Goal: Task Accomplishment & Management: Use online tool/utility

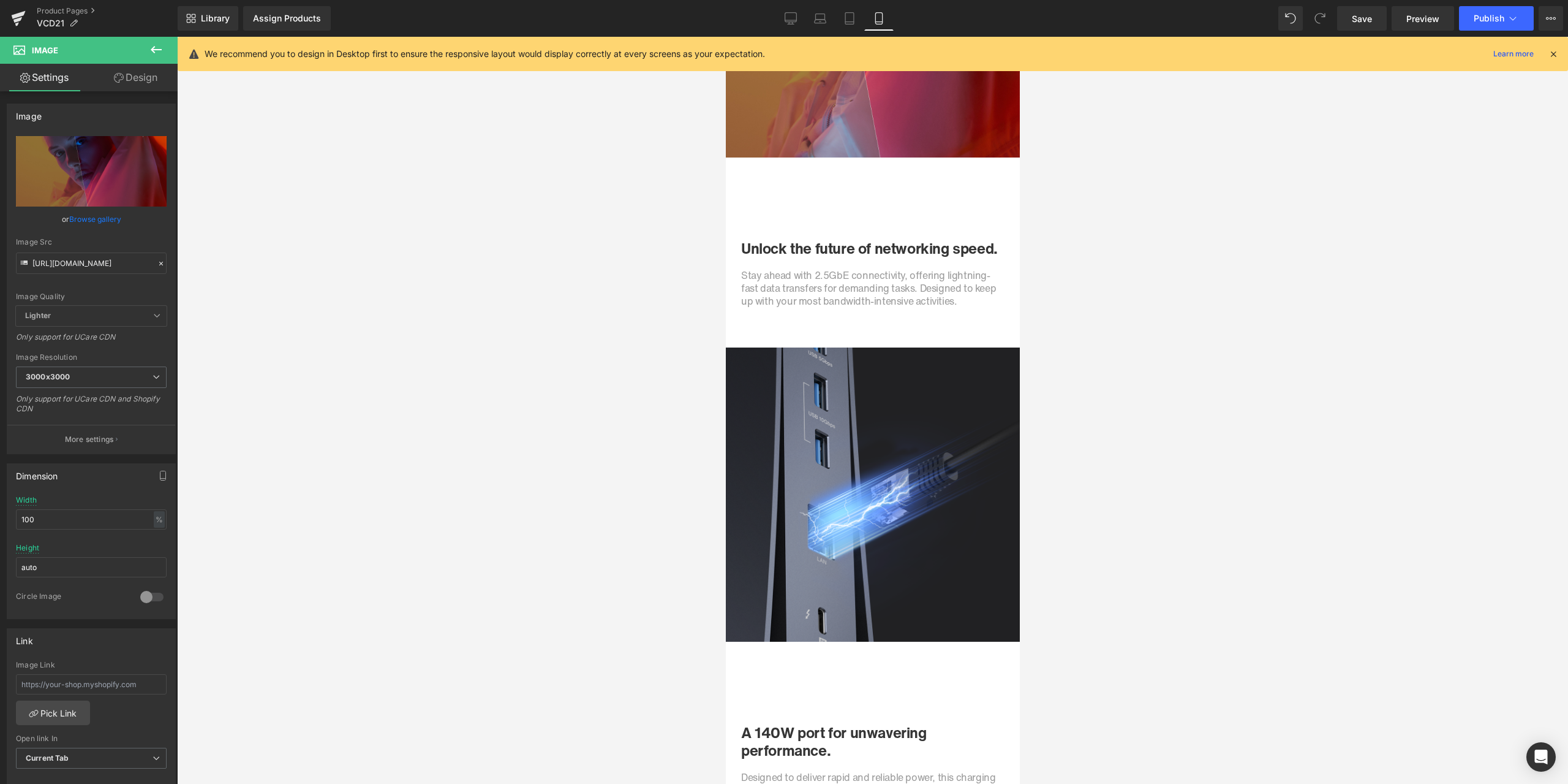
scroll to position [2948, 0]
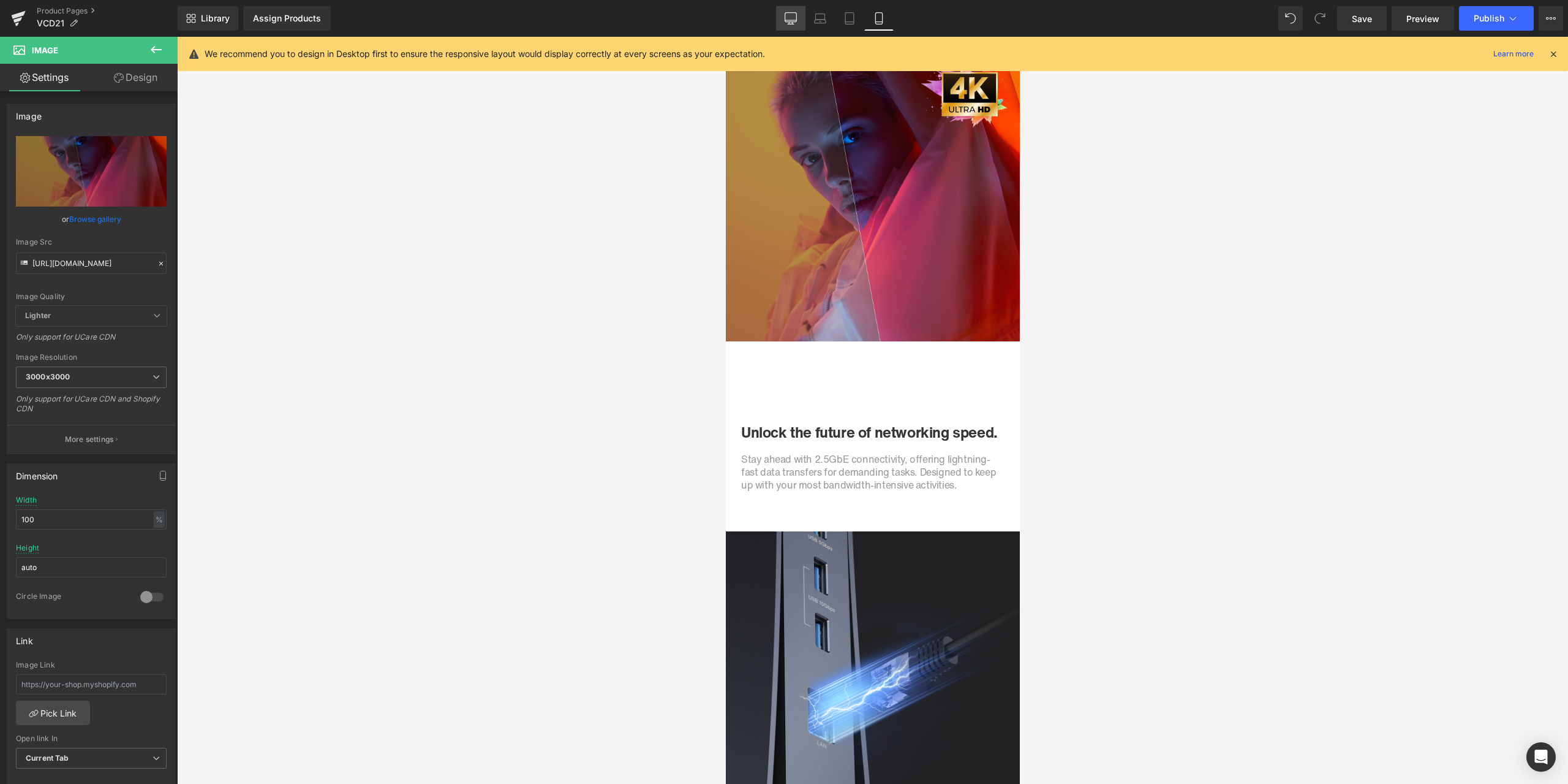
click at [784, 21] on link "Desktop" at bounding box center [790, 19] width 29 height 25
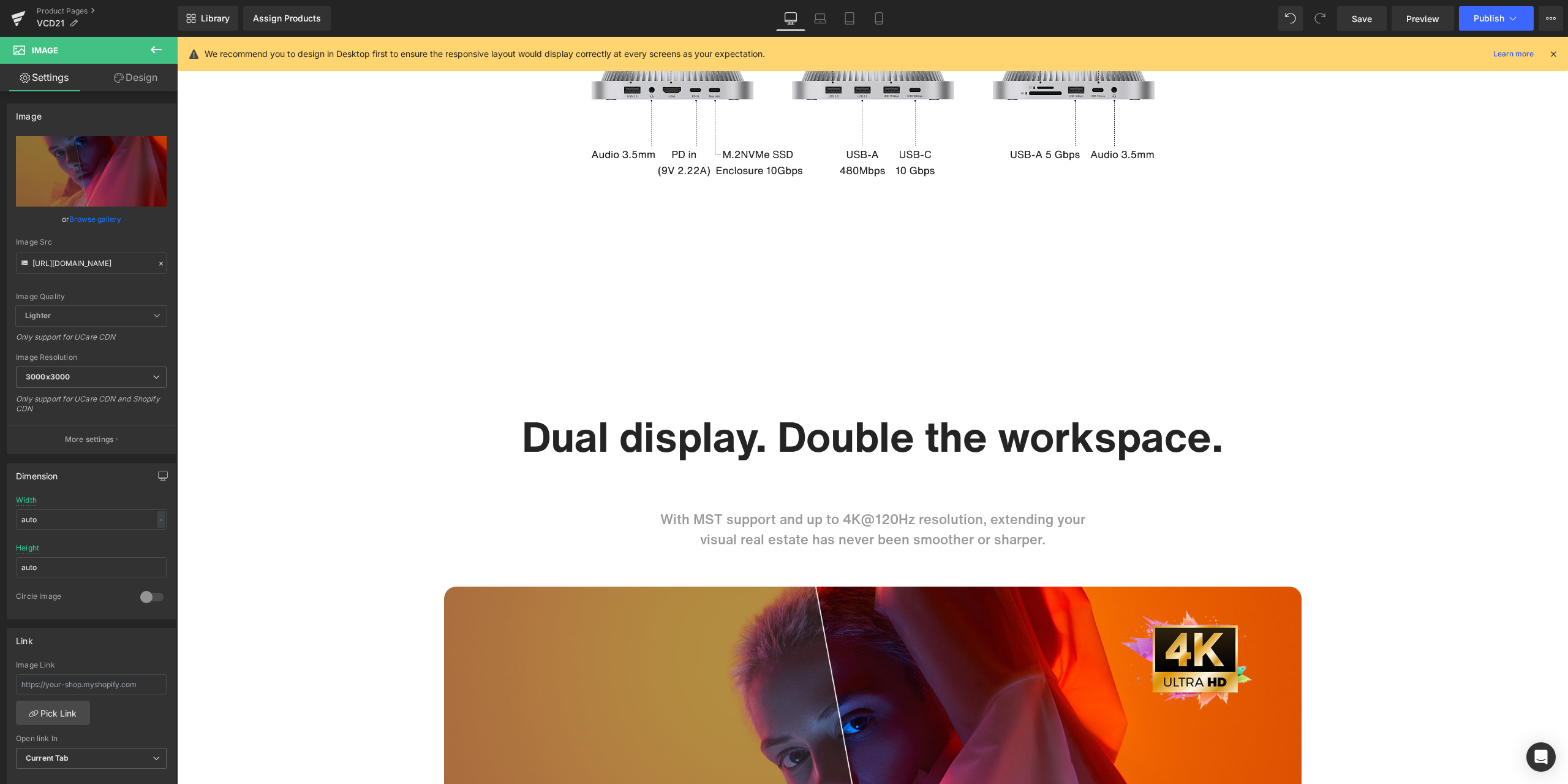
scroll to position [0, 0]
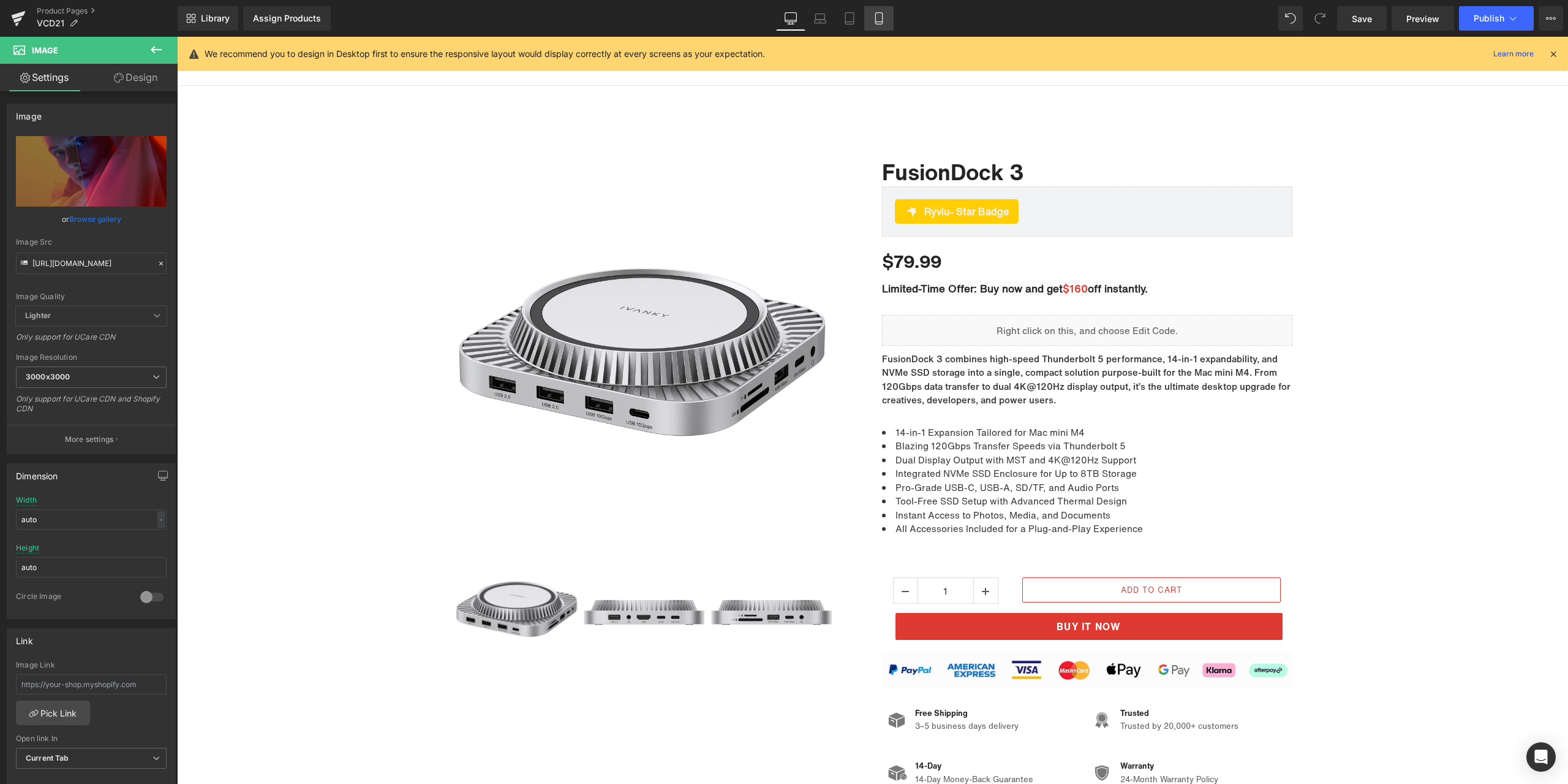
click at [873, 9] on link "Mobile" at bounding box center [879, 19] width 29 height 25
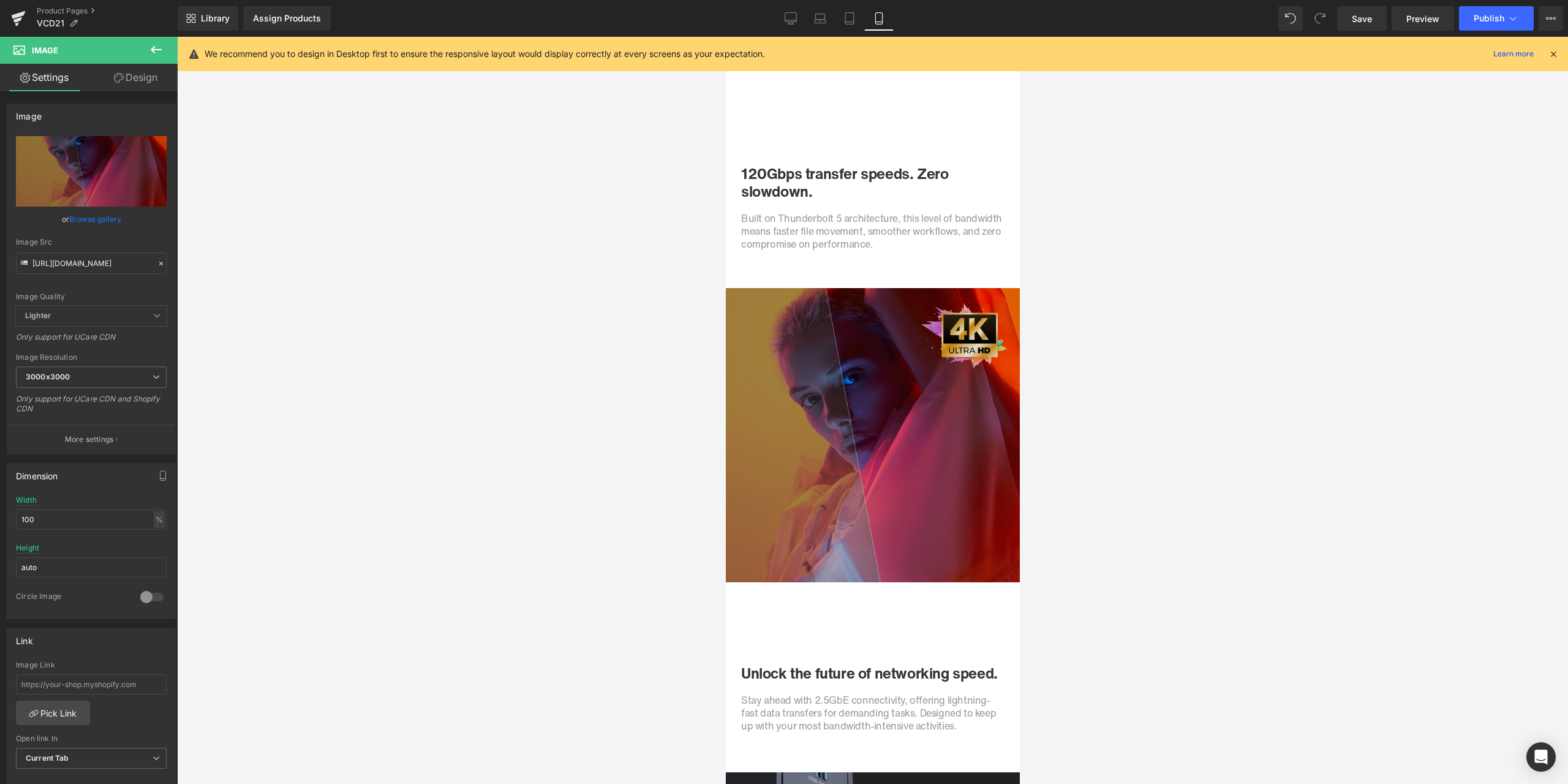
scroll to position [2953, 0]
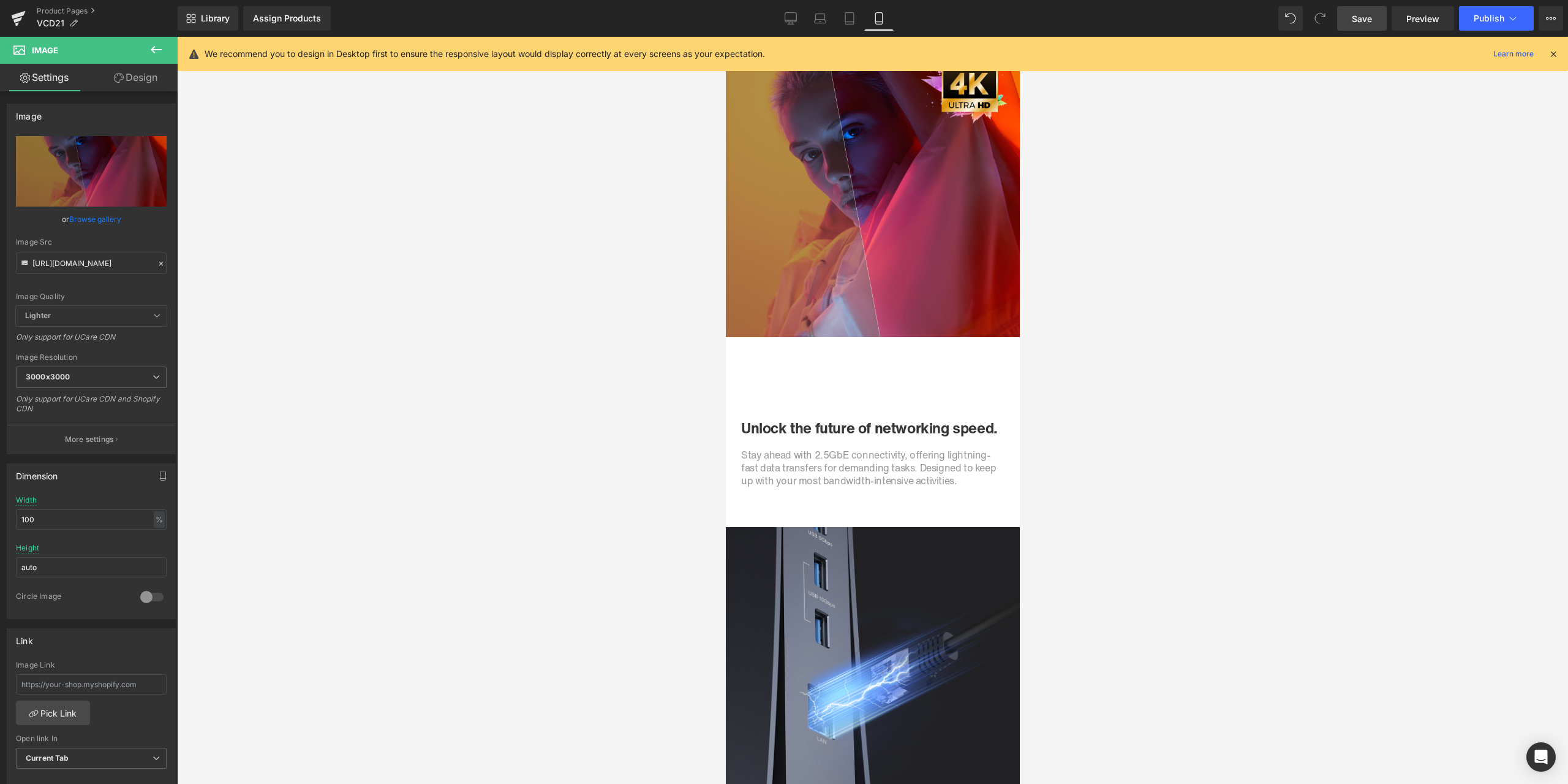
click at [1378, 21] on link "Save" at bounding box center [1362, 19] width 50 height 25
click at [789, 28] on link "Desktop" at bounding box center [790, 19] width 29 height 25
type input "auto"
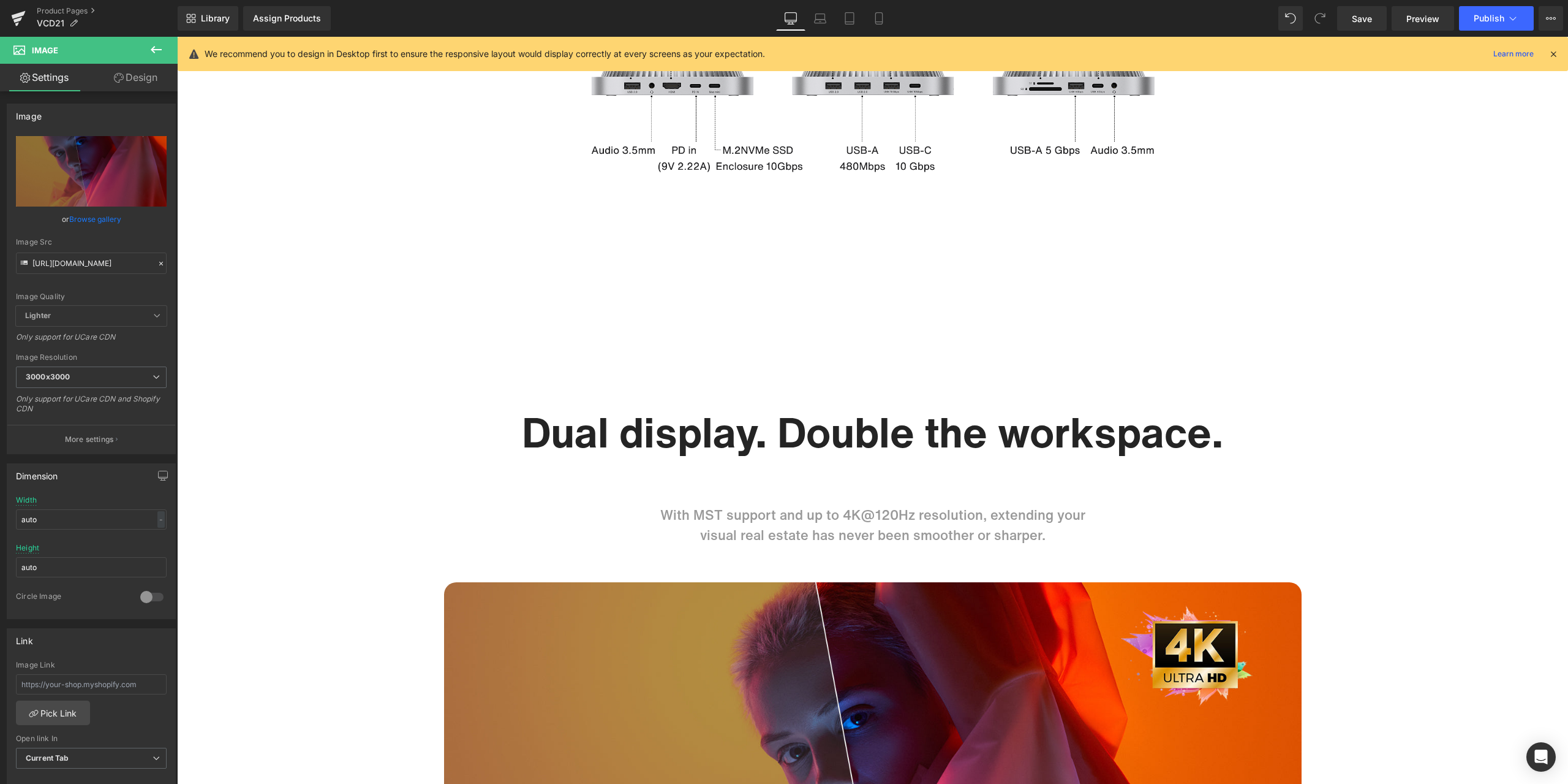
scroll to position [0, 0]
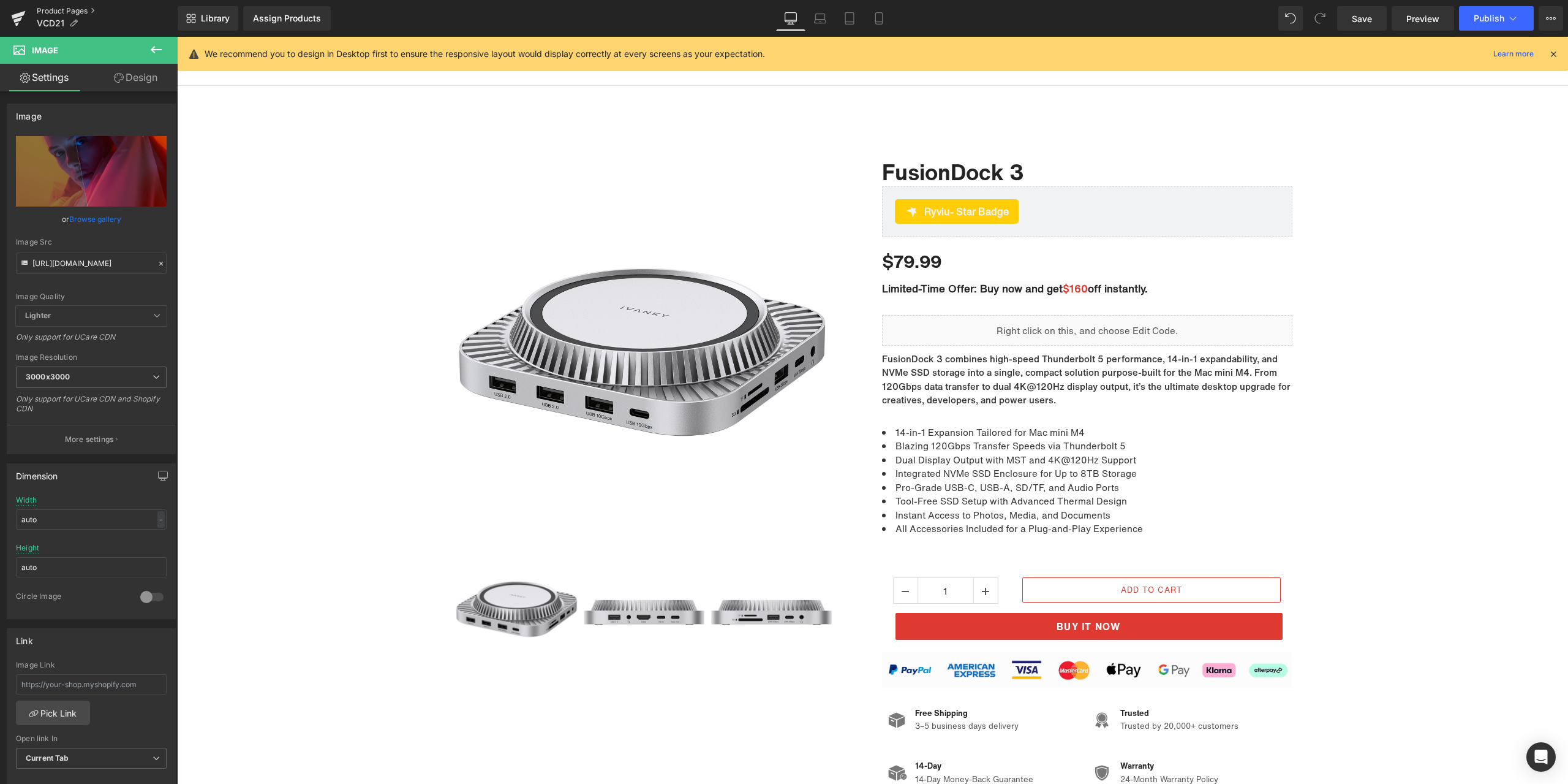
click at [66, 12] on link "Product Pages" at bounding box center [106, 11] width 141 height 10
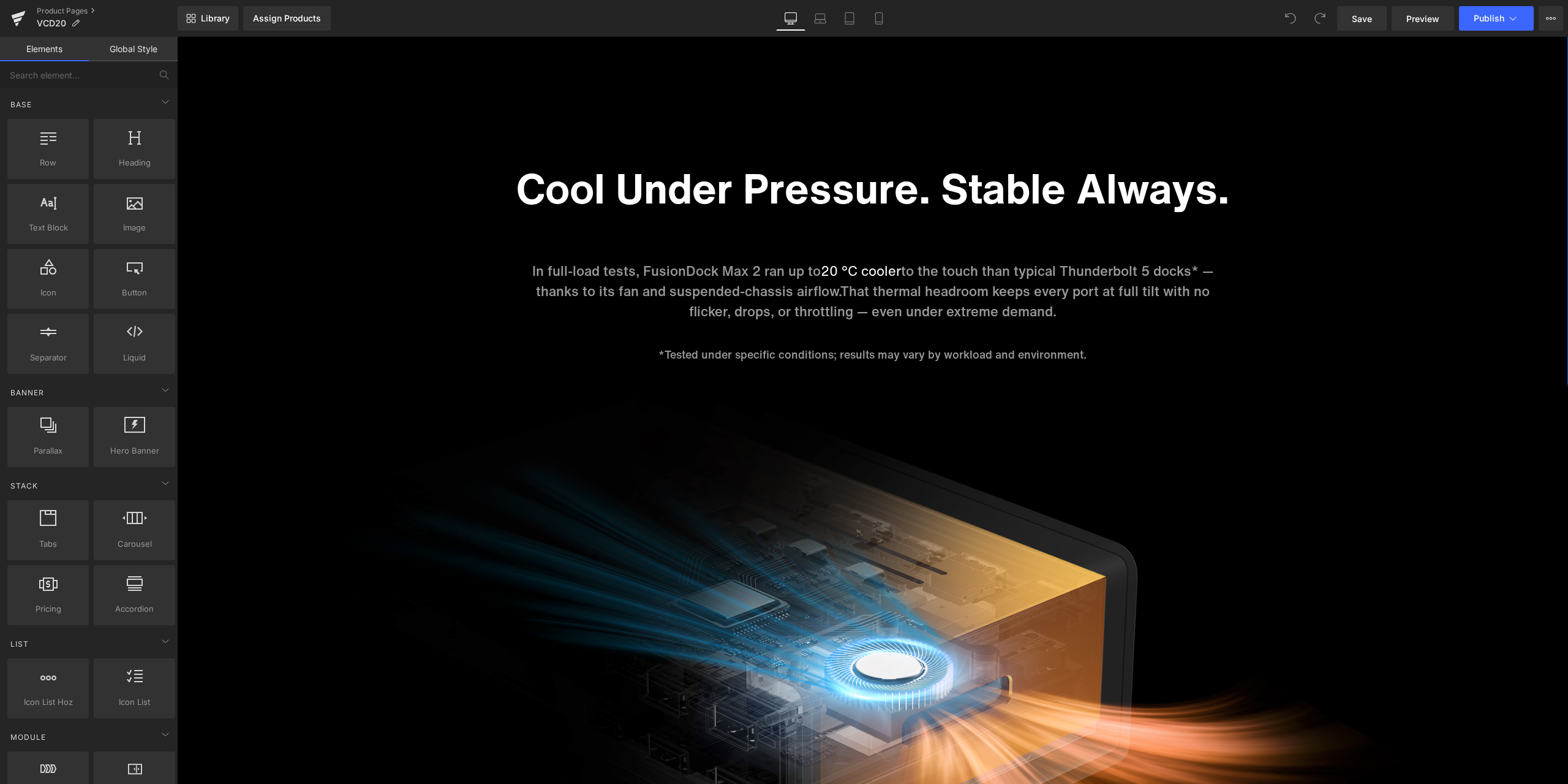
scroll to position [5759, 0]
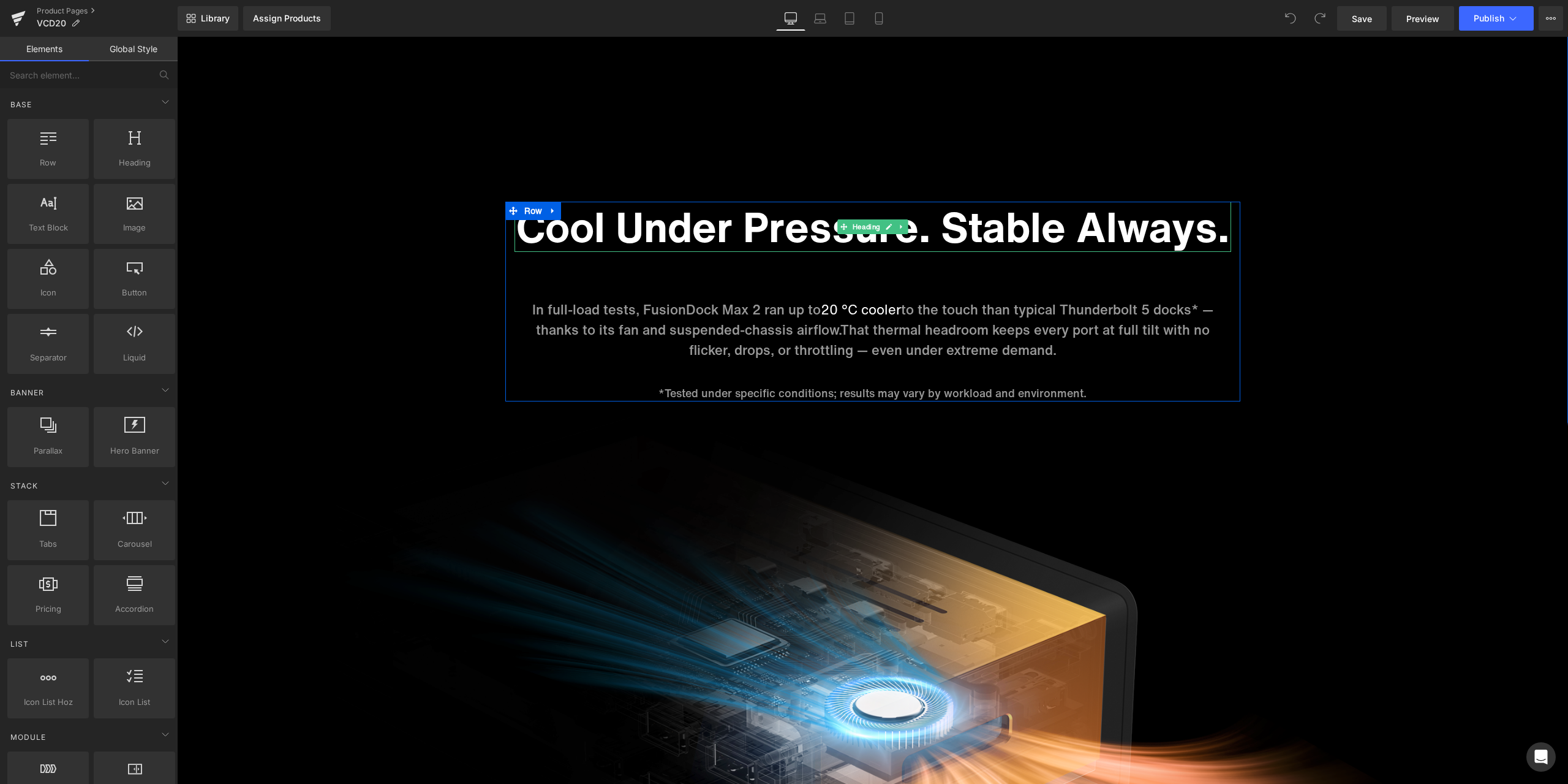
click at [739, 229] on h1 "Cool Under Pressure. Stable Always." at bounding box center [873, 227] width 717 height 50
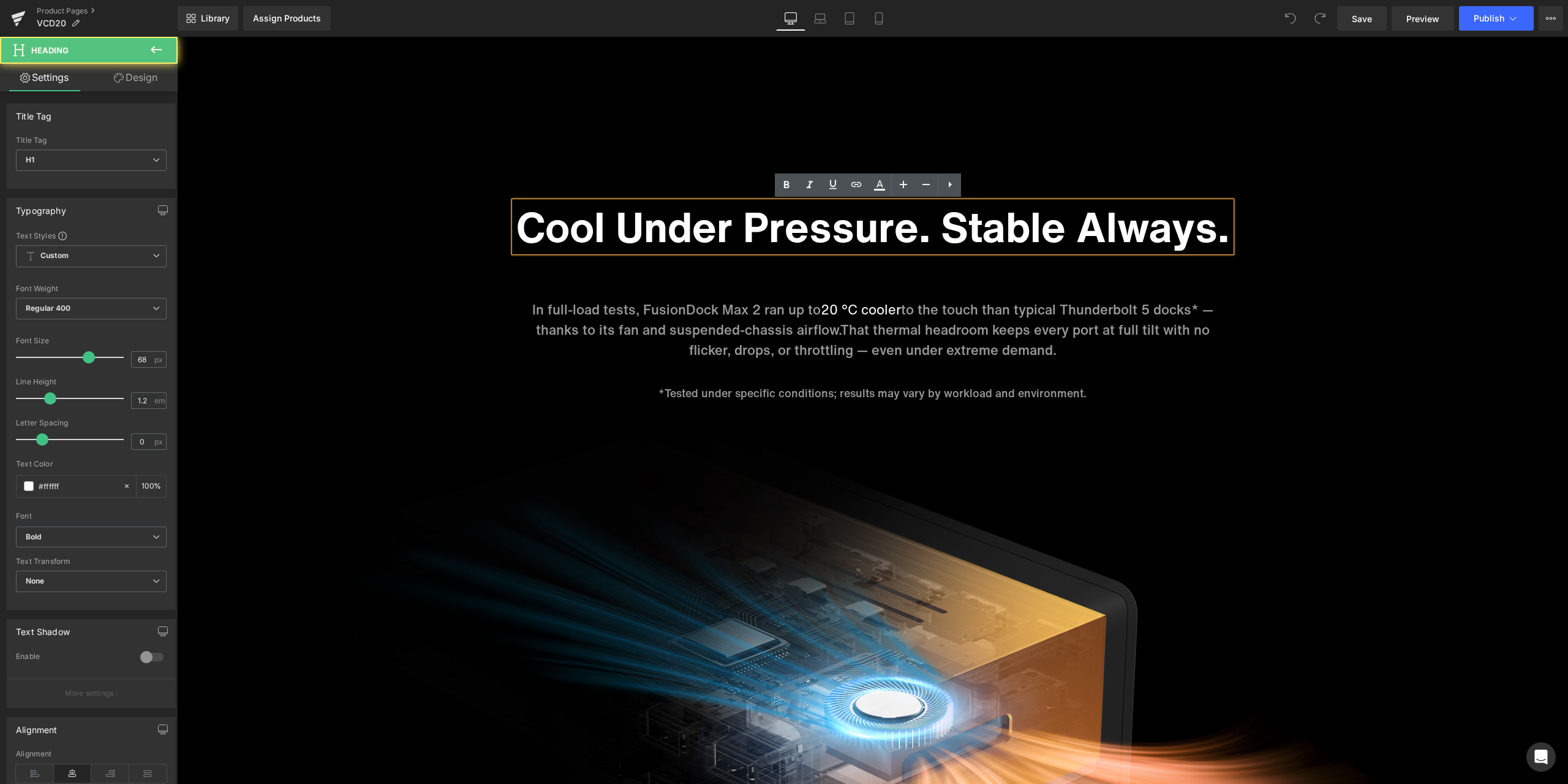
click at [714, 228] on h1 "Cool Under Pressure. Stable Always." at bounding box center [873, 227] width 717 height 50
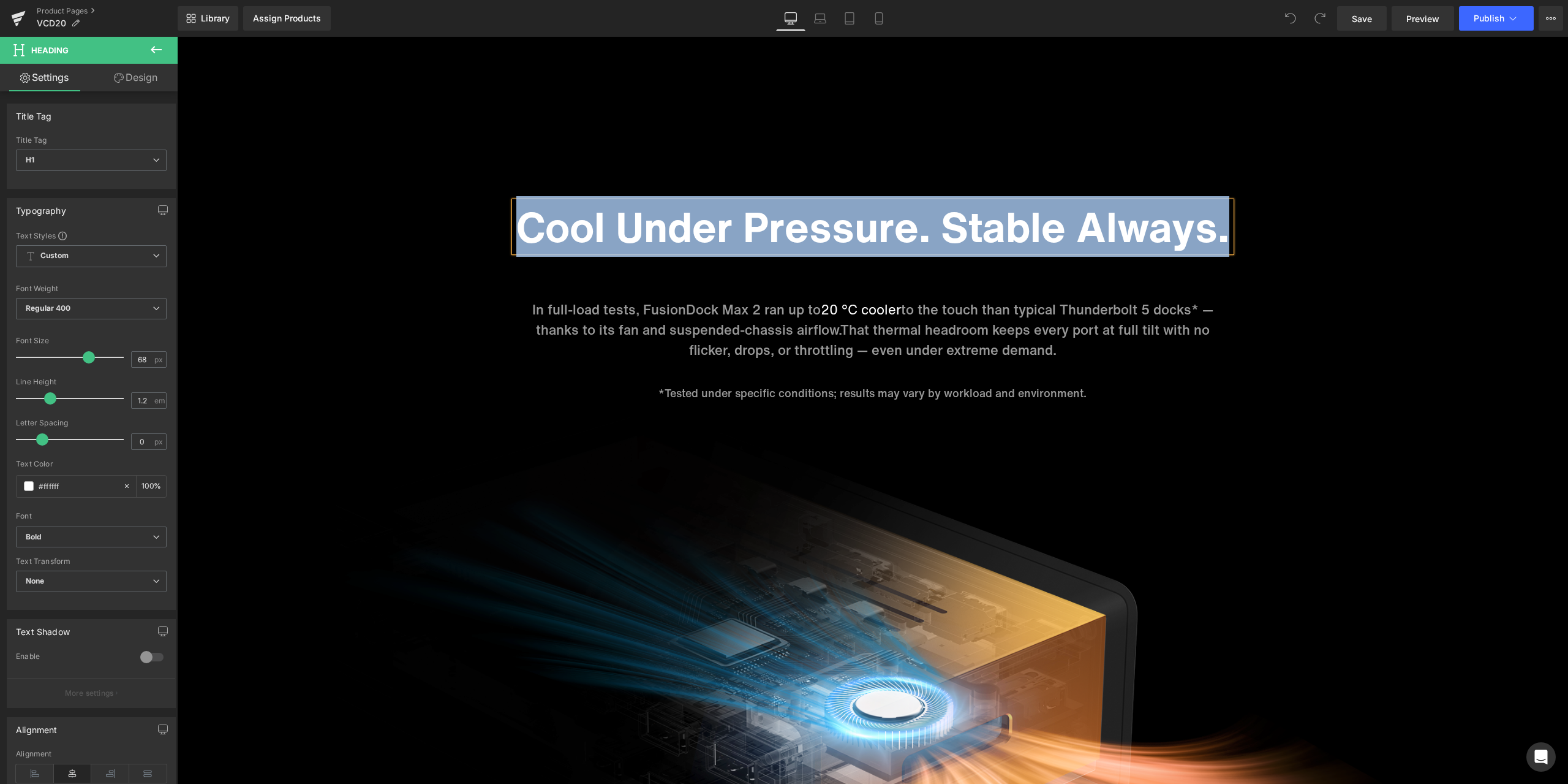
paste div
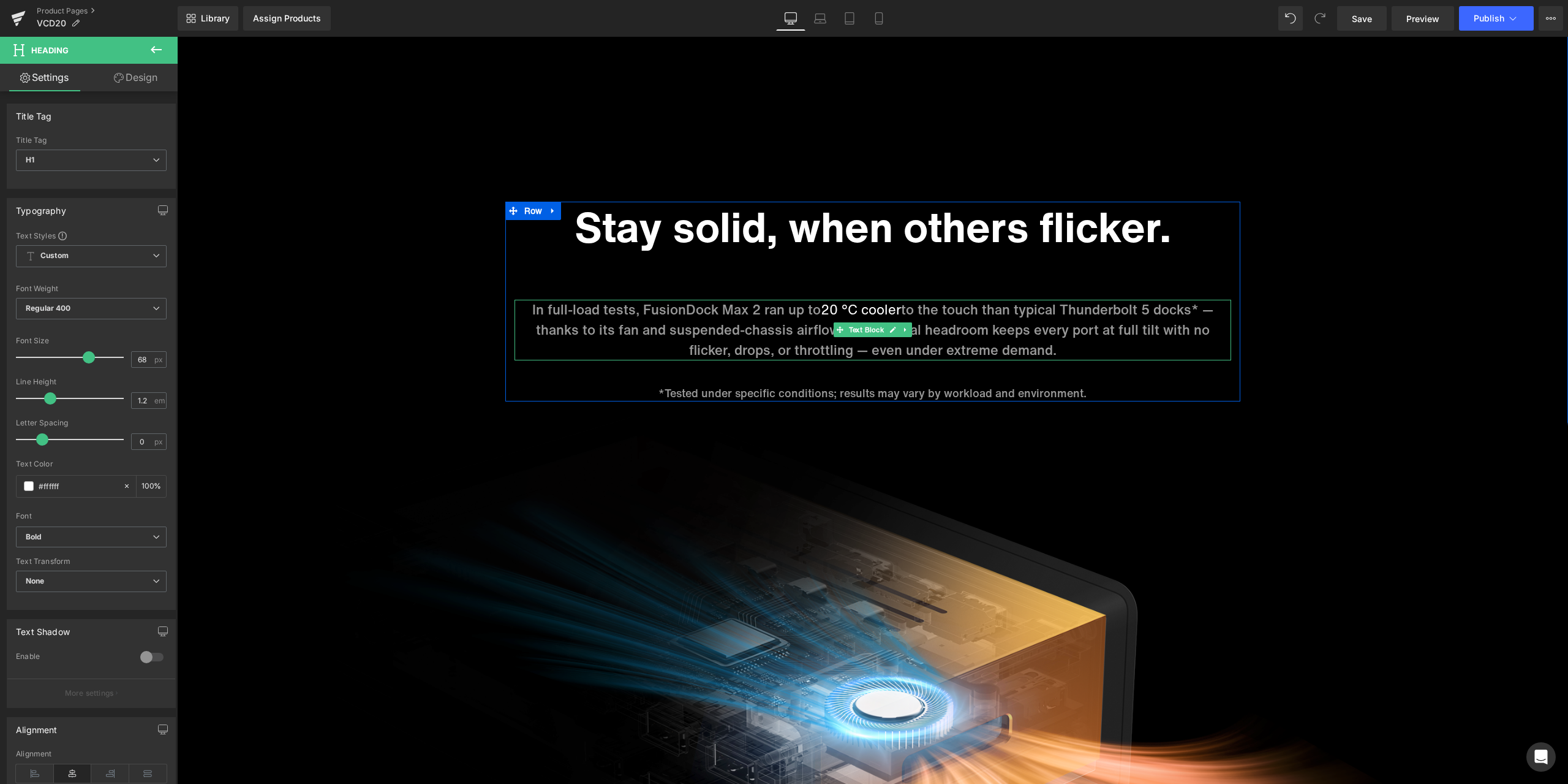
click at [738, 323] on p "In full-load tests, FusionDock Max 2 ran up to 20 °C cooler to the touch than t…" at bounding box center [873, 330] width 717 height 60
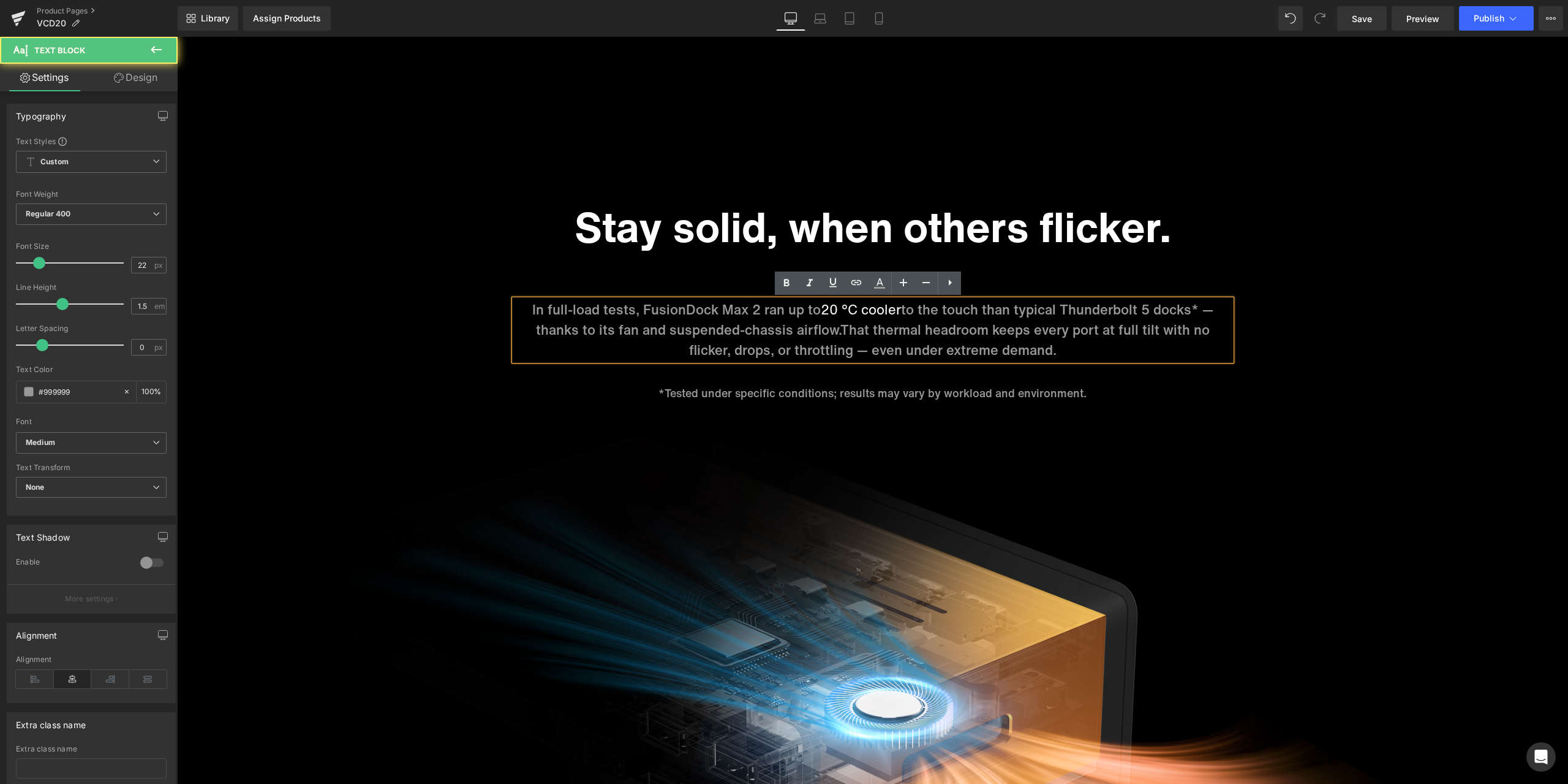
click at [711, 317] on p "In full-load tests, FusionDock Max 2 ran up to 20 °C cooler to the touch than t…" at bounding box center [873, 330] width 717 height 60
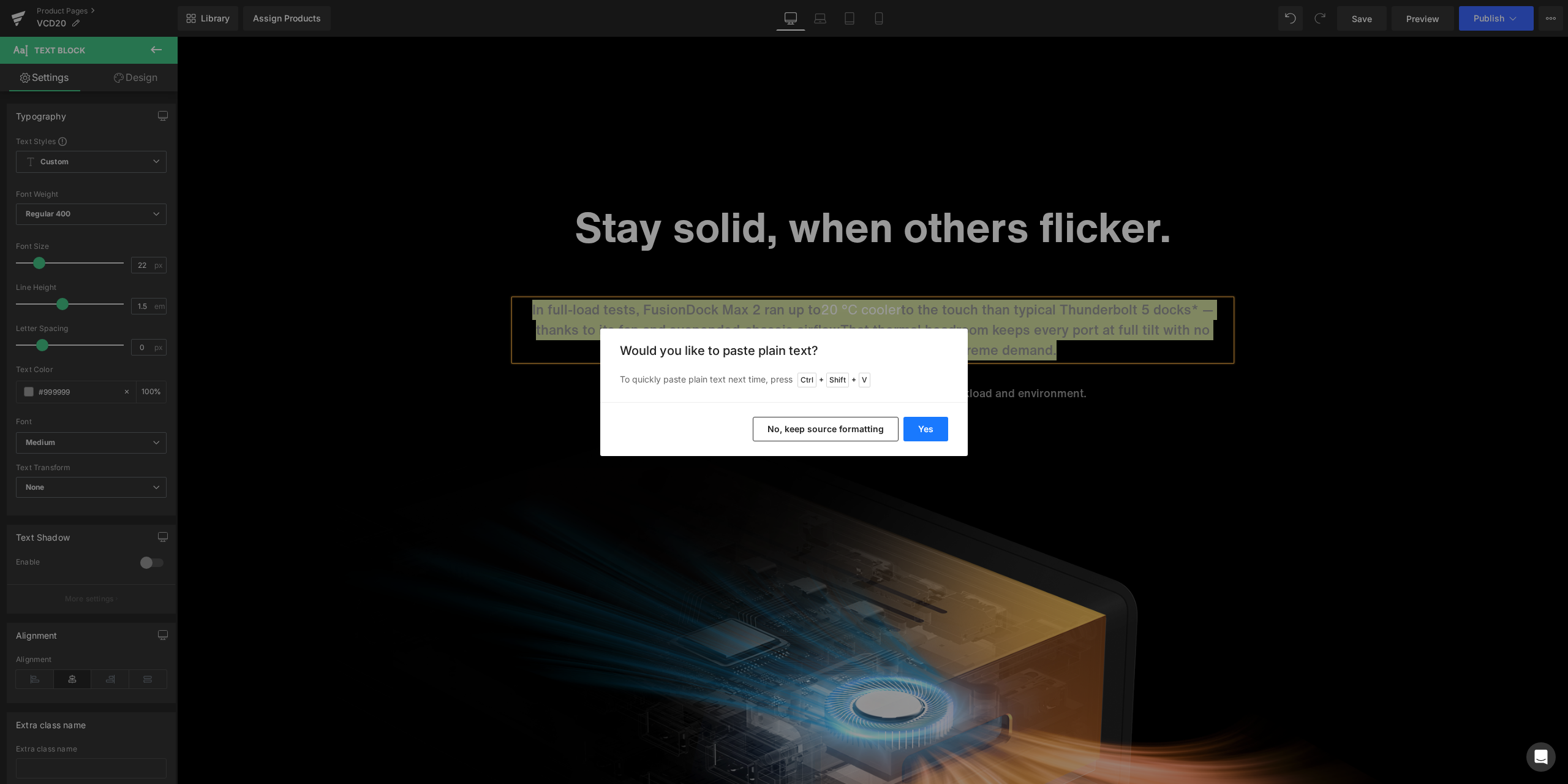
click at [930, 432] on button "Yes" at bounding box center [926, 429] width 44 height 25
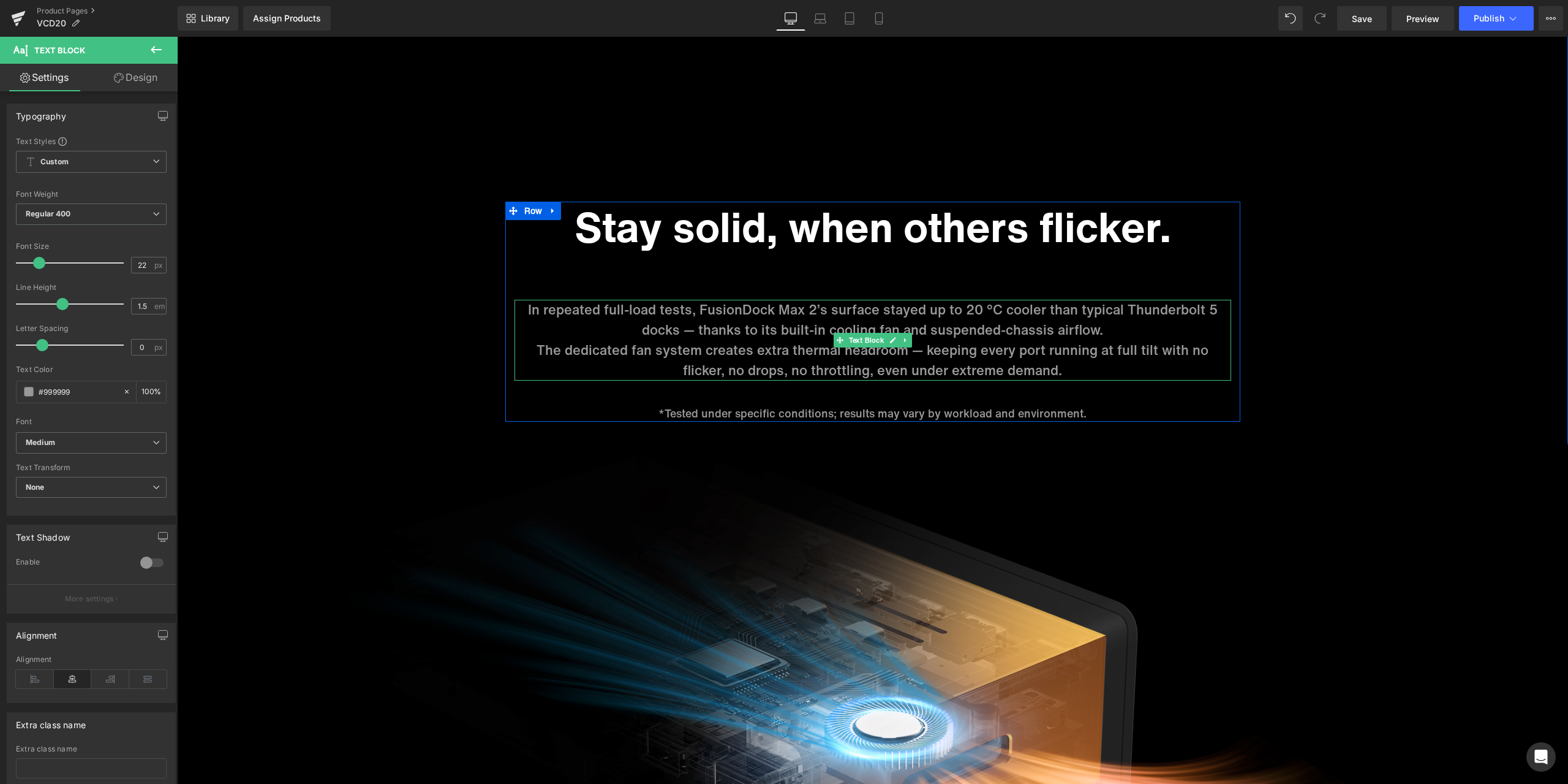
click at [640, 336] on p "In repeated full-load tests, FusionDock Max 2’s surface stayed up to 20 °C cool…" at bounding box center [873, 320] width 717 height 41
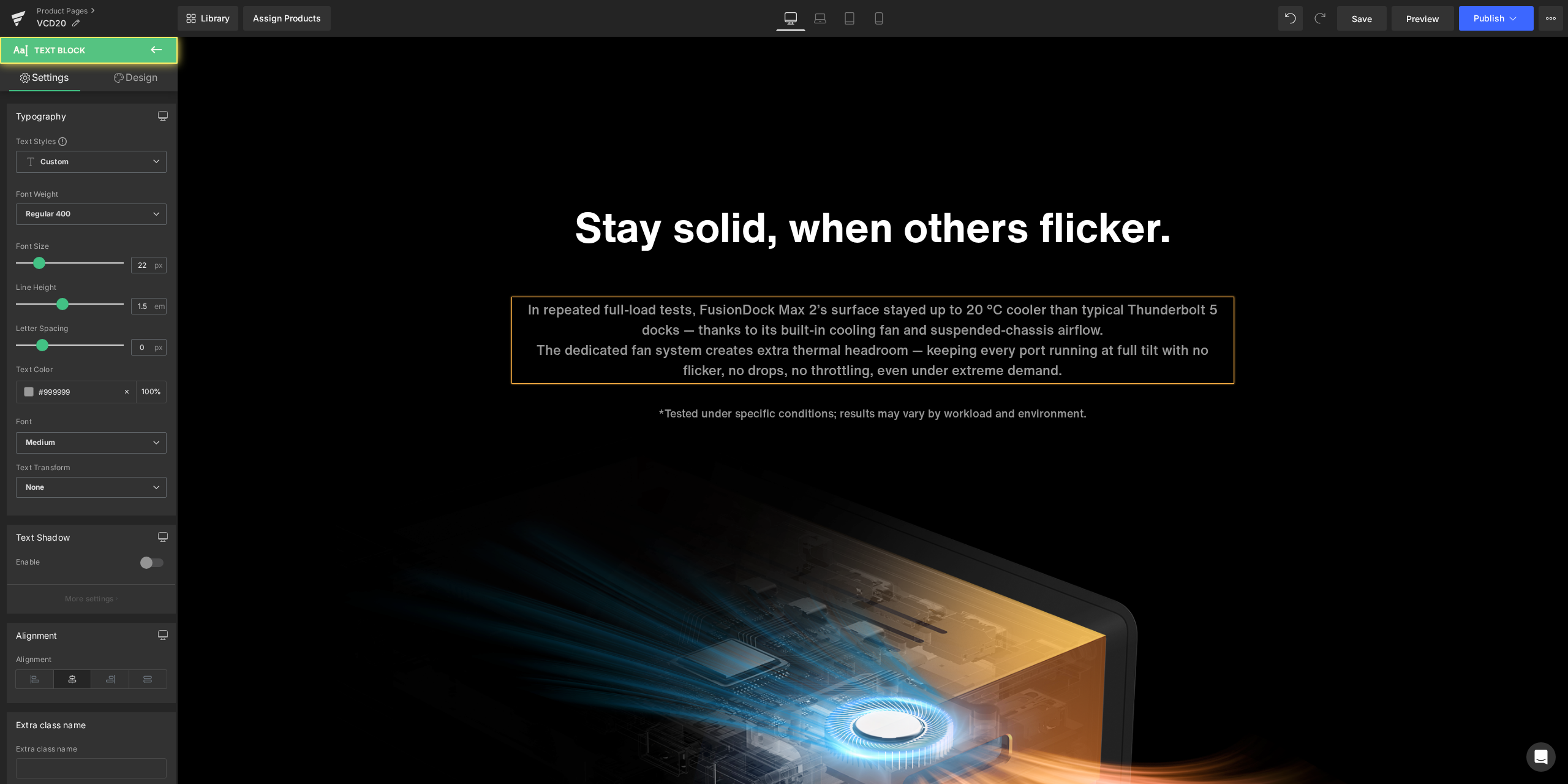
click at [517, 351] on p "The dedicated fan system creates extra thermal headroom — keeping every port ru…" at bounding box center [873, 361] width 717 height 41
click at [515, 349] on p "The dedicated fan system creates extra thermal headroom — keeping every port ru…" at bounding box center [873, 361] width 717 height 41
click at [990, 348] on span "The dedicated fan system creates extra thermal headroom — keeping every port ru…" at bounding box center [880, 350] width 698 height 60
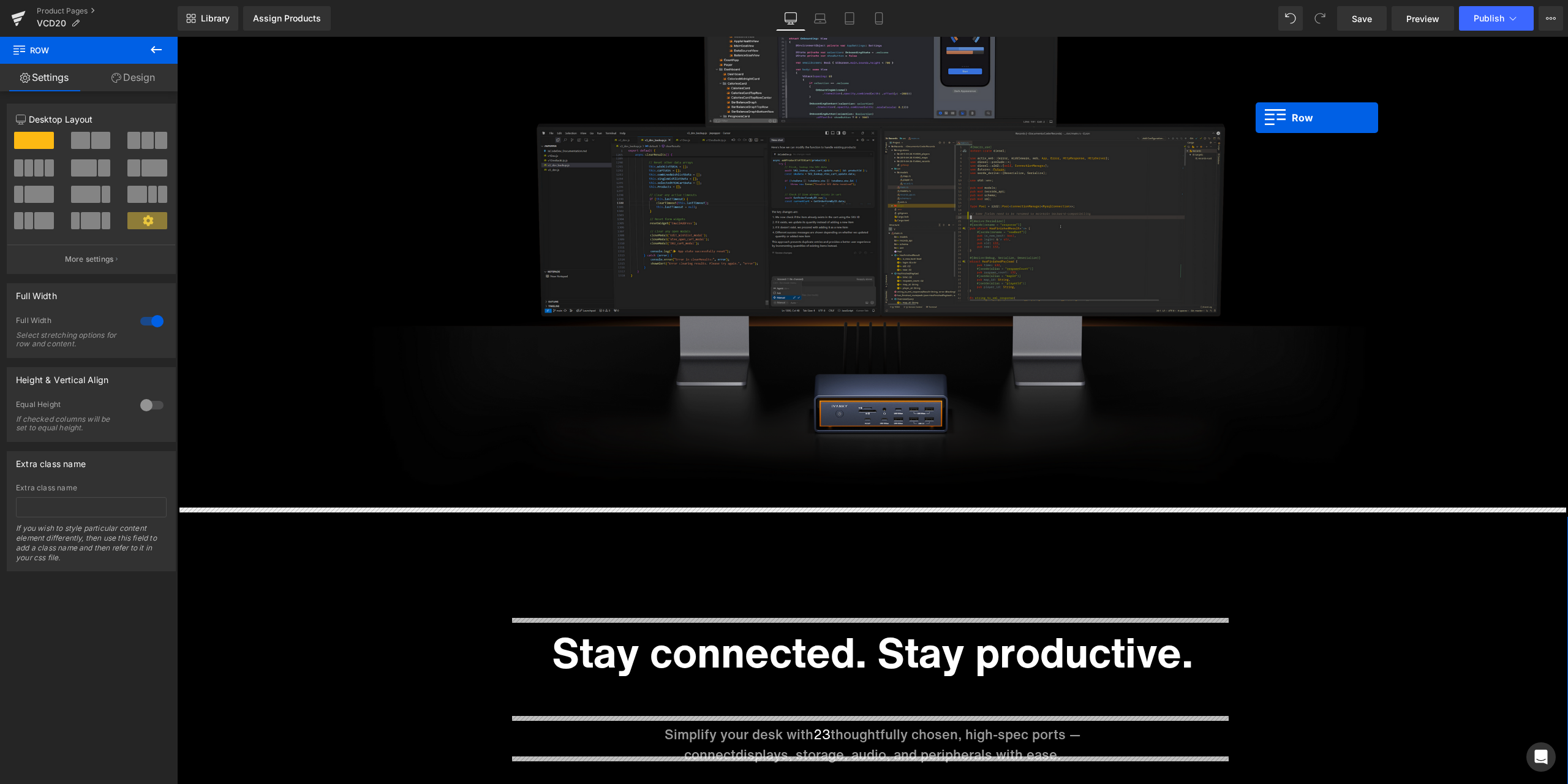
scroll to position [3738, 0]
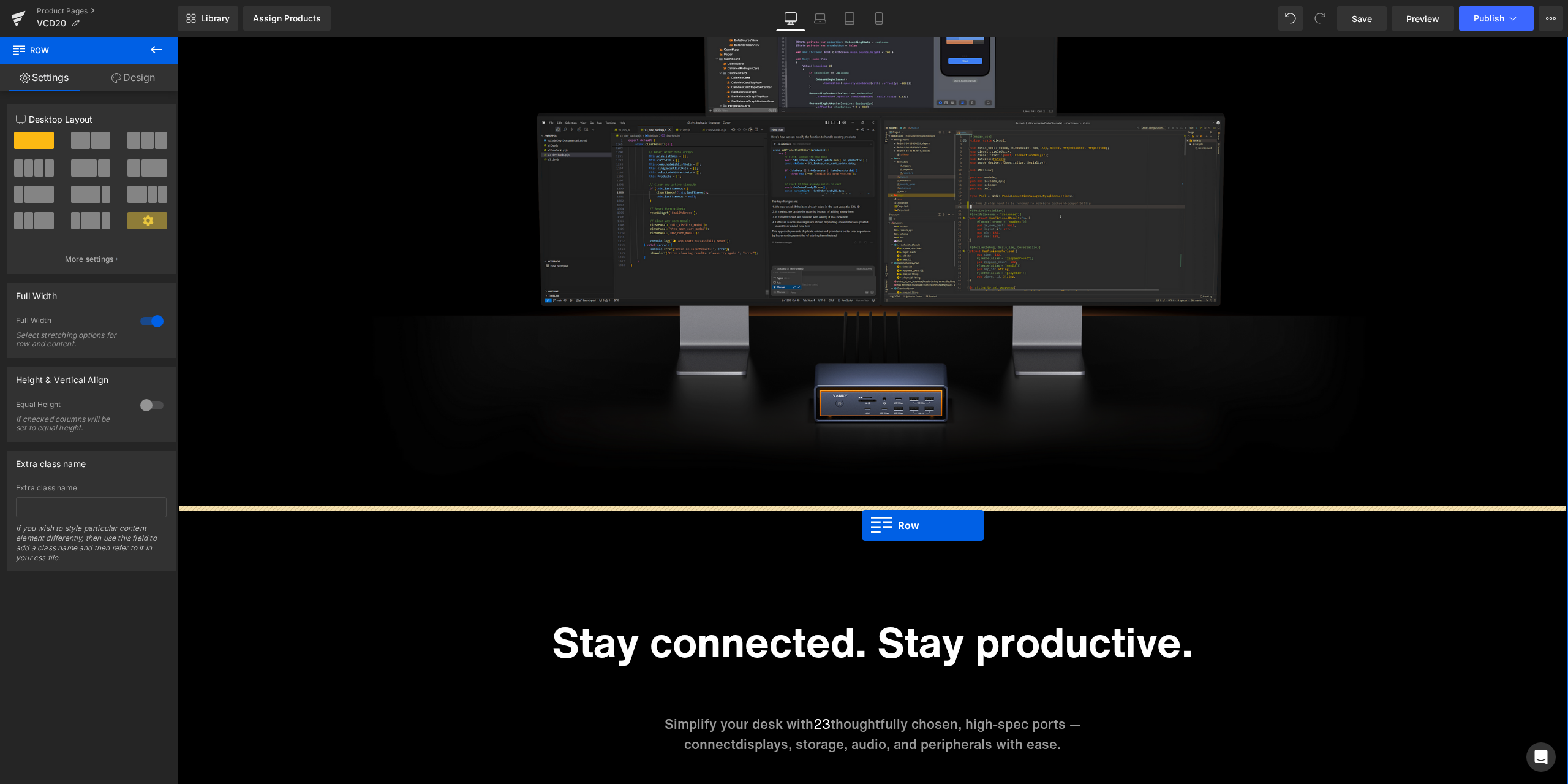
drag, startPoint x: 533, startPoint y: 277, endPoint x: 862, endPoint y: 525, distance: 412.0
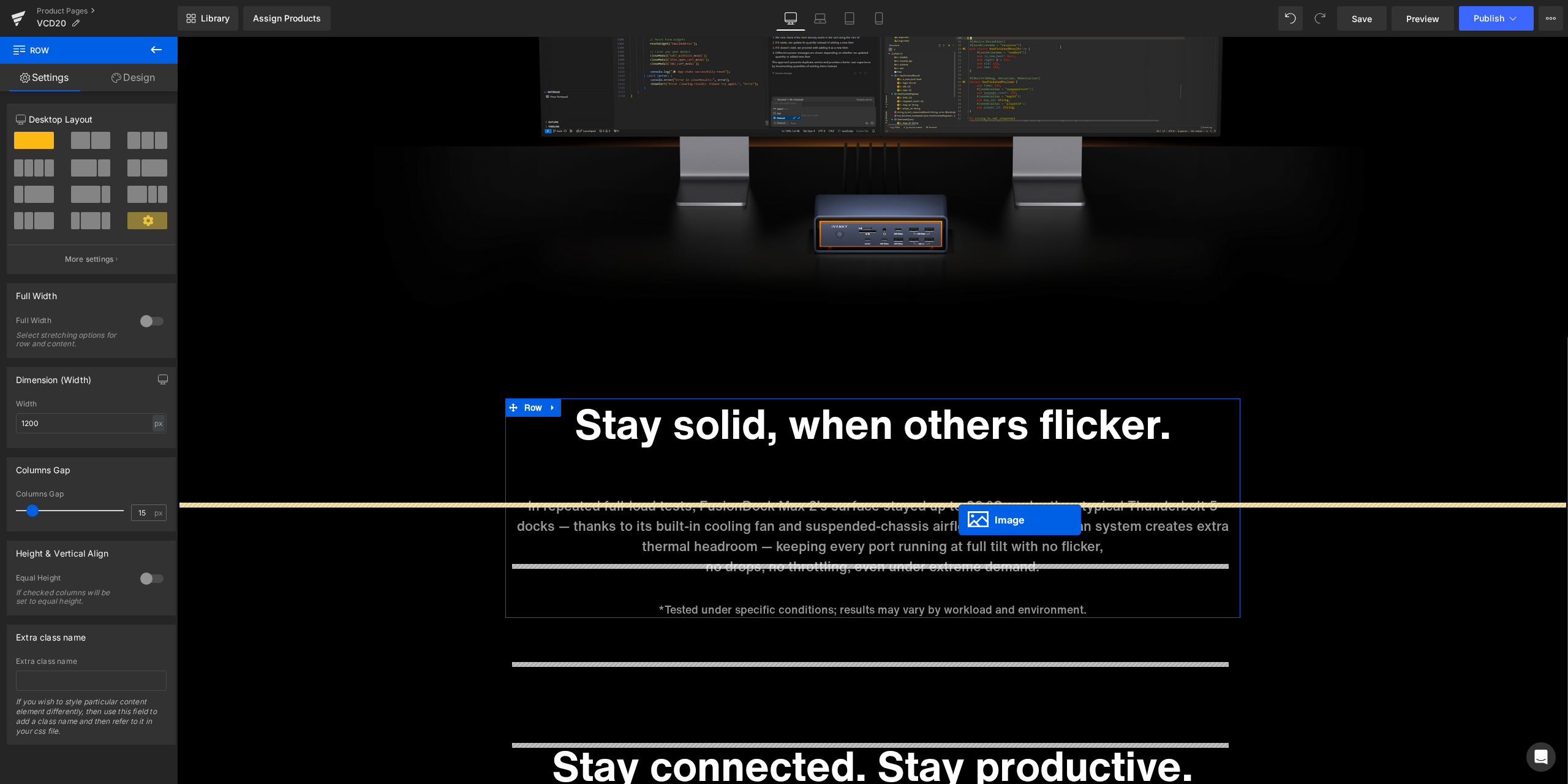
scroll to position [3921, 0]
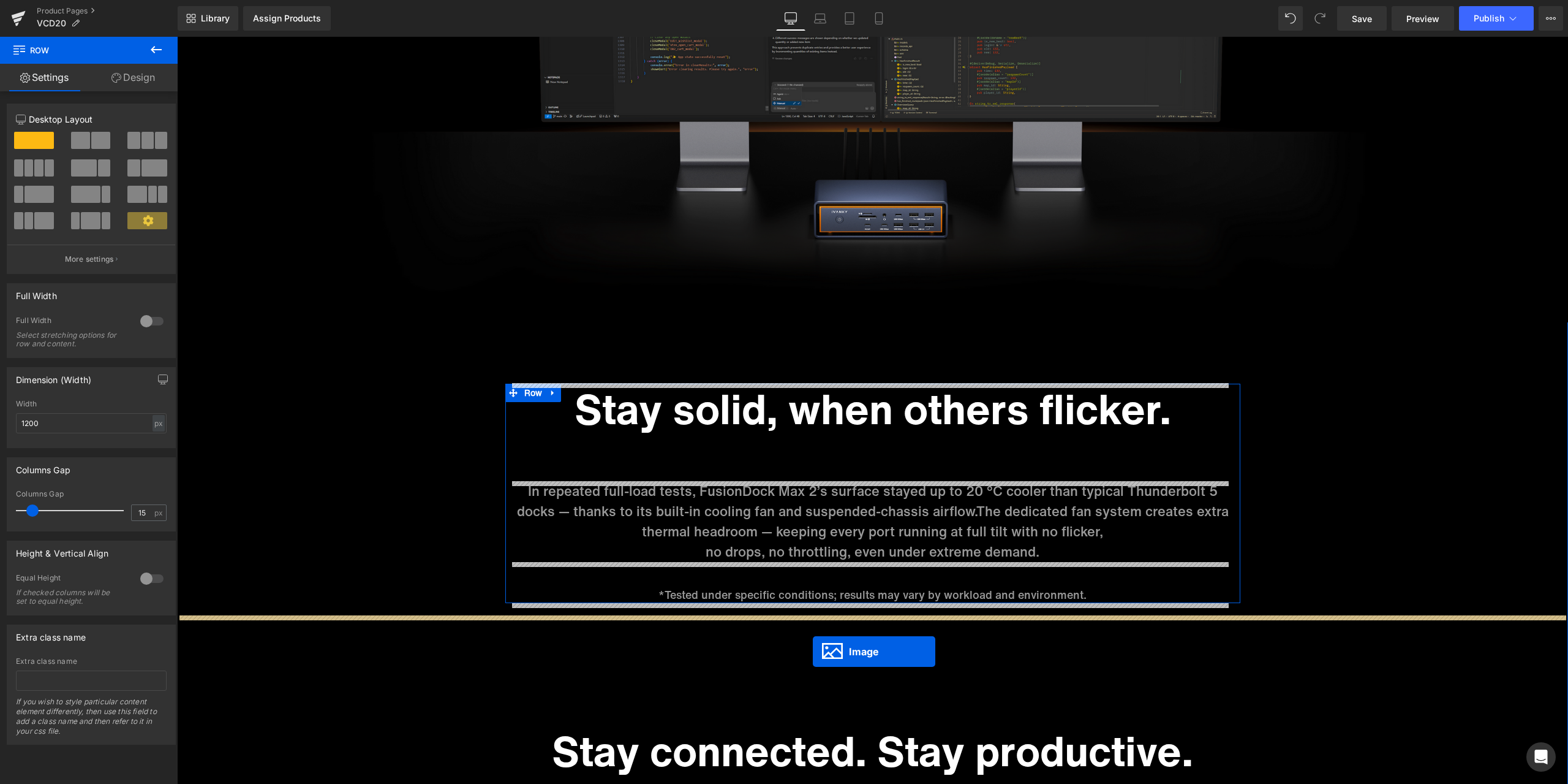
drag, startPoint x: 869, startPoint y: 663, endPoint x: 813, endPoint y: 651, distance: 57.3
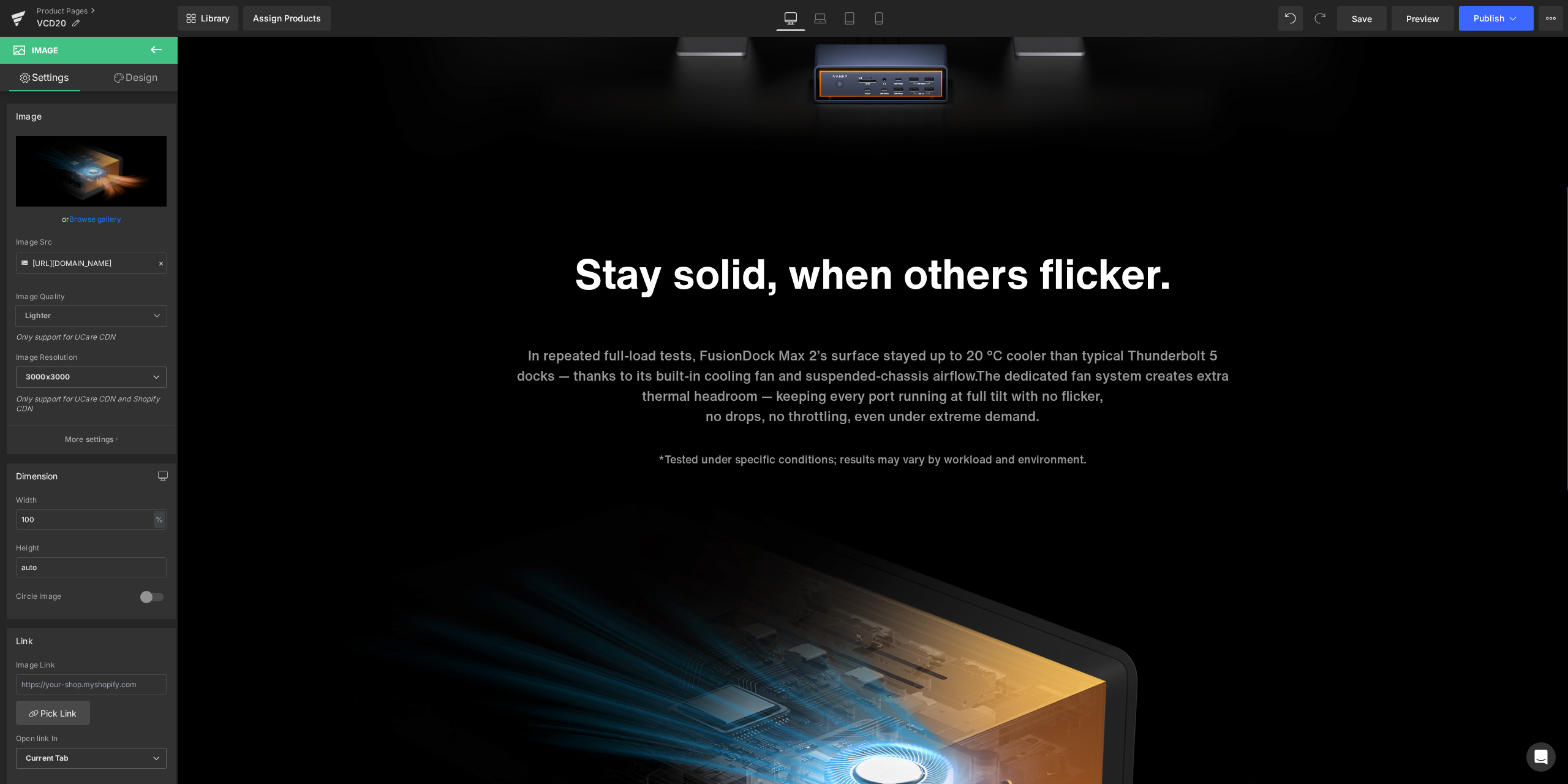
scroll to position [4166, 0]
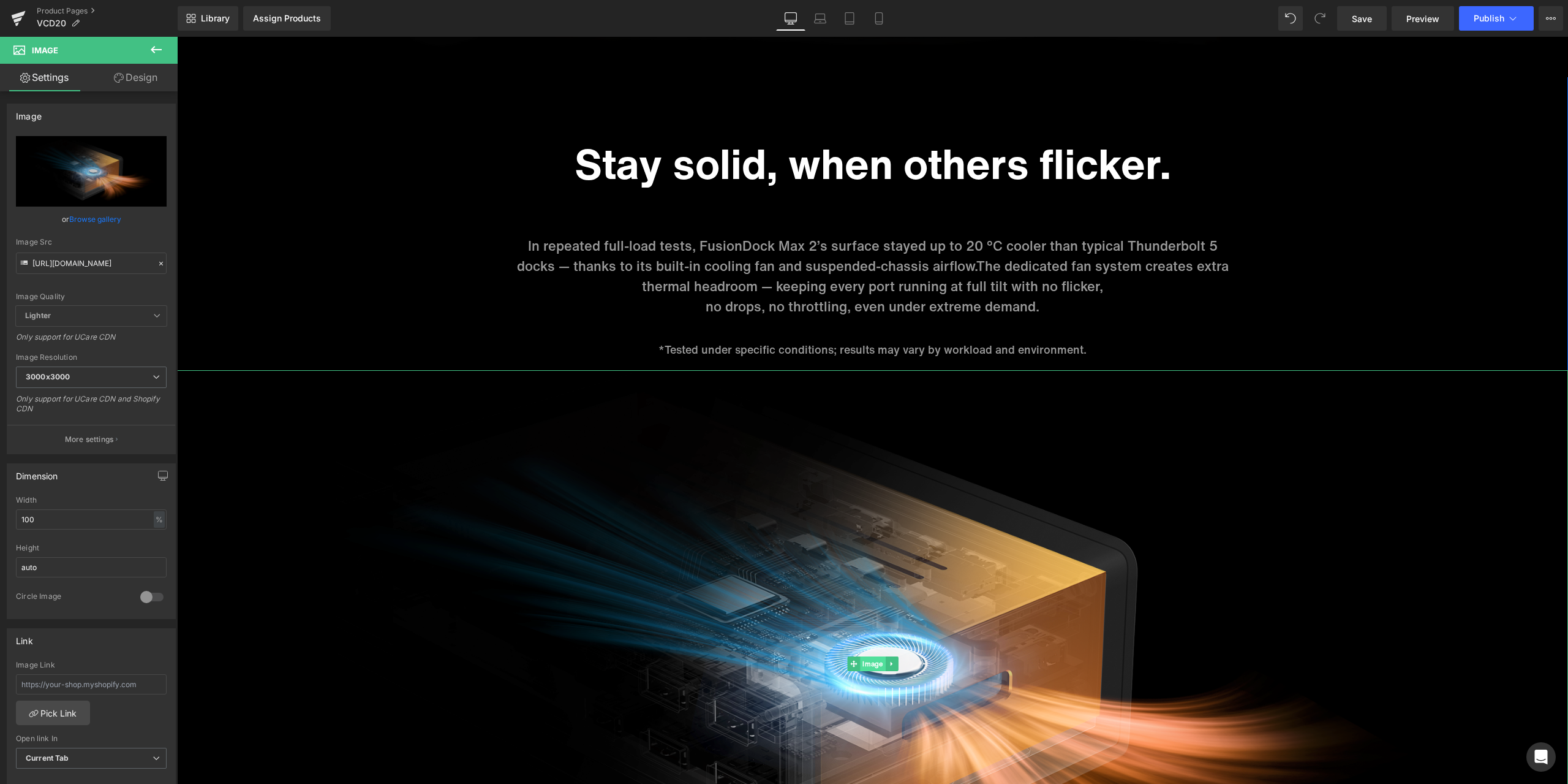
click at [866, 661] on span "Image" at bounding box center [873, 664] width 25 height 15
click at [149, 81] on link "Design" at bounding box center [136, 77] width 89 height 27
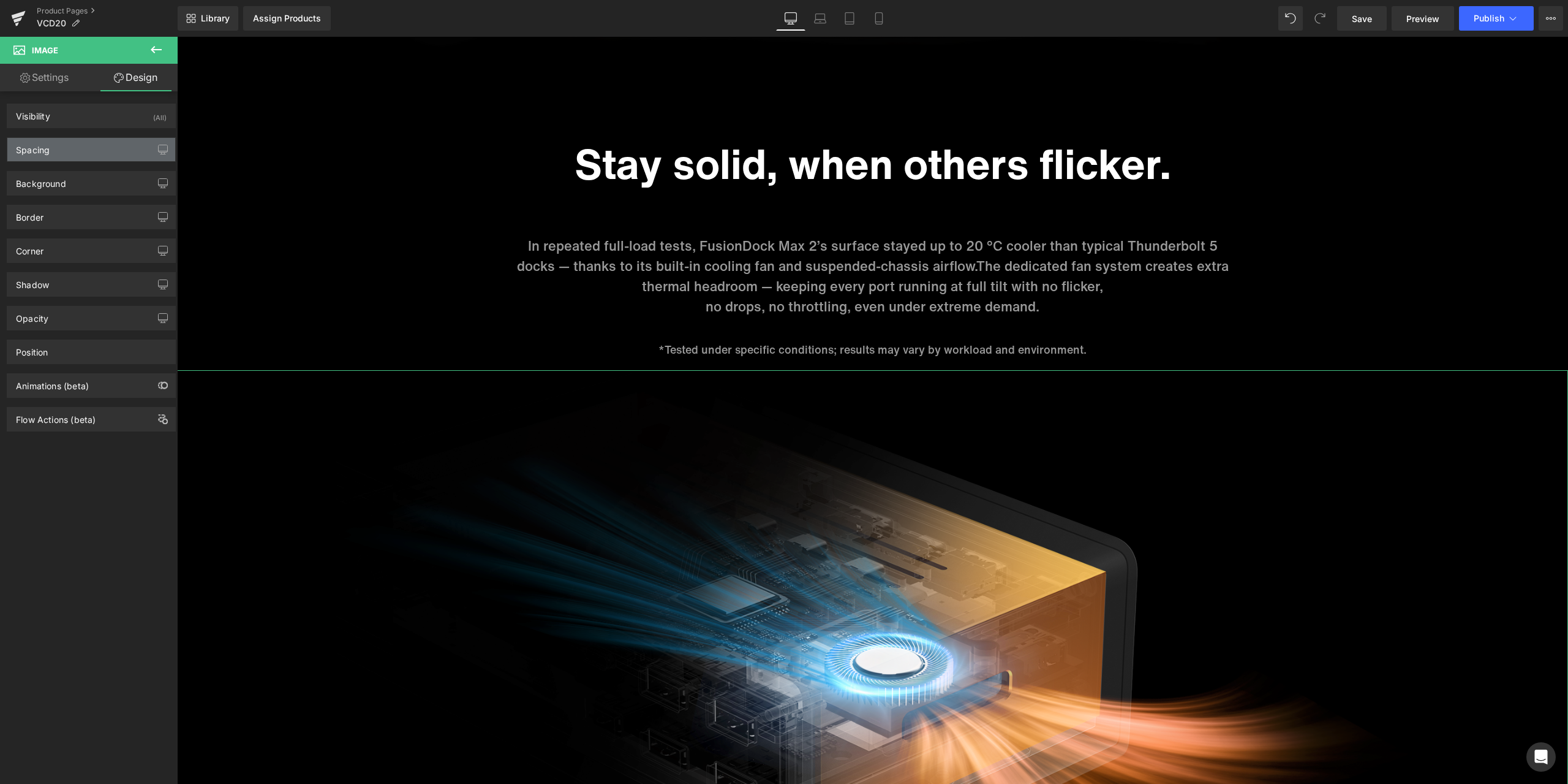
click at [84, 144] on div "Spacing" at bounding box center [90, 150] width 167 height 23
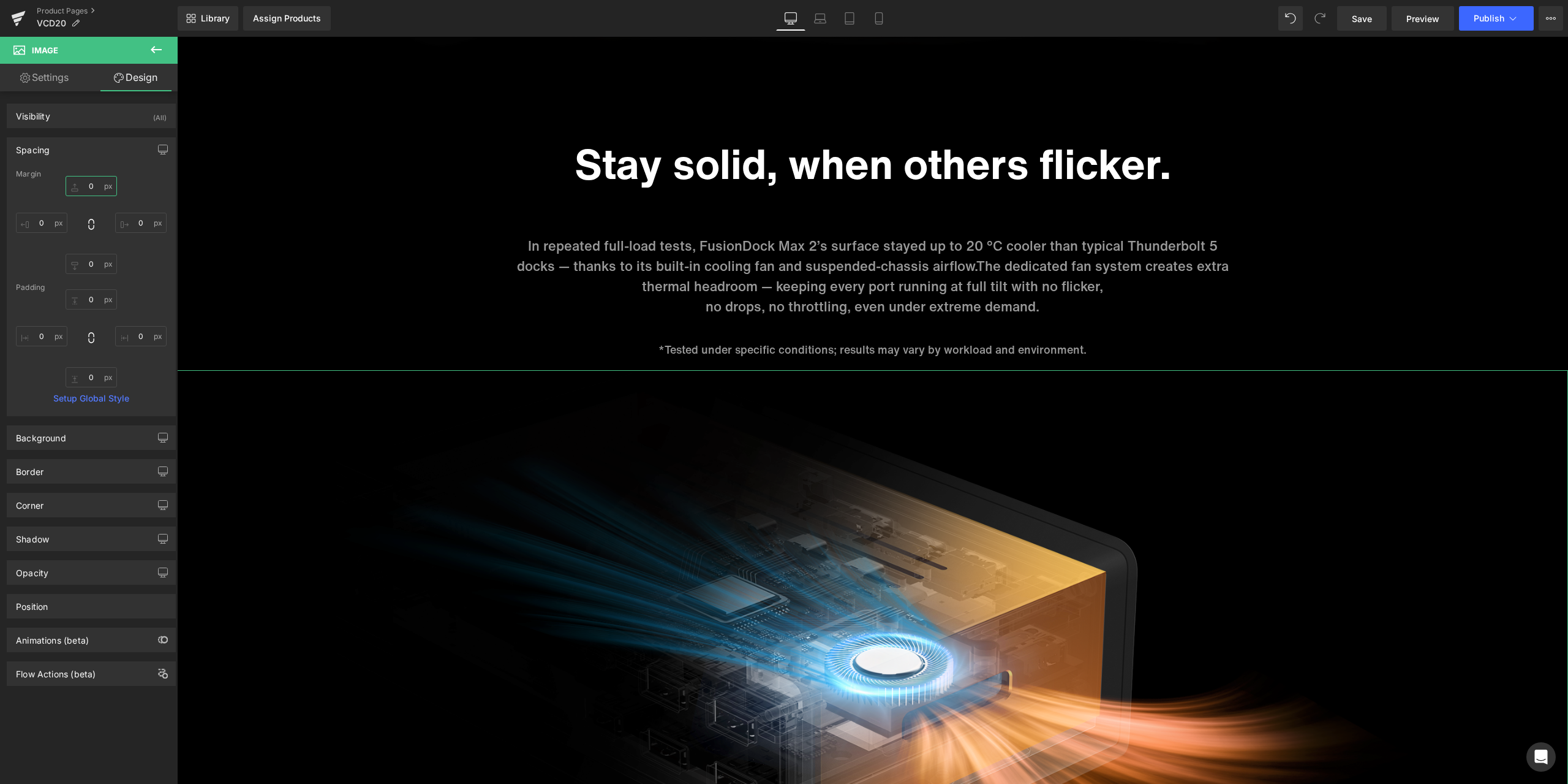
click at [98, 182] on input "0" at bounding box center [91, 185] width 51 height 20
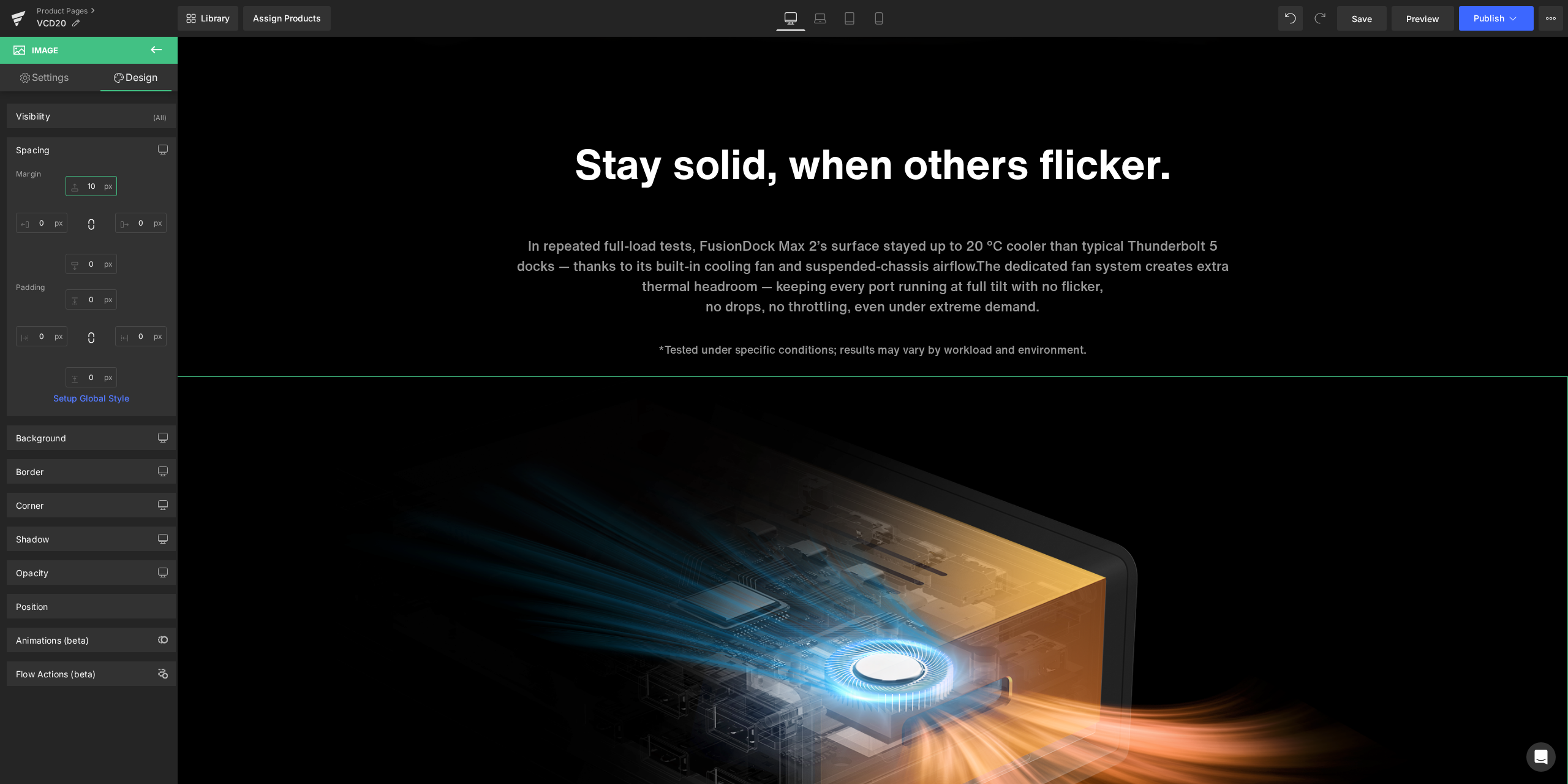
type input "1"
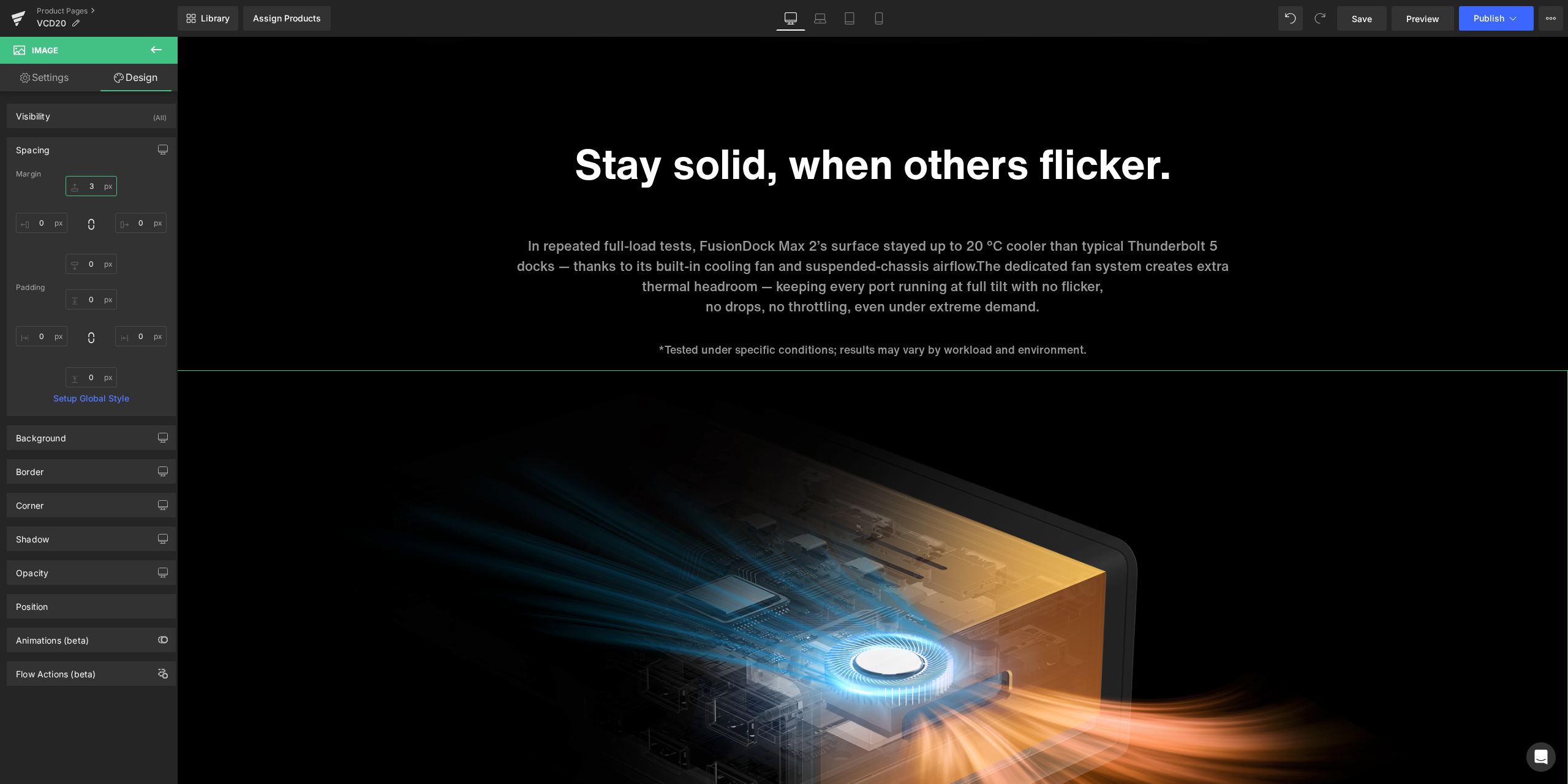
type input "30"
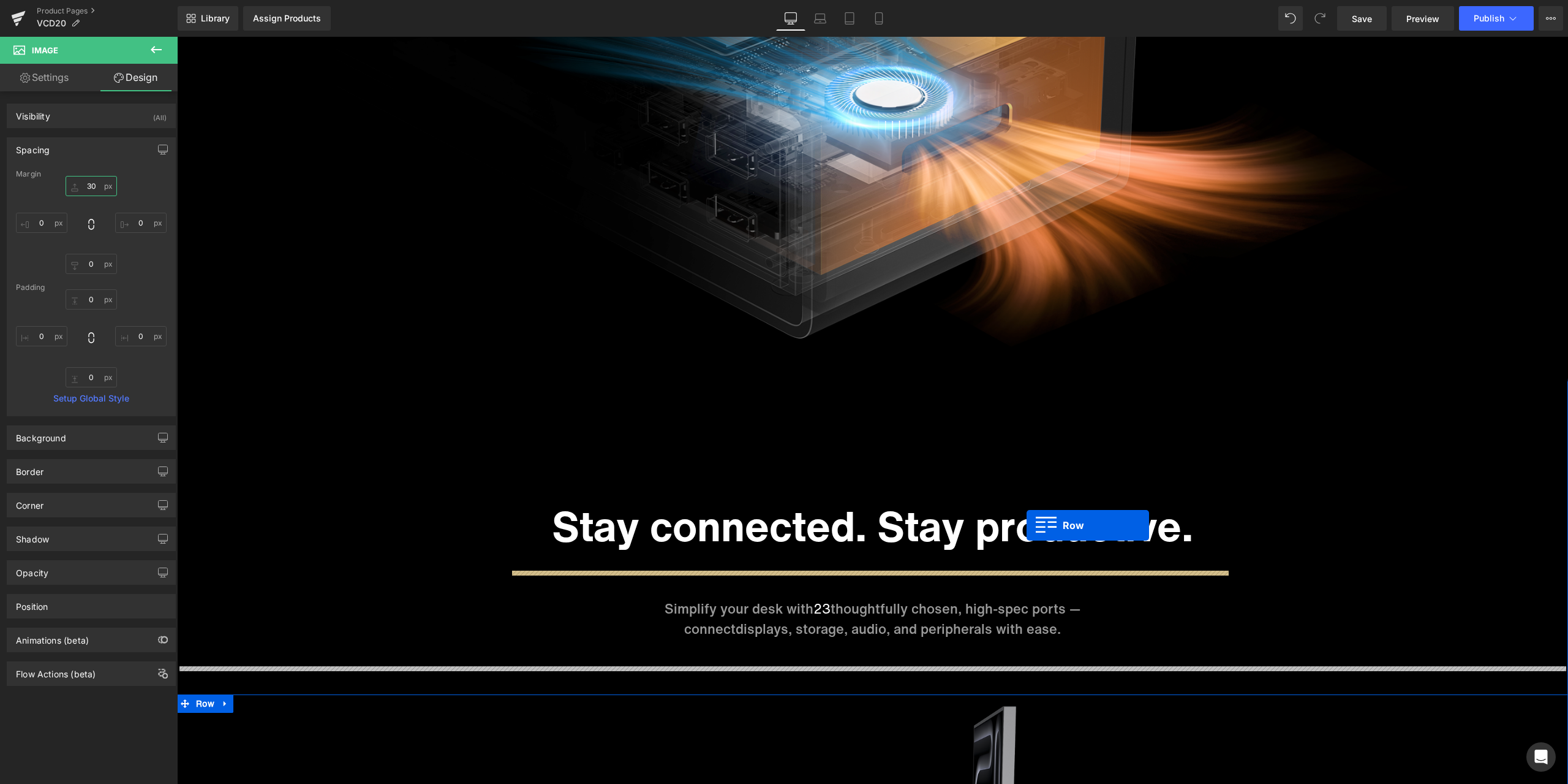
scroll to position [4717, 0]
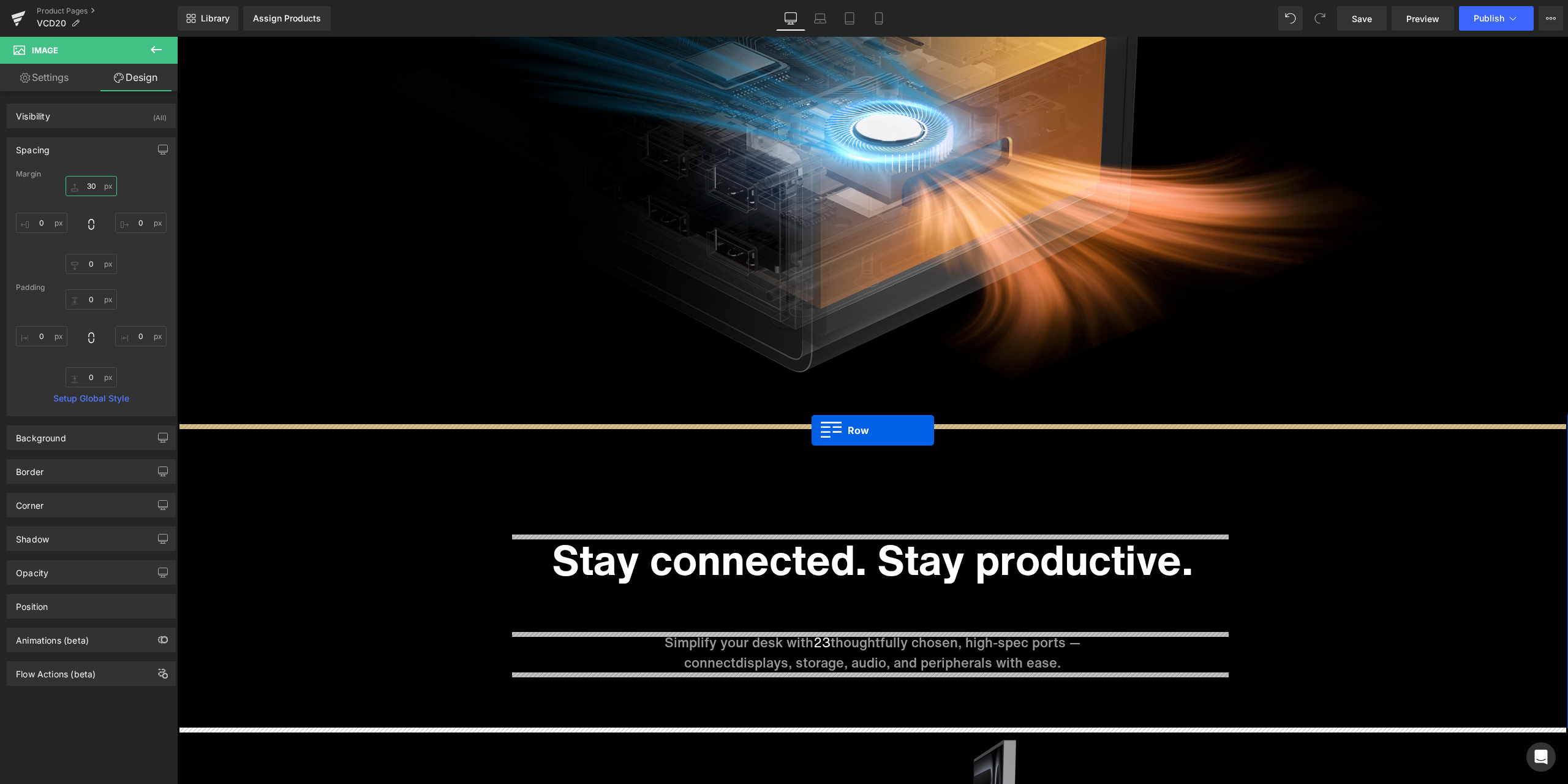
drag, startPoint x: 529, startPoint y: 194, endPoint x: 811, endPoint y: 430, distance: 367.7
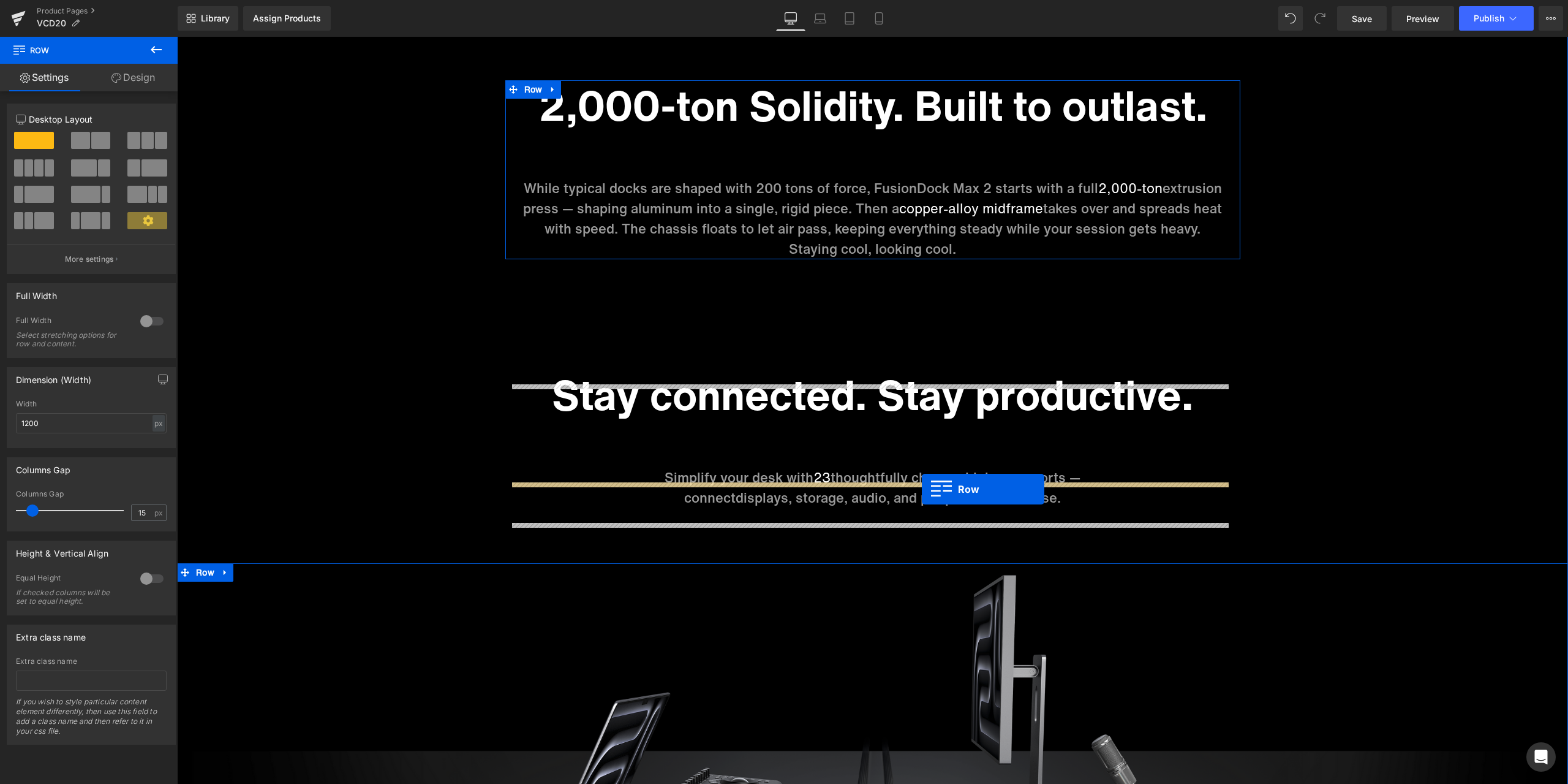
scroll to position [5146, 0]
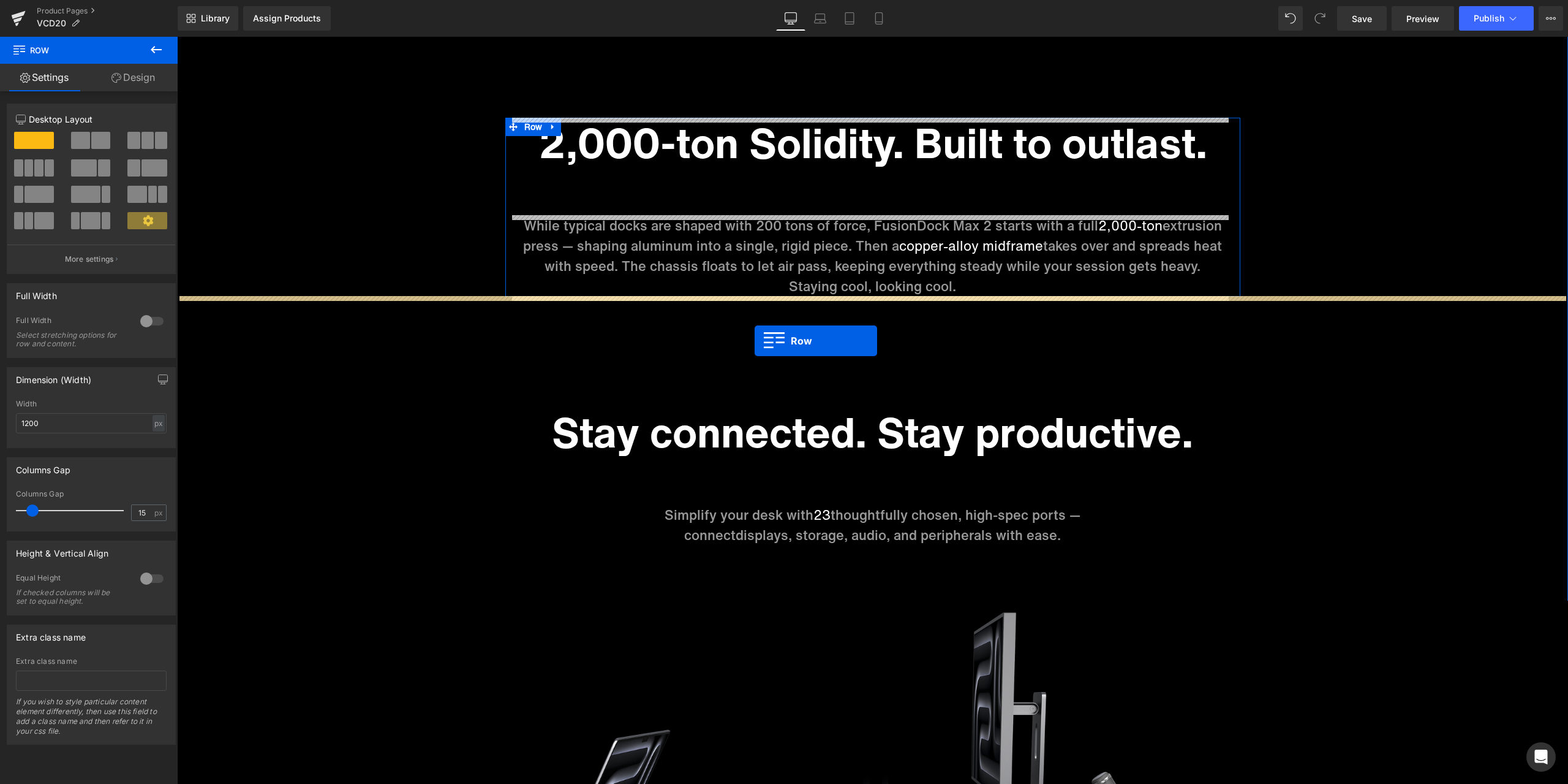
drag, startPoint x: 369, startPoint y: 244, endPoint x: 755, endPoint y: 341, distance: 398.0
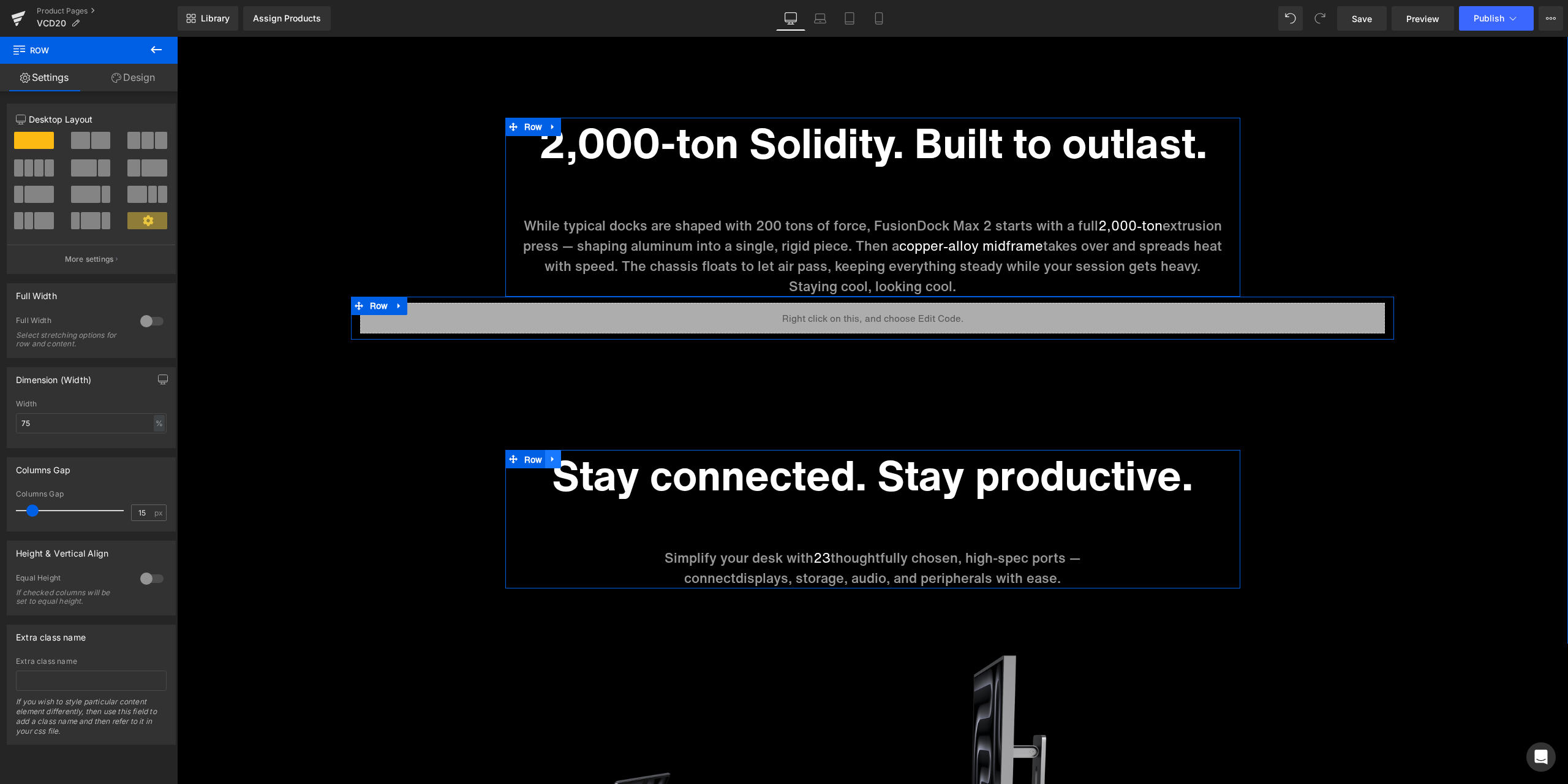
click at [522, 460] on span "Row" at bounding box center [534, 459] width 25 height 19
click at [154, 90] on link "Design" at bounding box center [133, 77] width 89 height 27
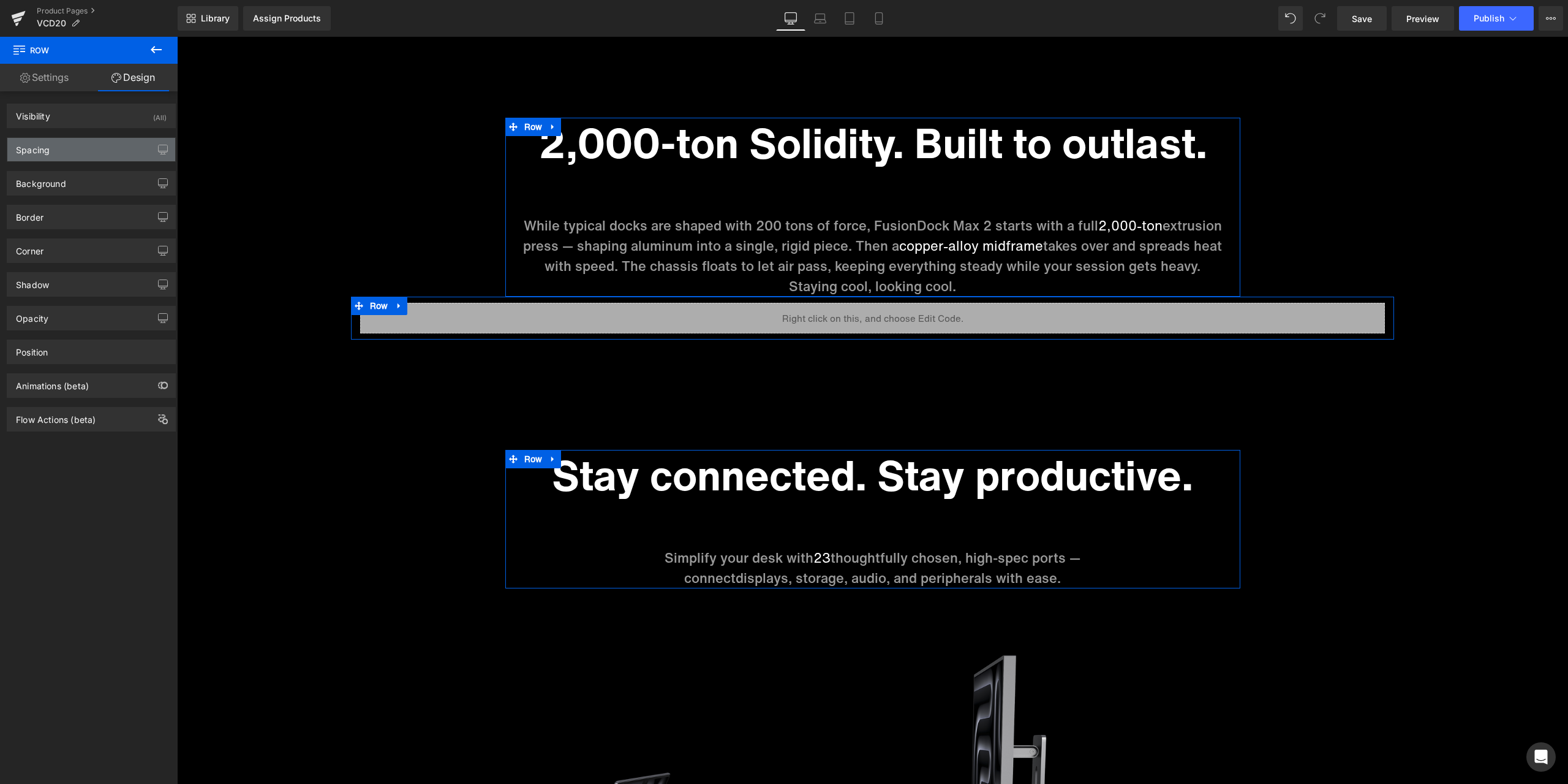
click at [85, 156] on div "Spacing" at bounding box center [90, 150] width 167 height 23
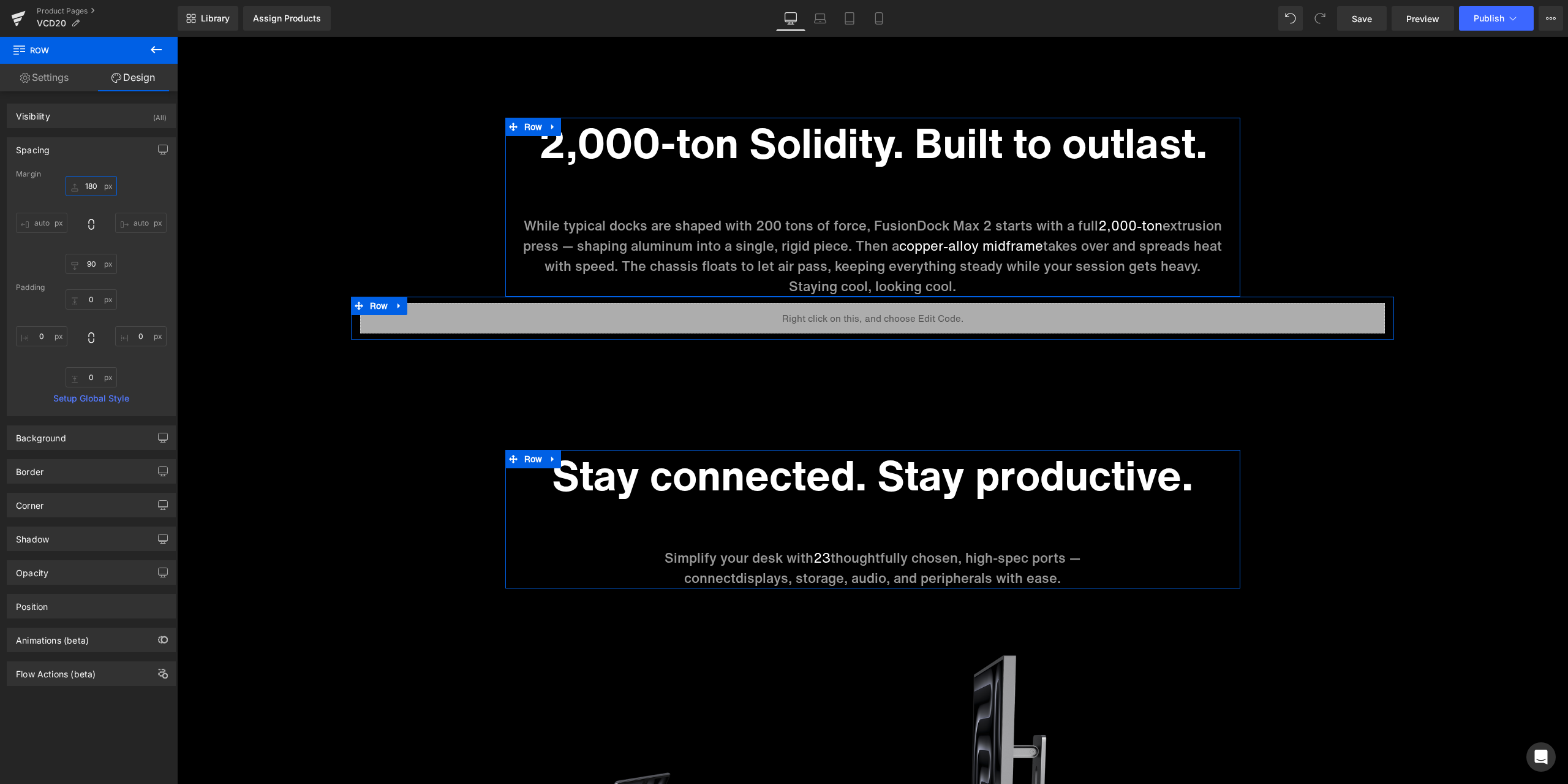
click at [92, 184] on input "180" at bounding box center [91, 185] width 51 height 20
type input "0"
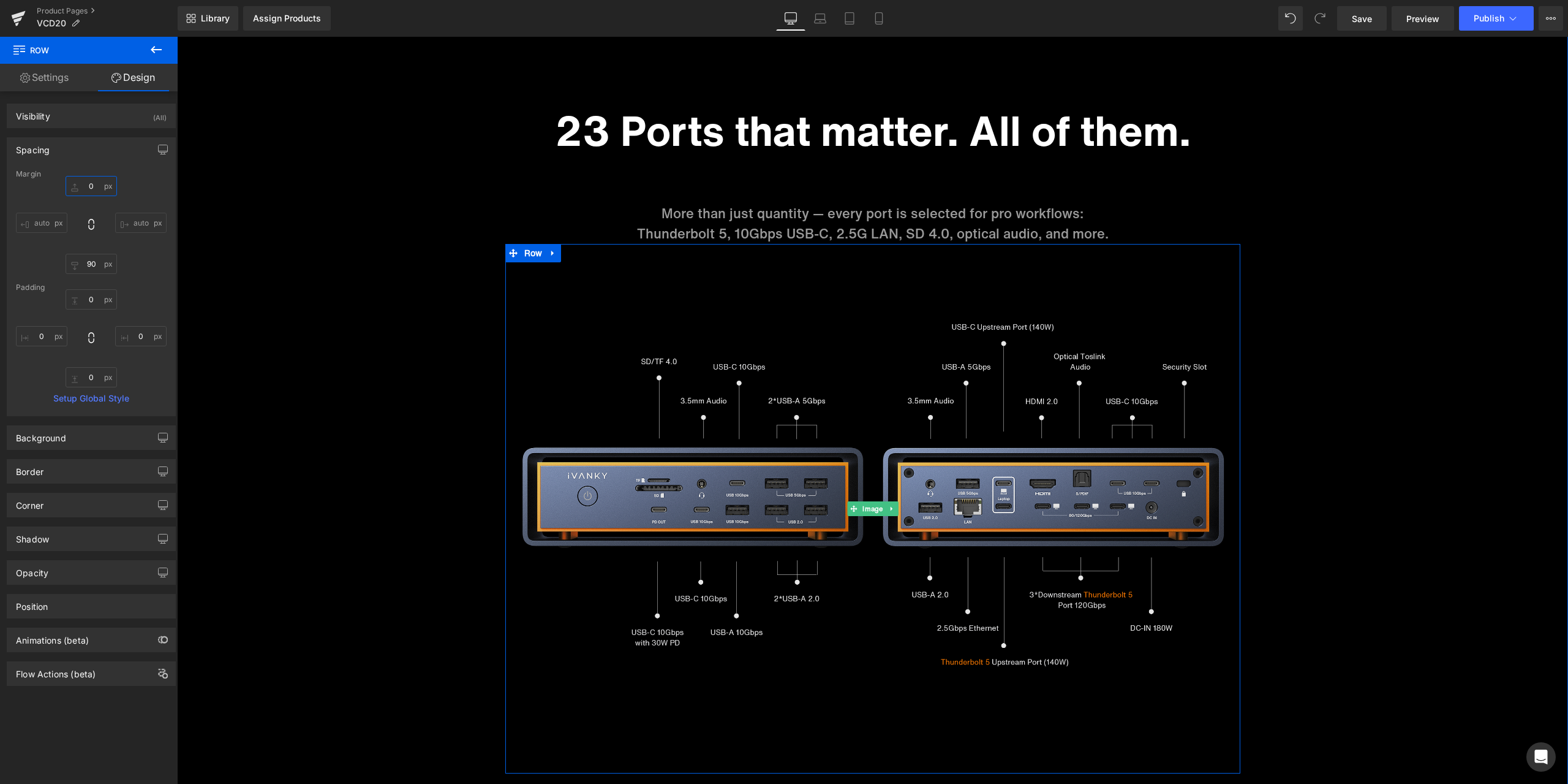
scroll to position [6433, 0]
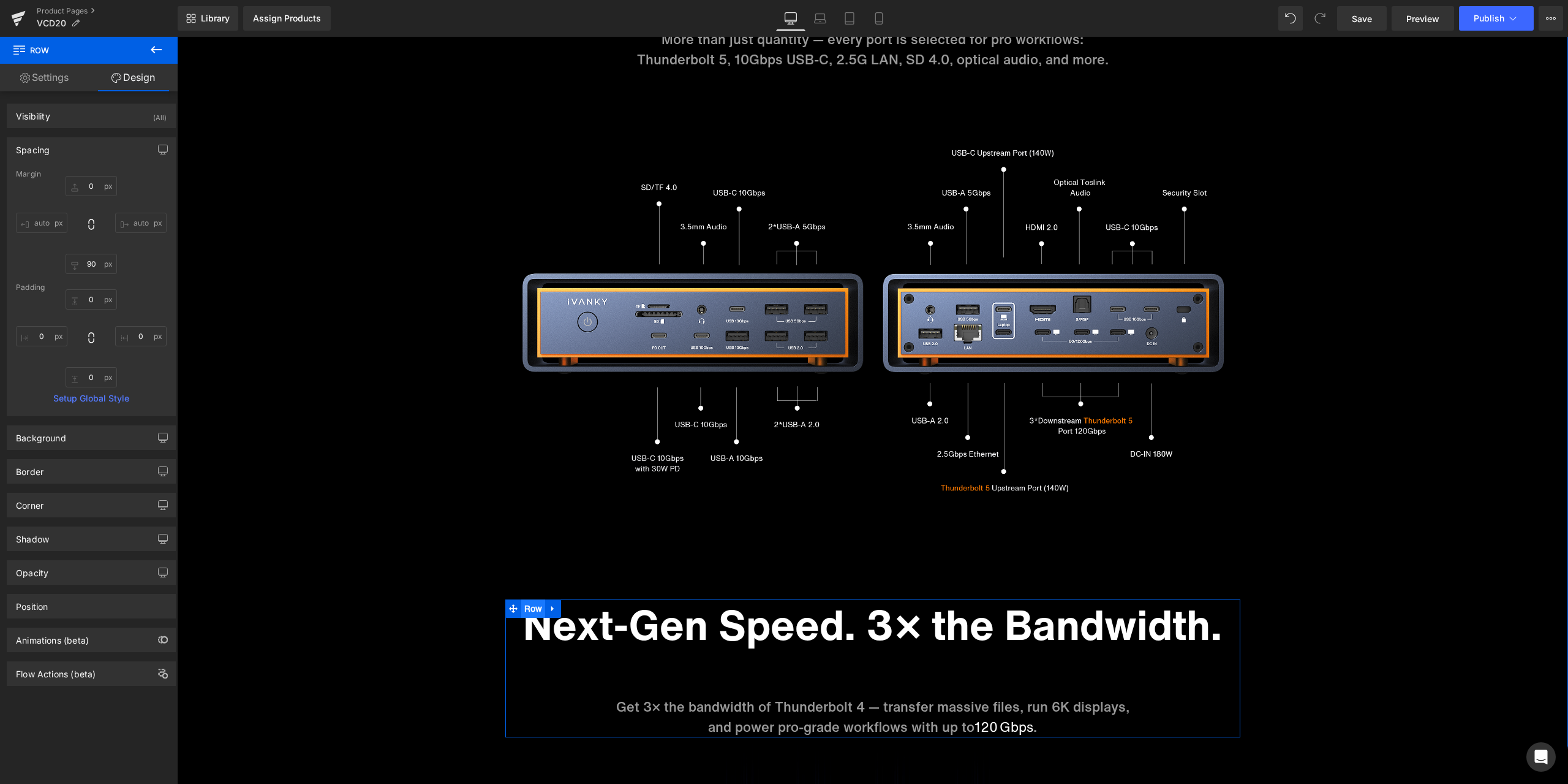
click at [524, 611] on span "Row" at bounding box center [534, 608] width 25 height 19
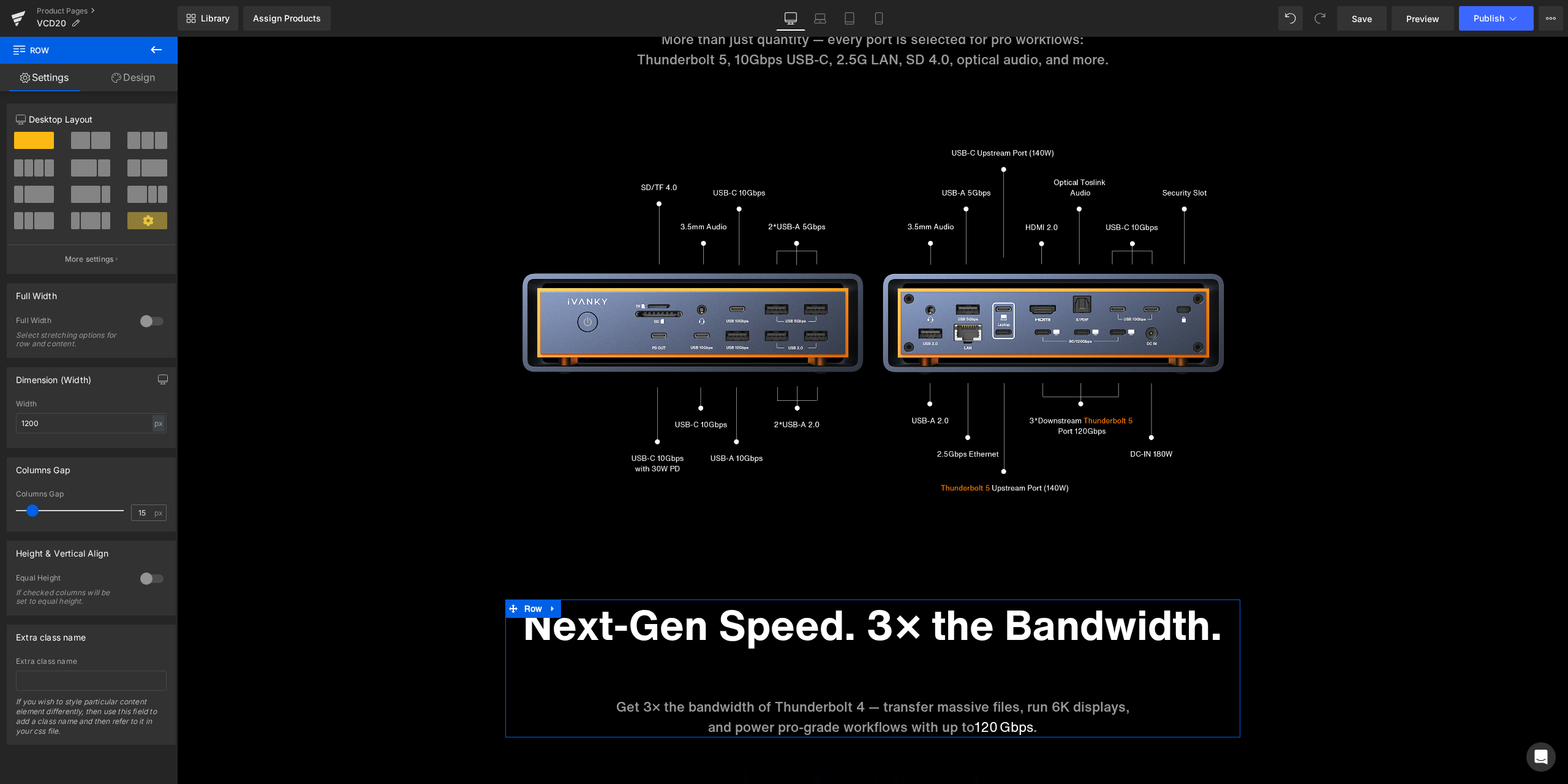
click at [148, 91] on div "12 12 12 Column Size Customizer 12 Desktop Layout Laptop Layout Tablet Layout M…" at bounding box center [91, 417] width 183 height 653
click at [145, 85] on link "Design" at bounding box center [133, 77] width 89 height 27
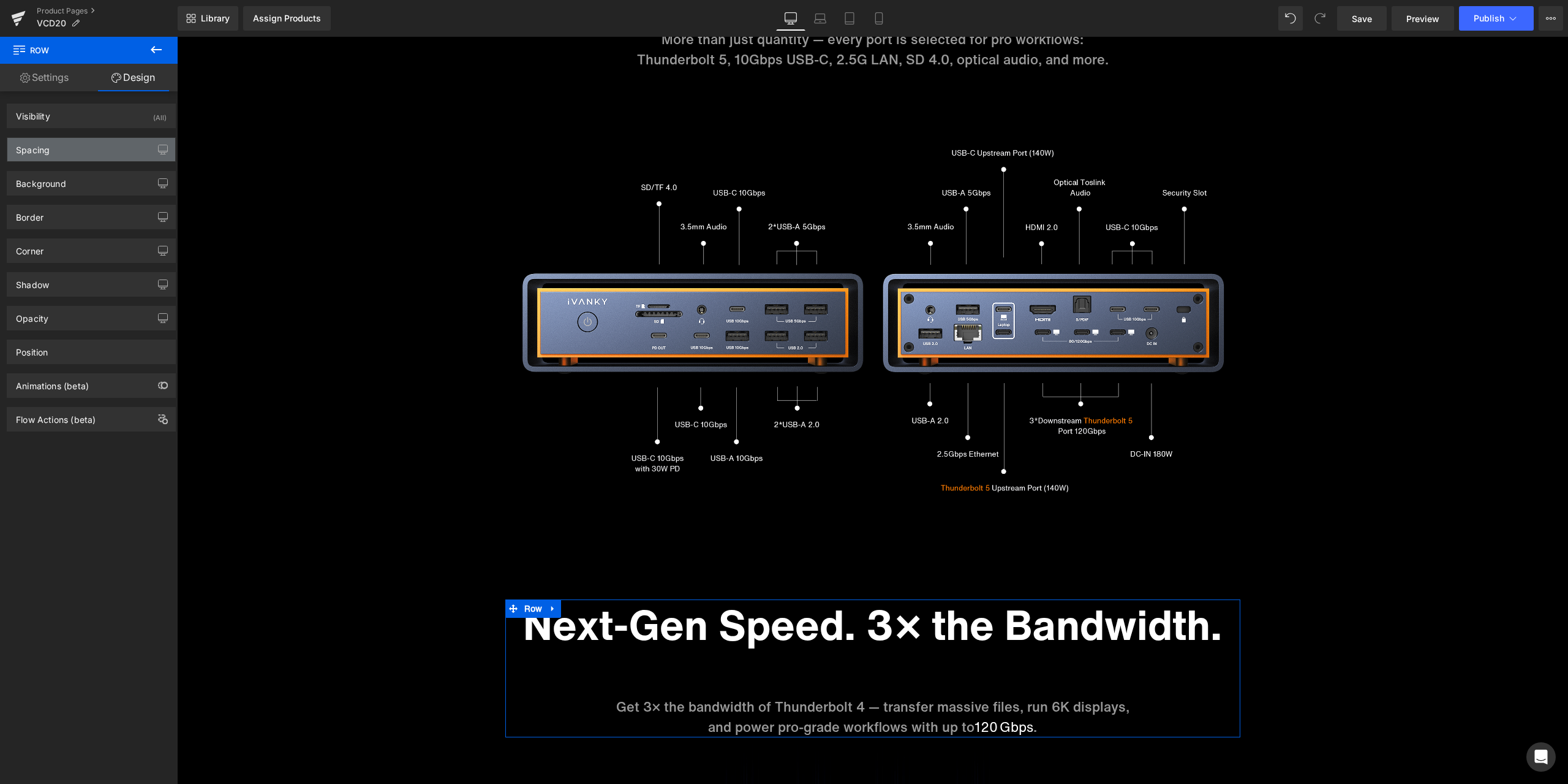
click at [84, 150] on div "Spacing" at bounding box center [90, 150] width 167 height 23
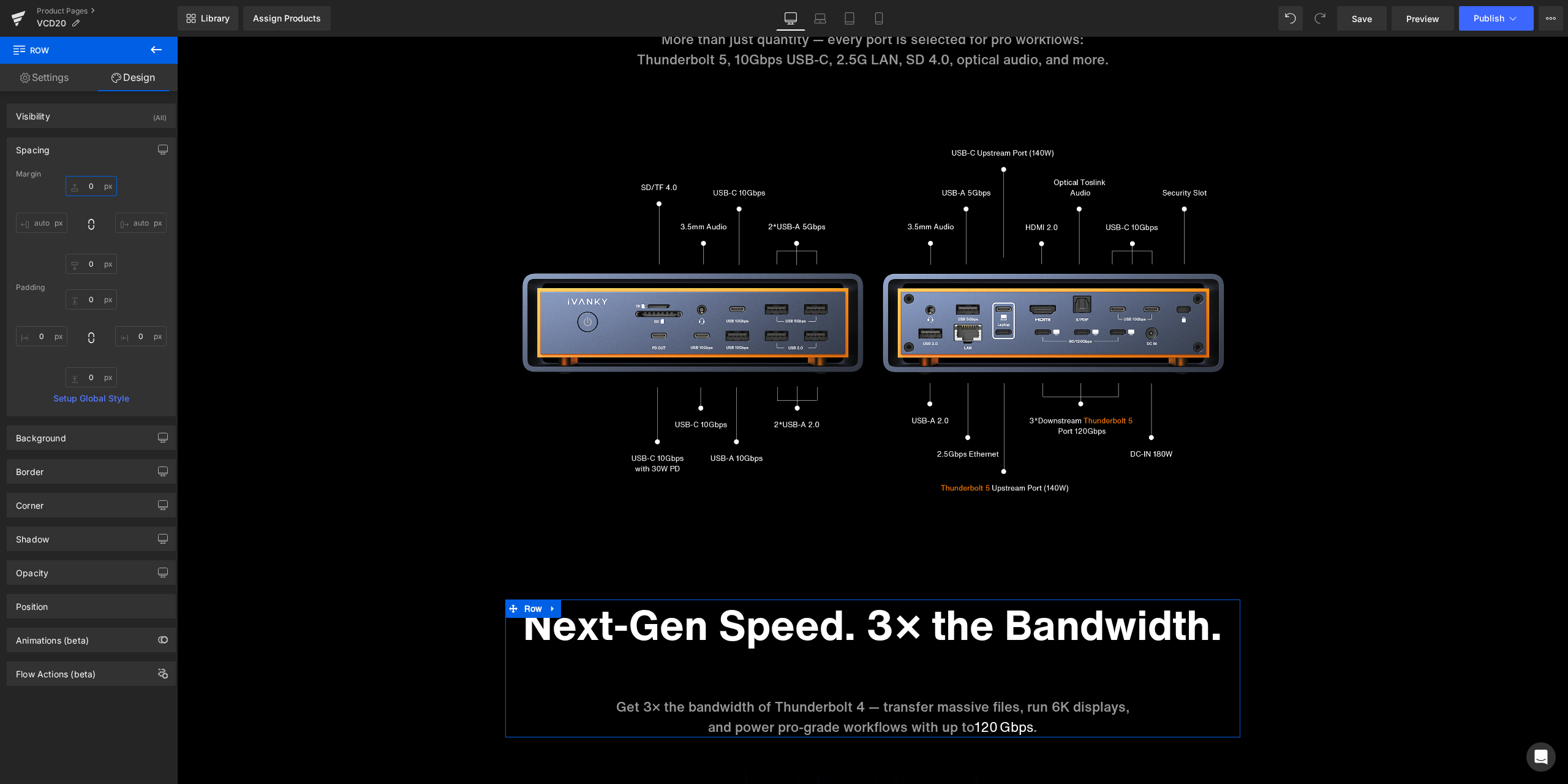
click at [87, 188] on input "0" at bounding box center [91, 185] width 51 height 20
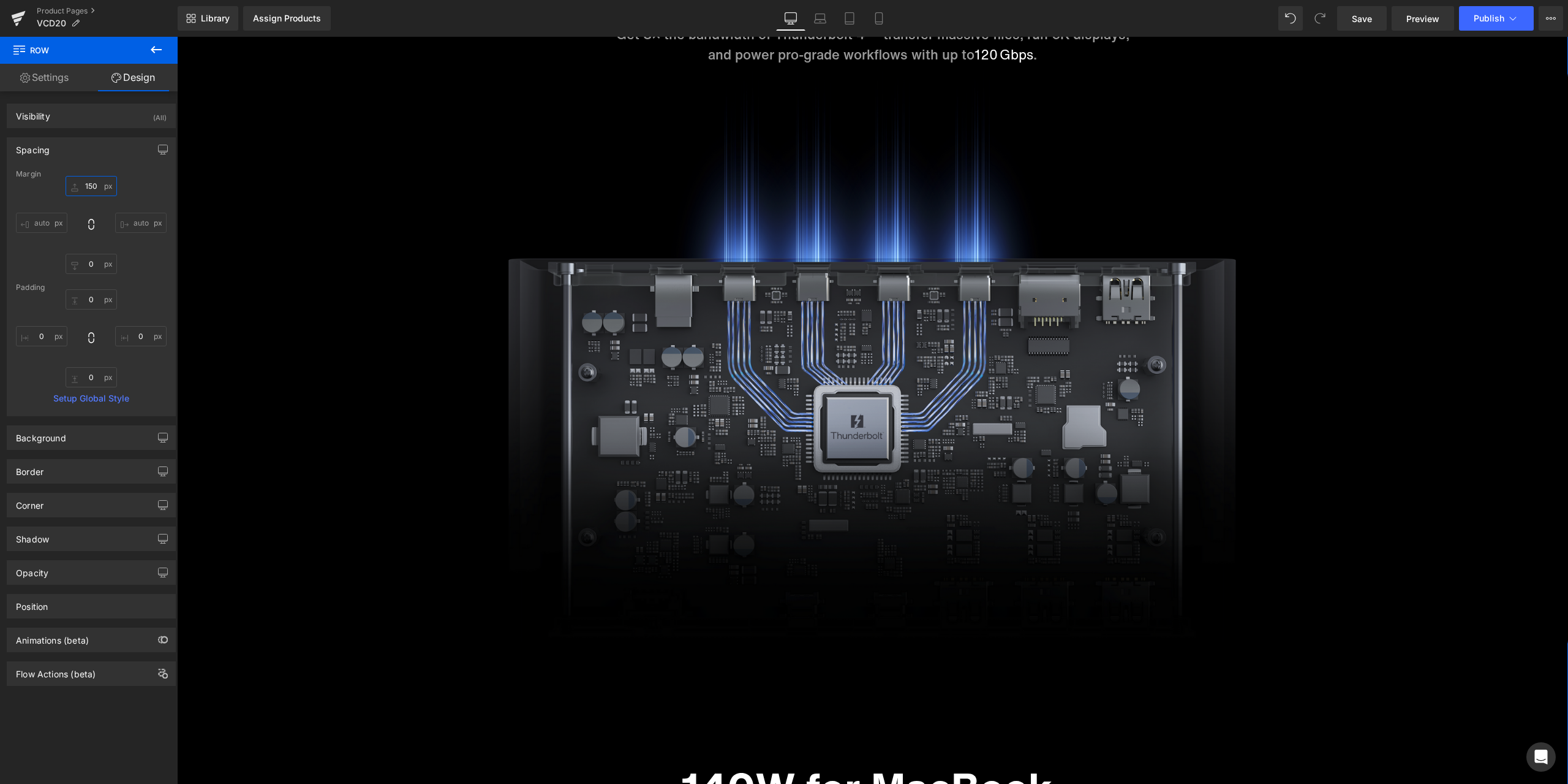
scroll to position [7352, 0]
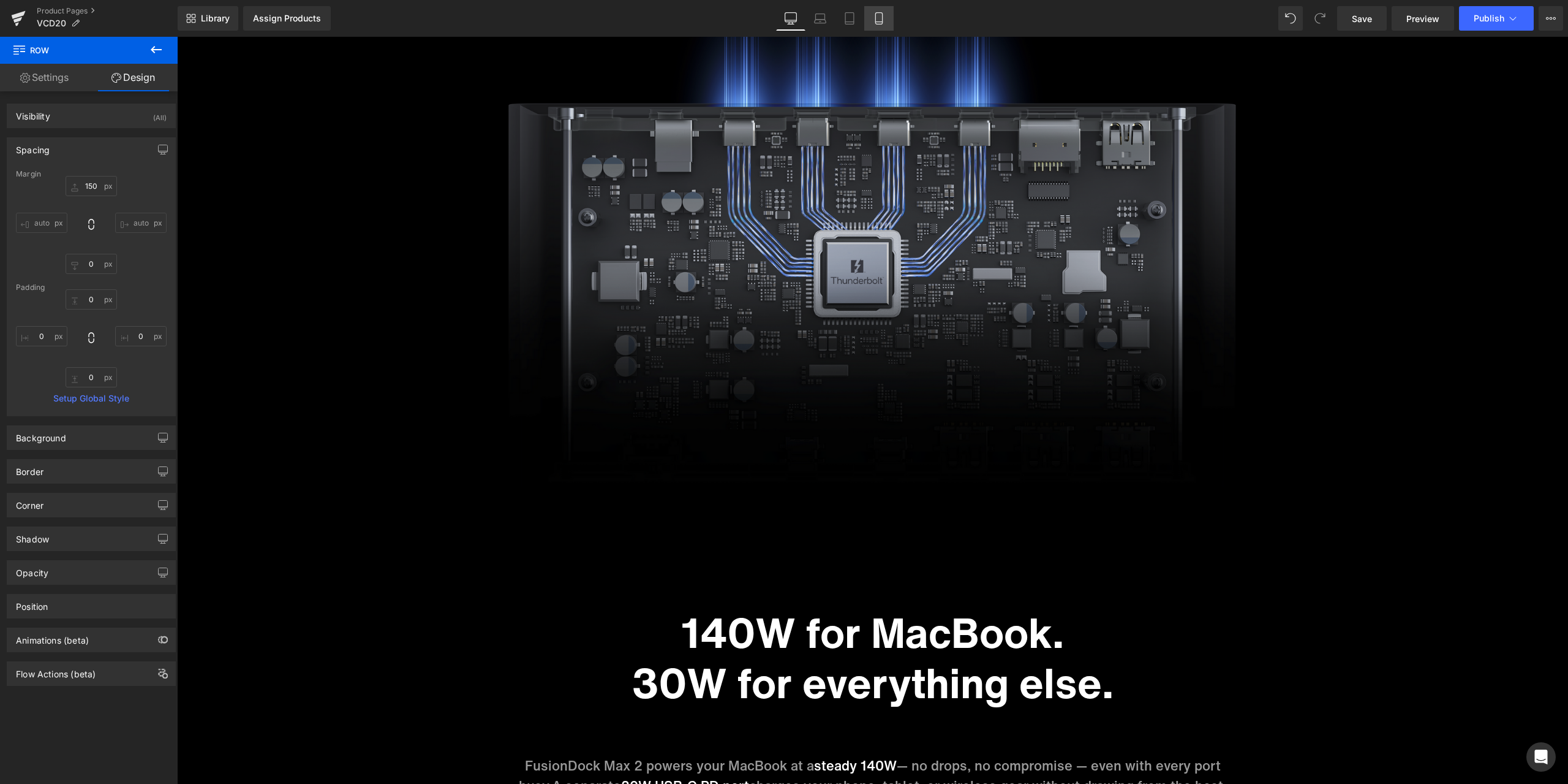
click at [877, 11] on link "Mobile" at bounding box center [879, 19] width 29 height 25
type input "150"
type input "0"
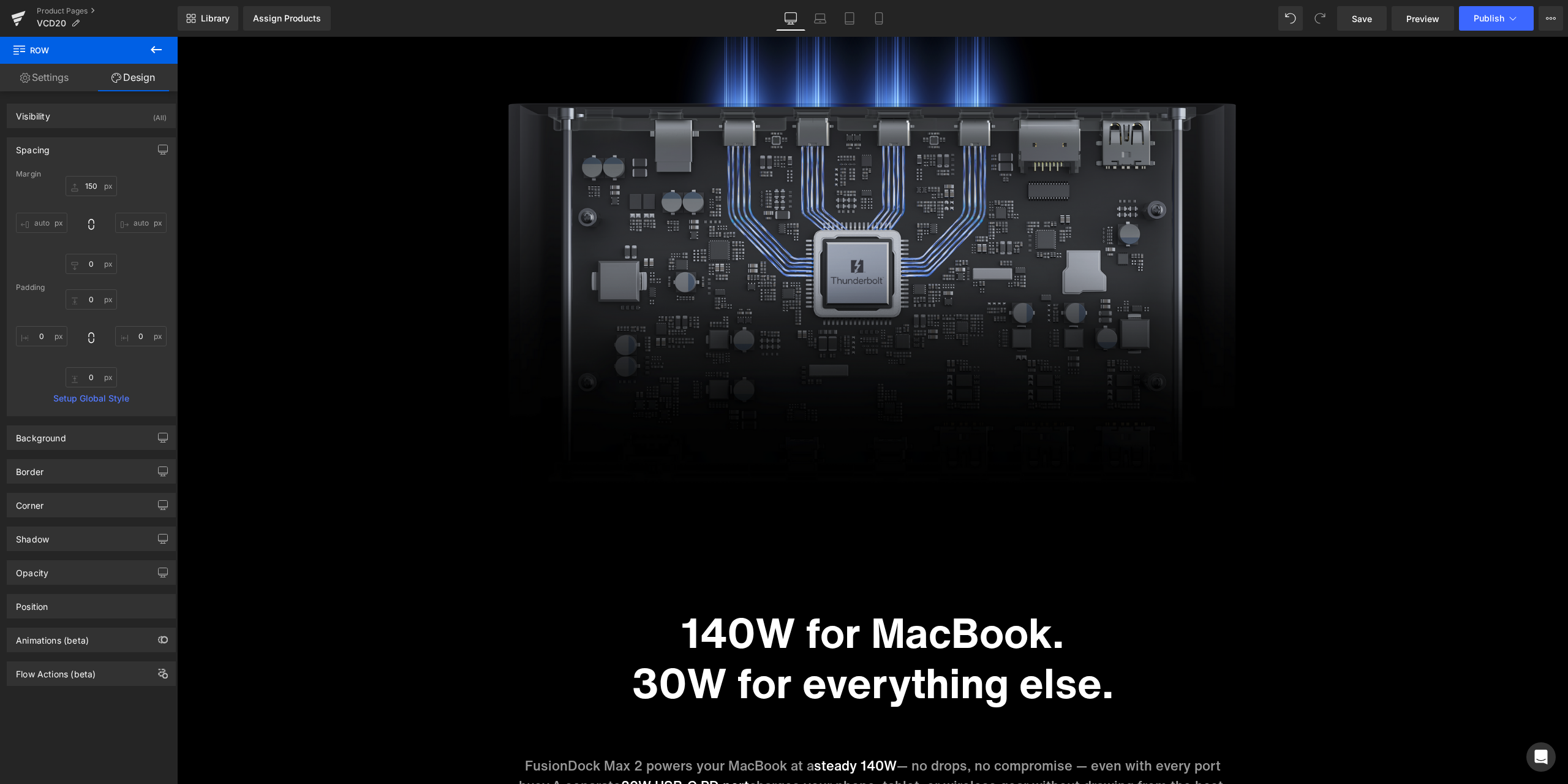
type input "0"
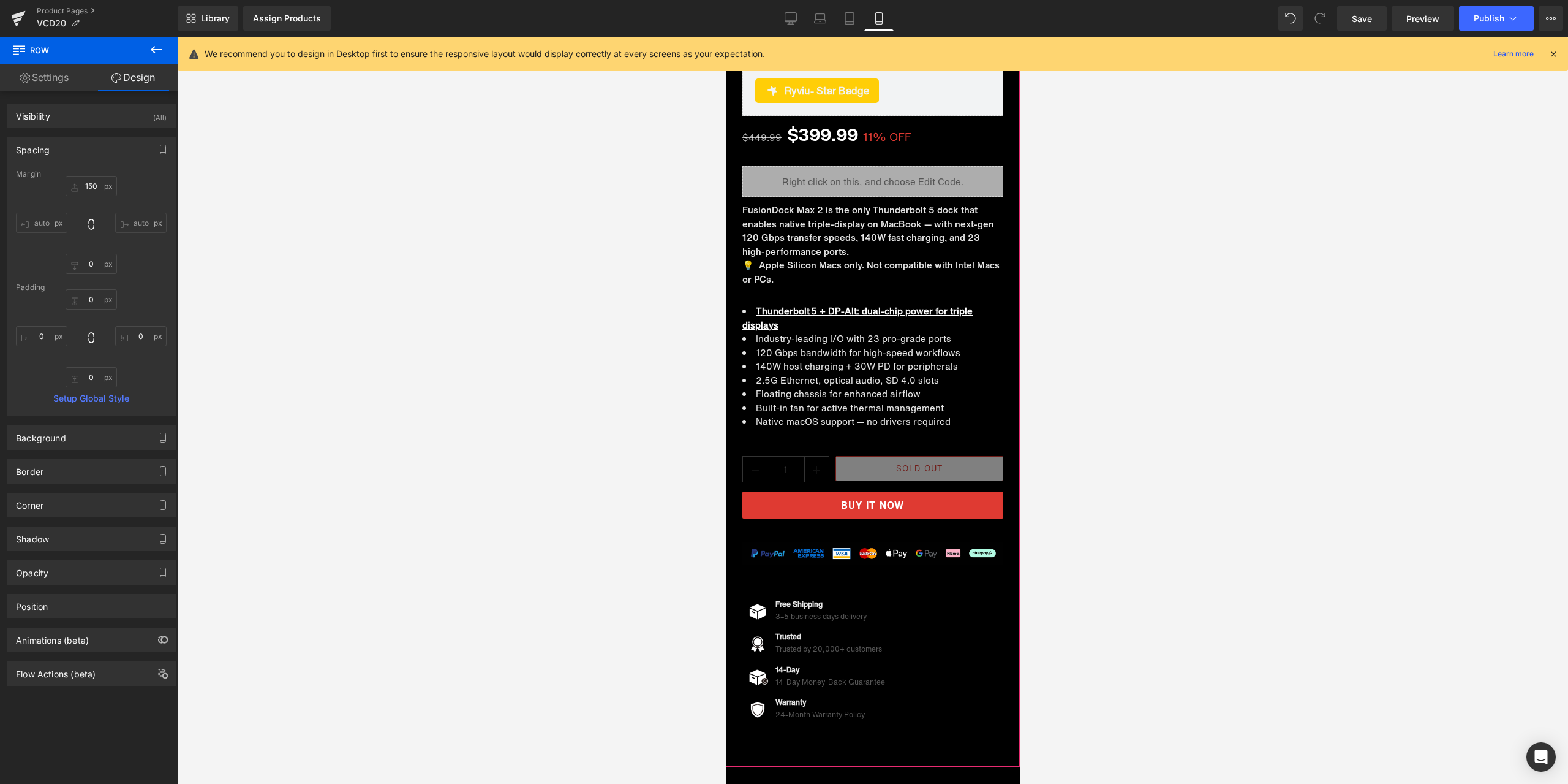
scroll to position [490, 0]
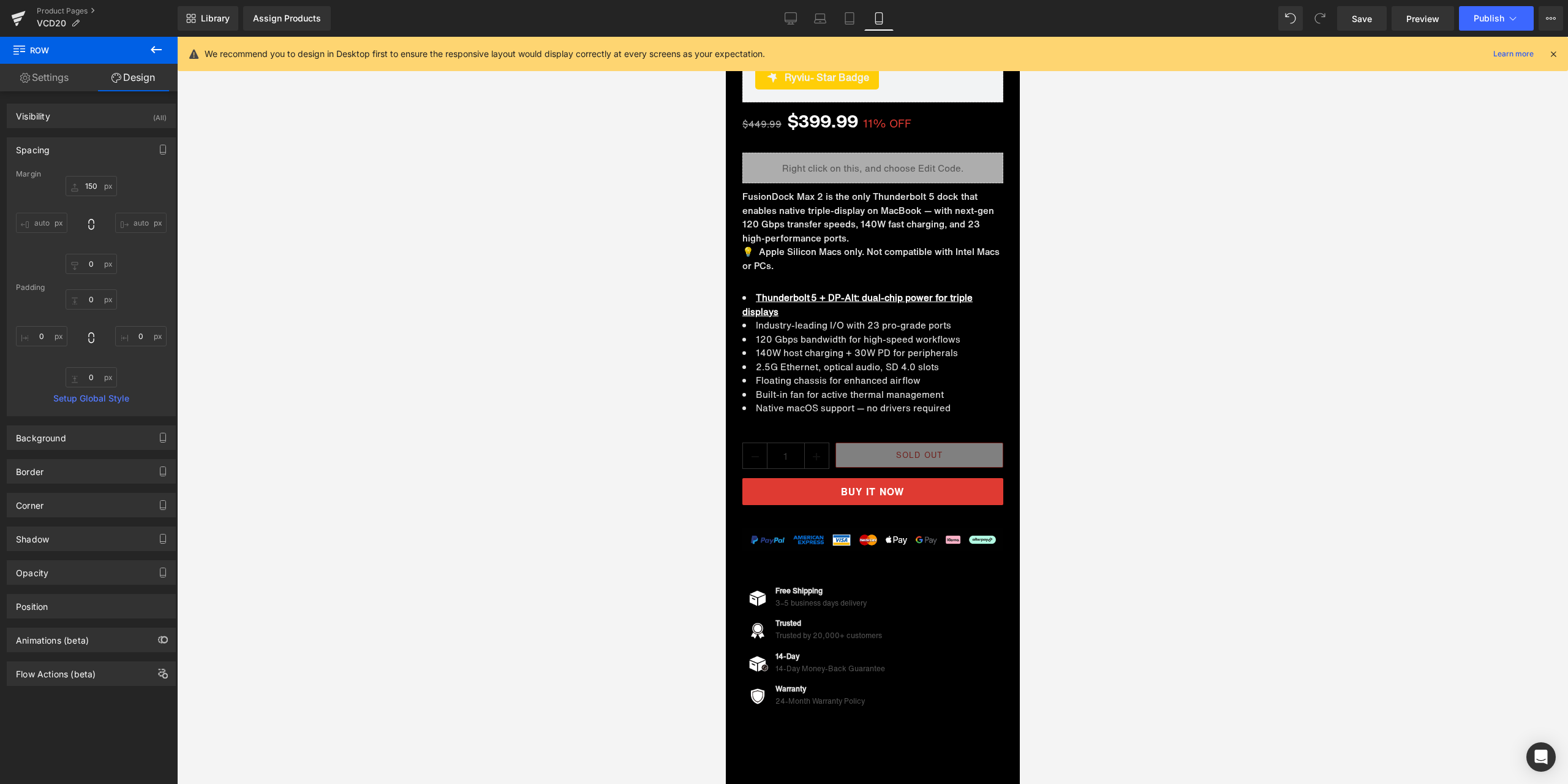
click at [1223, 400] on div at bounding box center [873, 409] width 1392 height 747
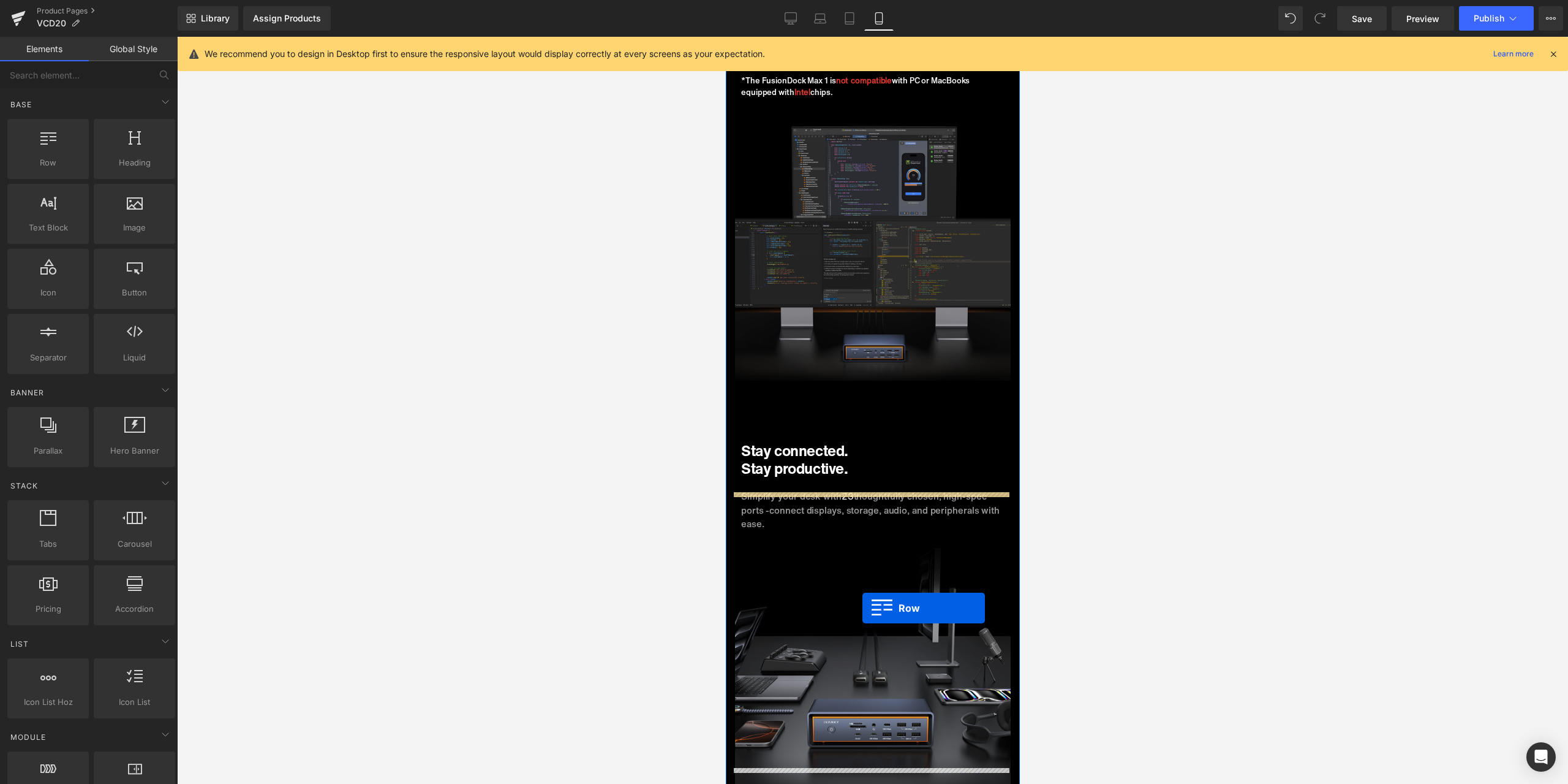
scroll to position [2573, 0]
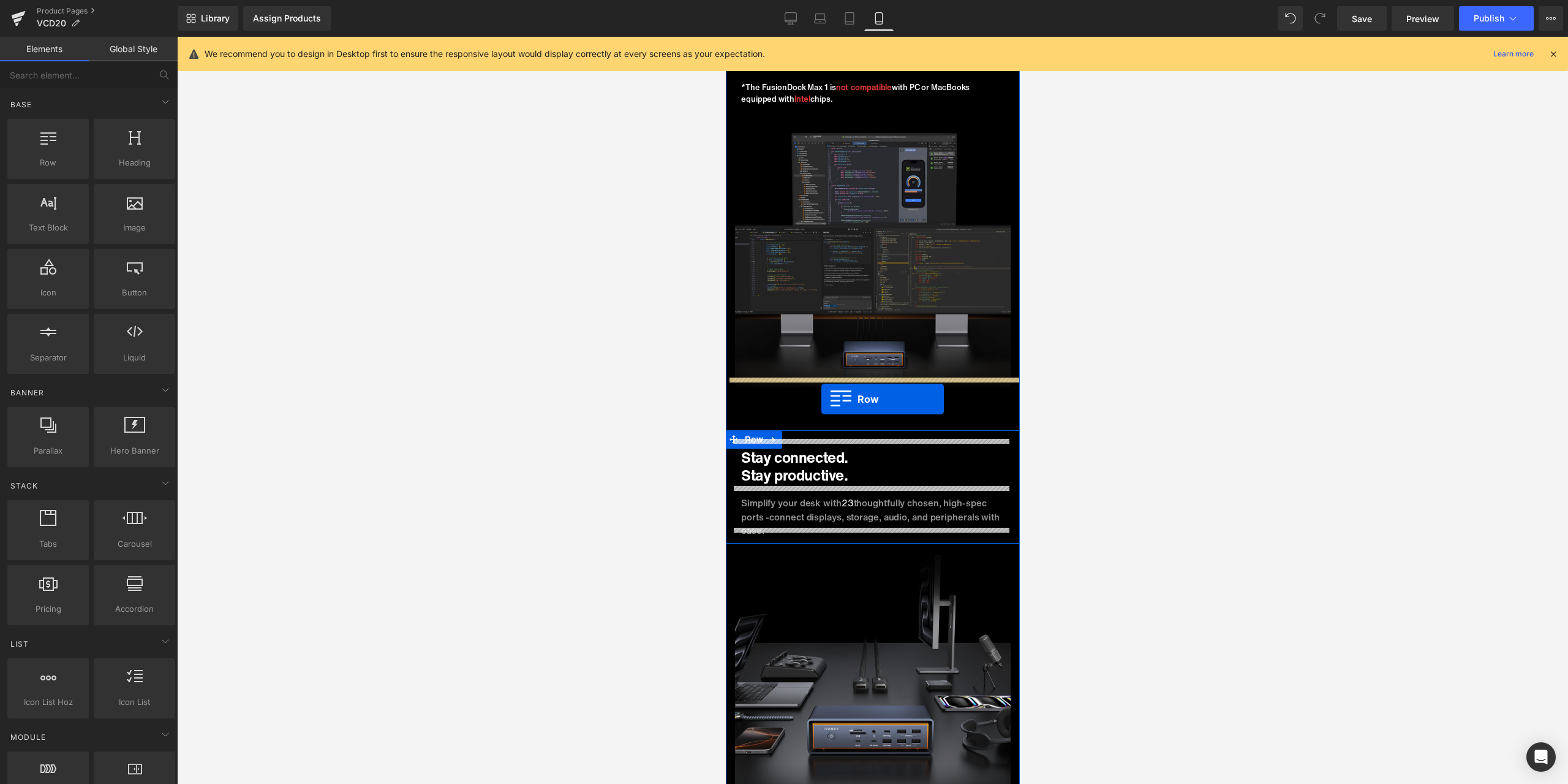
drag, startPoint x: 747, startPoint y: 375, endPoint x: 821, endPoint y: 399, distance: 77.8
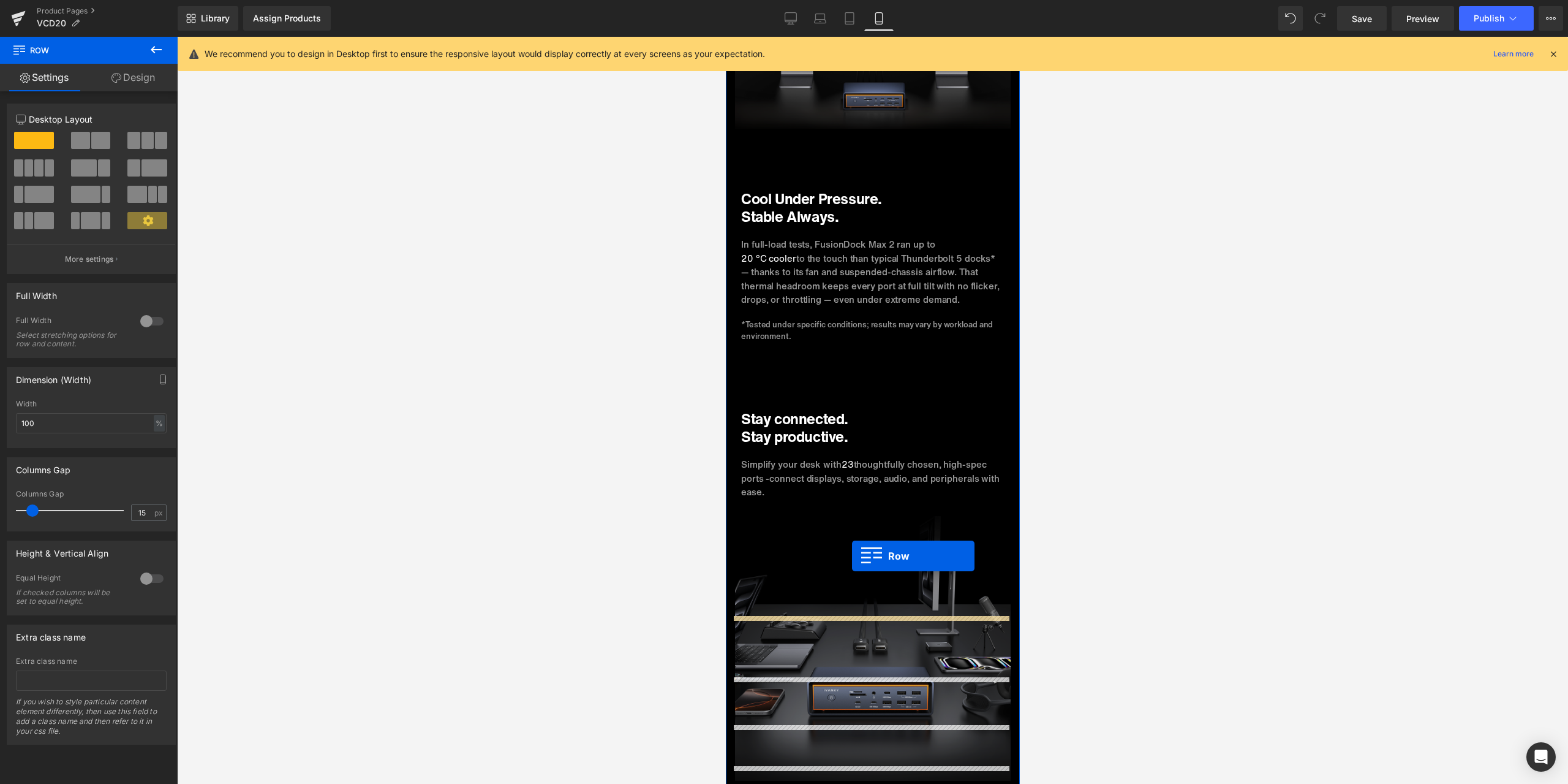
scroll to position [2818, 0]
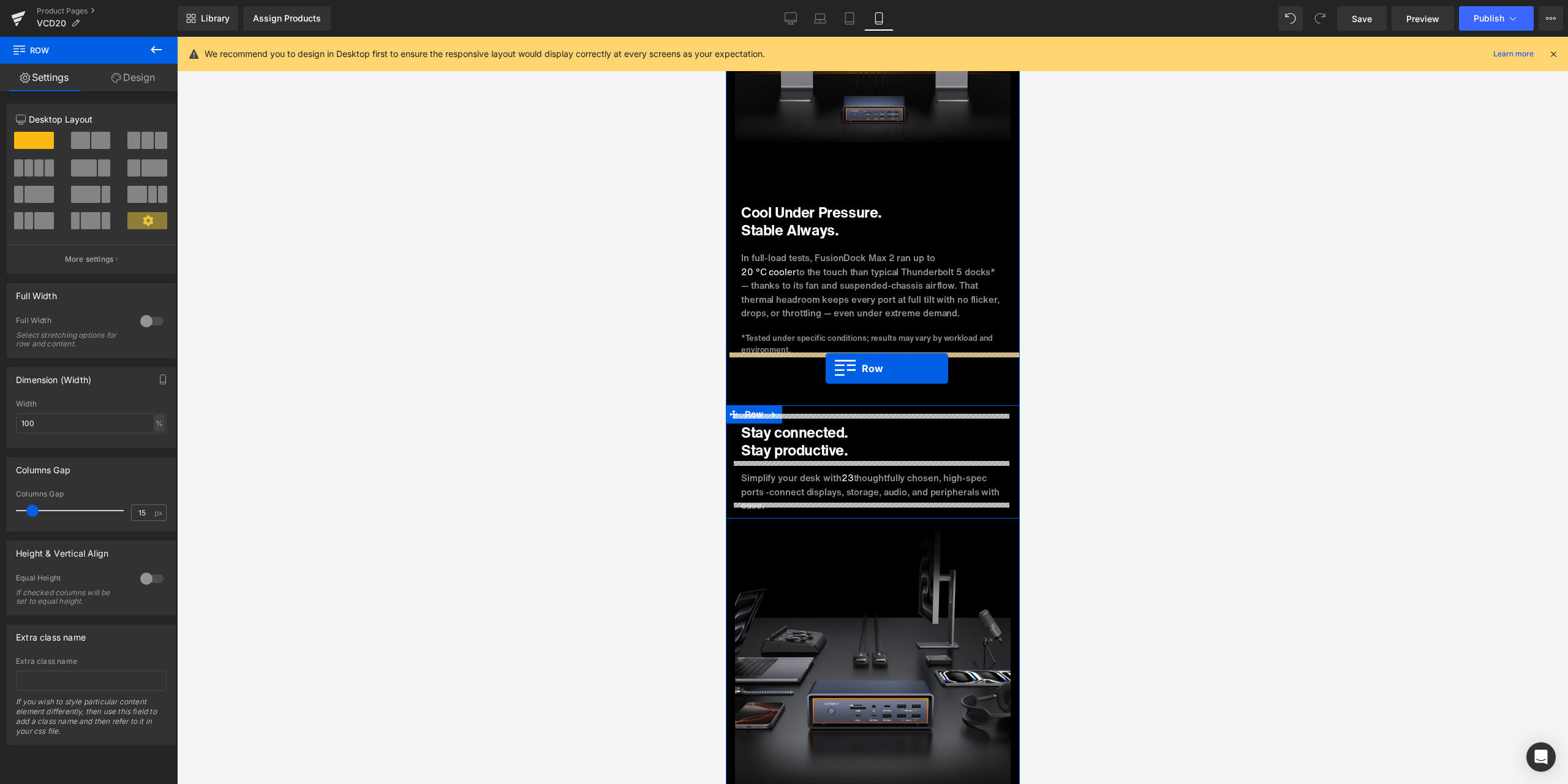
drag, startPoint x: 746, startPoint y: 493, endPoint x: 826, endPoint y: 369, distance: 147.6
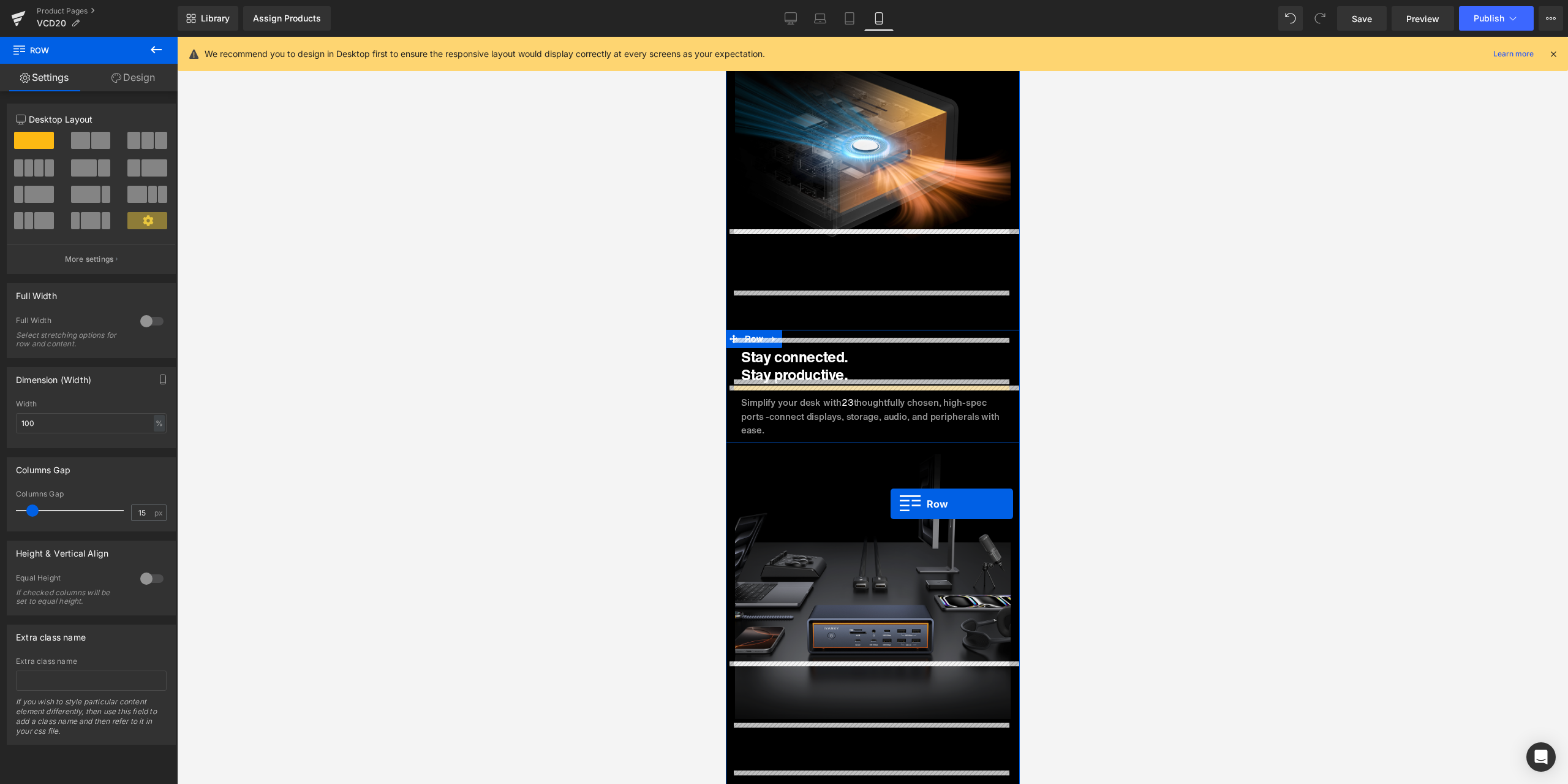
scroll to position [3124, 0]
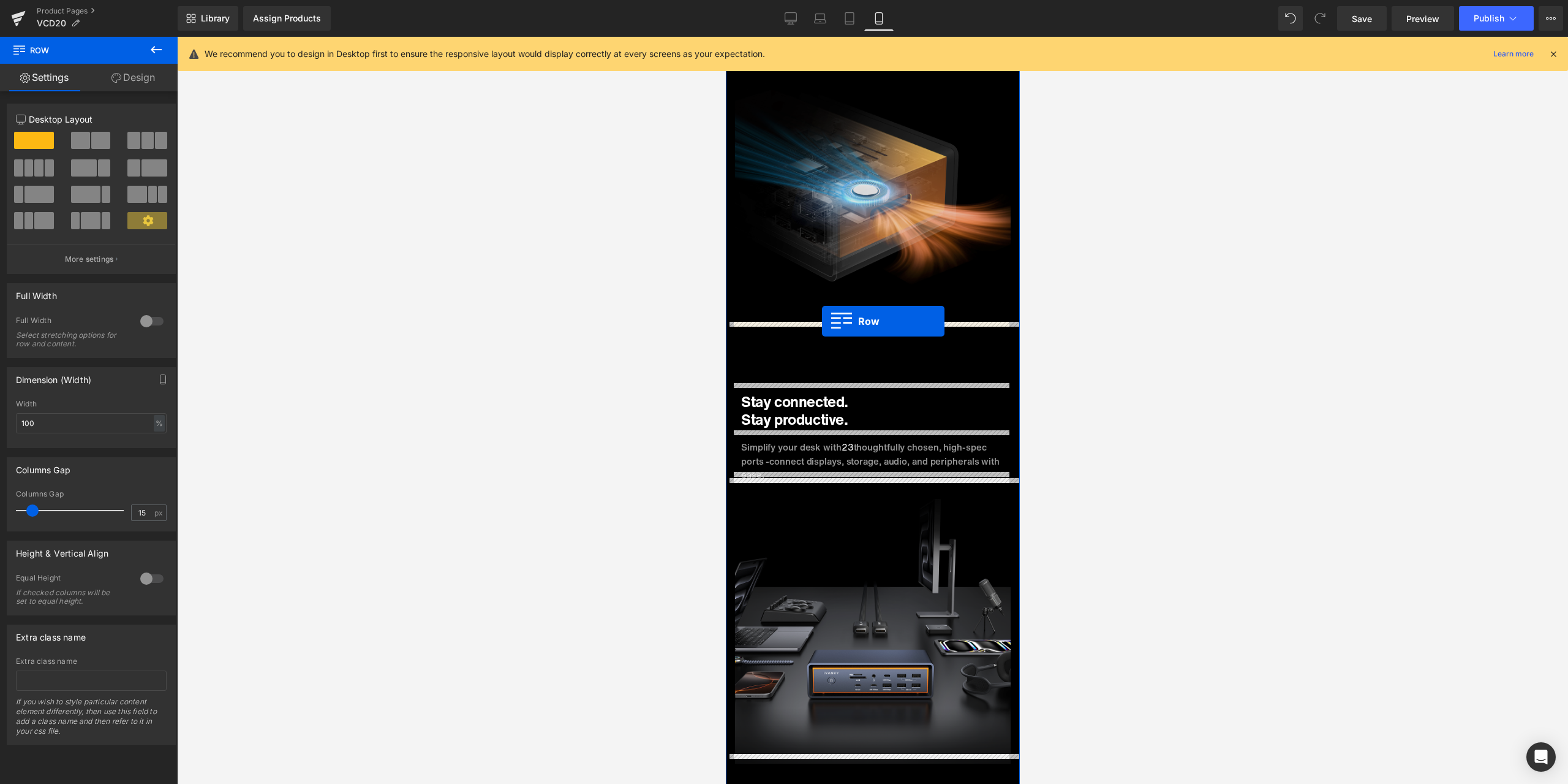
drag, startPoint x: 748, startPoint y: 382, endPoint x: 821, endPoint y: 321, distance: 95.1
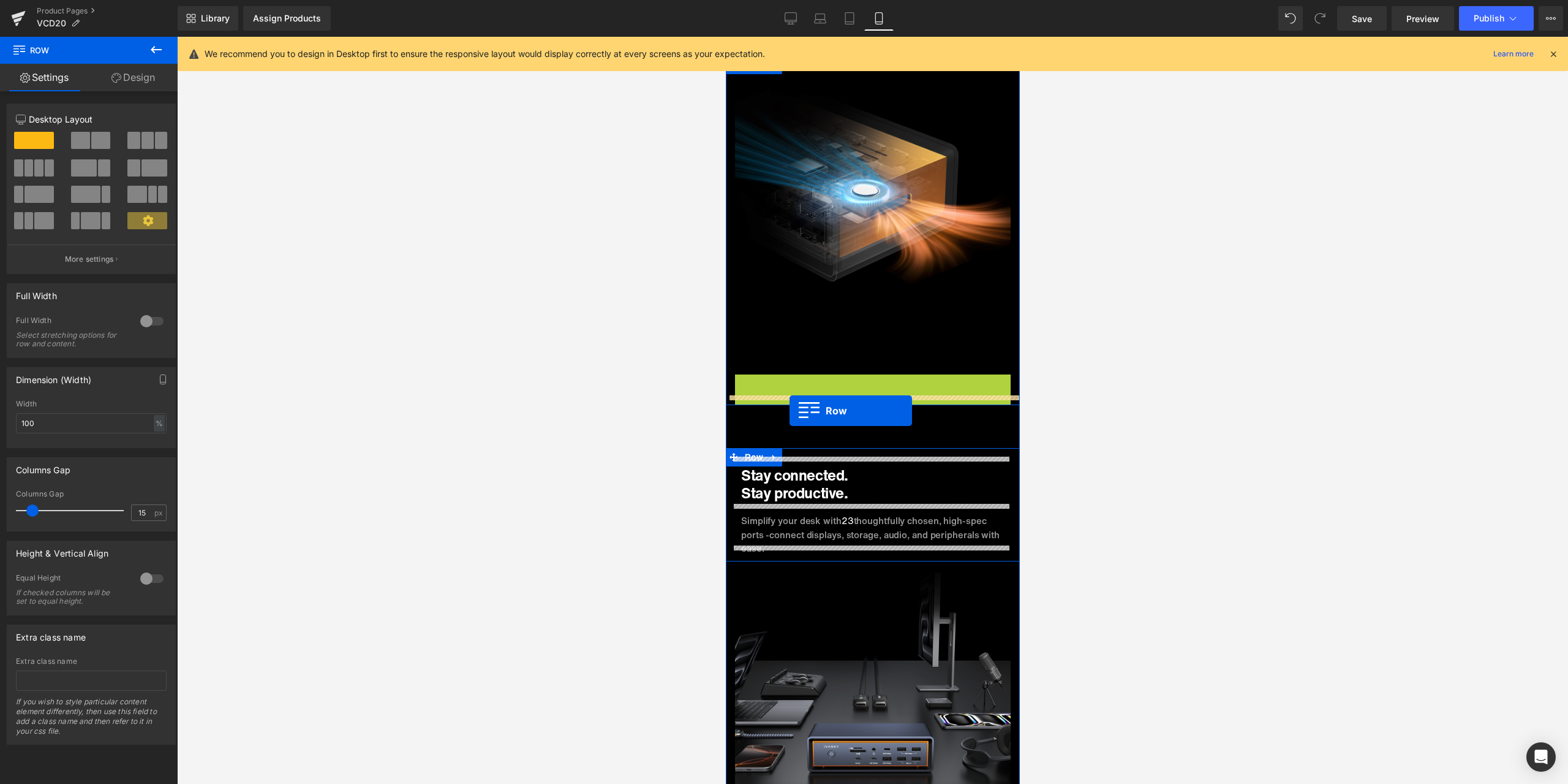
drag, startPoint x: 752, startPoint y: 378, endPoint x: 789, endPoint y: 410, distance: 48.9
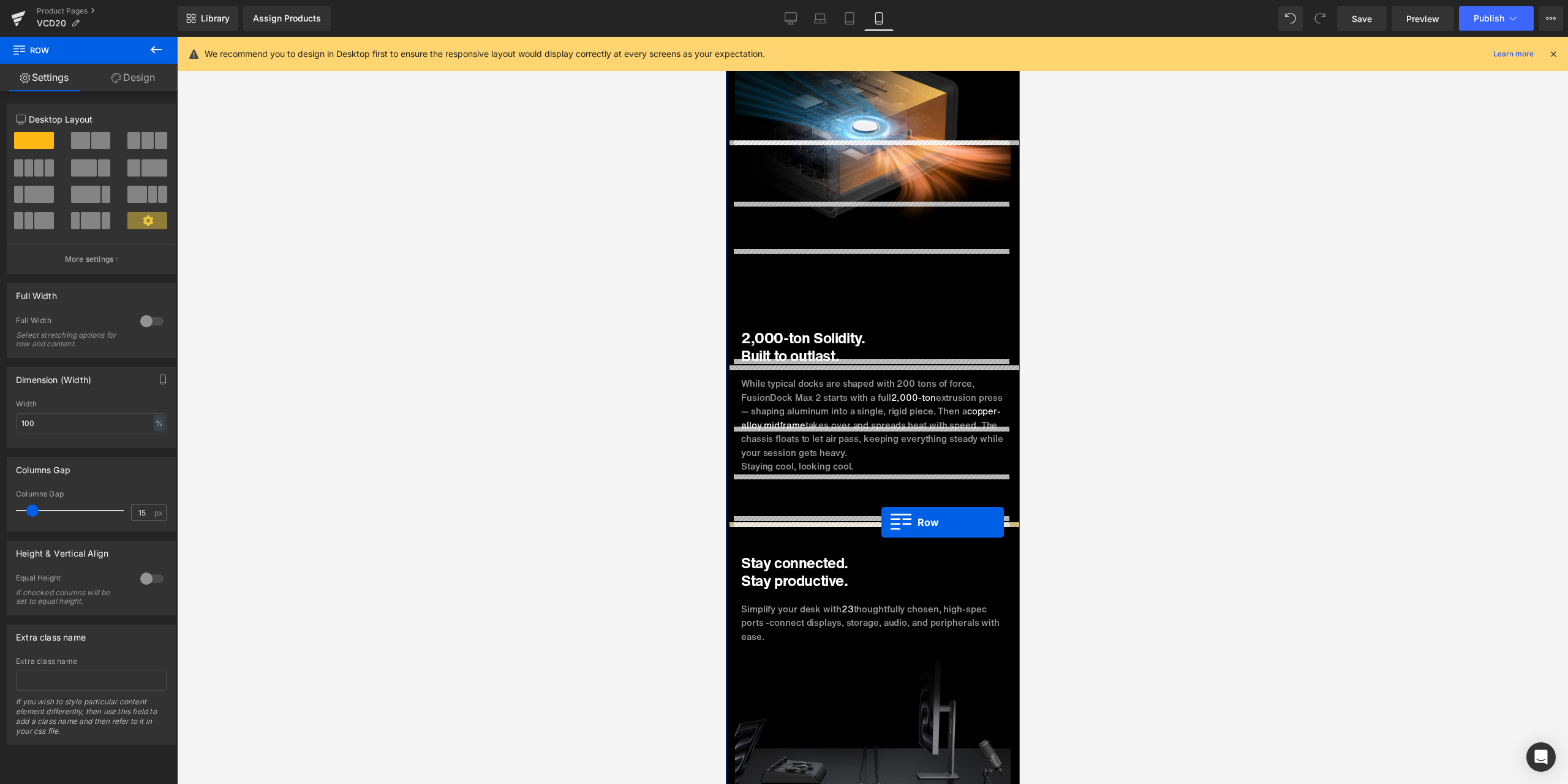
scroll to position [3186, 0]
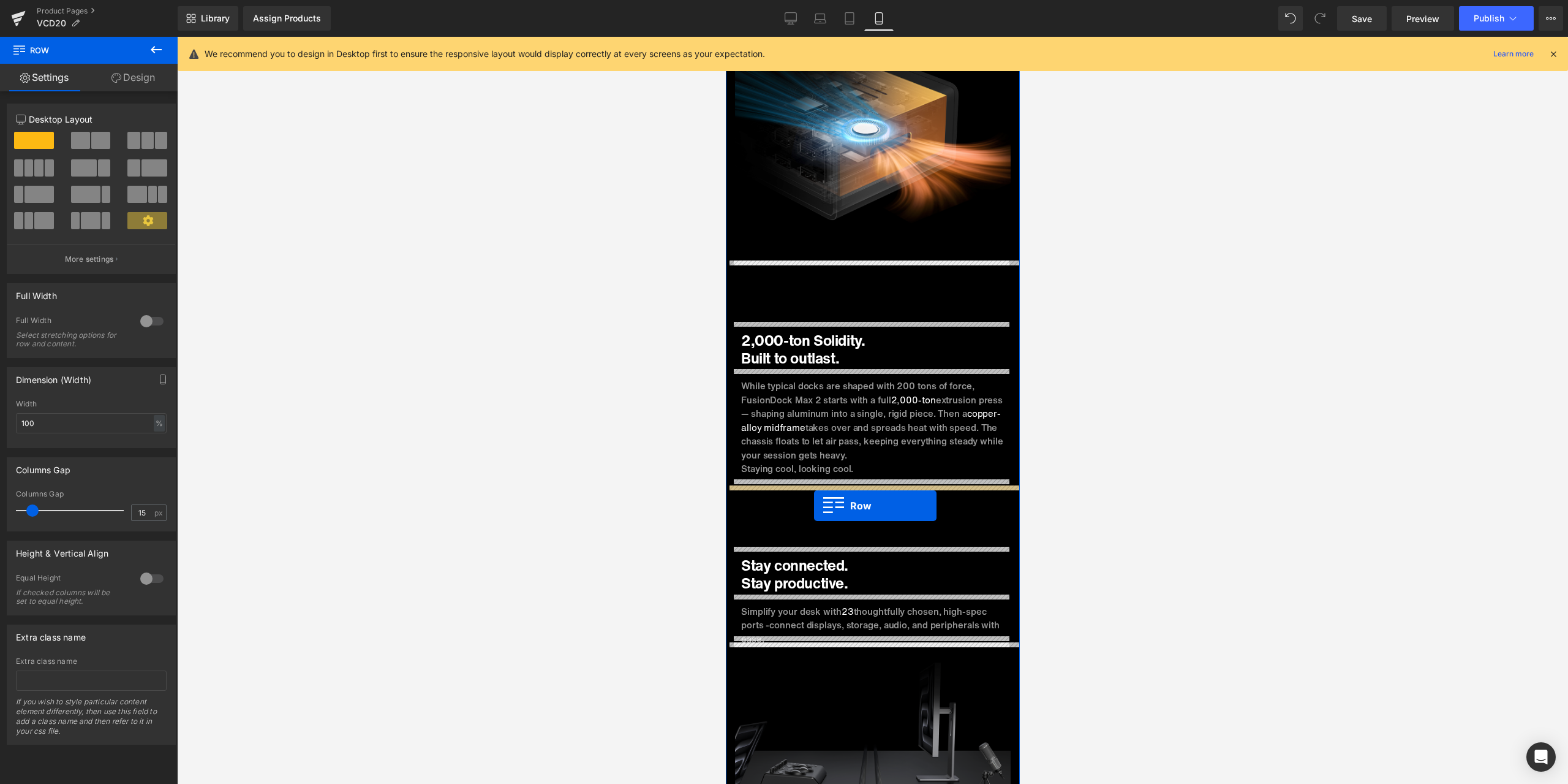
drag, startPoint x: 799, startPoint y: 393, endPoint x: 813, endPoint y: 506, distance: 113.9
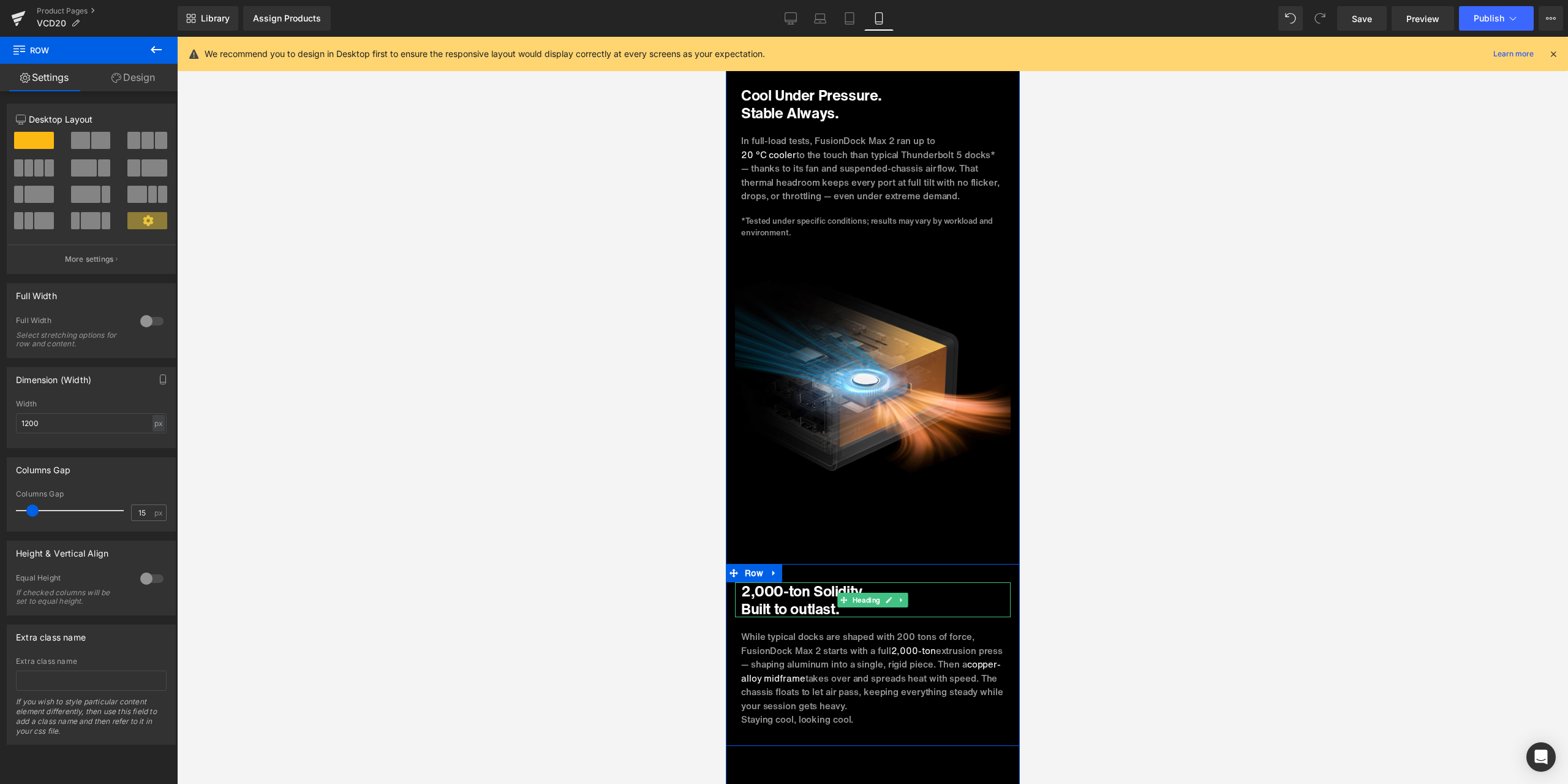
scroll to position [2941, 0]
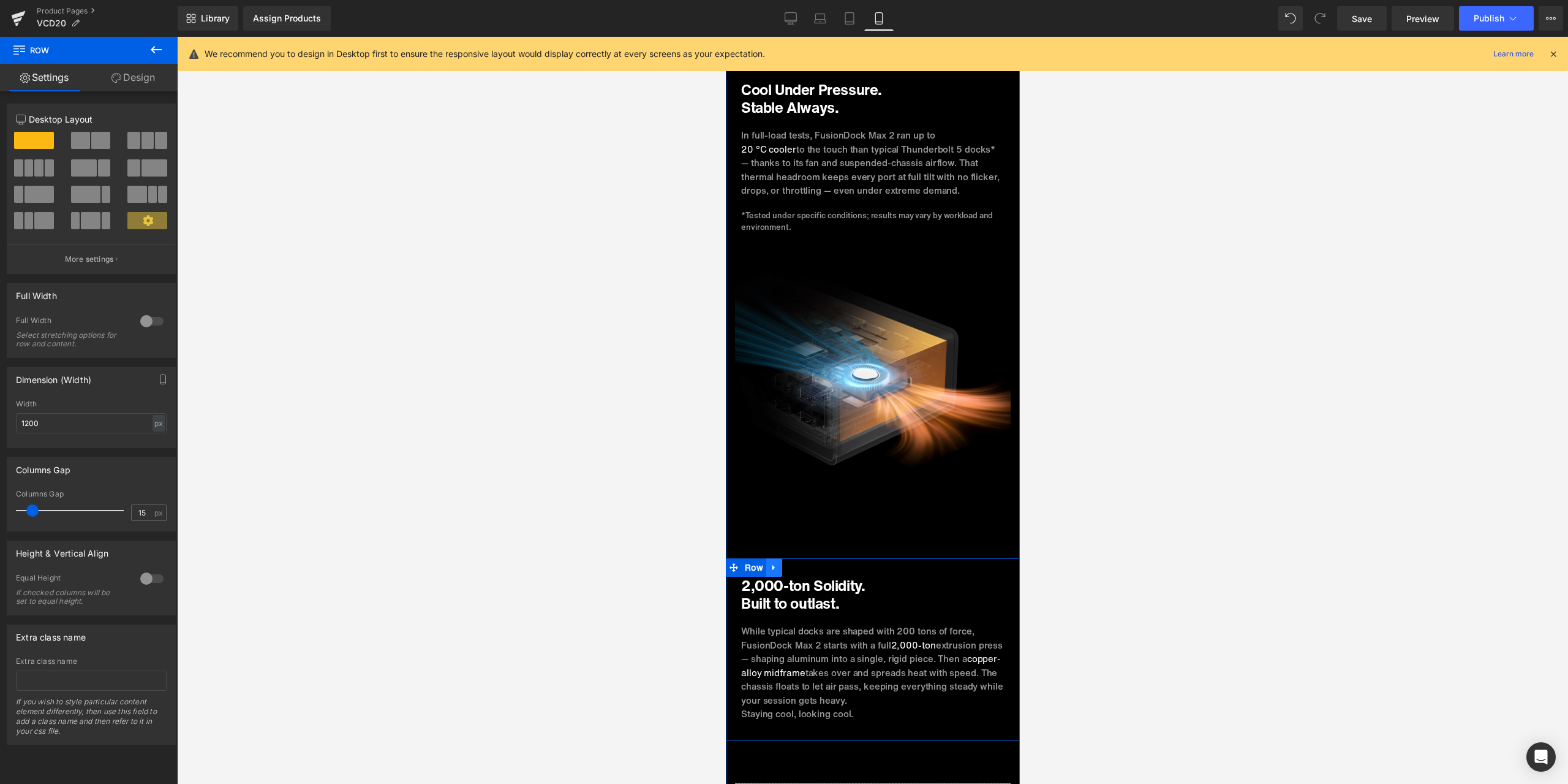
click at [741, 558] on span "Row" at bounding box center [754, 567] width 25 height 19
click at [124, 77] on link "Design" at bounding box center [133, 77] width 89 height 27
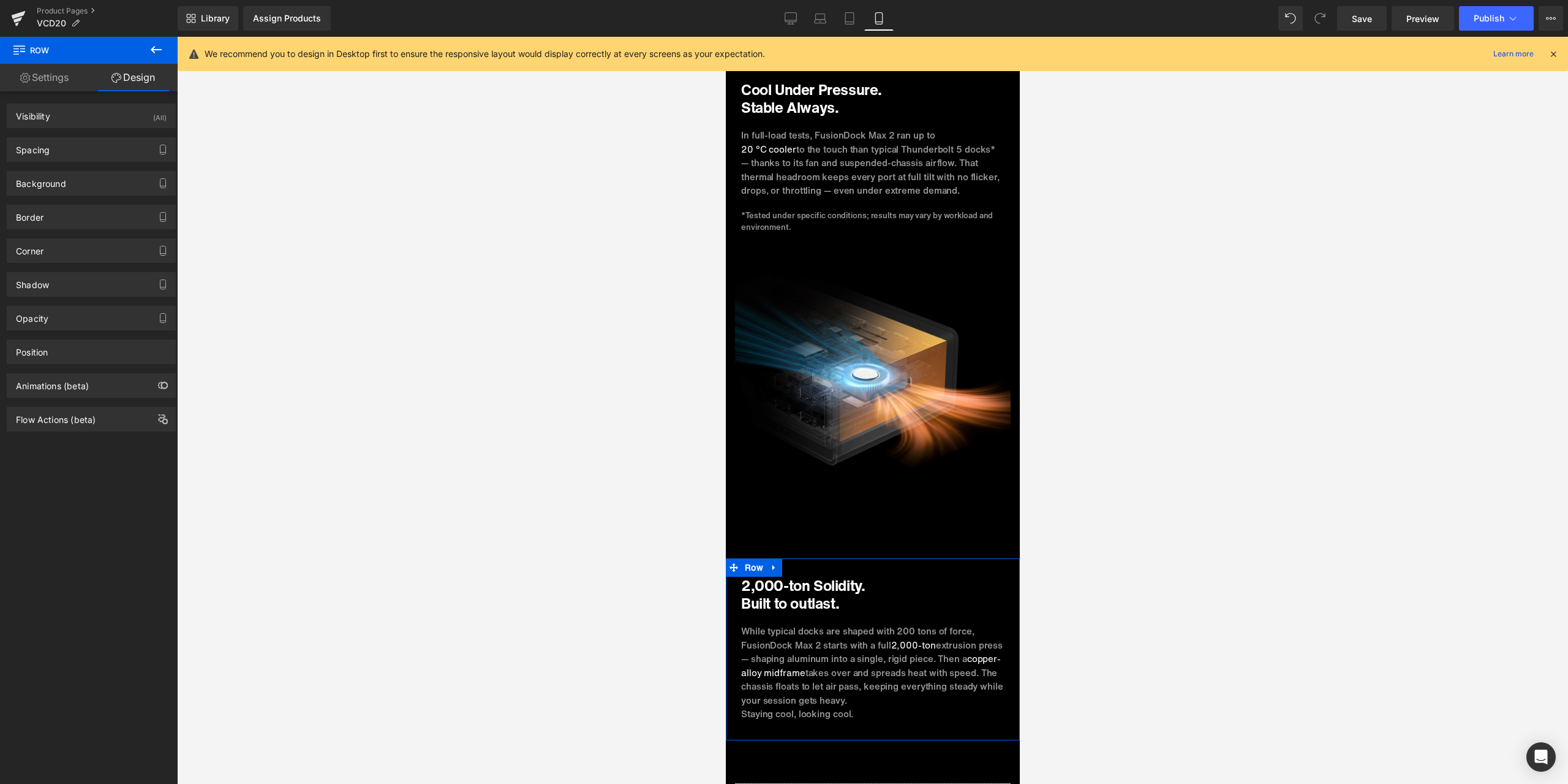
click at [98, 137] on div "Spacing Margin 70px 70 auto auto 0px 0 auto auto Padding 30px 30 0px 0 10px 10 …" at bounding box center [91, 150] width 169 height 25
click at [95, 144] on div "Spacing" at bounding box center [90, 150] width 167 height 23
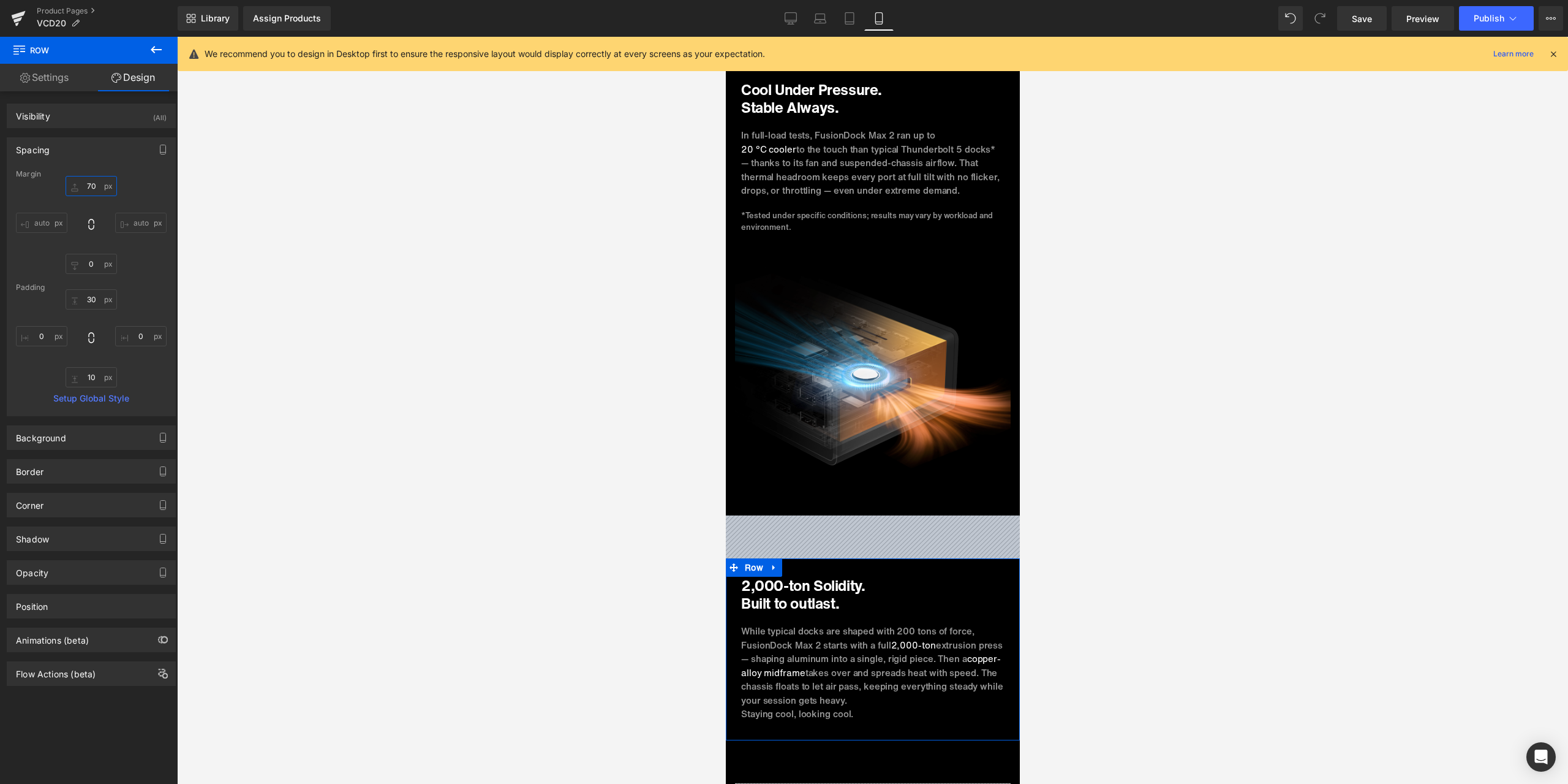
click at [97, 183] on input "70" at bounding box center [91, 185] width 51 height 20
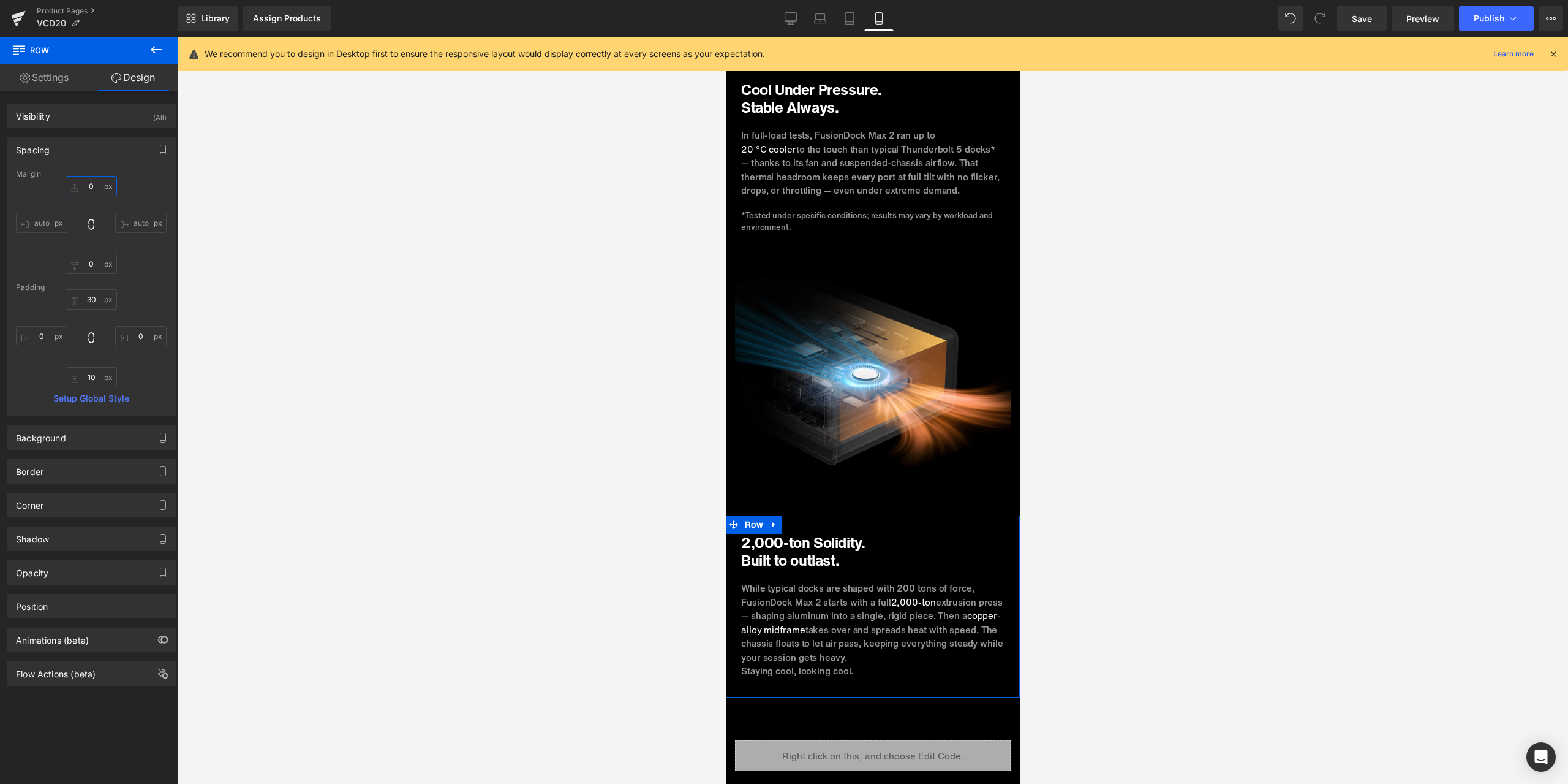
click at [97, 181] on input "0" at bounding box center [91, 185] width 51 height 20
click at [94, 188] on input "0" at bounding box center [91, 185] width 51 height 20
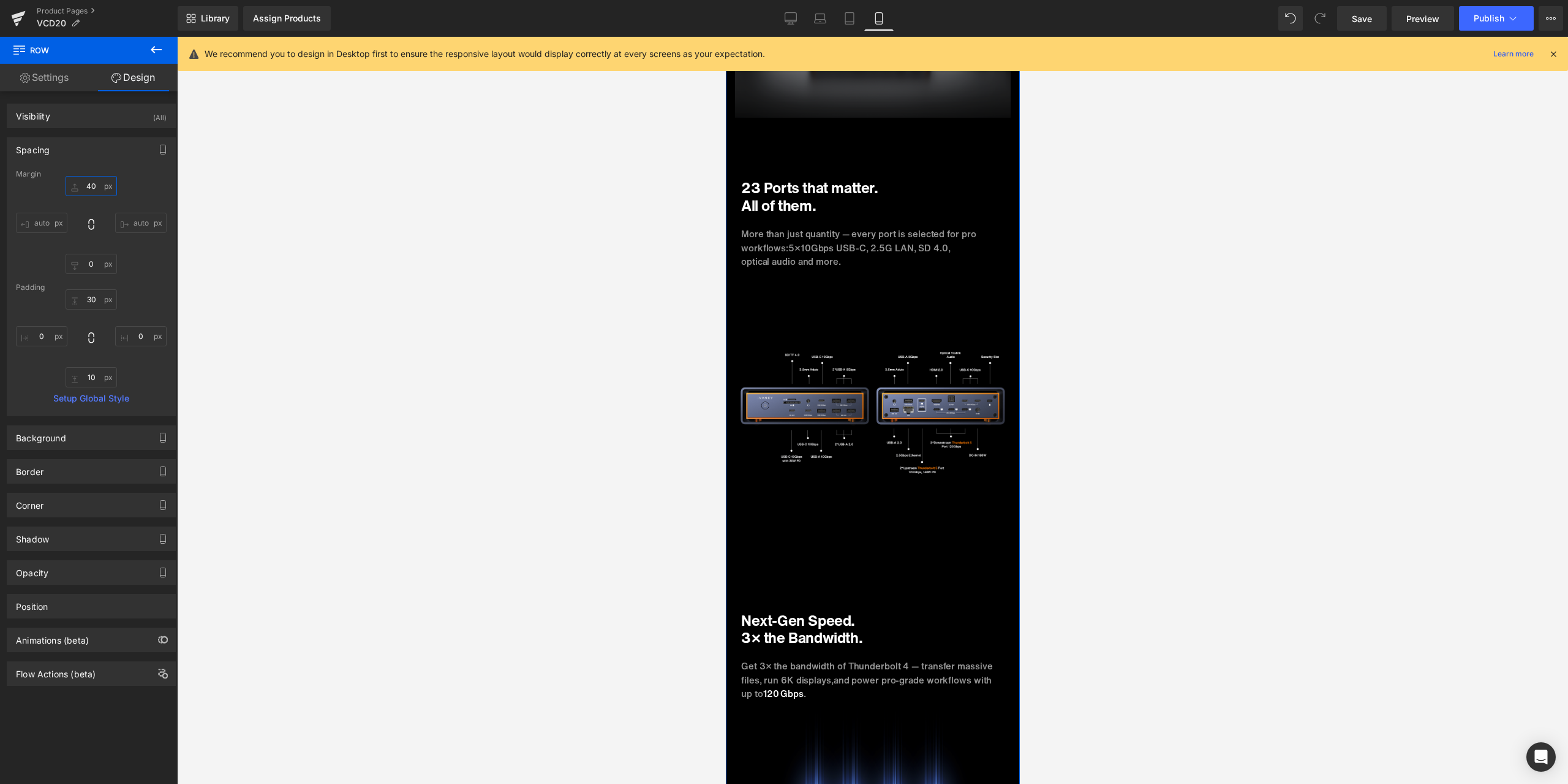
scroll to position [4350, 0]
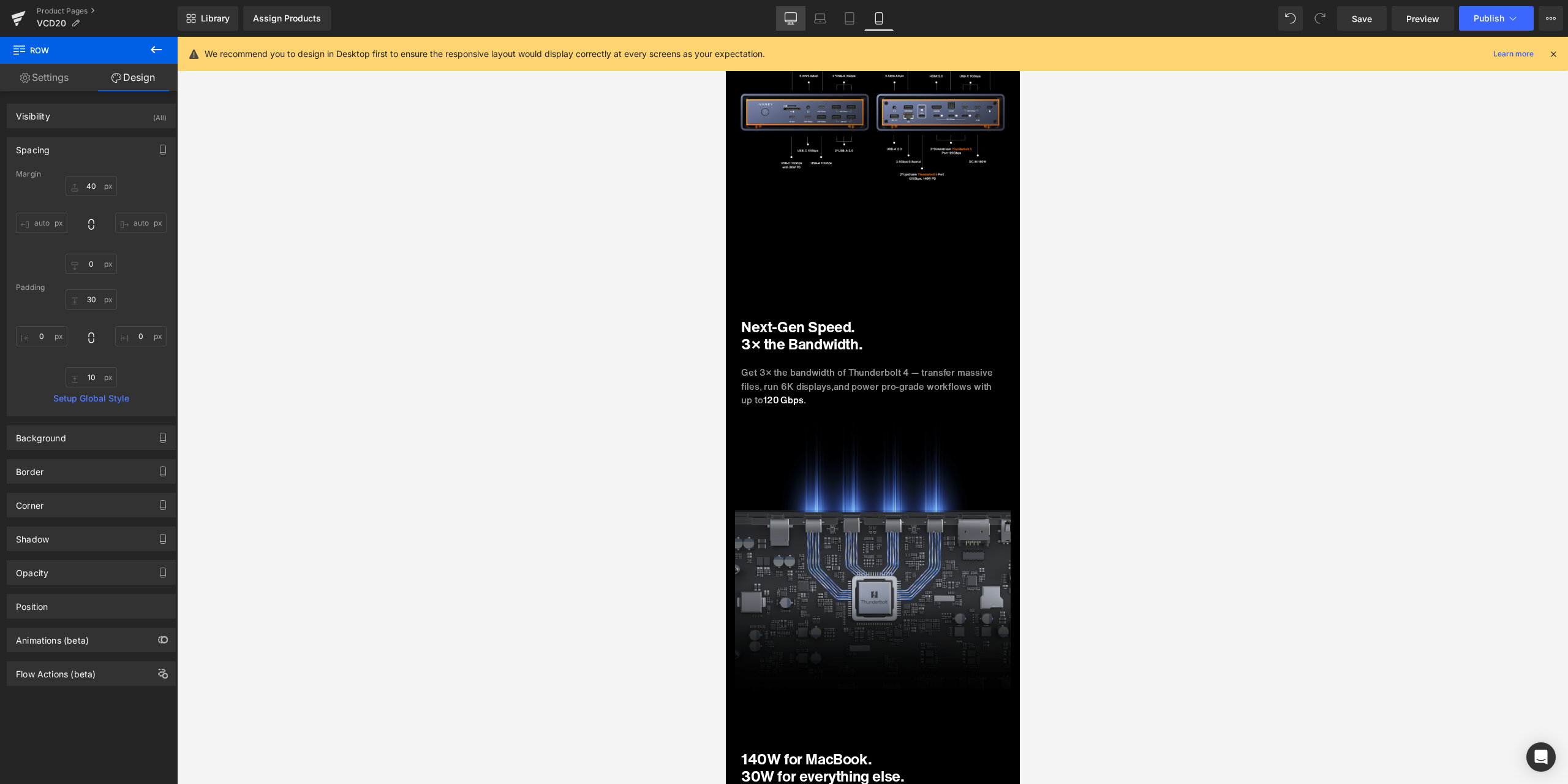
click at [789, 9] on link "Desktop" at bounding box center [790, 19] width 29 height 25
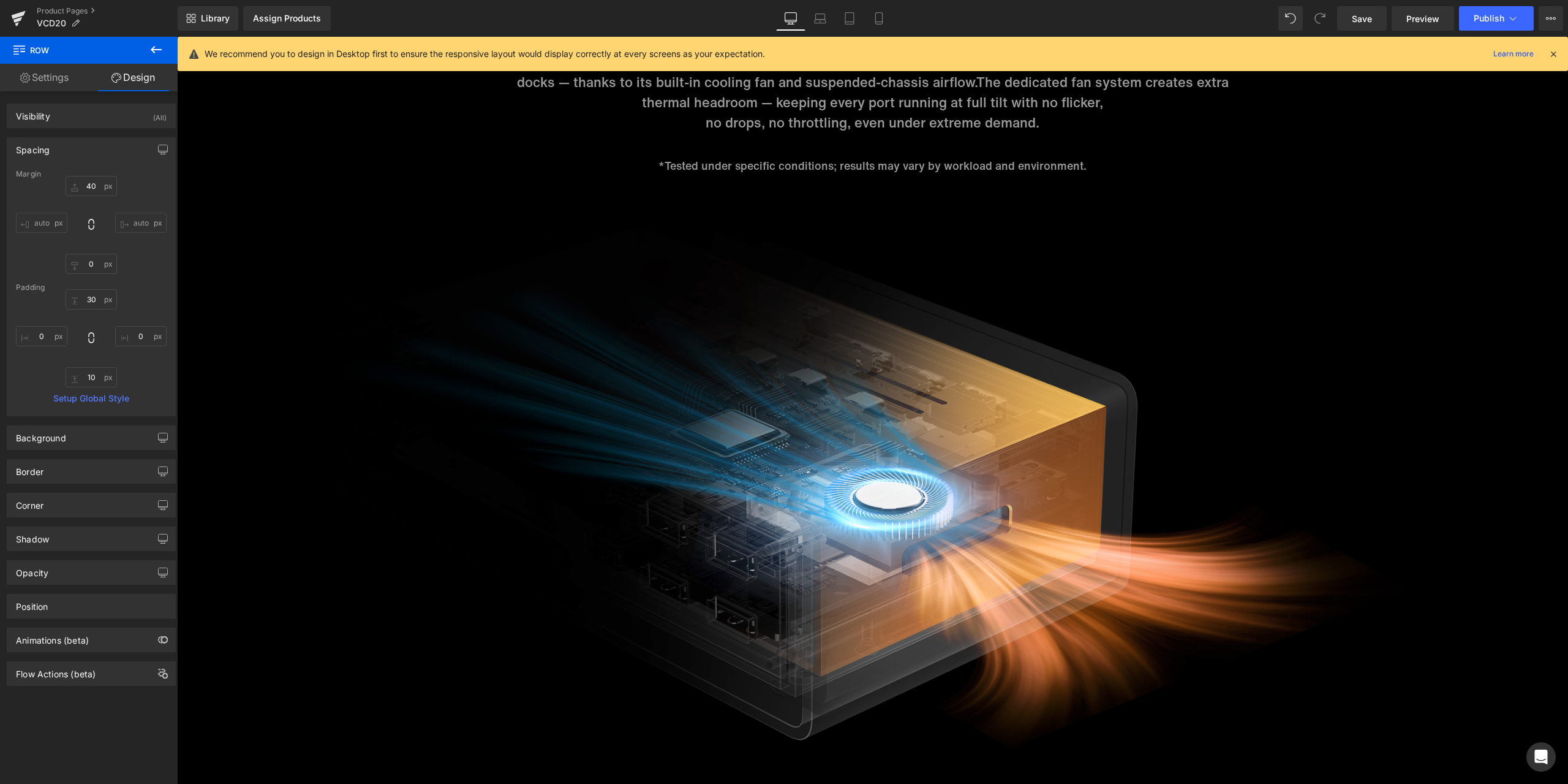
type input "0"
type input "30"
type input "0"
type input "10"
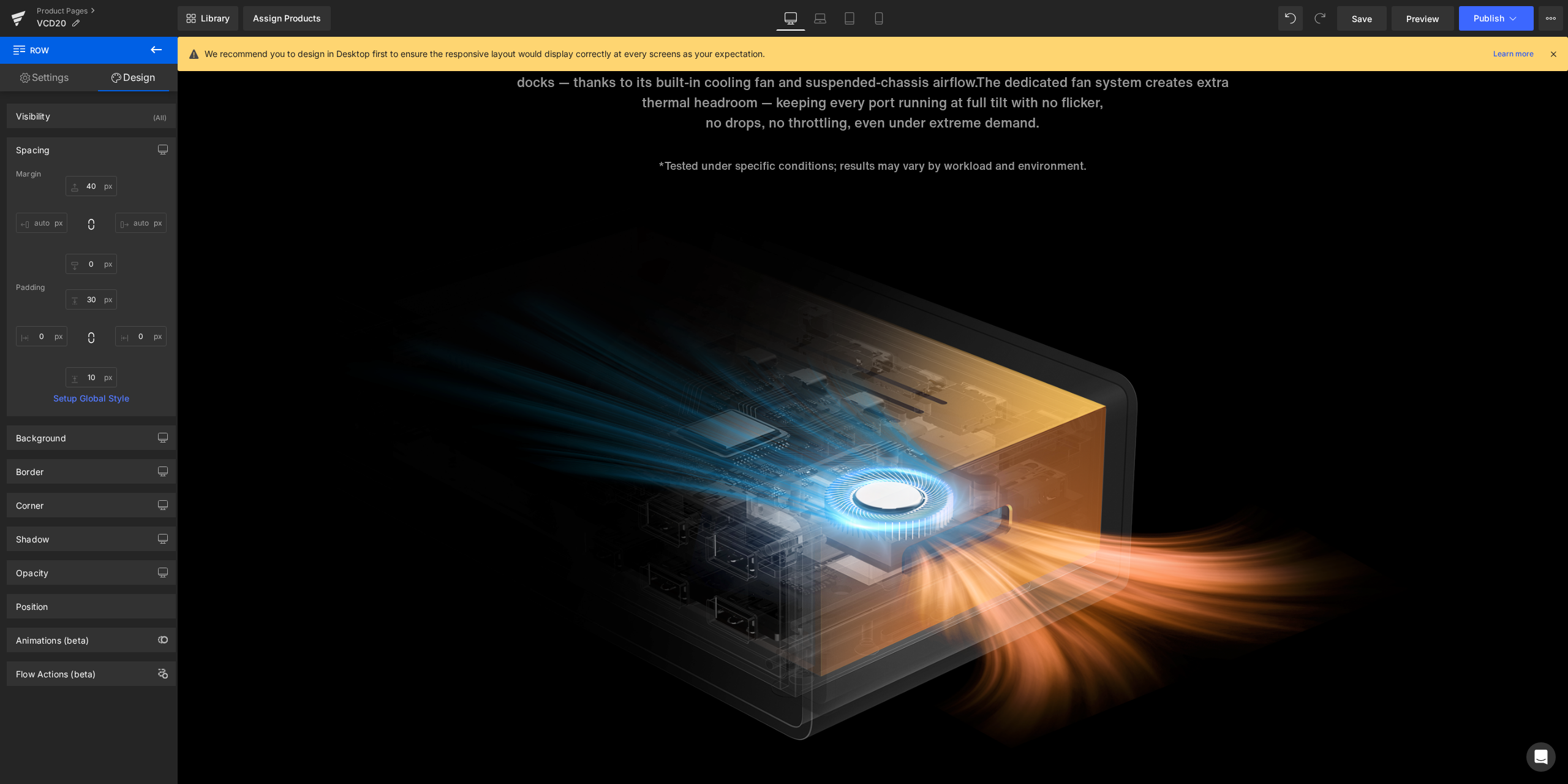
type input "0"
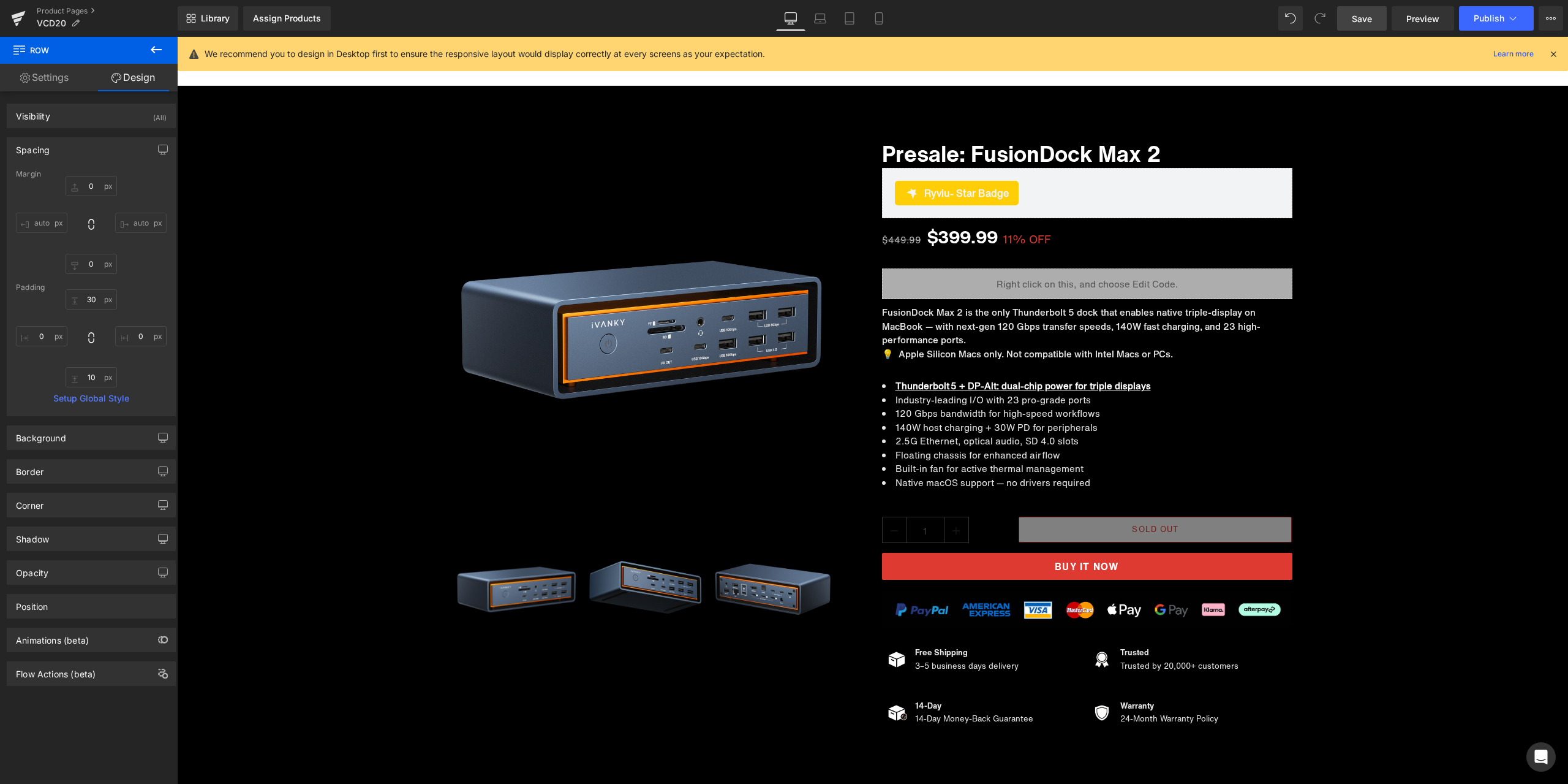
click at [1363, 18] on span "Save" at bounding box center [1362, 19] width 20 height 13
click at [785, 55] on div "We recommend you to design in Desktop first to ensure the responsive layout wou…" at bounding box center [876, 54] width 1344 height 15
click at [1374, 14] on link "Save" at bounding box center [1362, 19] width 50 height 25
click at [1414, 19] on span "Preview" at bounding box center [1423, 19] width 33 height 13
click at [889, 21] on link "Mobile" at bounding box center [879, 19] width 29 height 25
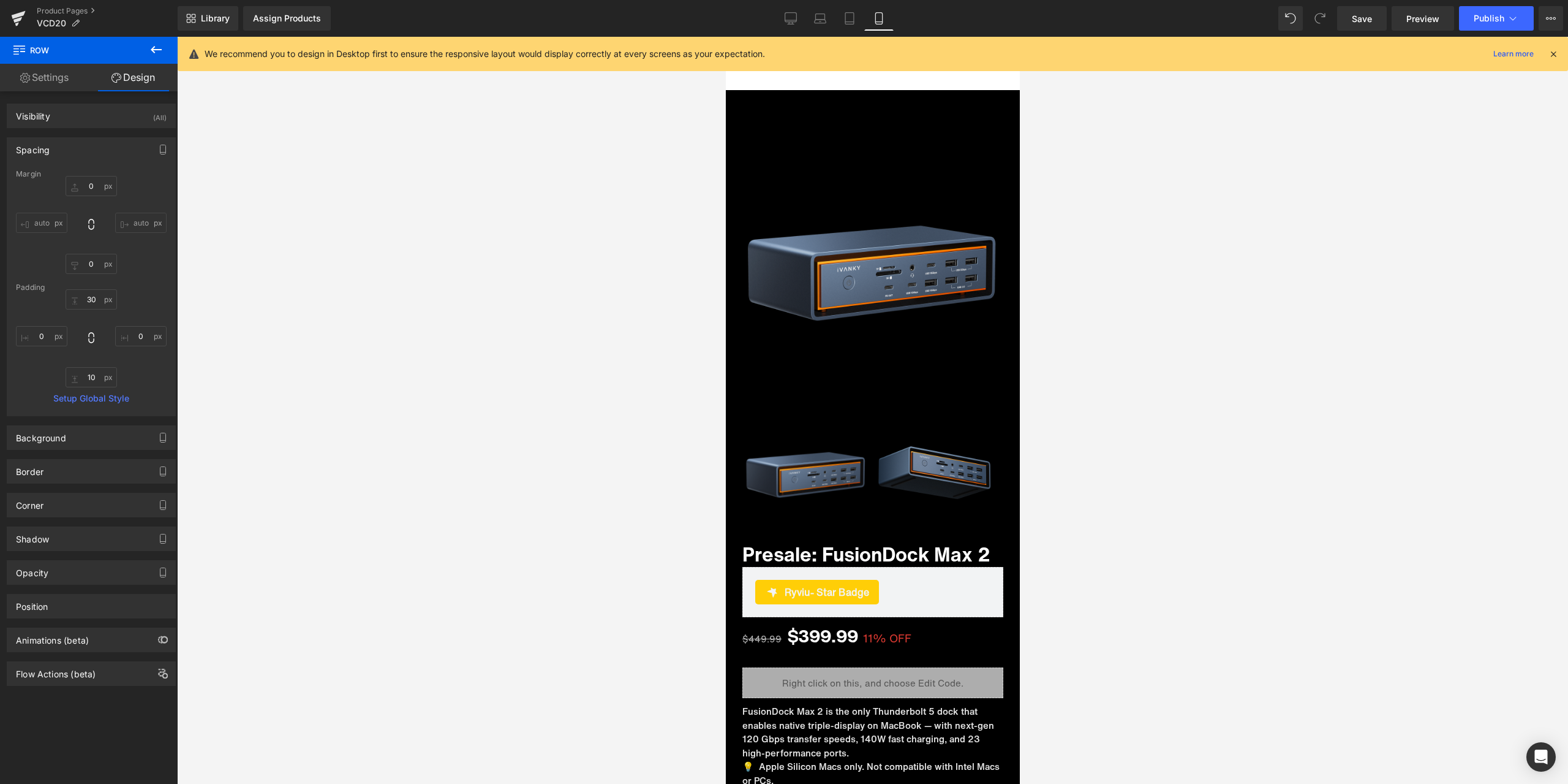
type input "40"
type input "0"
type input "30"
type input "0"
type input "10"
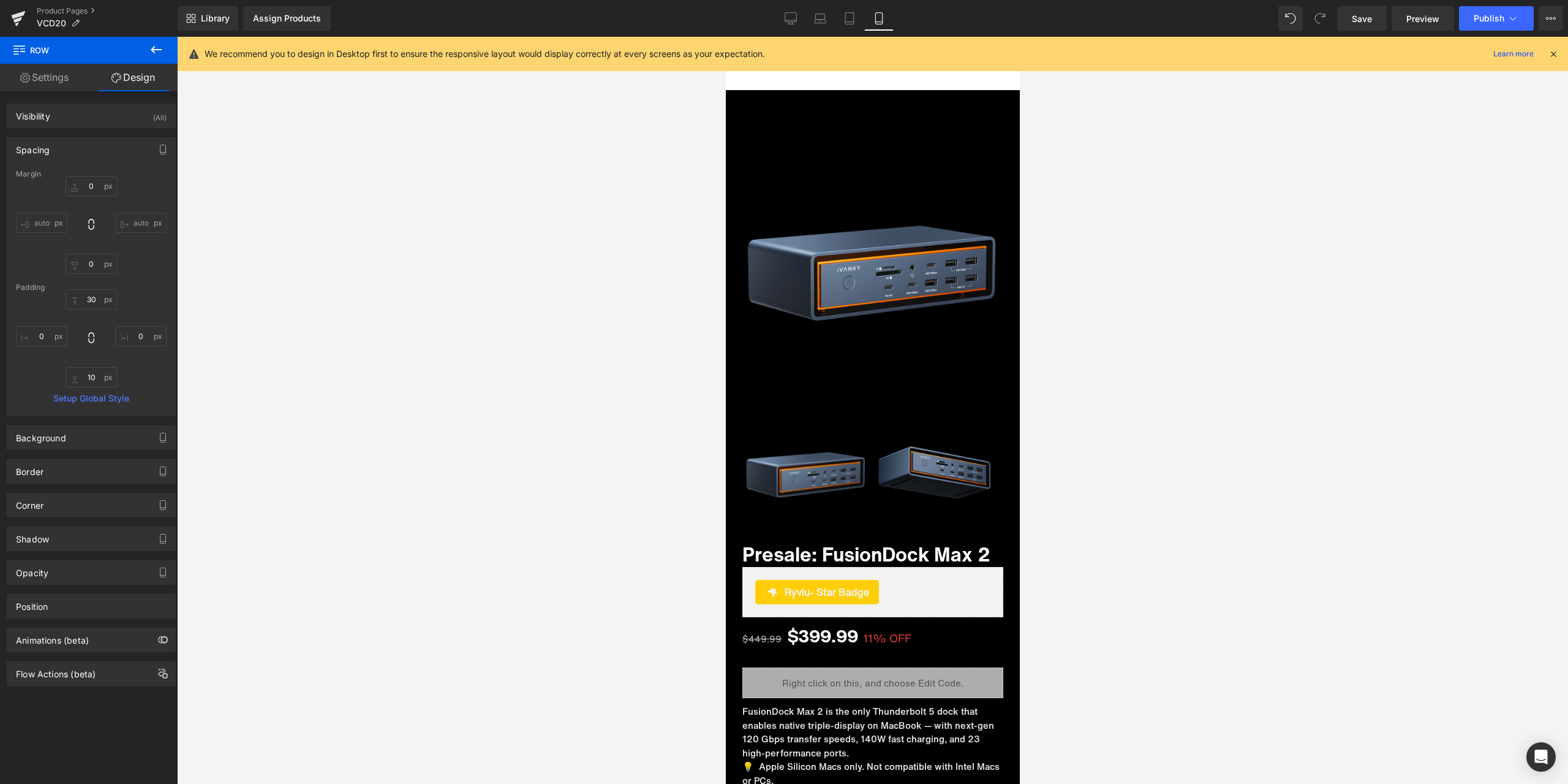
type input "0"
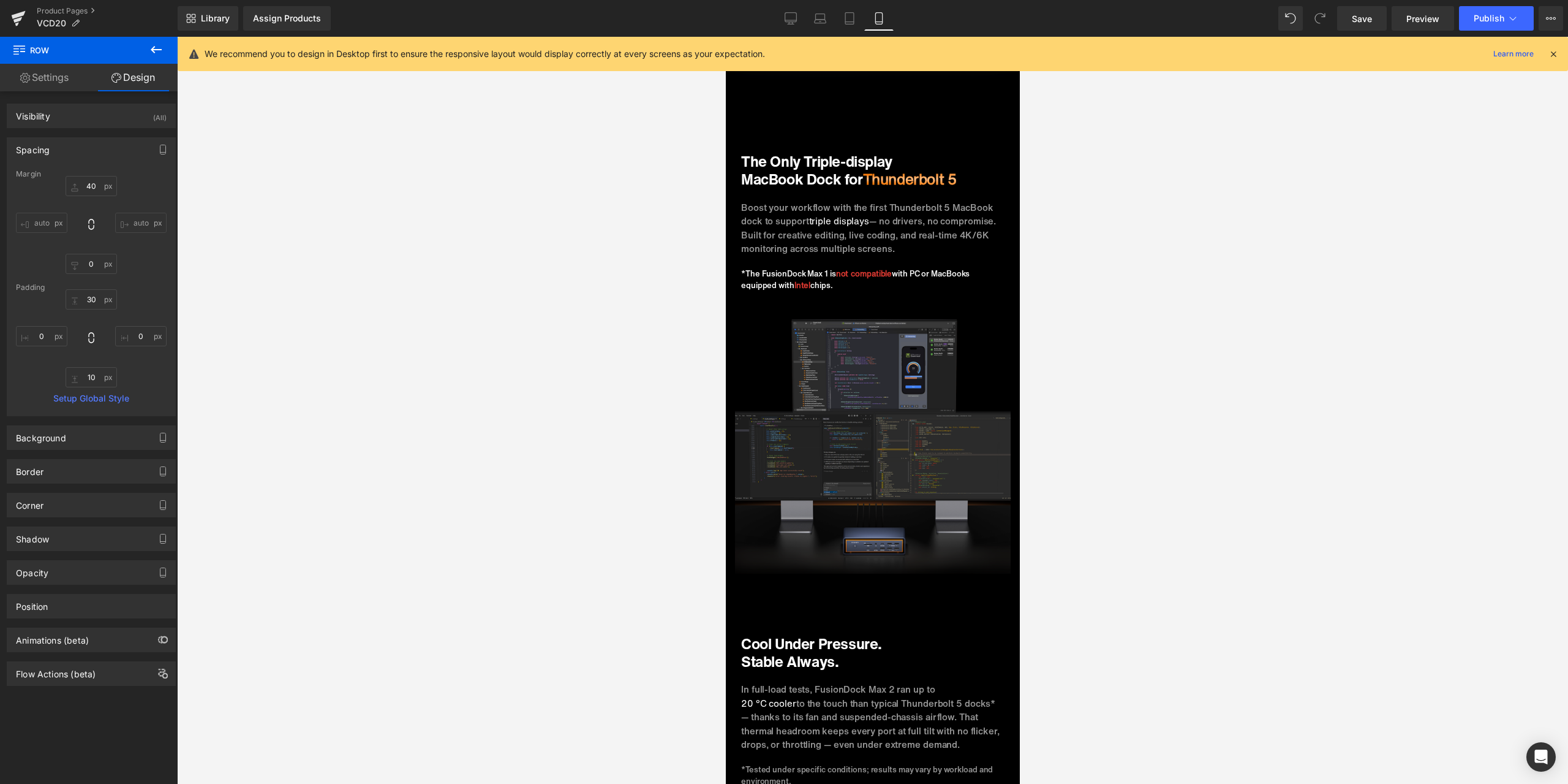
scroll to position [2571, 0]
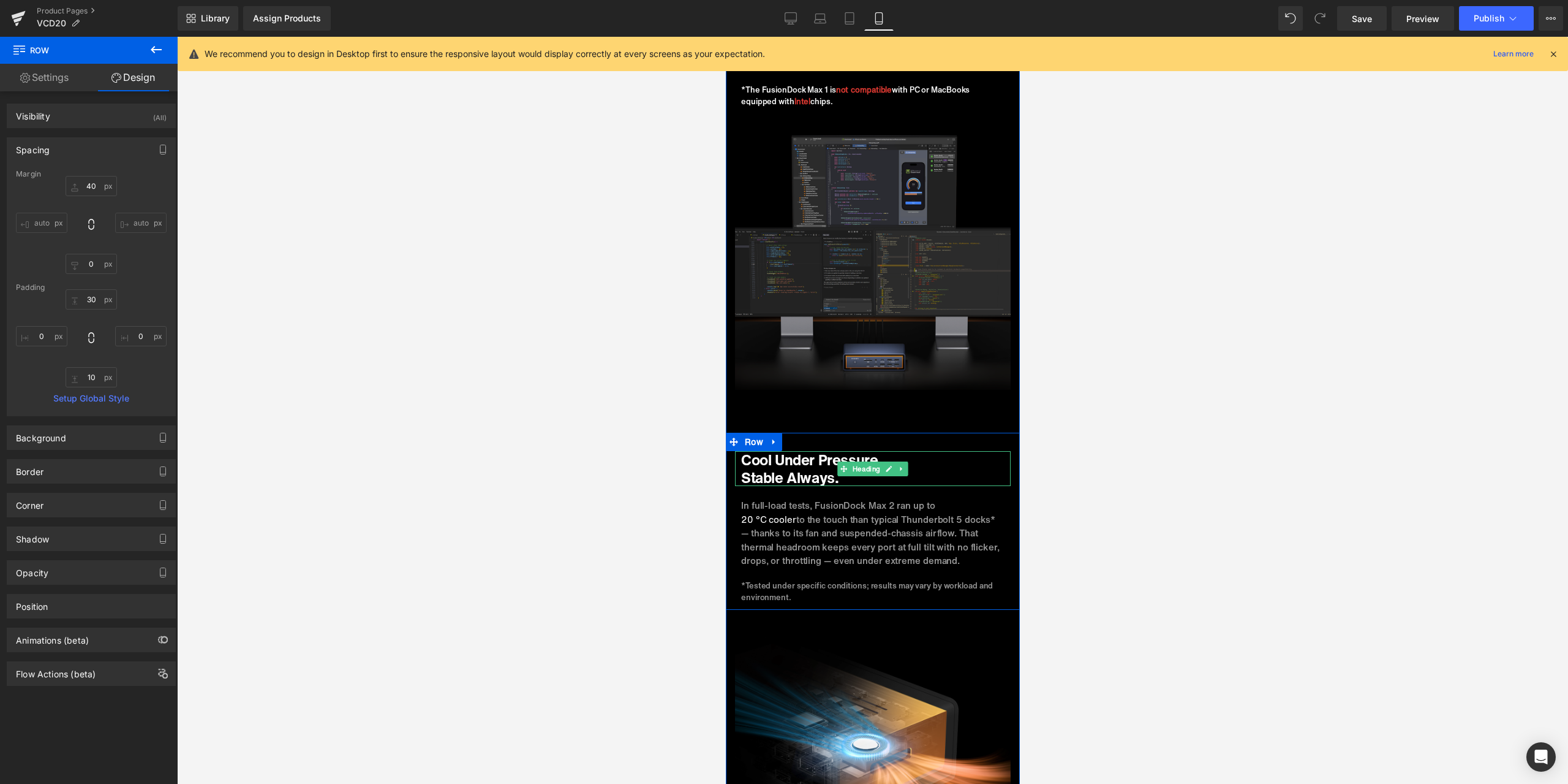
click at [796, 456] on h1 "Cool Under Pressure." at bounding box center [872, 460] width 263 height 18
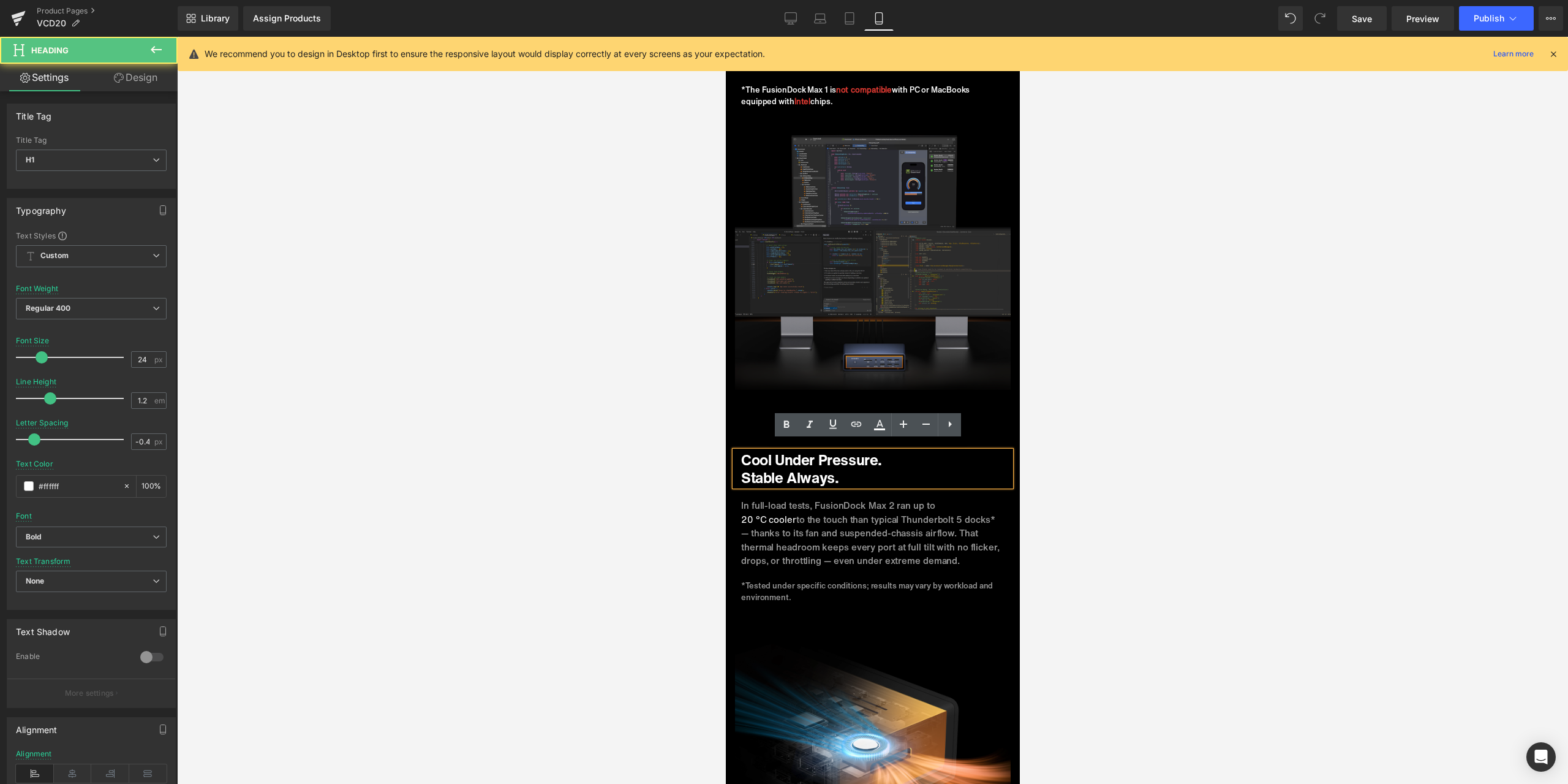
click at [794, 454] on h1 "Cool Under Pressure." at bounding box center [872, 460] width 263 height 18
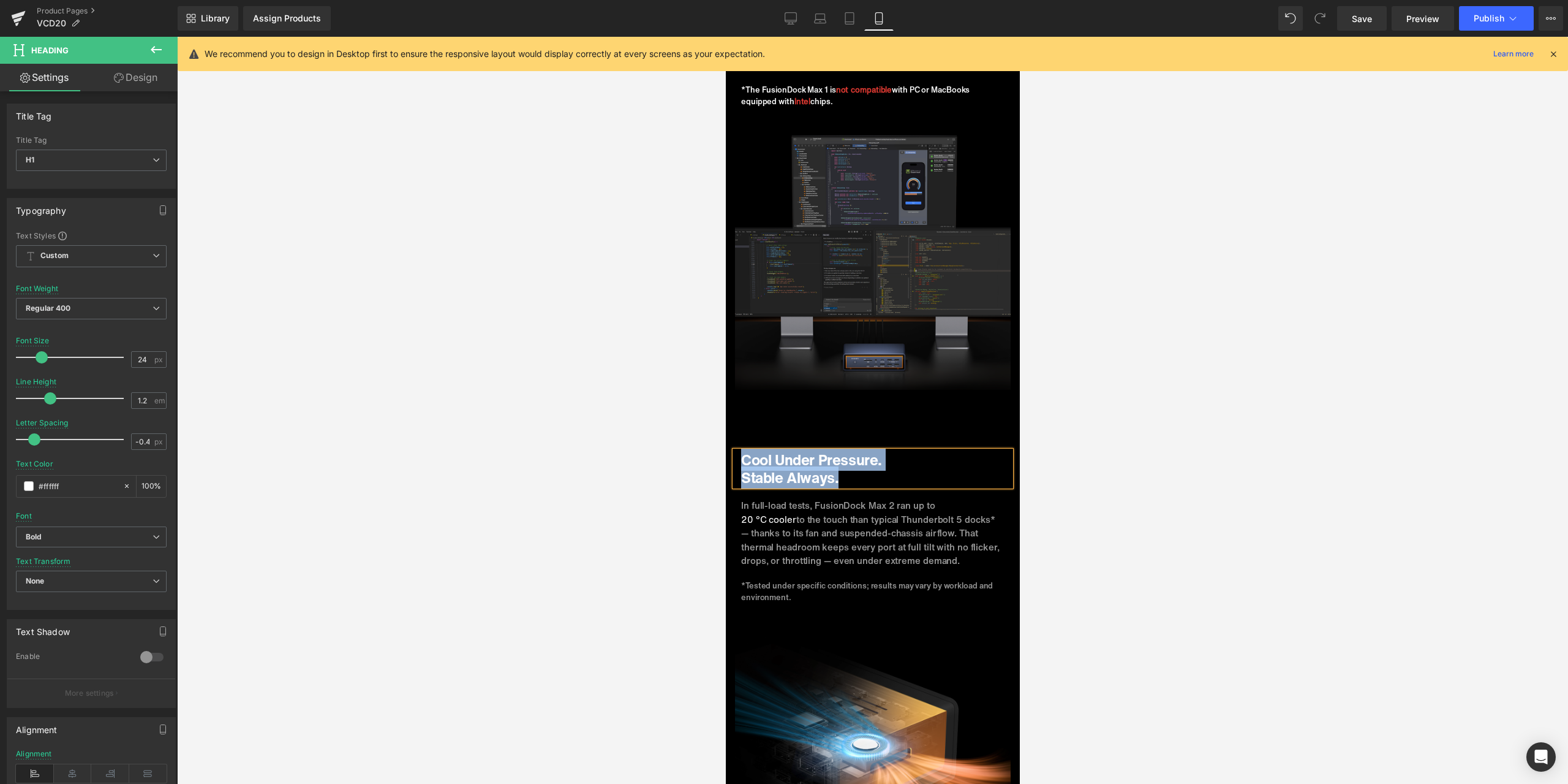
paste div
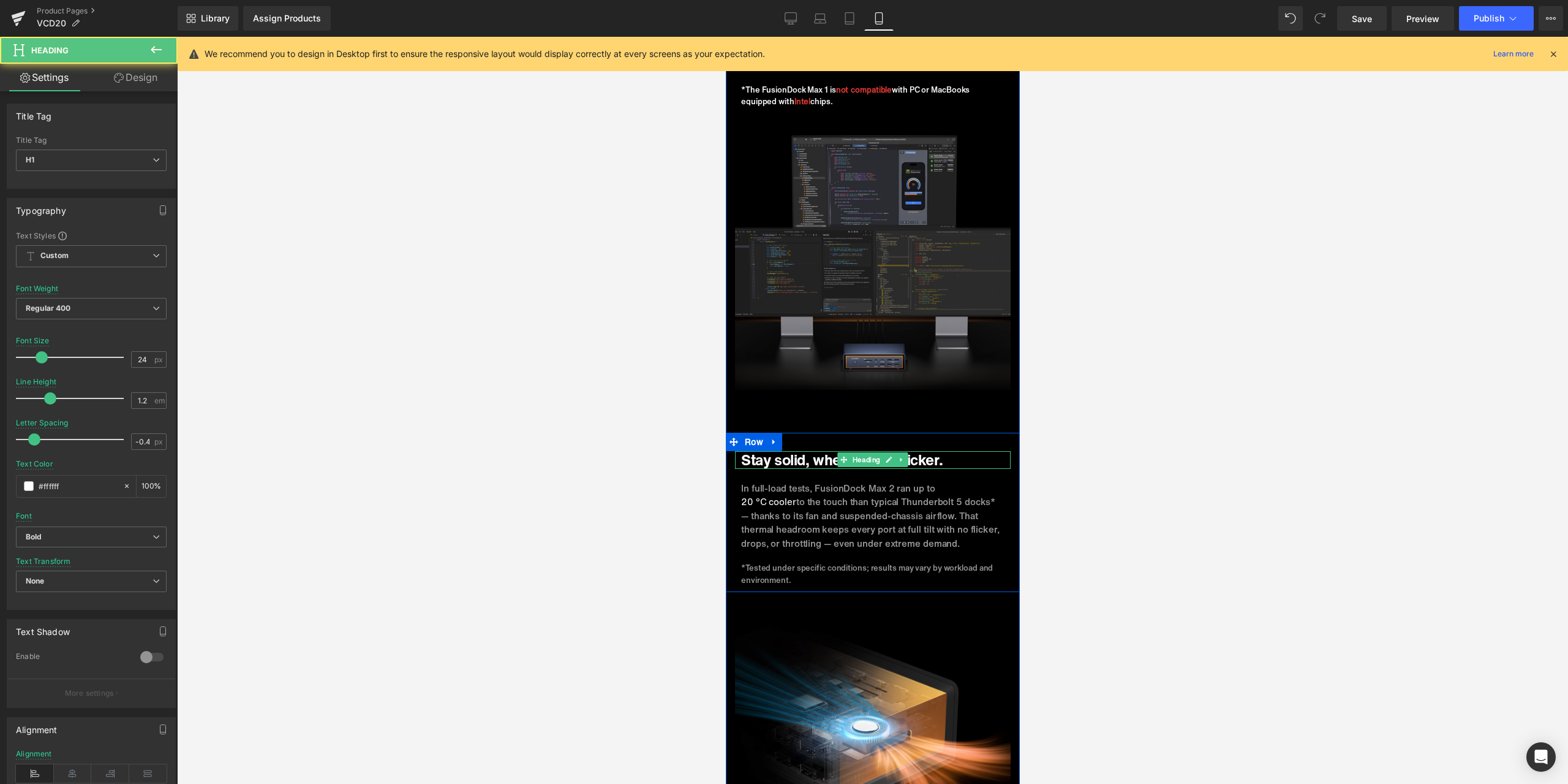
click at [809, 452] on h1 "Stay solid, when others flicker." at bounding box center [872, 460] width 263 height 18
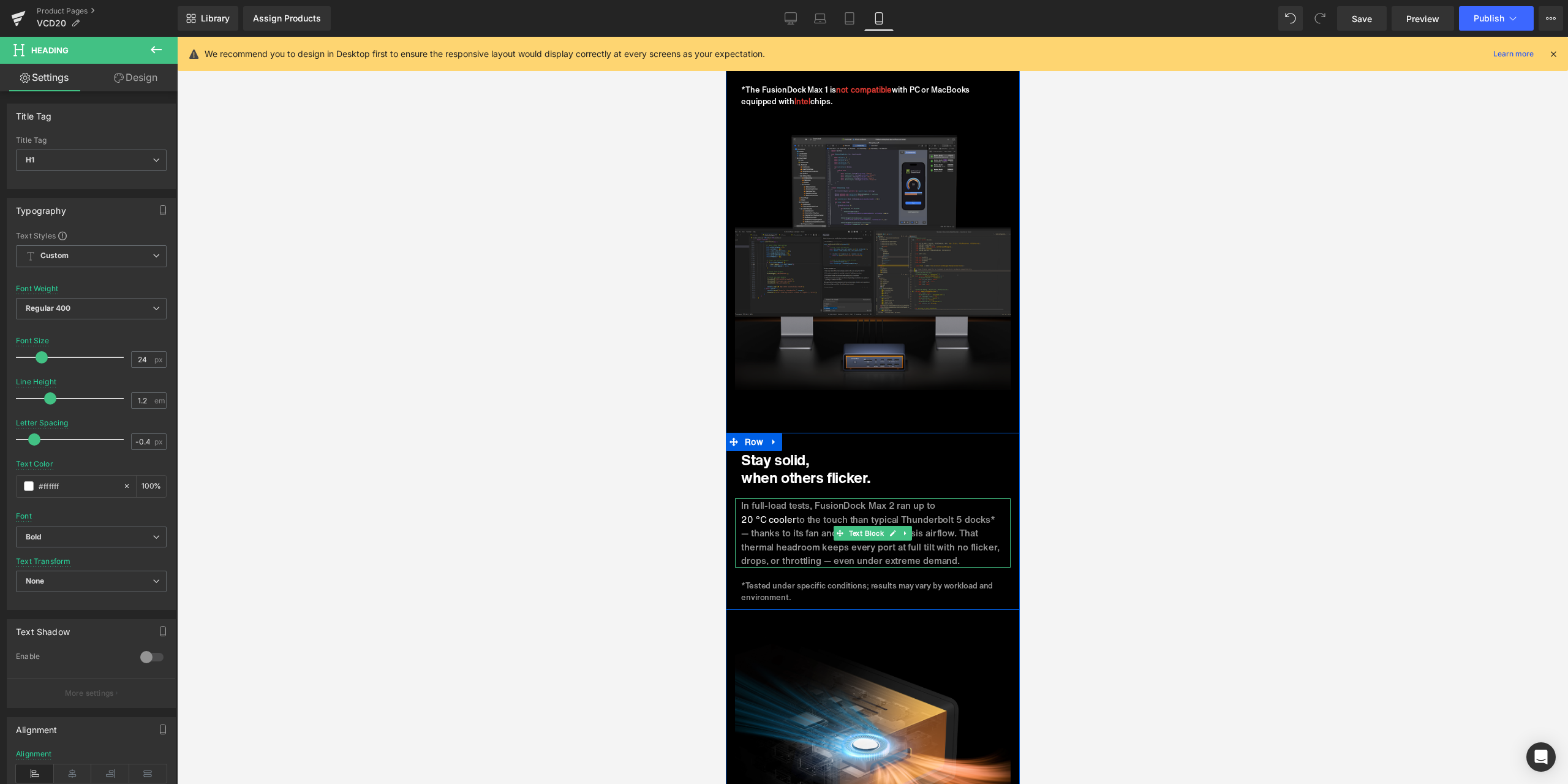
click at [807, 530] on p "20 °C cooler to the touch than typical Thunderbolt 5 docks* — thanks to its fan…" at bounding box center [872, 539] width 263 height 55
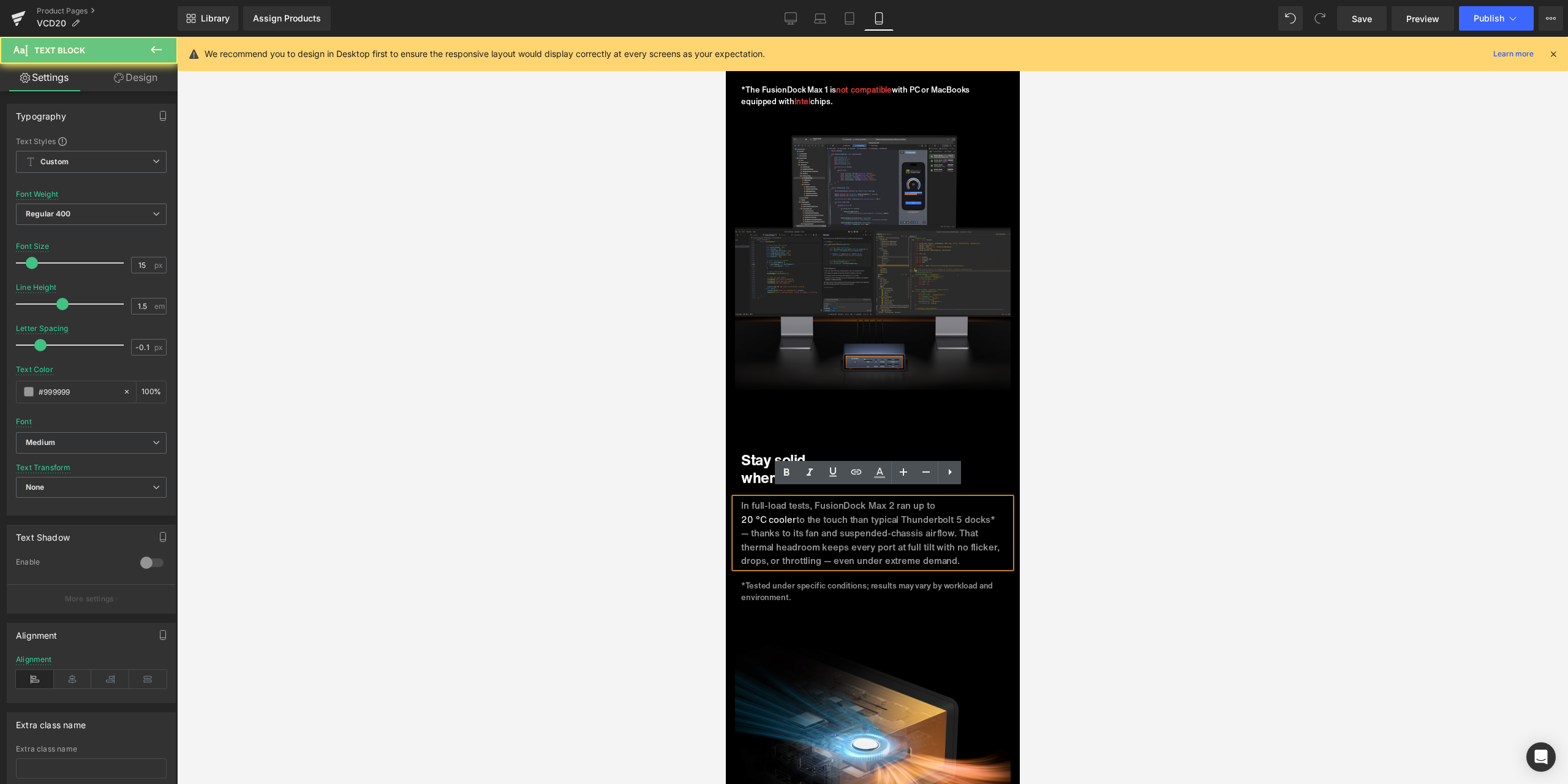
click at [793, 517] on p "20 °C cooler to the touch than typical Thunderbolt 5 docks* — thanks to its fan…" at bounding box center [872, 539] width 263 height 55
click at [842, 532] on p "20 °C cooler to the touch than typical Thunderbolt 5 docks* — thanks to its fan…" at bounding box center [872, 539] width 263 height 55
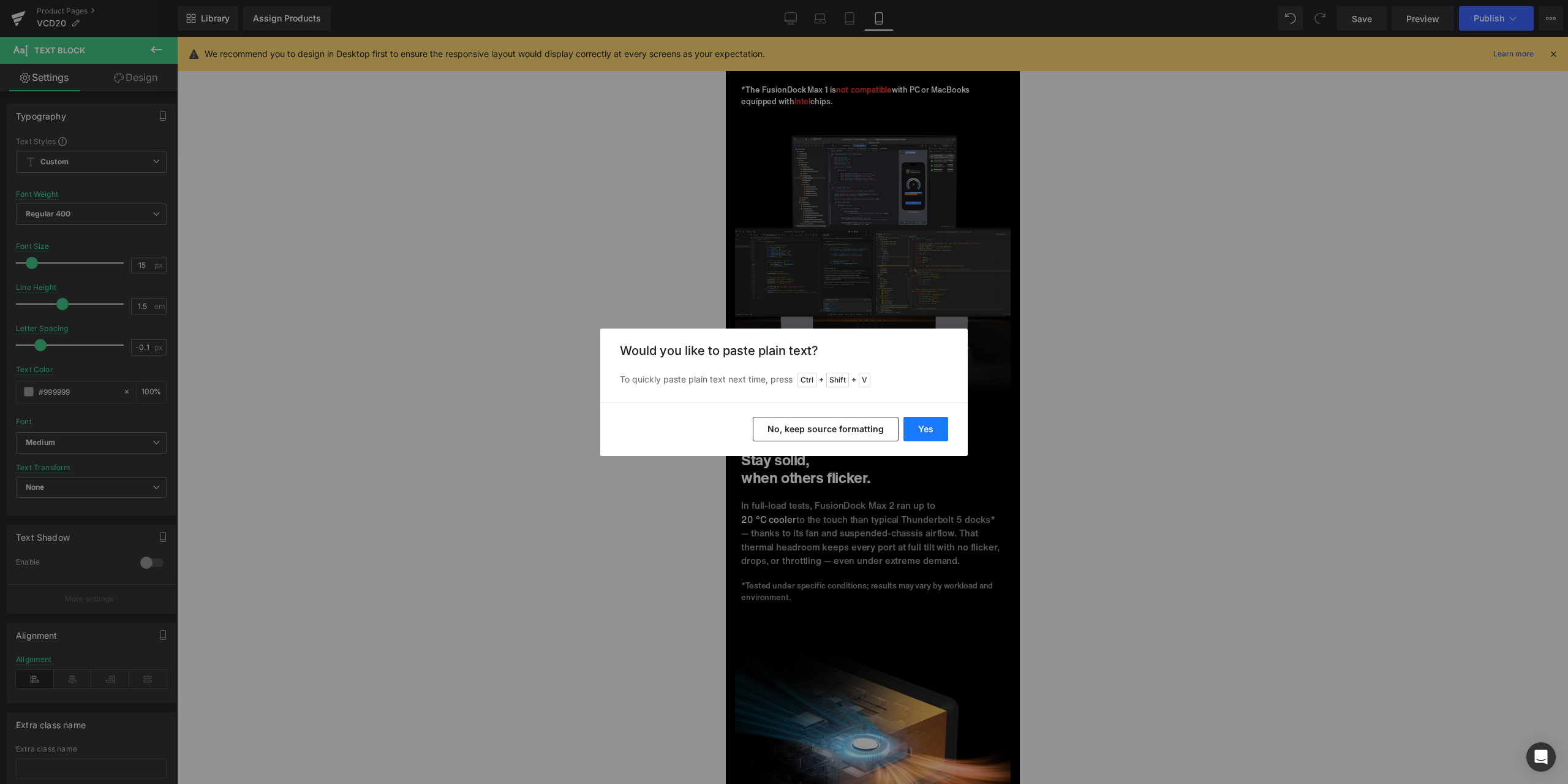
click at [929, 422] on button "Yes" at bounding box center [926, 429] width 44 height 25
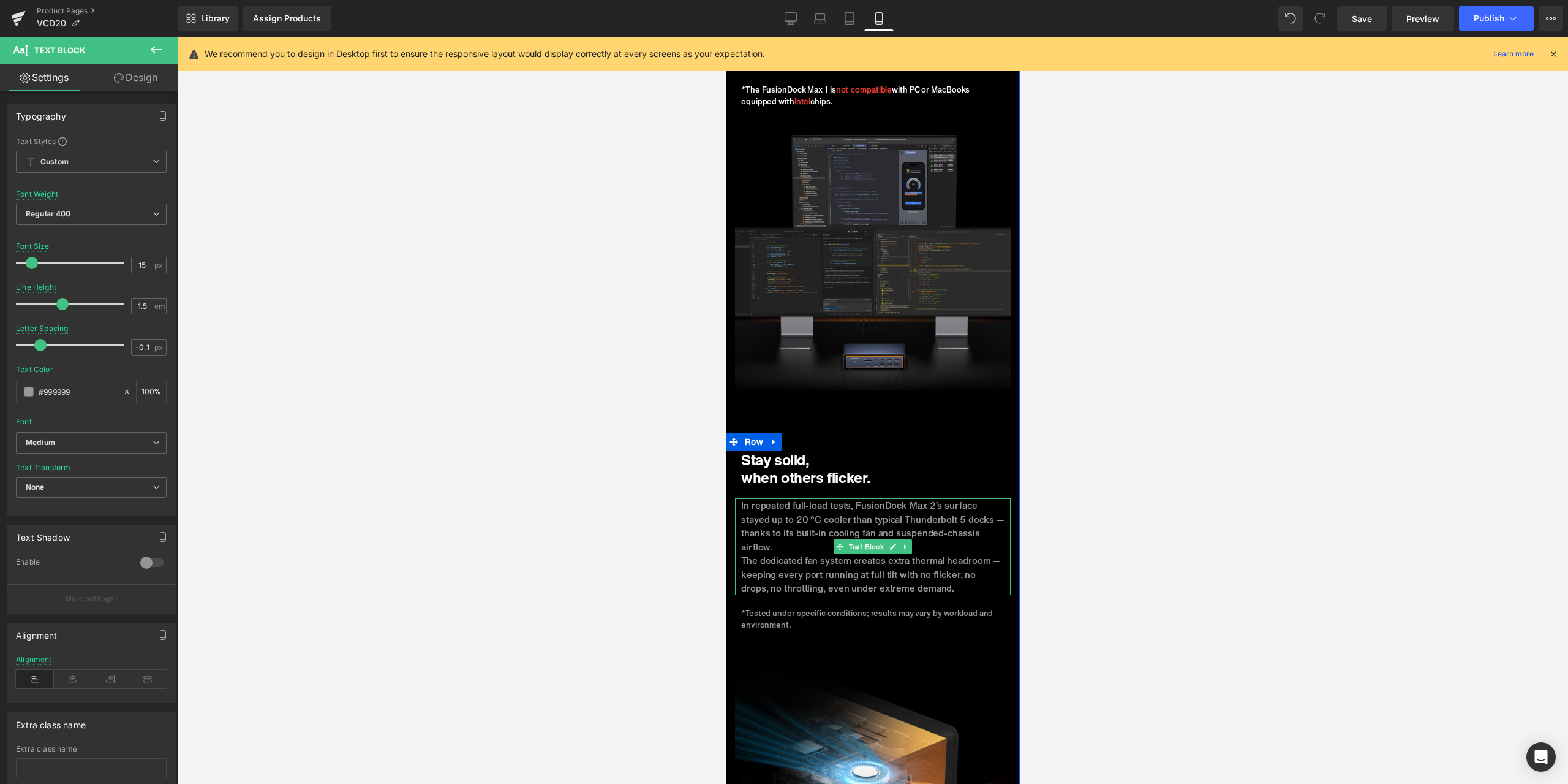
click at [741, 555] on p "The dedicated fan system creates extra thermal headroom — keeping every port ru…" at bounding box center [872, 574] width 263 height 42
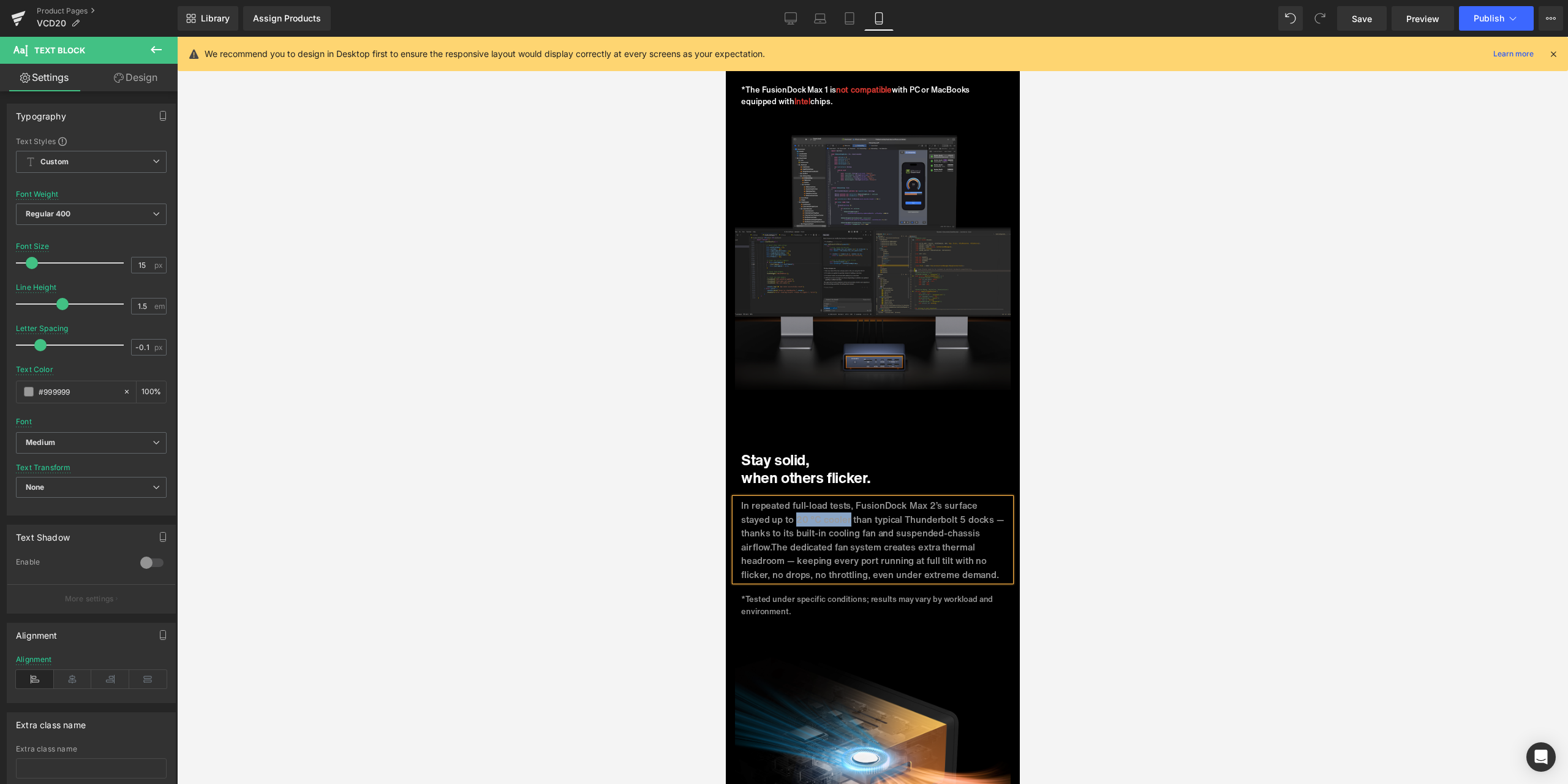
drag, startPoint x: 792, startPoint y: 508, endPoint x: 843, endPoint y: 506, distance: 51.0
click at [843, 506] on p "In repeated full-load tests, FusionDock Max 2’s surface stayed up to 20 °C cool…" at bounding box center [872, 539] width 263 height 82
click at [881, 475] on icon at bounding box center [880, 472] width 15 height 15
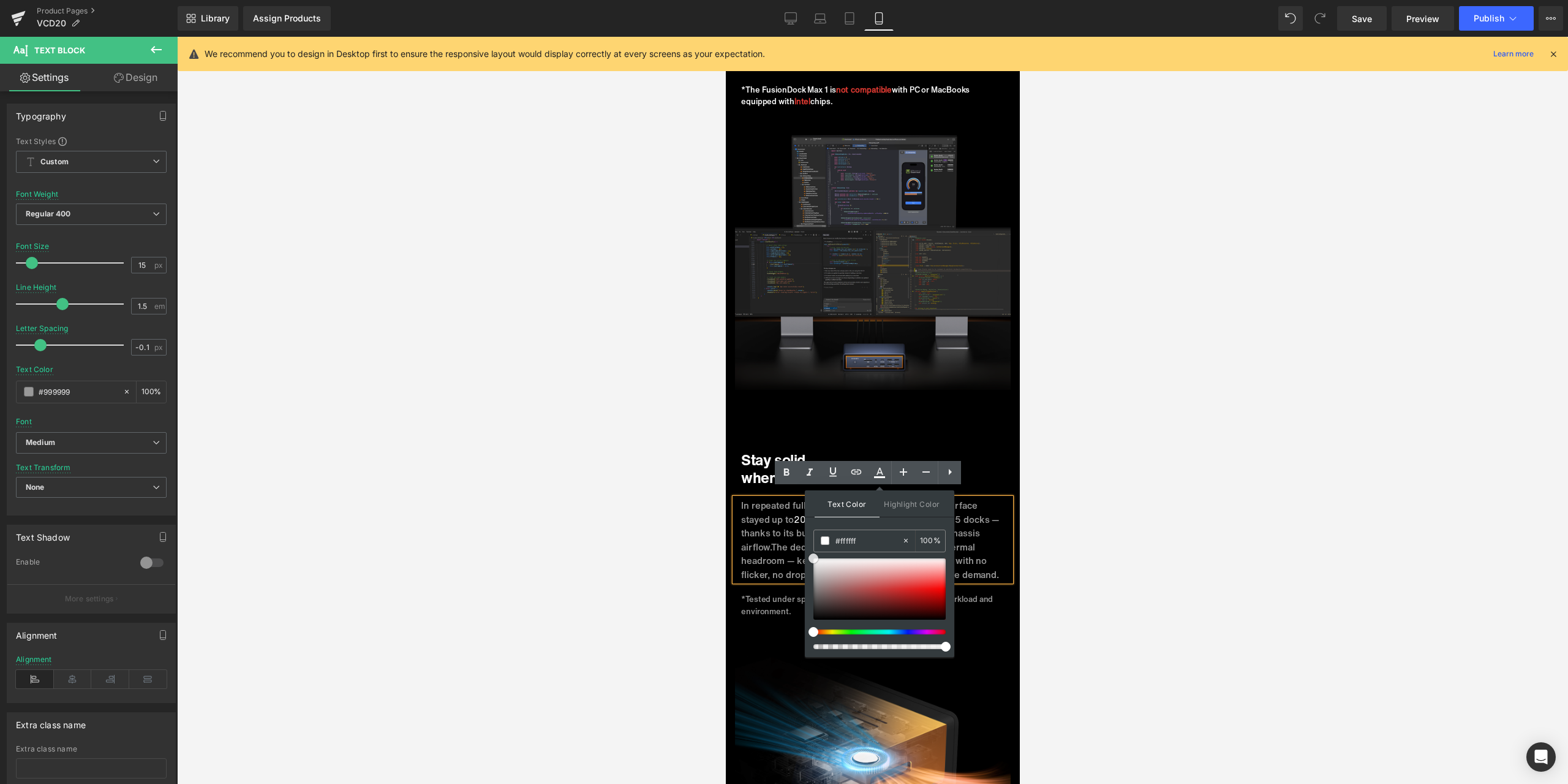
drag, startPoint x: 815, startPoint y: 582, endPoint x: 808, endPoint y: 547, distance: 35.7
click at [808, 547] on div "Text Color Highlight Color rgba(255, 255, 255, 1) #ffffff 100 % transparent tra…" at bounding box center [880, 573] width 150 height 167
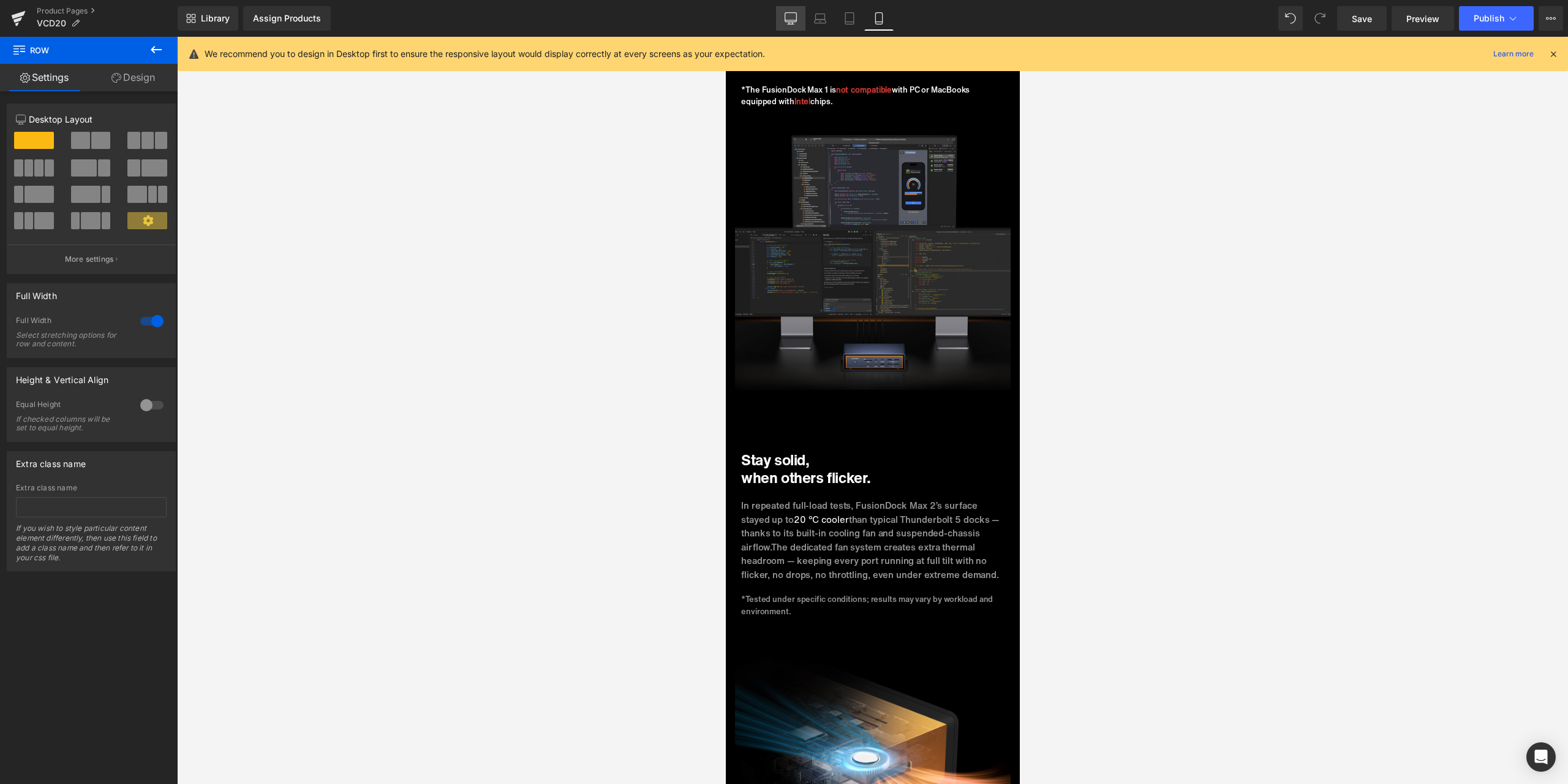
click at [794, 13] on icon at bounding box center [791, 19] width 12 height 12
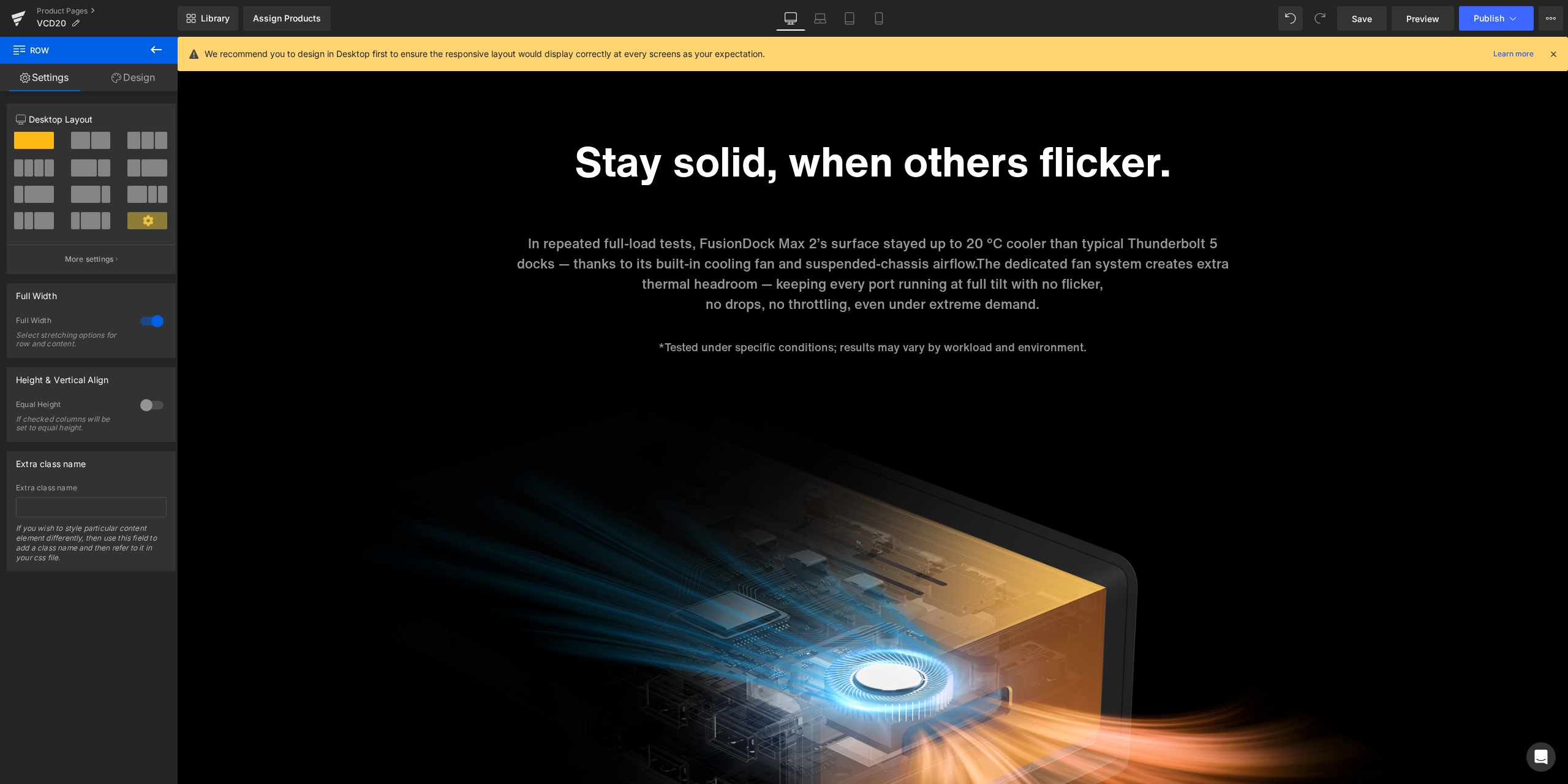
scroll to position [4166, 0]
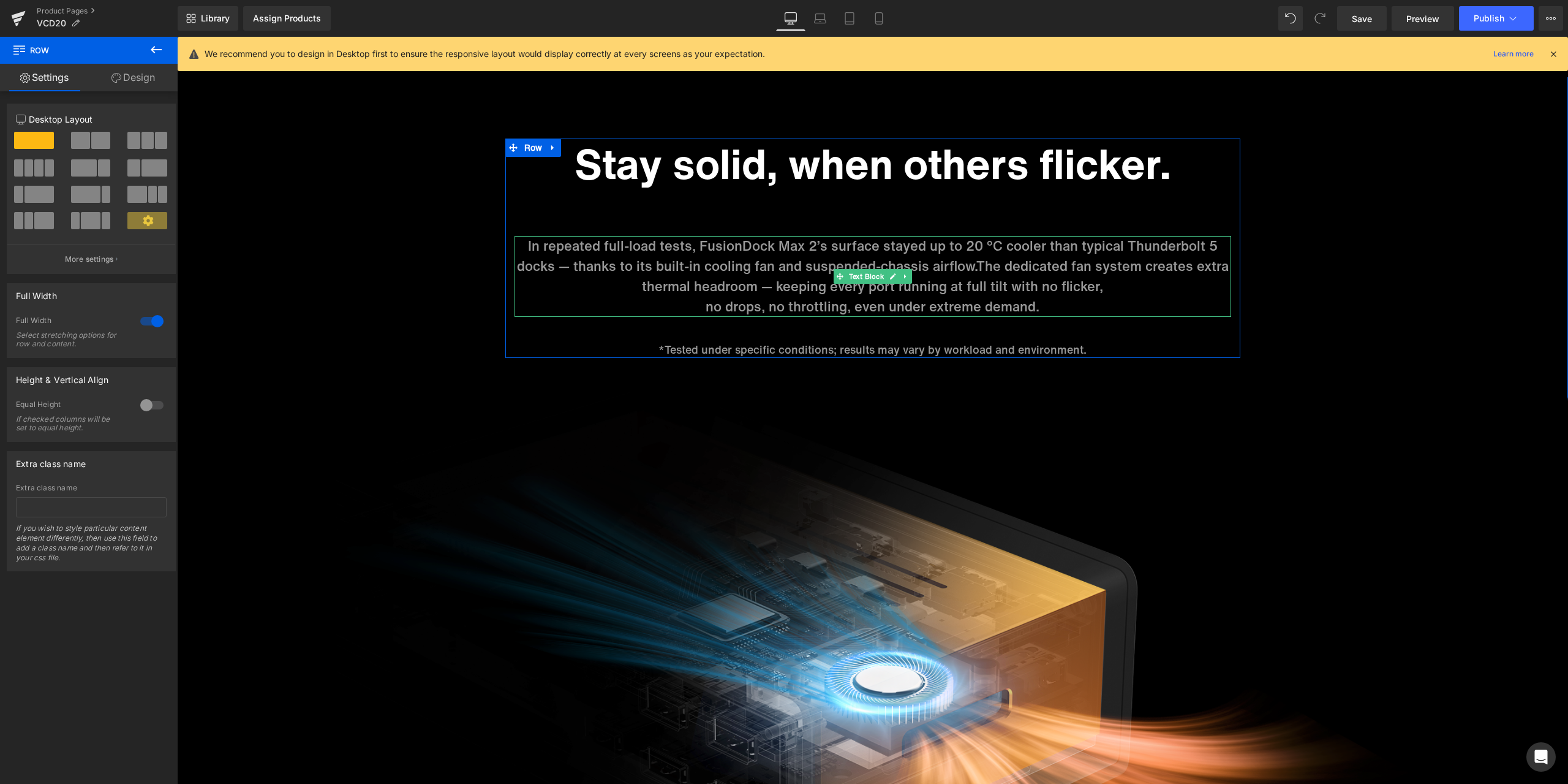
click at [952, 245] on p "In repeated full-load tests, FusionDock Max 2’s surface stayed up to 20 °C cool…" at bounding box center [873, 266] width 717 height 60
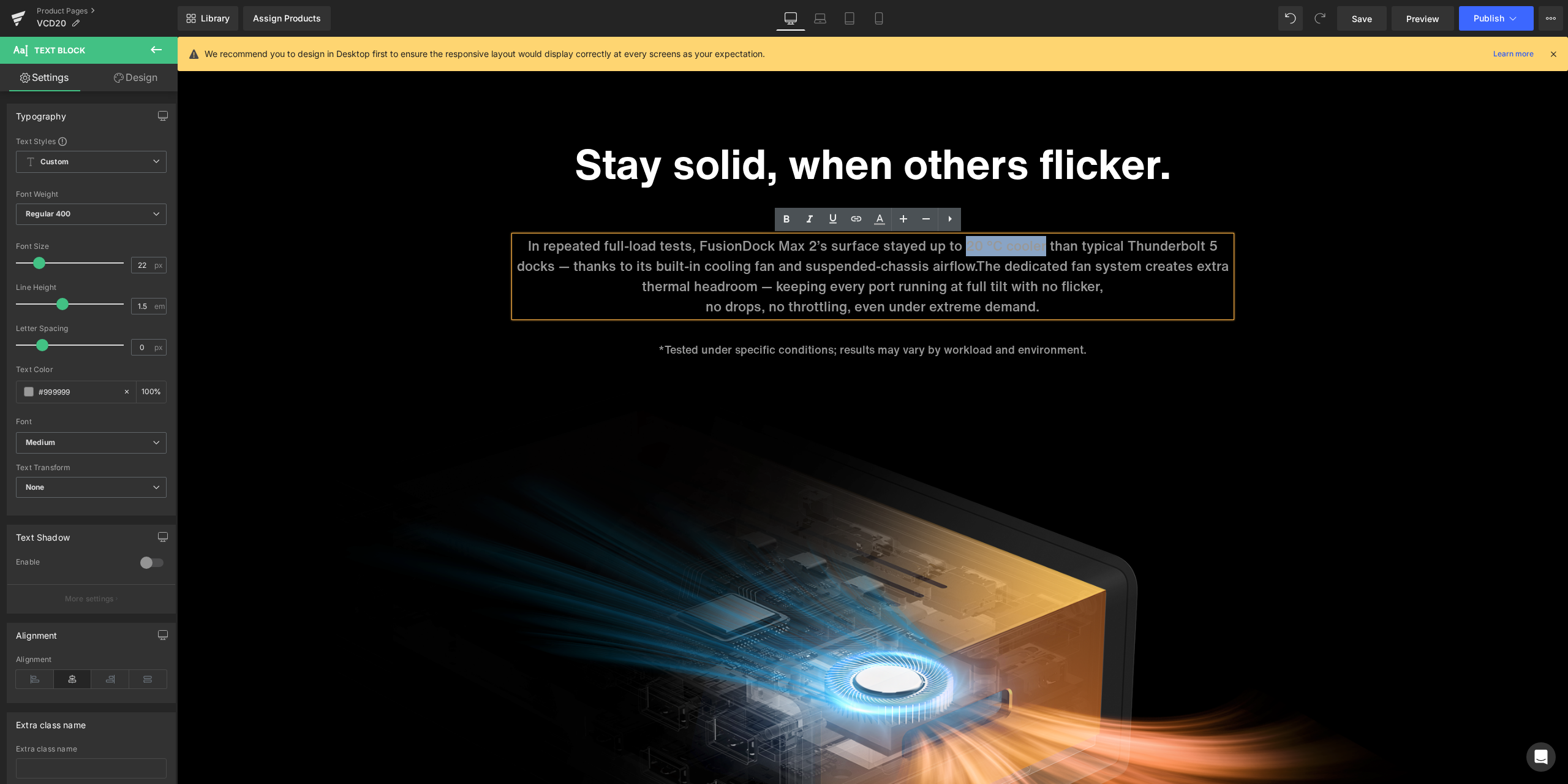
drag, startPoint x: 960, startPoint y: 245, endPoint x: 1038, endPoint y: 247, distance: 78.0
click at [1038, 247] on p "In repeated full-load tests, FusionDock Max 2’s surface stayed up to 20 °C cool…" at bounding box center [873, 266] width 717 height 60
click at [875, 215] on icon at bounding box center [880, 219] width 15 height 15
type input "#999999"
type input "100"
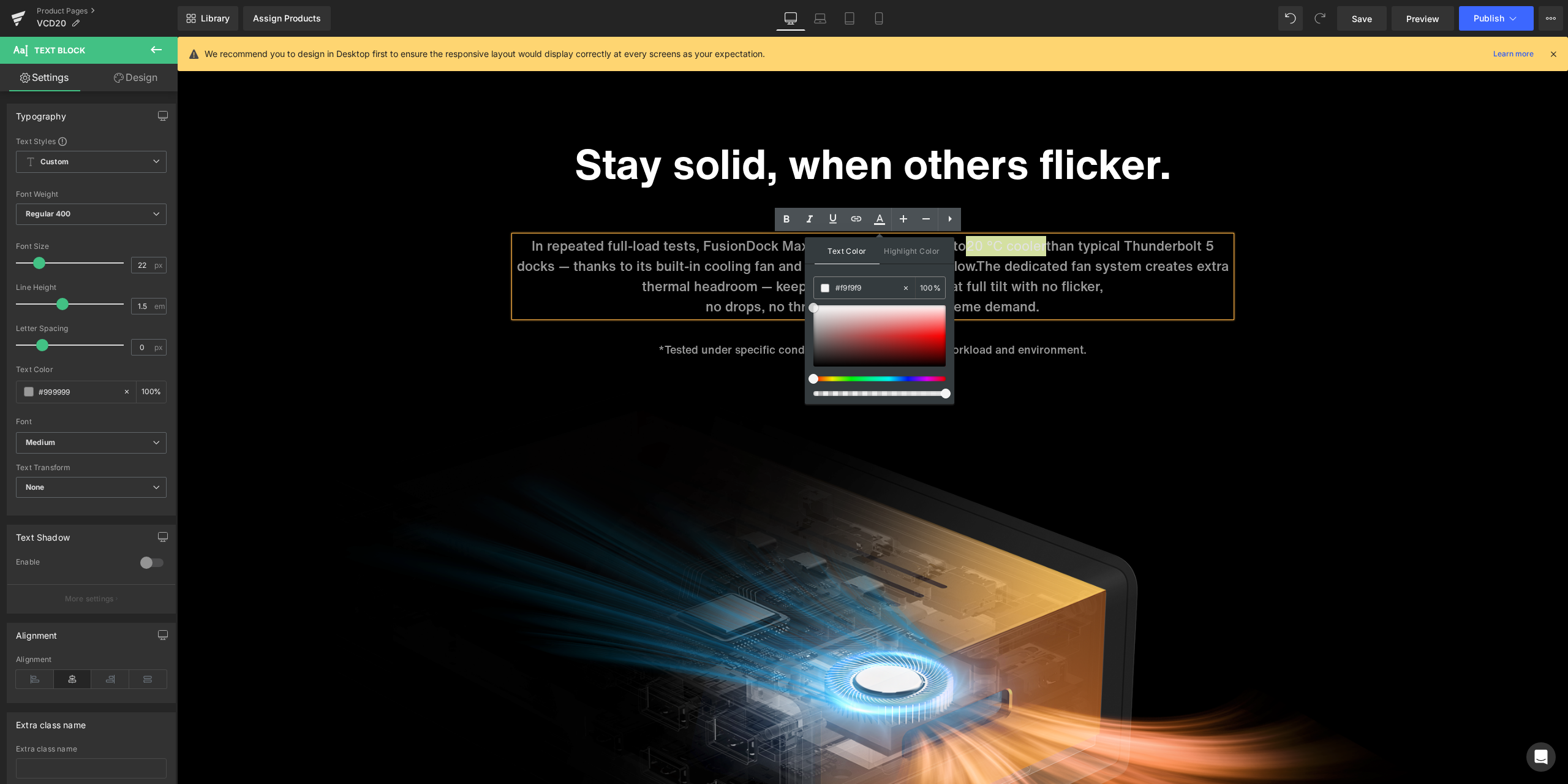
type input "#ffffff"
drag, startPoint x: 813, startPoint y: 330, endPoint x: 808, endPoint y: 296, distance: 34.4
click at [808, 296] on div "Text Color Highlight Color rgba(255, 255, 255, 1) #ffffff 100 % transparent tra…" at bounding box center [880, 321] width 150 height 167
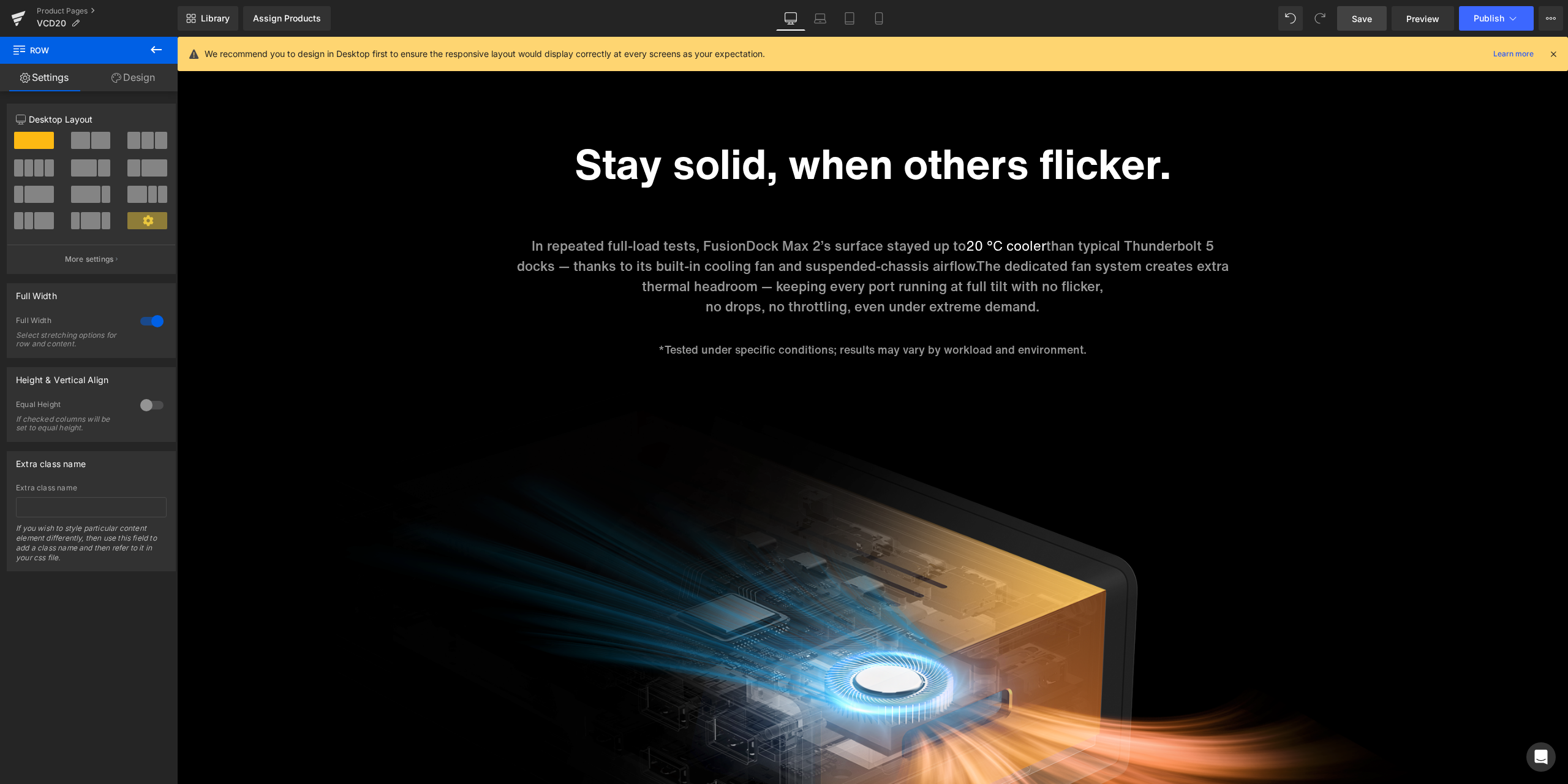
drag, startPoint x: 1360, startPoint y: 10, endPoint x: 818, endPoint y: 237, distance: 587.6
click at [1360, 10] on link "Save" at bounding box center [1362, 19] width 50 height 25
click at [1441, 23] on link "Preview" at bounding box center [1423, 19] width 63 height 25
click at [77, 13] on link "Product Pages" at bounding box center [106, 11] width 141 height 10
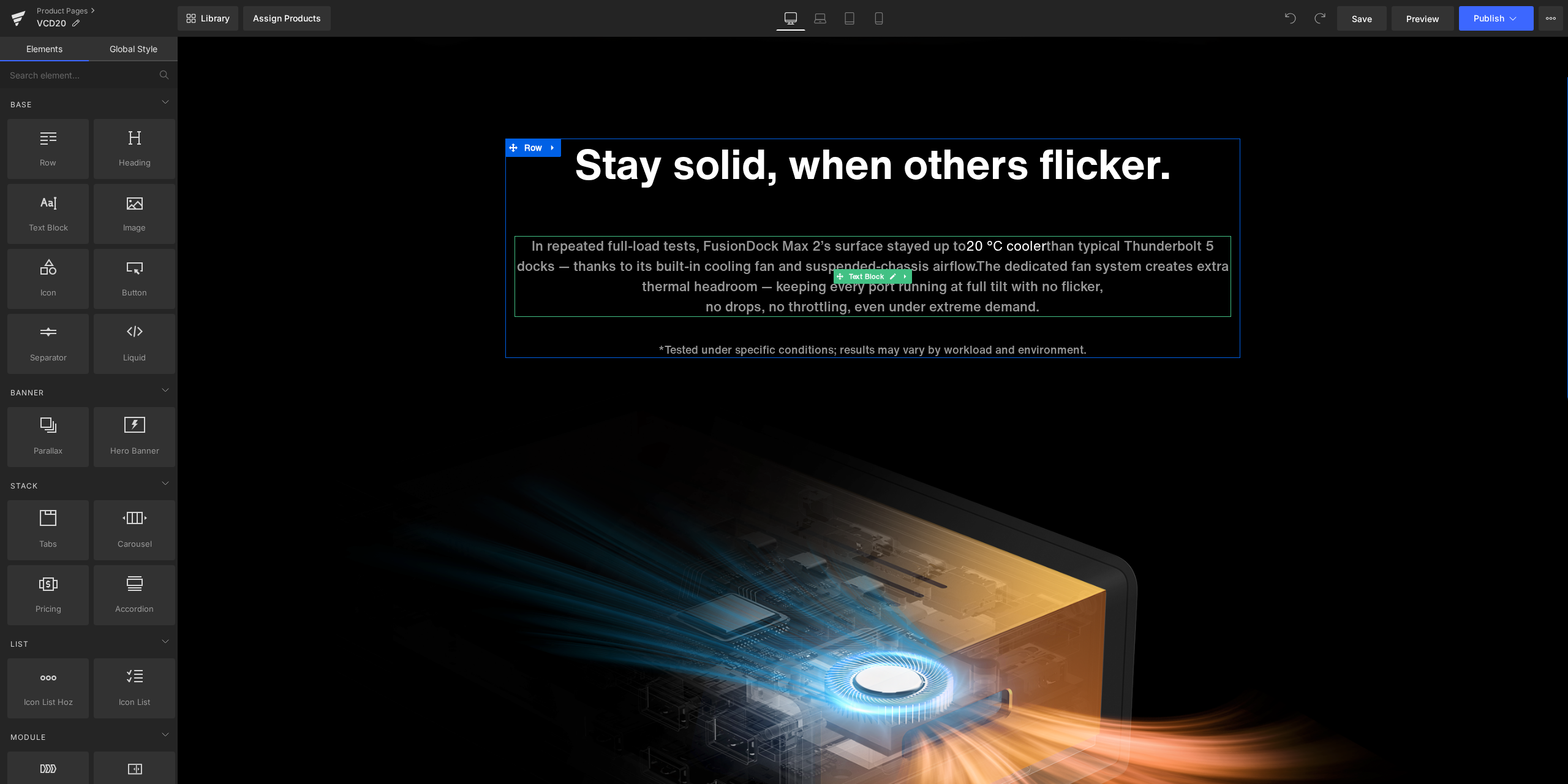
click at [777, 271] on p "In repeated full-load tests, FusionDock Max 2’s surface stayed up to 20 °C cool…" at bounding box center [873, 266] width 717 height 60
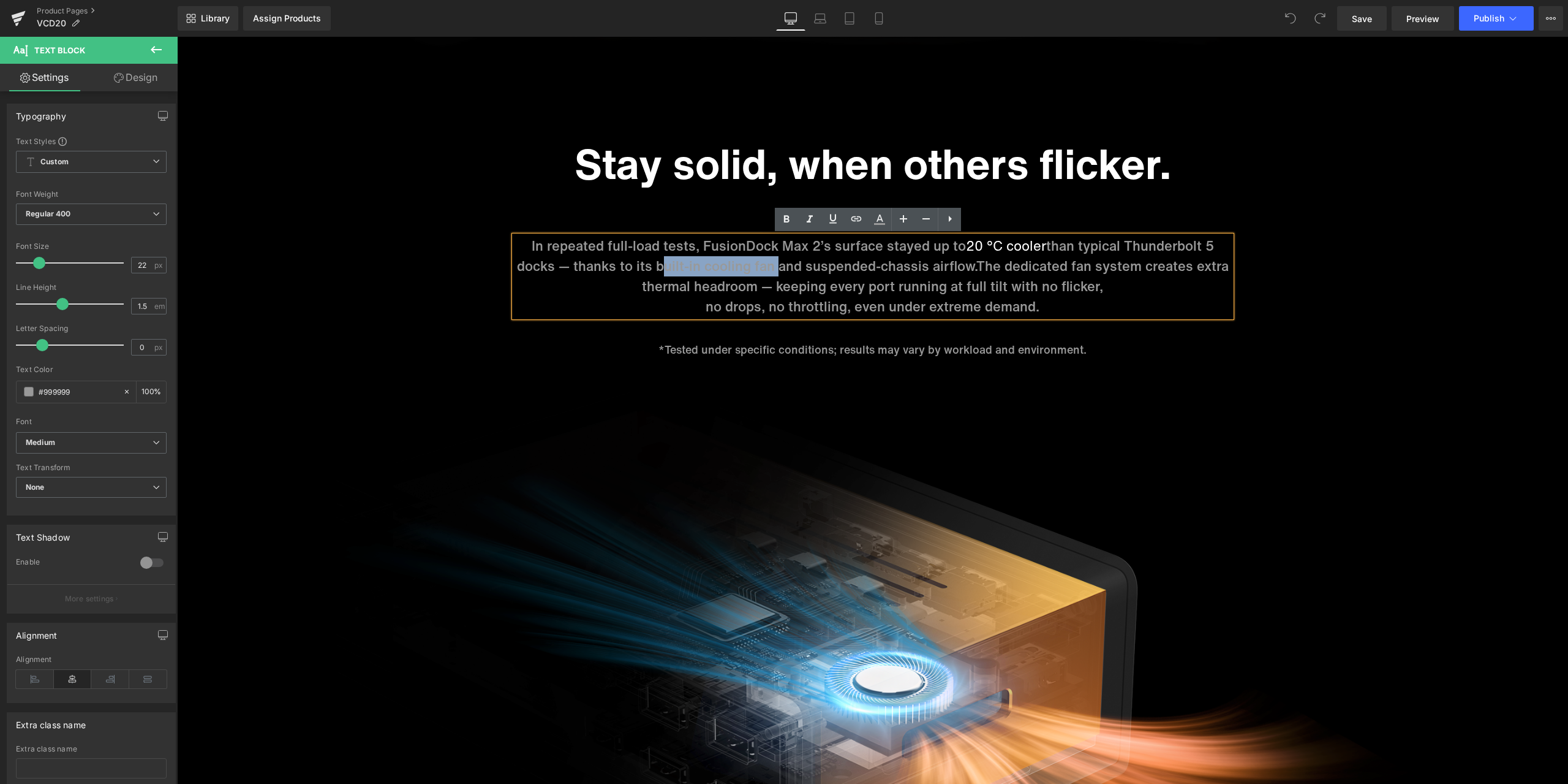
drag, startPoint x: 656, startPoint y: 265, endPoint x: 768, endPoint y: 265, distance: 112.0
click at [768, 265] on p "In repeated full-load tests, FusionDock Max 2’s surface stayed up to 20 °C cool…" at bounding box center [873, 266] width 717 height 60
click at [877, 218] on icon at bounding box center [880, 219] width 15 height 15
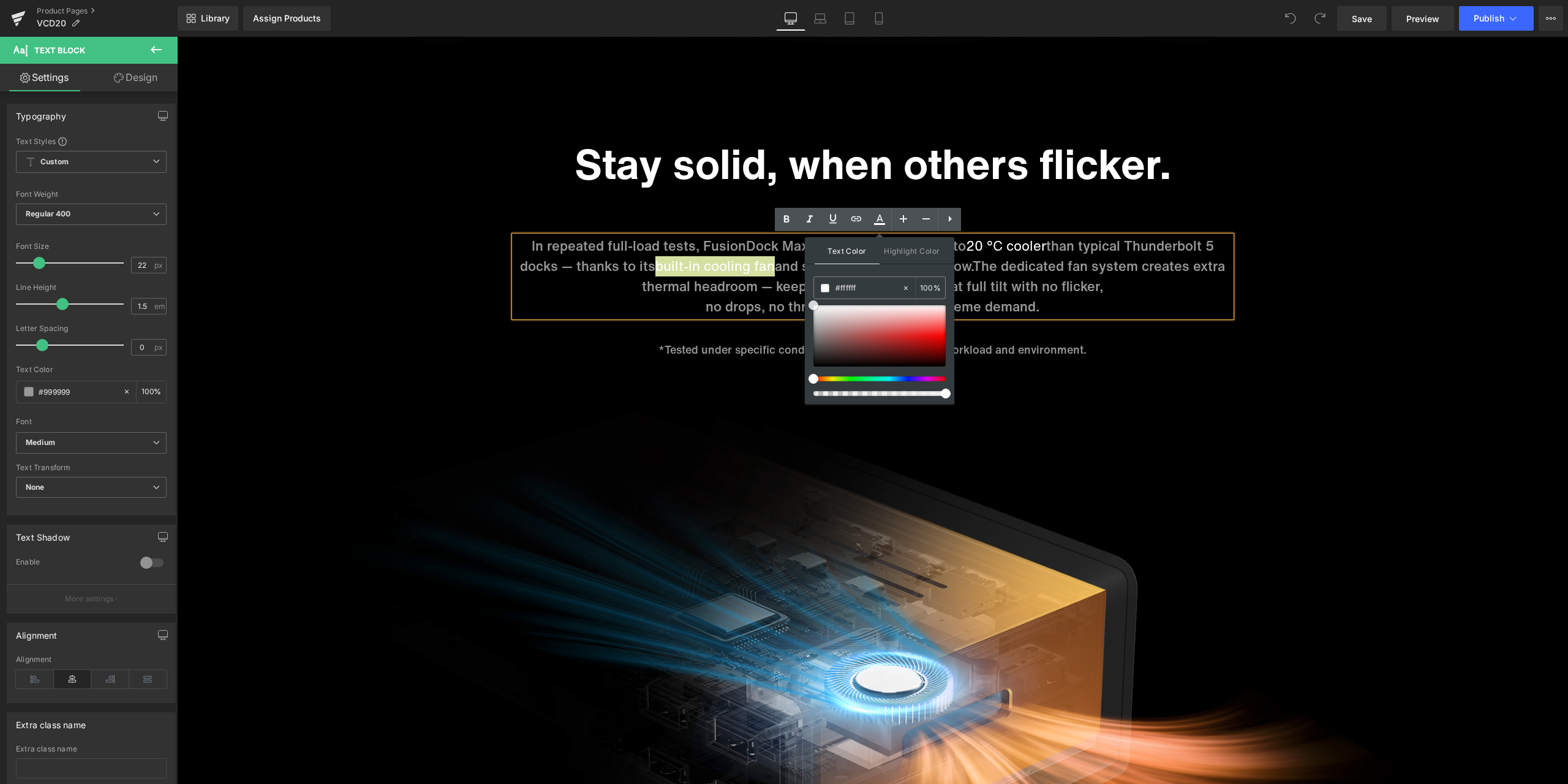
drag, startPoint x: 816, startPoint y: 327, endPoint x: 807, endPoint y: 291, distance: 37.1
click at [807, 291] on div "Text Color Highlight Color rgba(255, 255, 255, 1) #ffffff 100 % transparent tra…" at bounding box center [880, 321] width 150 height 167
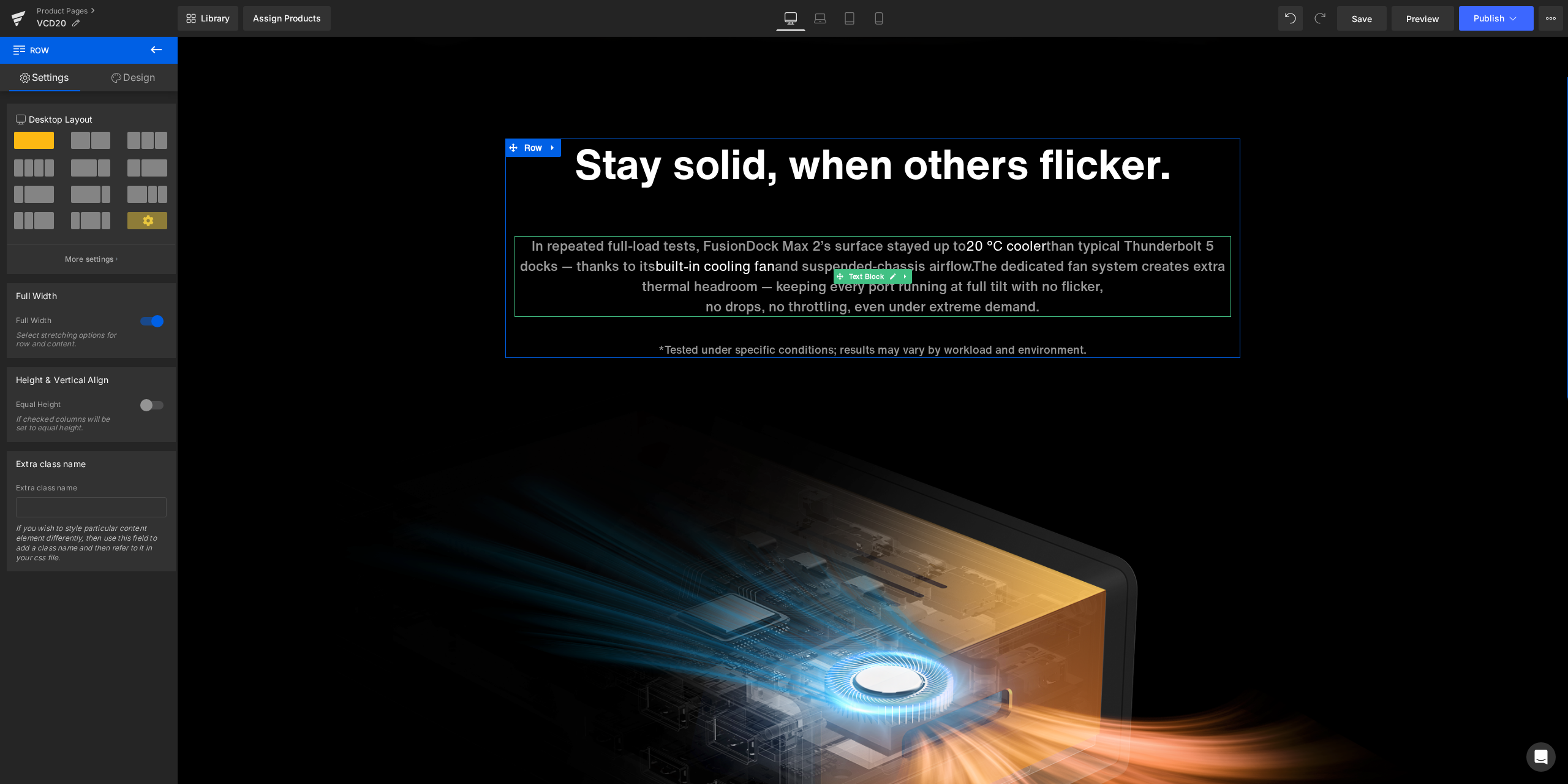
click at [927, 257] on p "In repeated full-load tests, FusionDock Max 2’s surface stayed up to 20 °C cool…" at bounding box center [873, 266] width 717 height 60
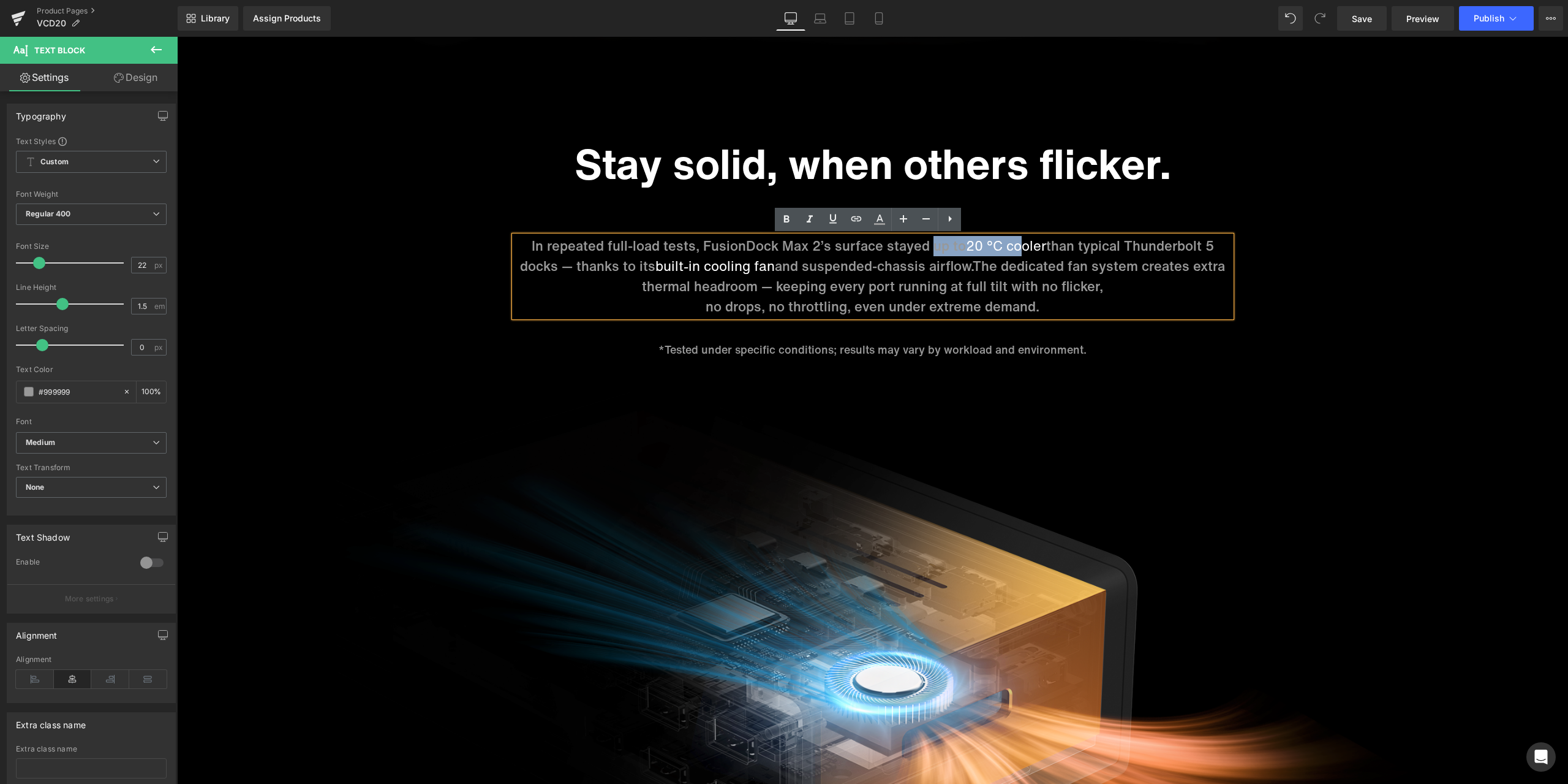
drag, startPoint x: 927, startPoint y: 248, endPoint x: 1013, endPoint y: 245, distance: 86.1
click at [1013, 245] on p "In repeated full-load tests, FusionDock Max 2’s surface stayed up to 20 °C cool…" at bounding box center [873, 266] width 717 height 60
click at [887, 263] on p "In repeated full-load tests, FusionDock Max 2’s surface stayed up to 20 °C cool…" at bounding box center [873, 266] width 717 height 60
drag, startPoint x: 803, startPoint y: 268, endPoint x: 842, endPoint y: 265, distance: 39.1
click at [842, 265] on p "In repeated full-load tests, FusionDock Max 2’s surface stayed up to 20 °C cool…" at bounding box center [873, 266] width 717 height 60
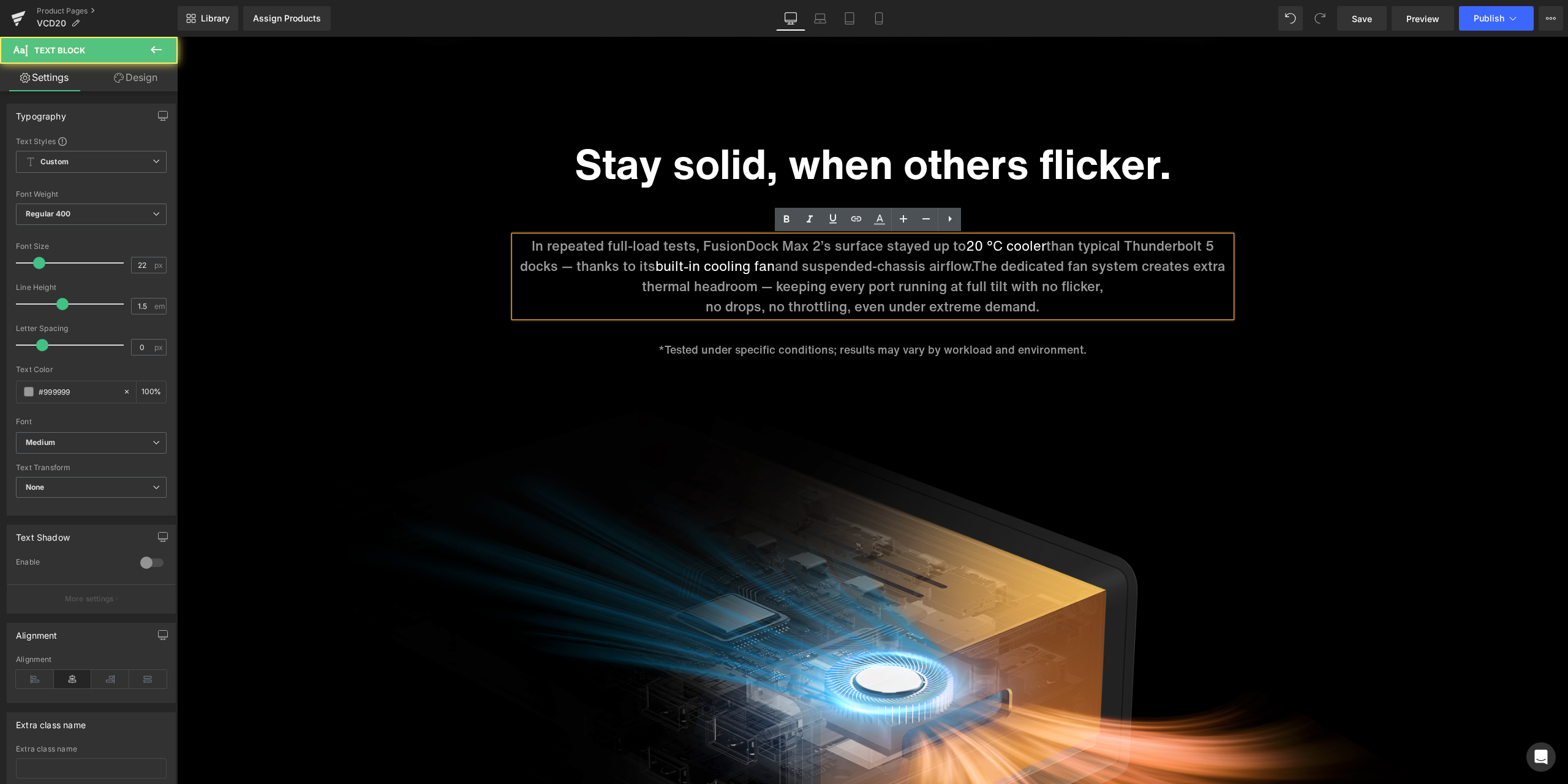
click at [797, 268] on p "In repeated full-load tests, FusionDock Max 2’s surface stayed up to 20 °C cool…" at bounding box center [873, 266] width 717 height 60
drag, startPoint x: 801, startPoint y: 266, endPoint x: 919, endPoint y: 265, distance: 118.0
click at [919, 265] on p "In repeated full-load tests, FusionDock Max 2’s surface stayed up to 20 °C cool…" at bounding box center [873, 266] width 717 height 60
click at [880, 227] on icon at bounding box center [880, 219] width 15 height 15
type input "#999999"
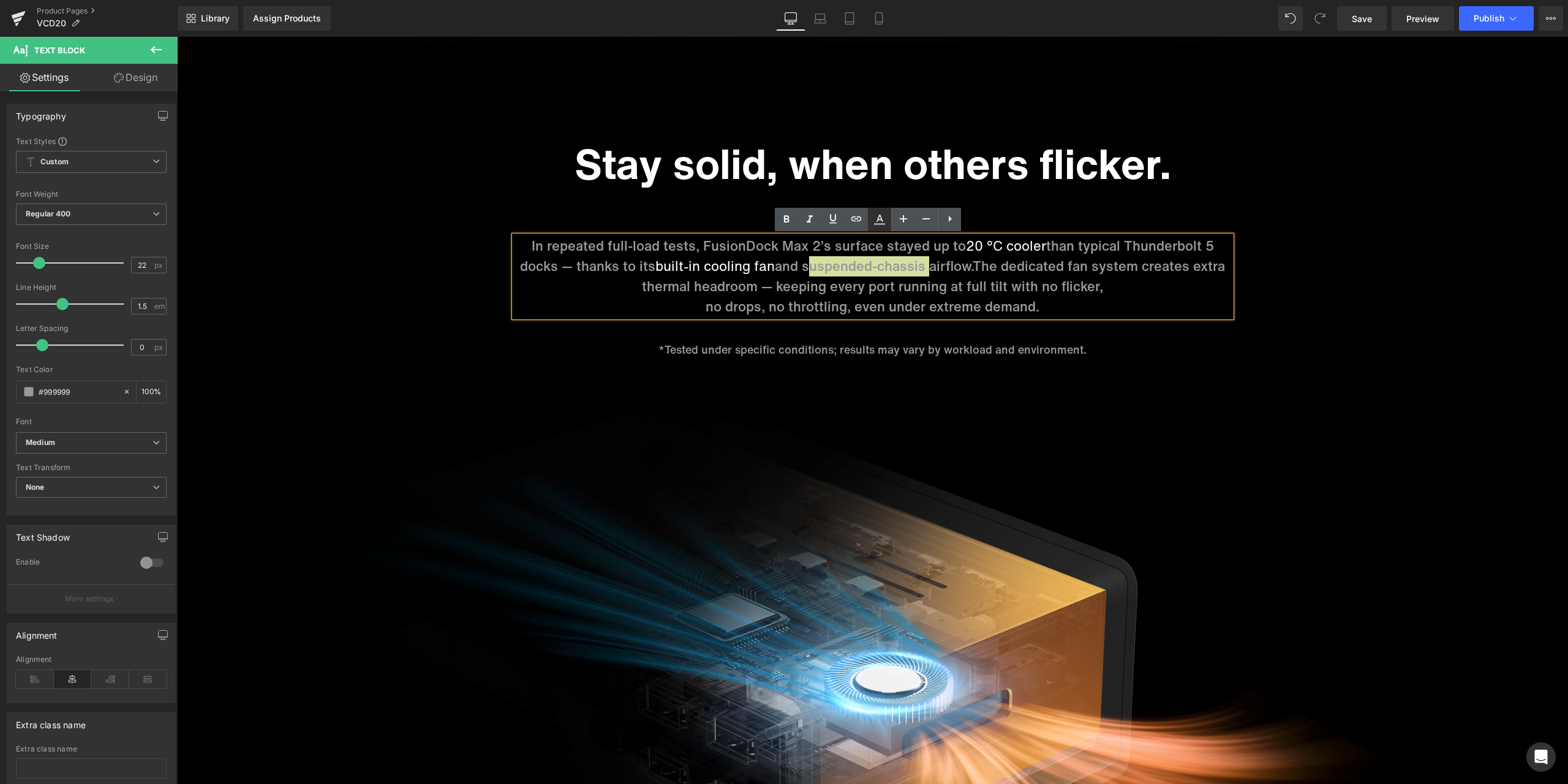
type input "100"
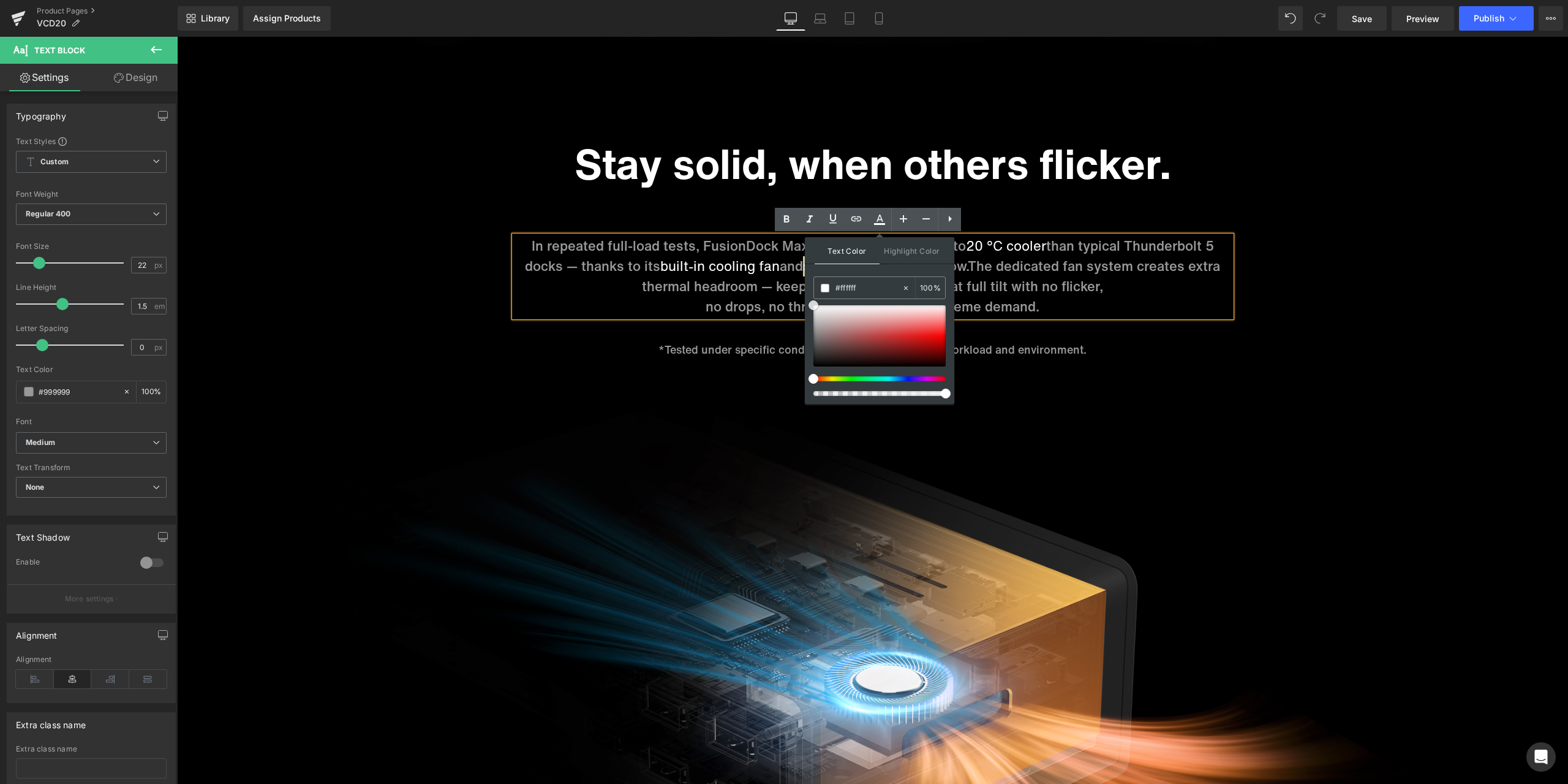
drag, startPoint x: 814, startPoint y: 325, endPoint x: 808, endPoint y: 291, distance: 34.5
click at [808, 291] on div "Text Color Highlight Color rgba(255, 255, 255, 1) #ffffff 100 % transparent tra…" at bounding box center [880, 321] width 150 height 167
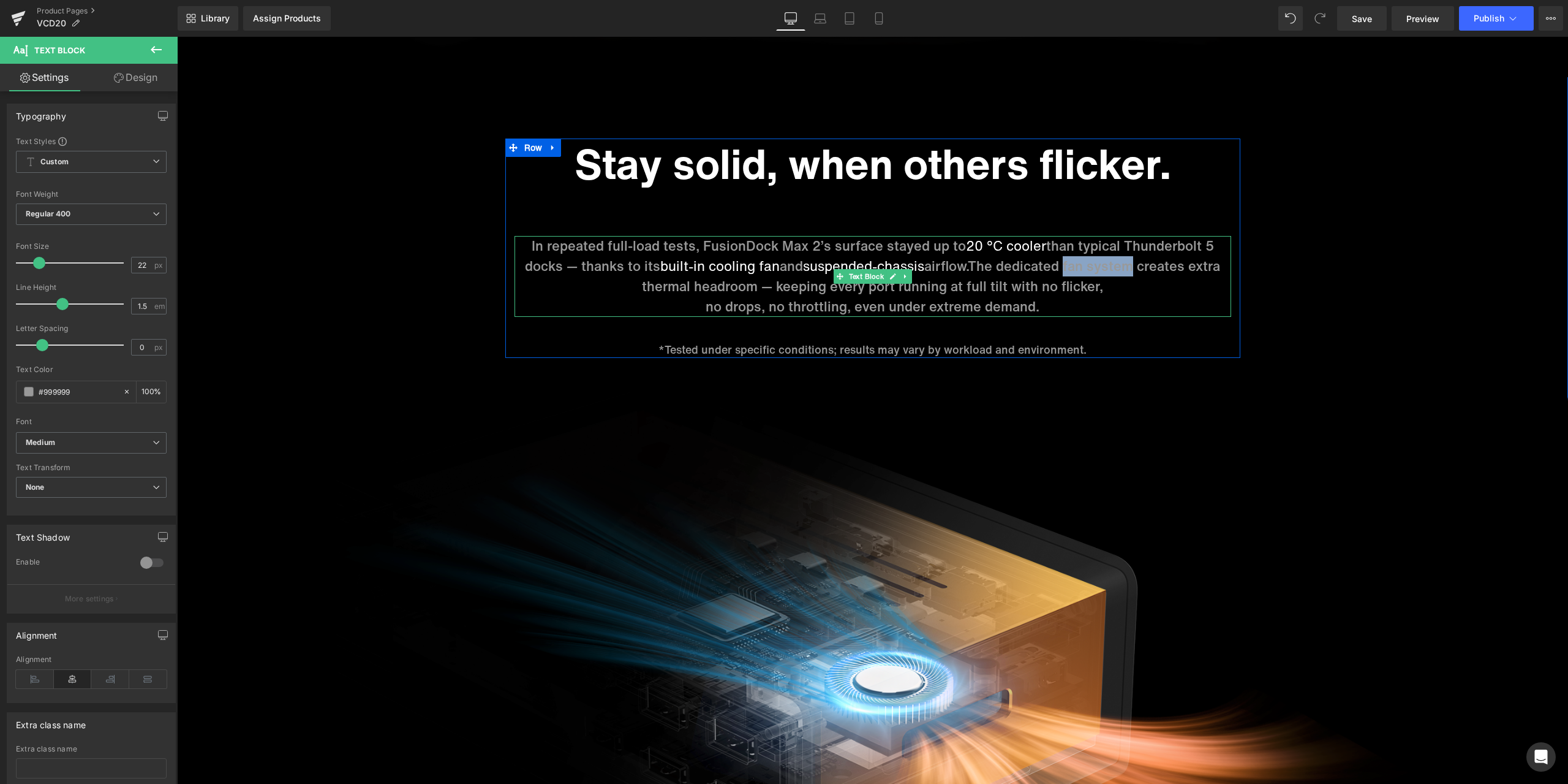
drag, startPoint x: 1070, startPoint y: 268, endPoint x: 1135, endPoint y: 268, distance: 65.0
click at [1135, 268] on span "The dedicated fan system creates extra thermal headroom — keeping every port ru…" at bounding box center [931, 276] width 578 height 40
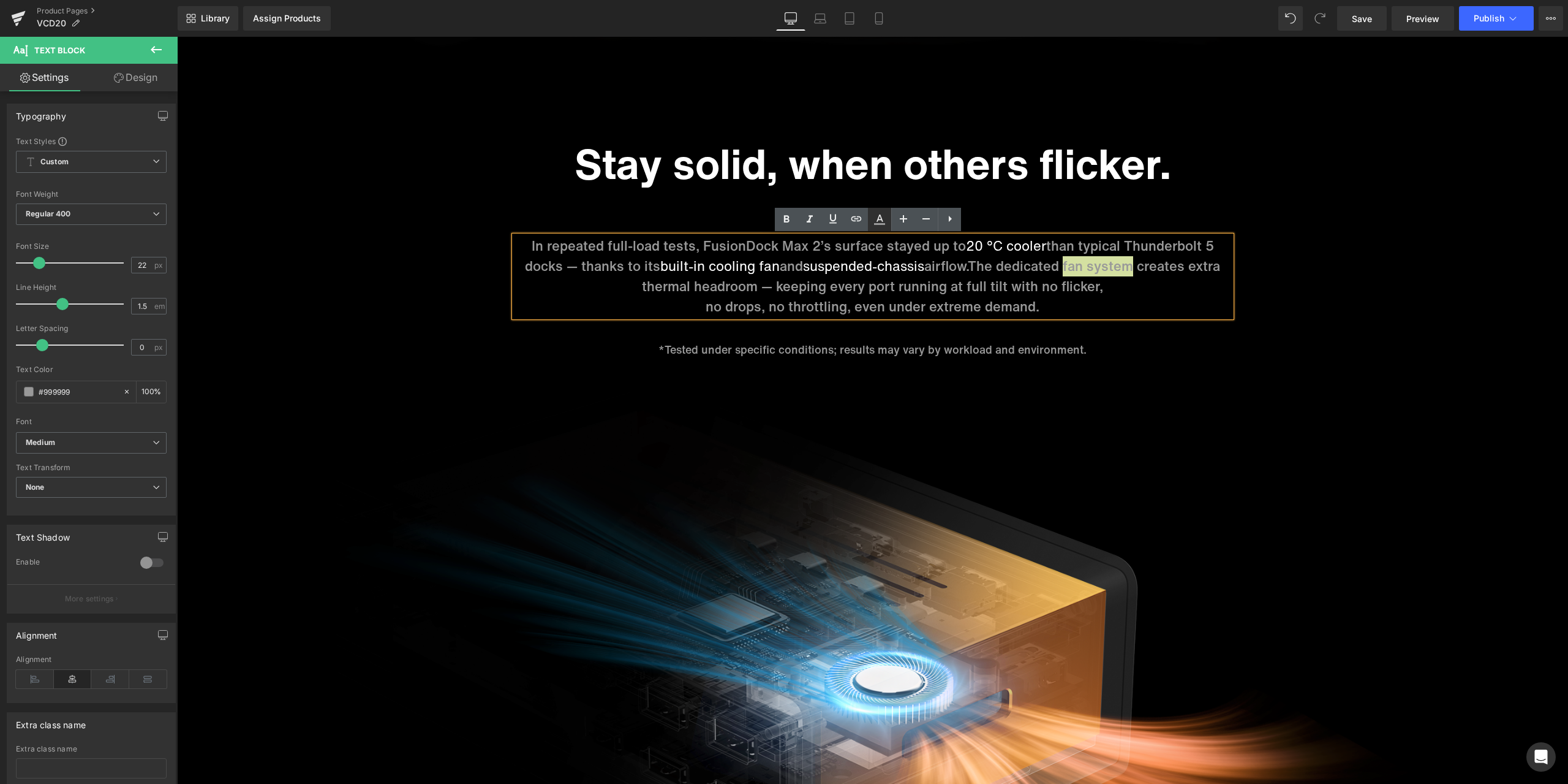
click at [884, 221] on icon at bounding box center [880, 219] width 15 height 15
type input "#000000"
type input "100"
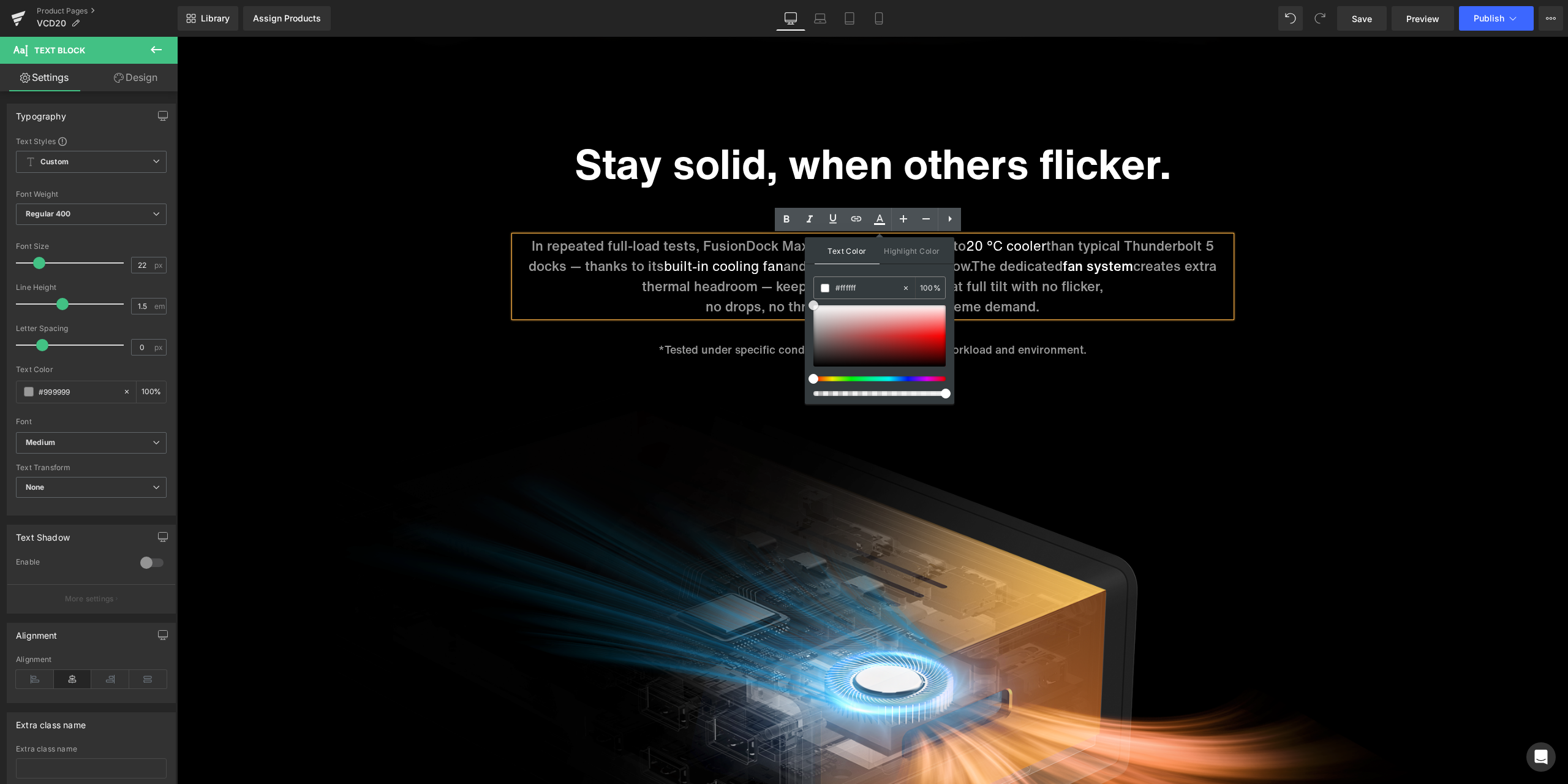
drag, startPoint x: 990, startPoint y: 342, endPoint x: 804, endPoint y: 302, distance: 190.3
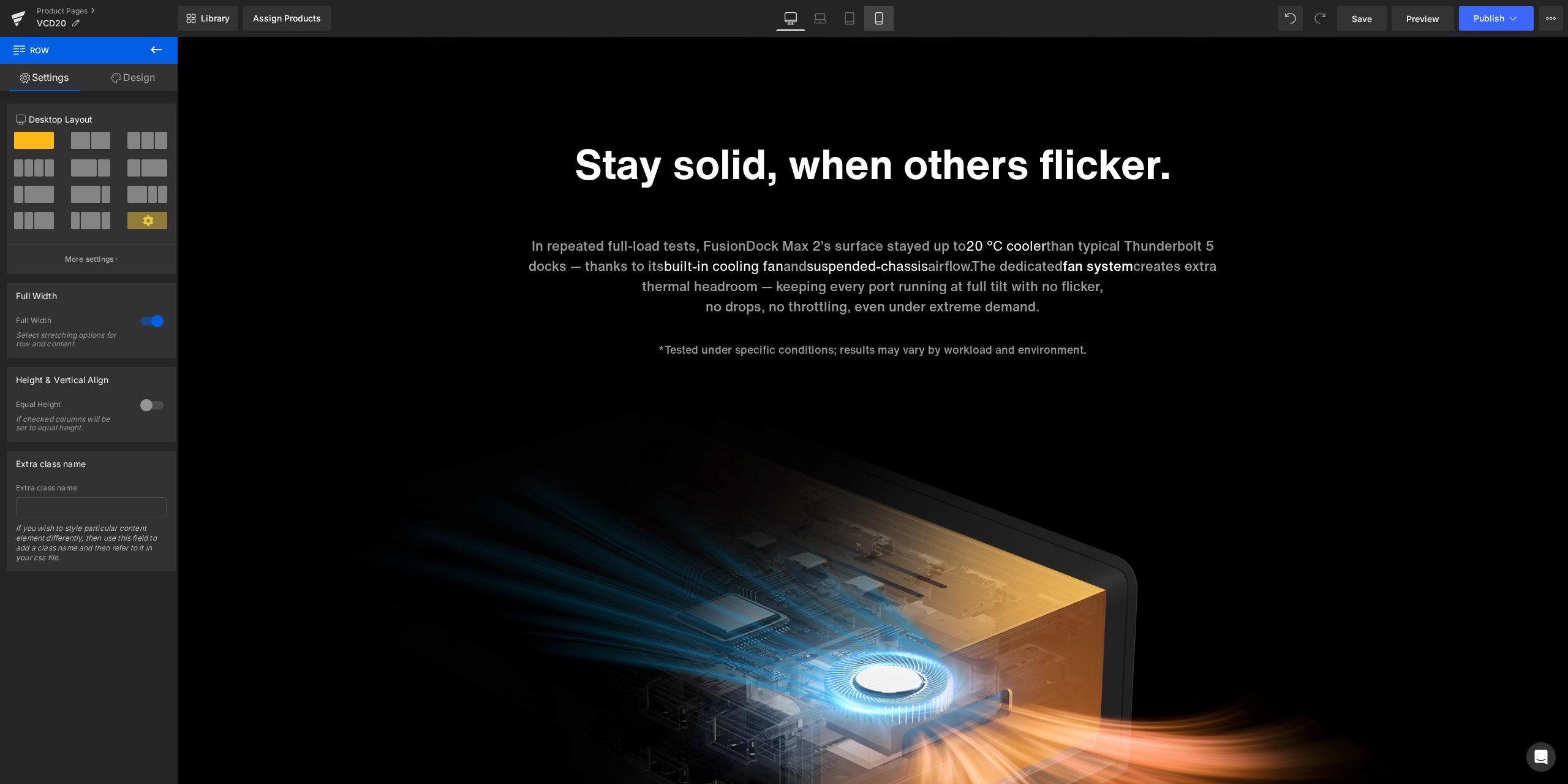
click at [887, 23] on link "Mobile" at bounding box center [879, 19] width 29 height 25
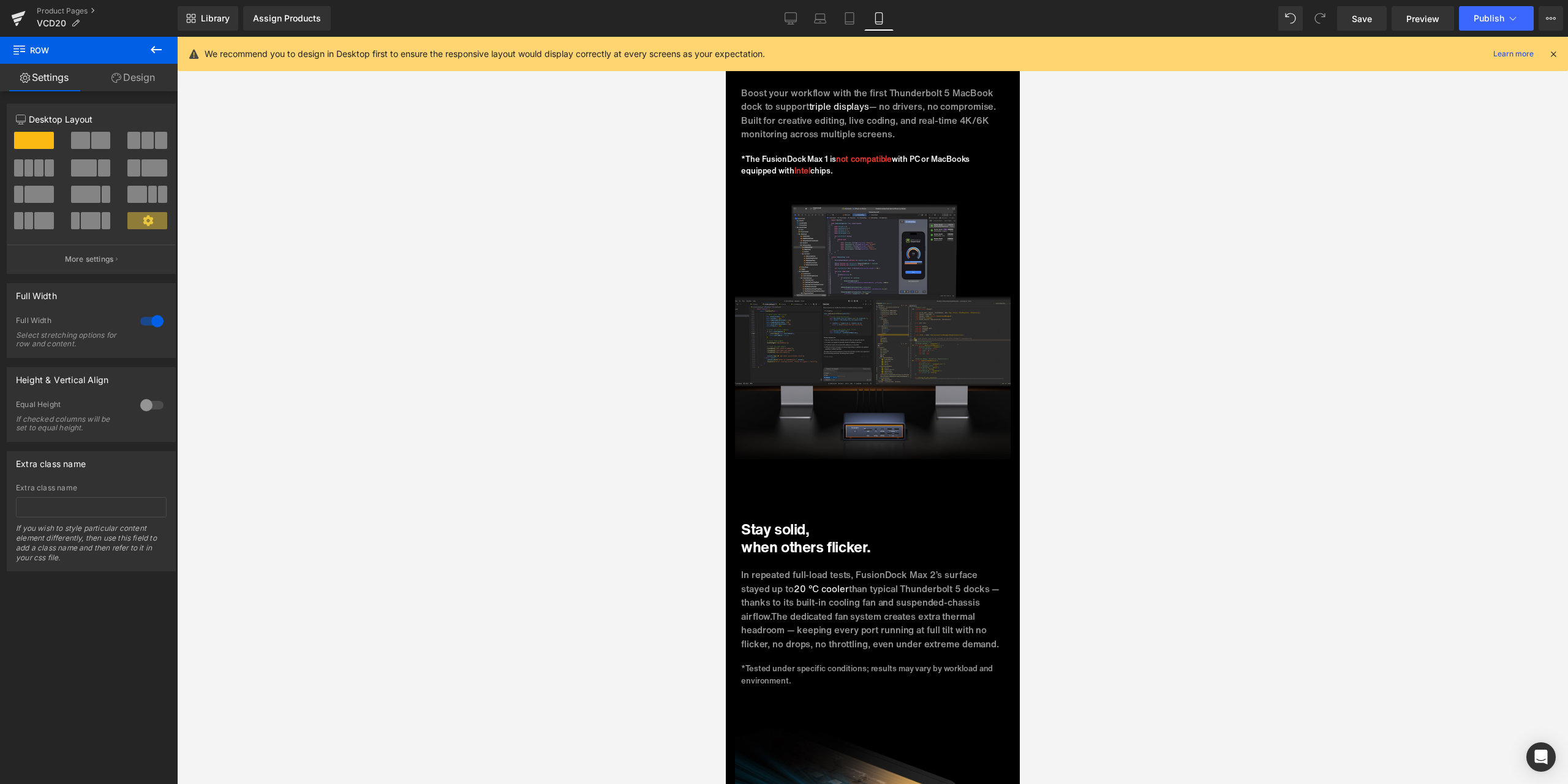
scroll to position [2696, 0]
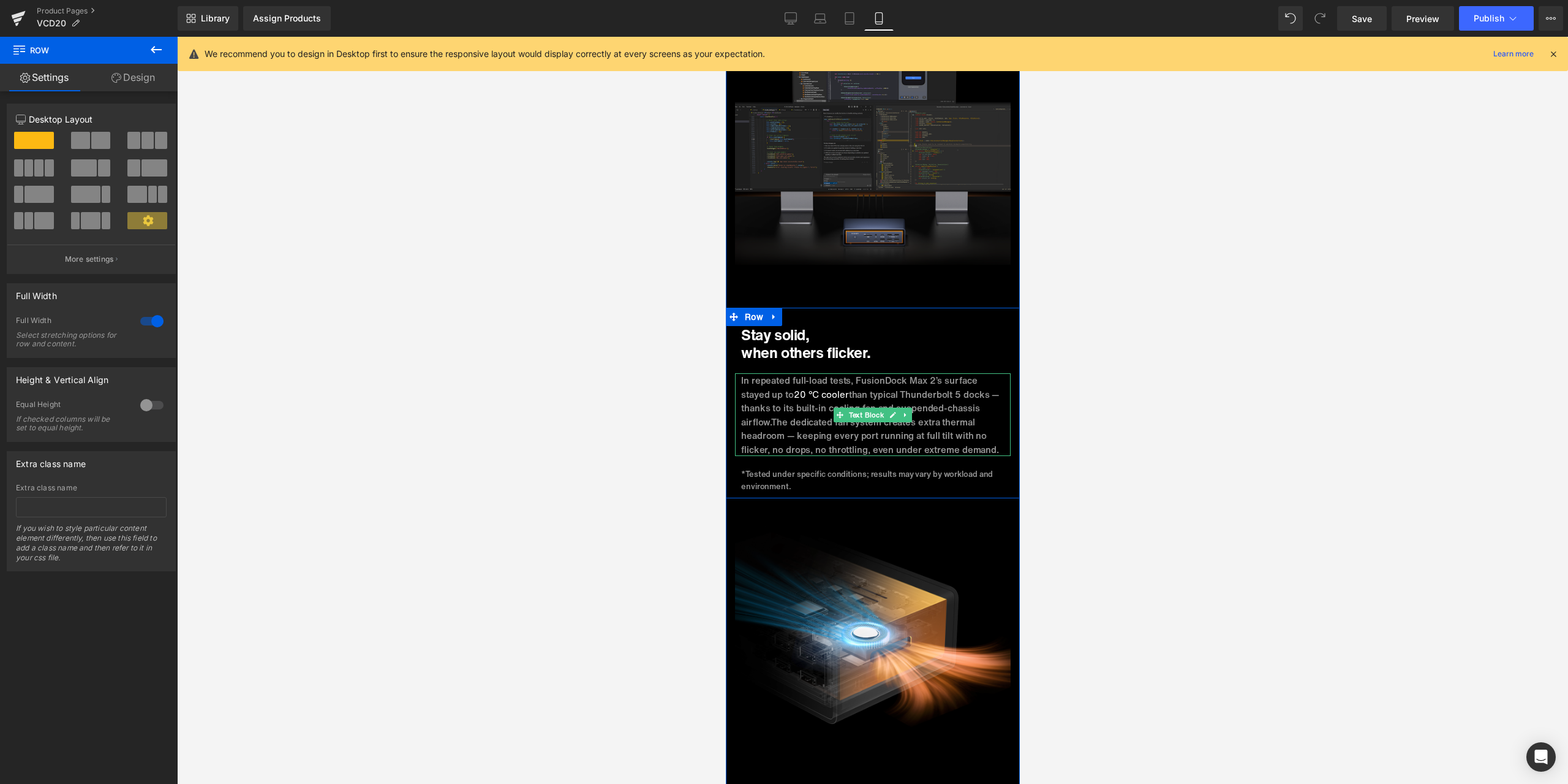
click at [927, 380] on p "In repeated full-load tests, FusionDock Max 2’s surface stayed up to 20 °C cool…" at bounding box center [872, 414] width 263 height 82
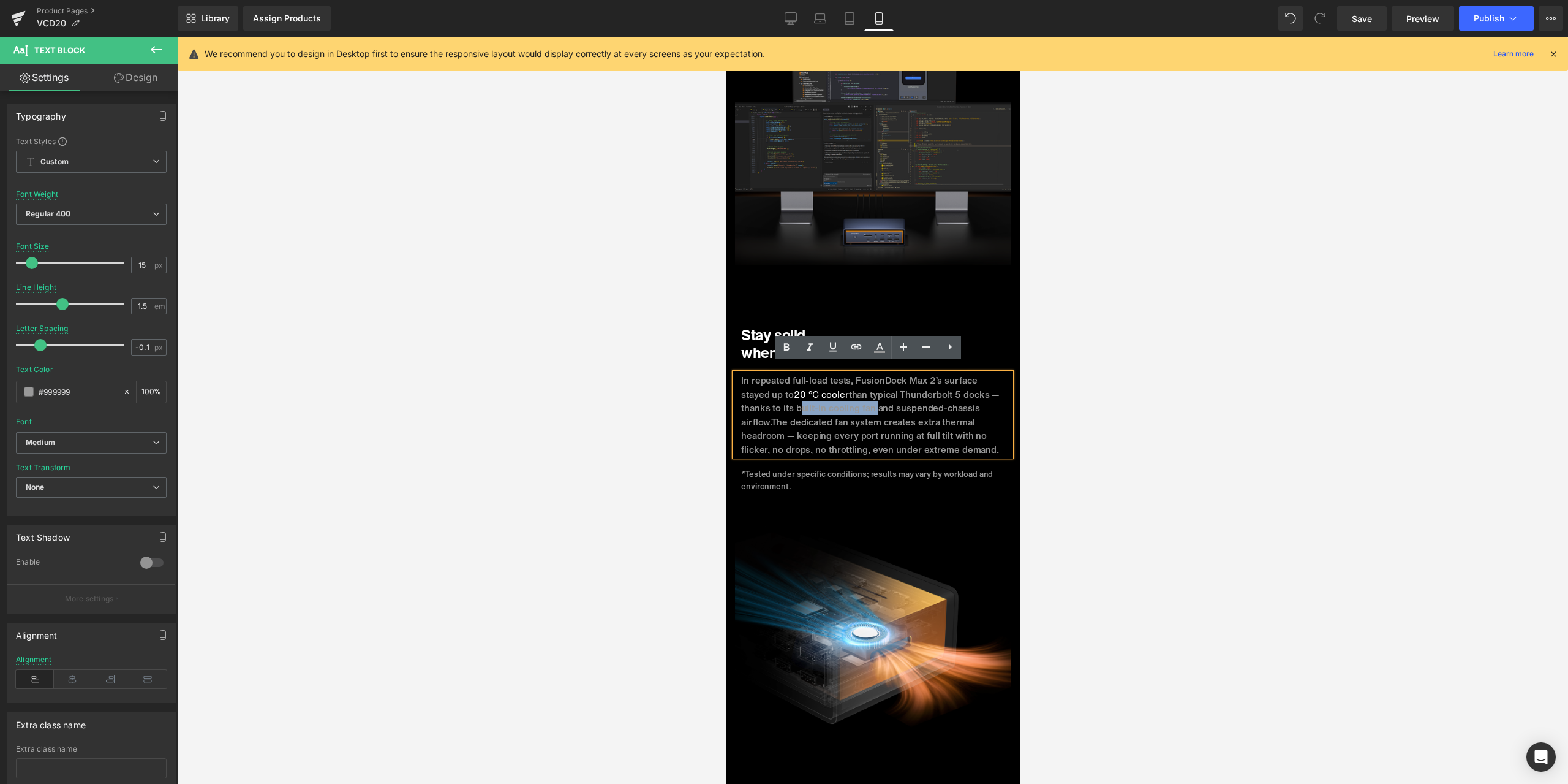
drag, startPoint x: 791, startPoint y: 398, endPoint x: 869, endPoint y: 396, distance: 78.0
click at [869, 396] on p "In repeated full-load tests, FusionDock Max 2’s surface stayed up to 20 °C cool…" at bounding box center [872, 414] width 263 height 82
click at [877, 350] on icon at bounding box center [880, 347] width 15 height 15
type input "#999999"
type input "100"
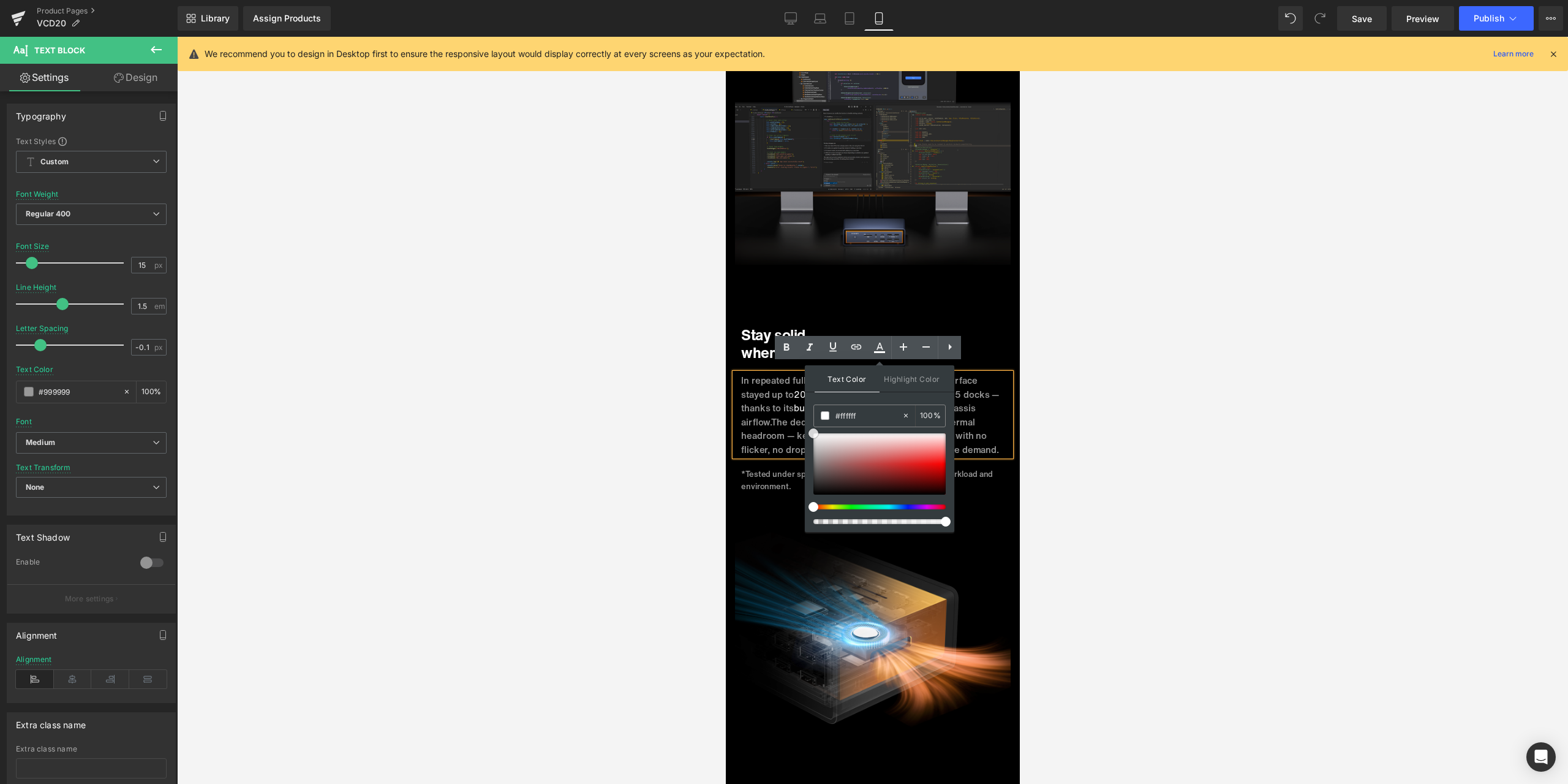
drag, startPoint x: 1537, startPoint y: 479, endPoint x: 802, endPoint y: 414, distance: 737.9
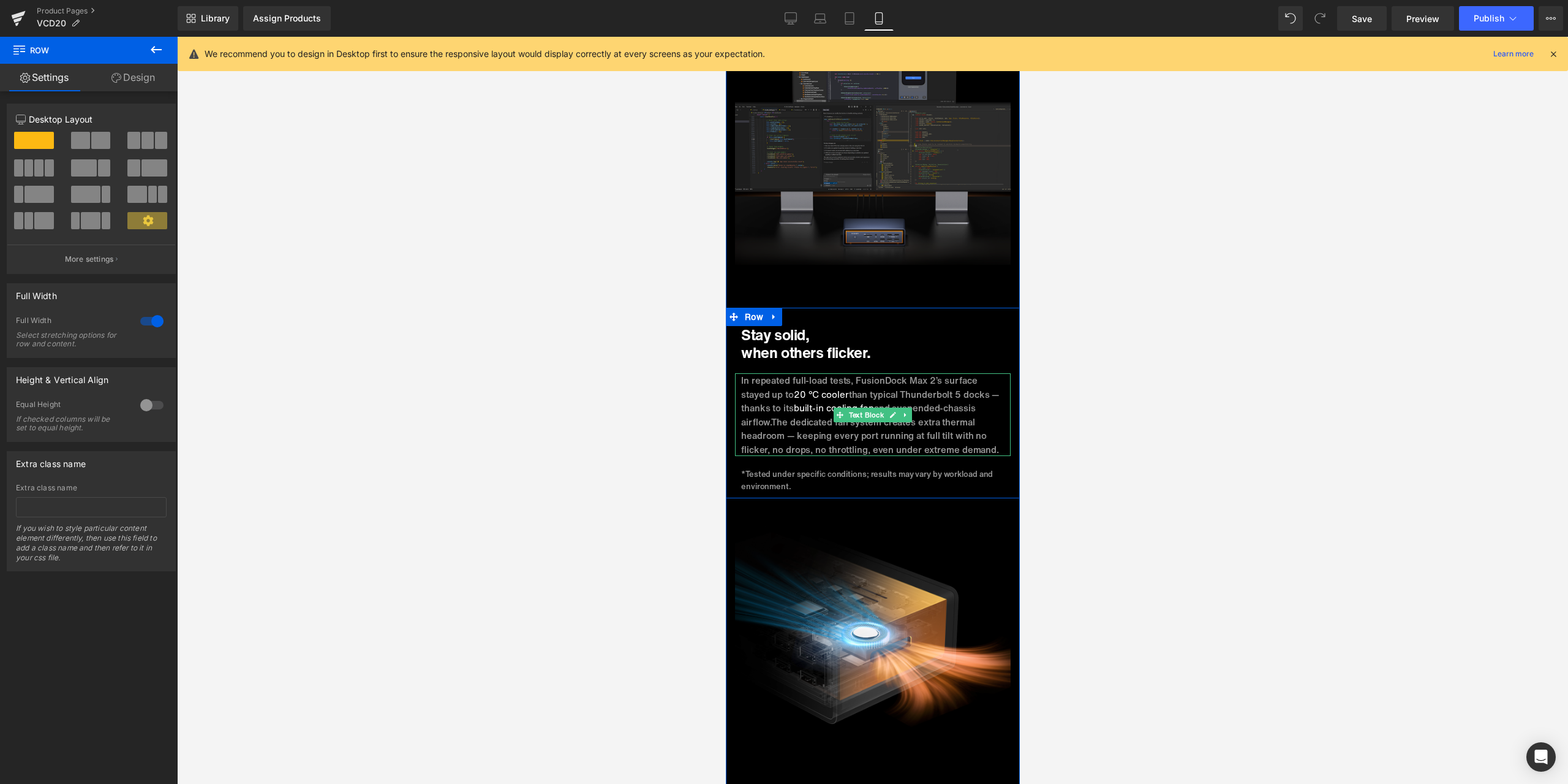
click at [969, 427] on span "The dedicated fan system creates extra thermal headroom — keeping every port ru…" at bounding box center [869, 435] width 258 height 41
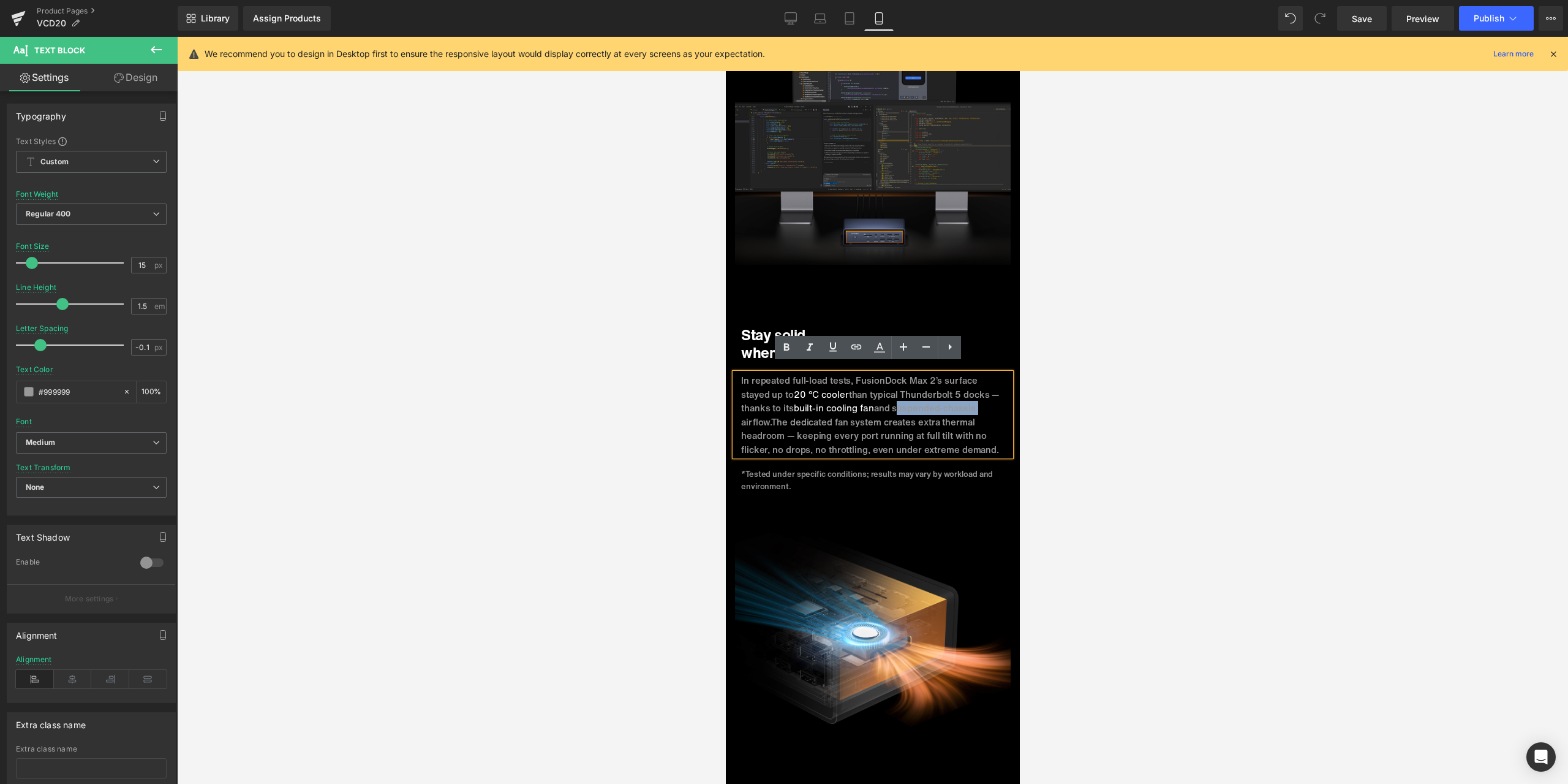
drag, startPoint x: 890, startPoint y: 399, endPoint x: 978, endPoint y: 396, distance: 88.1
click at [978, 396] on p "In repeated full-load tests, FusionDock Max 2’s surface stayed up to 20 °C cool…" at bounding box center [872, 414] width 263 height 82
click at [881, 342] on icon at bounding box center [880, 347] width 15 height 15
type input "#999999"
type input "100"
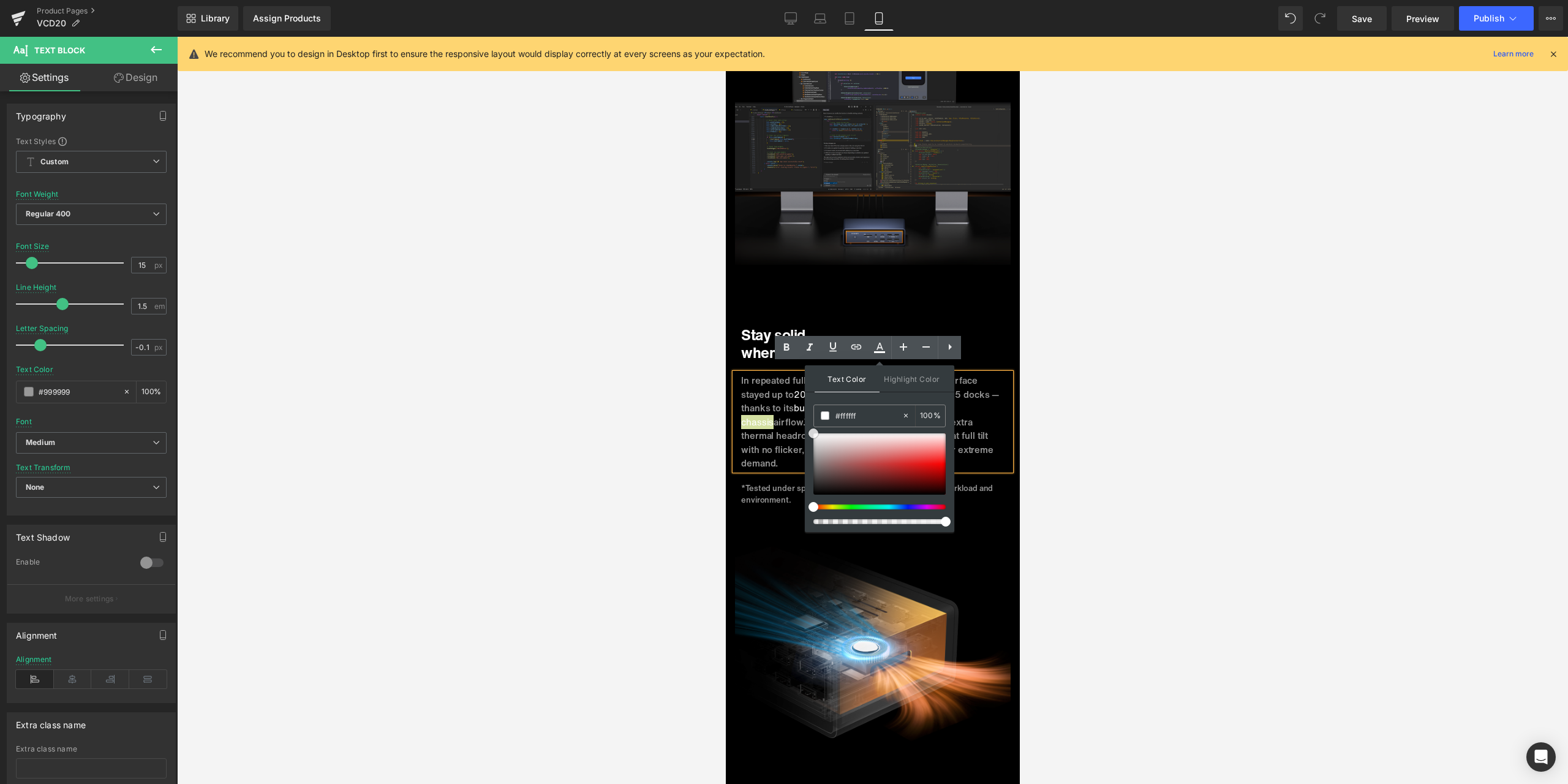
drag, startPoint x: 814, startPoint y: 453, endPoint x: 805, endPoint y: 416, distance: 38.1
click at [805, 416] on div "Text Color Highlight Color rgba(255, 255, 255, 1) #ffffff 100 % transparent tra…" at bounding box center [880, 448] width 150 height 167
click at [791, 416] on span "The dedicated fan system creates extra thermal headroom — keeping every port ru…" at bounding box center [866, 442] width 252 height 55
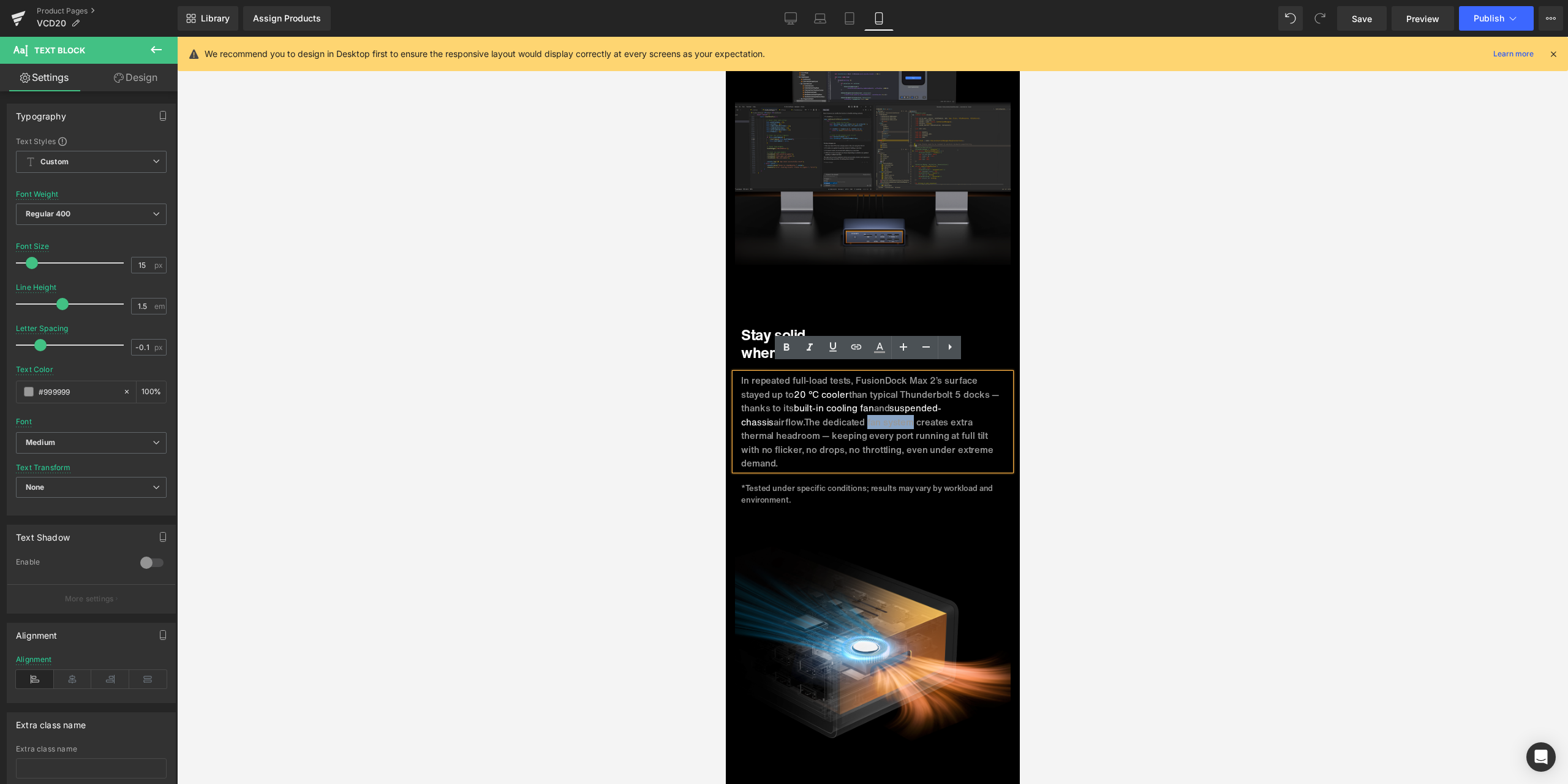
drag, startPoint x: 834, startPoint y: 411, endPoint x: 876, endPoint y: 414, distance: 42.1
click at [876, 415] on span "The dedicated fan system creates extra thermal headroom — keeping every port ru…" at bounding box center [866, 442] width 252 height 55
click at [877, 345] on icon at bounding box center [880, 347] width 15 height 15
type input "#000000"
type input "100"
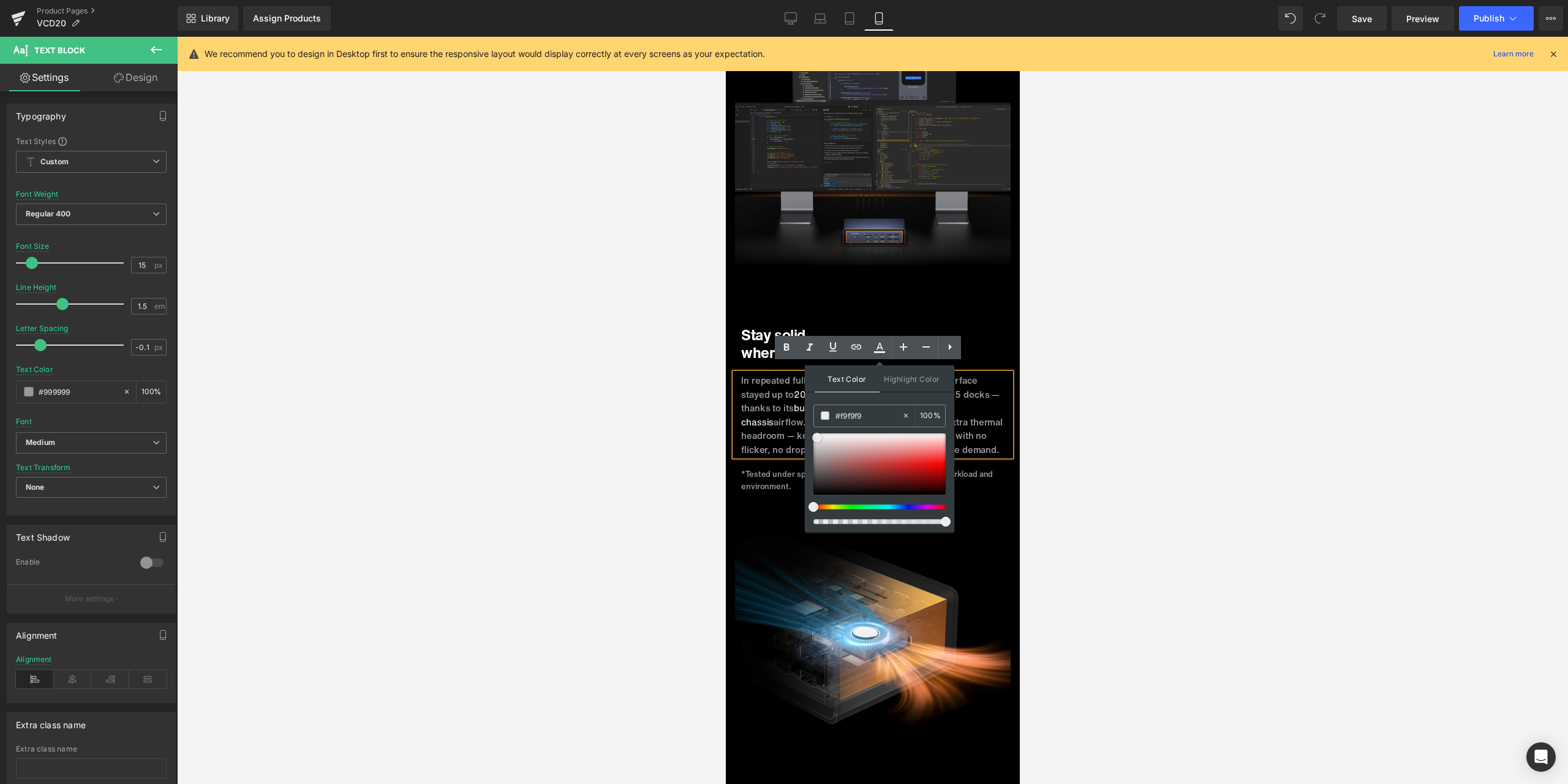
type input "#ffffff"
drag, startPoint x: 816, startPoint y: 438, endPoint x: 806, endPoint y: 423, distance: 18.0
click at [806, 423] on div "Text Color Highlight Color rgba(255, 255, 255, 1) #ffffff 100 % transparent tra…" at bounding box center [880, 448] width 150 height 167
click at [1097, 389] on div at bounding box center [873, 409] width 1392 height 747
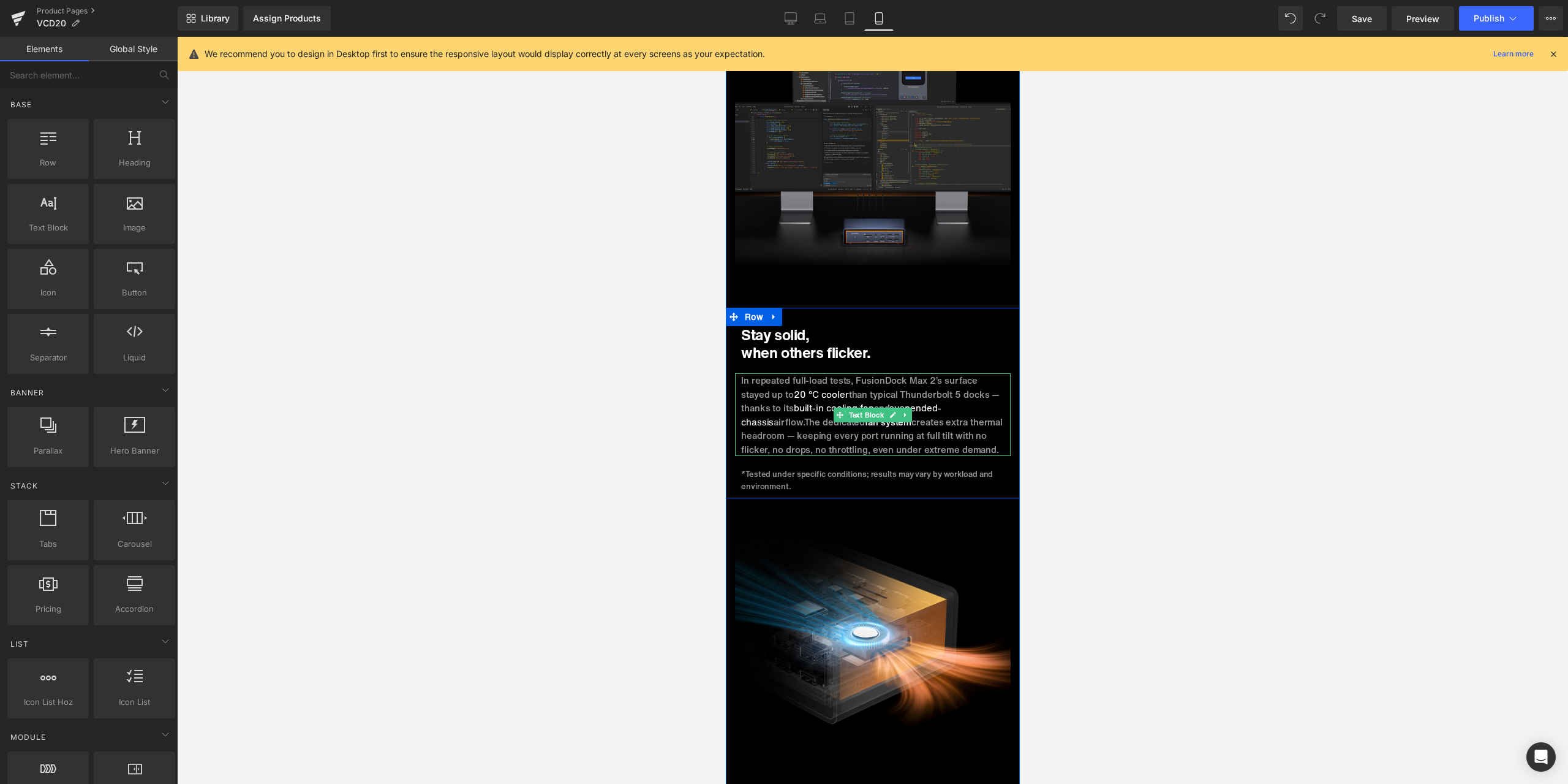
click at [964, 415] on span "creates extra thermal headroom — keeping every port running at full tilt with n…" at bounding box center [871, 435] width 261 height 41
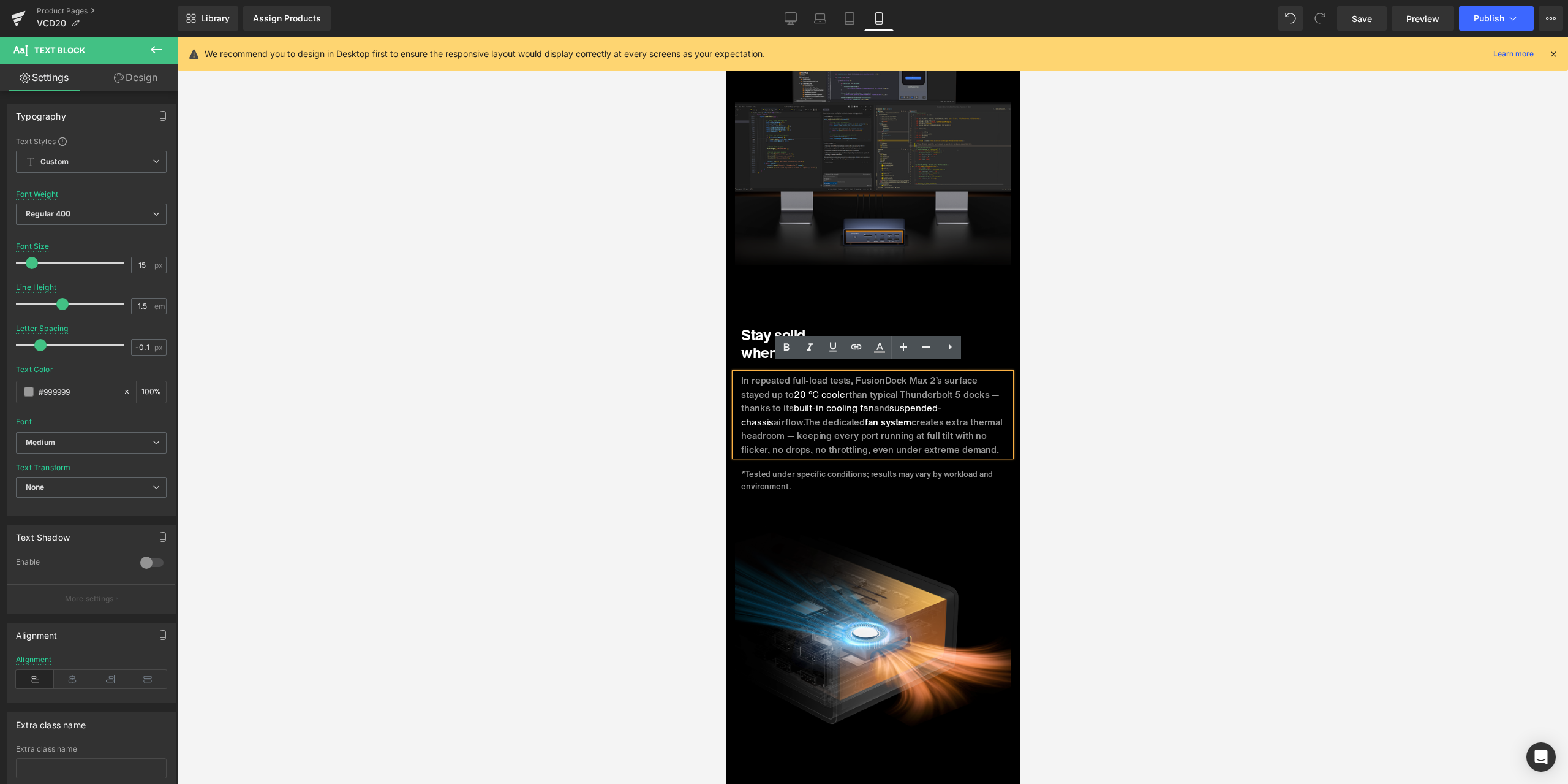
click at [781, 10] on link "Desktop" at bounding box center [790, 19] width 29 height 25
type input "0"
type input "#363434"
type input "100"
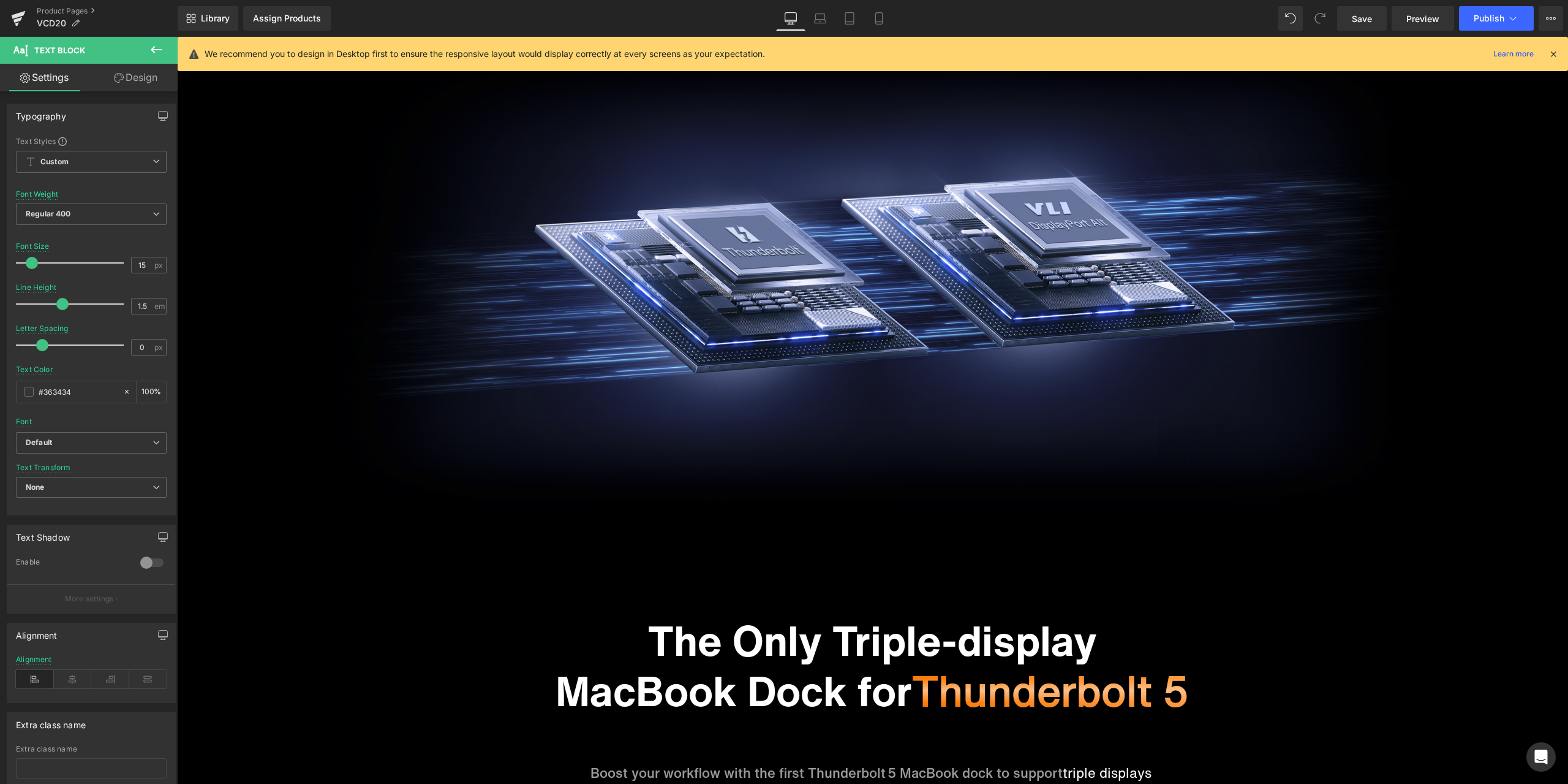
scroll to position [0, 0]
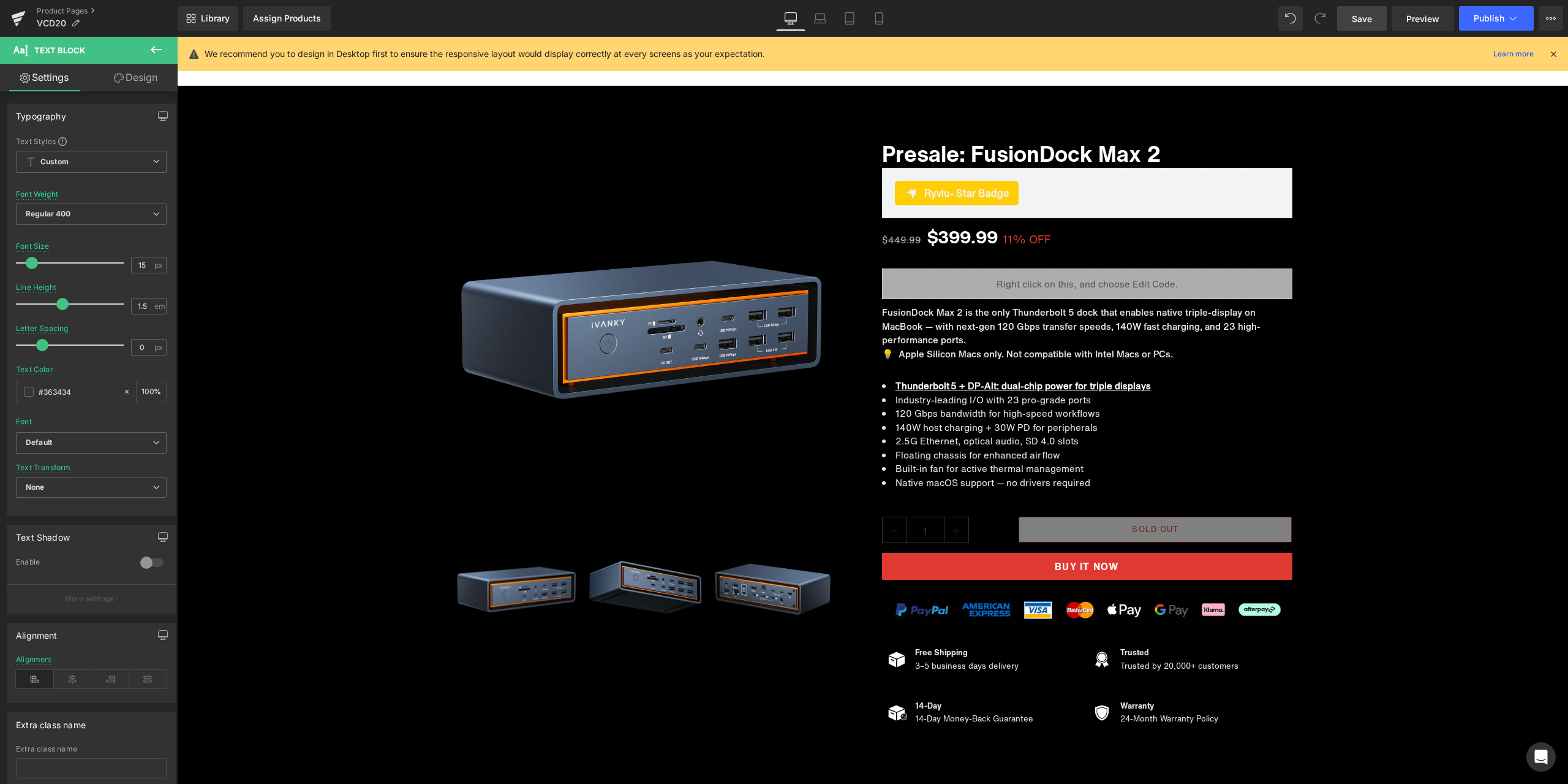
click at [1354, 17] on span "Save" at bounding box center [1362, 19] width 20 height 13
click at [268, 17] on div "Assign Products" at bounding box center [287, 18] width 68 height 10
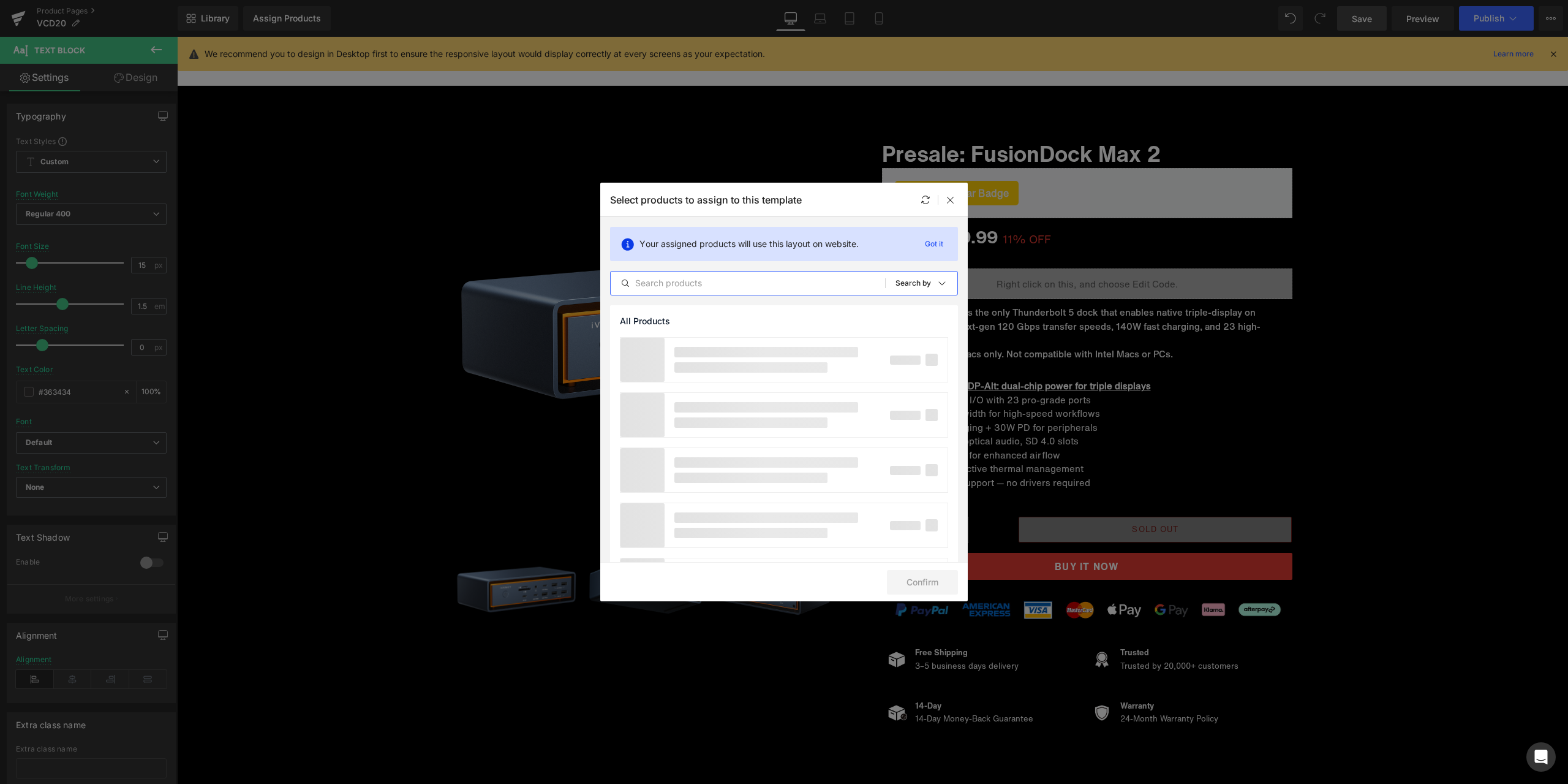
click at [650, 281] on input "text" at bounding box center [749, 283] width 275 height 15
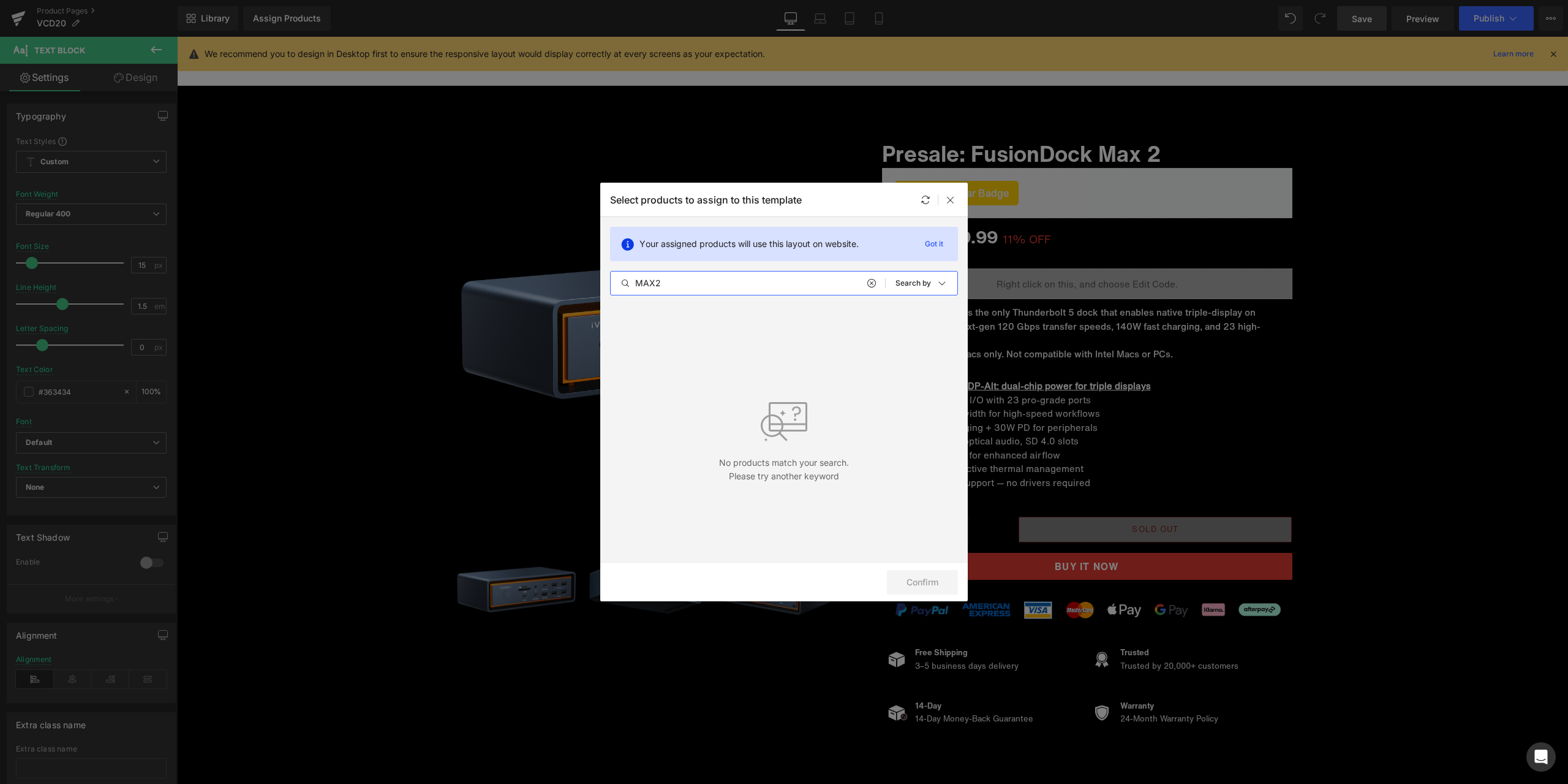
click at [674, 283] on input "MAX2" at bounding box center [749, 283] width 275 height 15
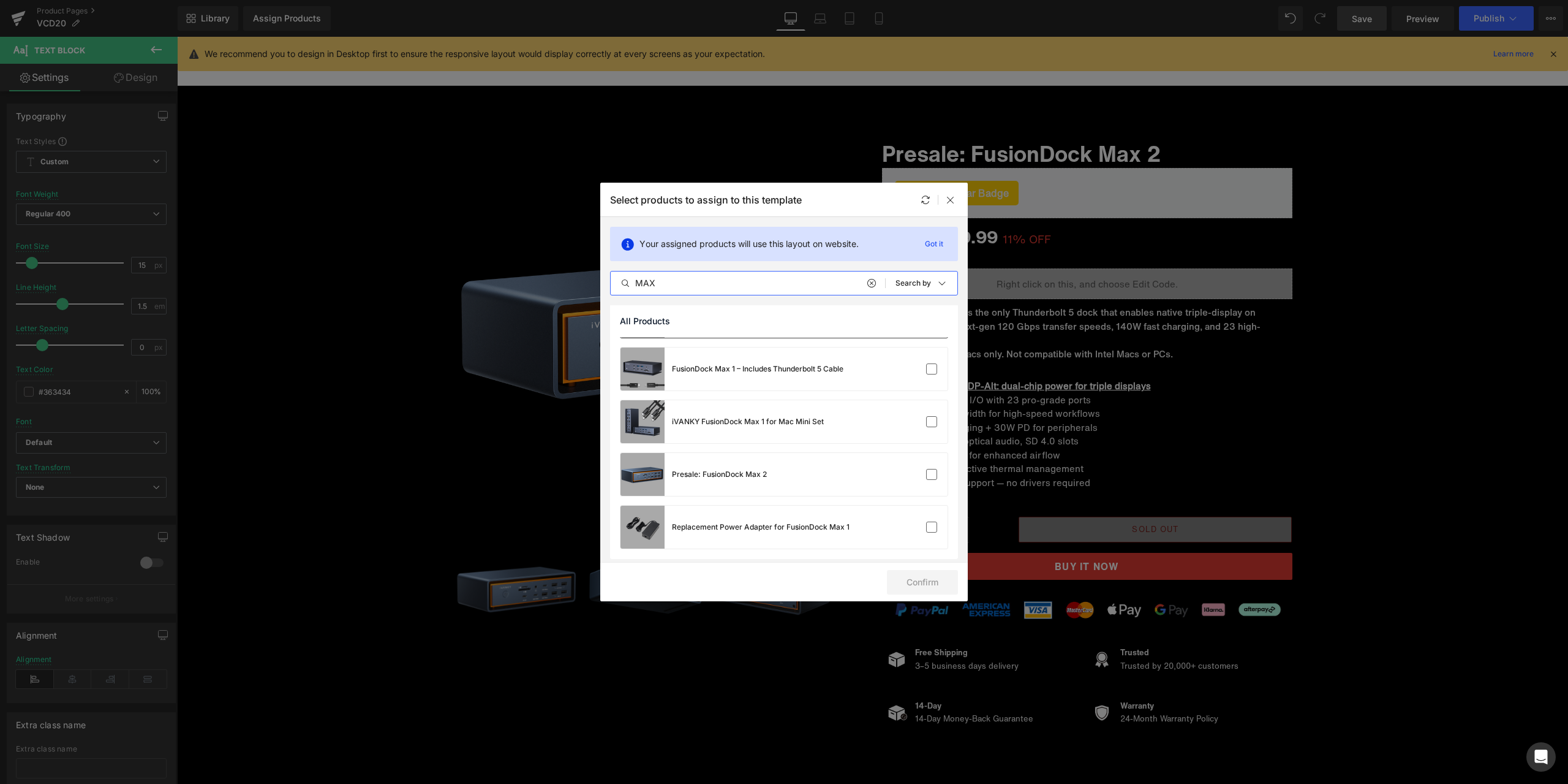
scroll to position [258, 0]
type input "MAX"
click at [927, 470] on label at bounding box center [932, 470] width 11 height 11
click at [932, 470] on input "checkbox" at bounding box center [932, 470] width 0 height 0
click at [933, 579] on button "Confirm" at bounding box center [922, 582] width 71 height 25
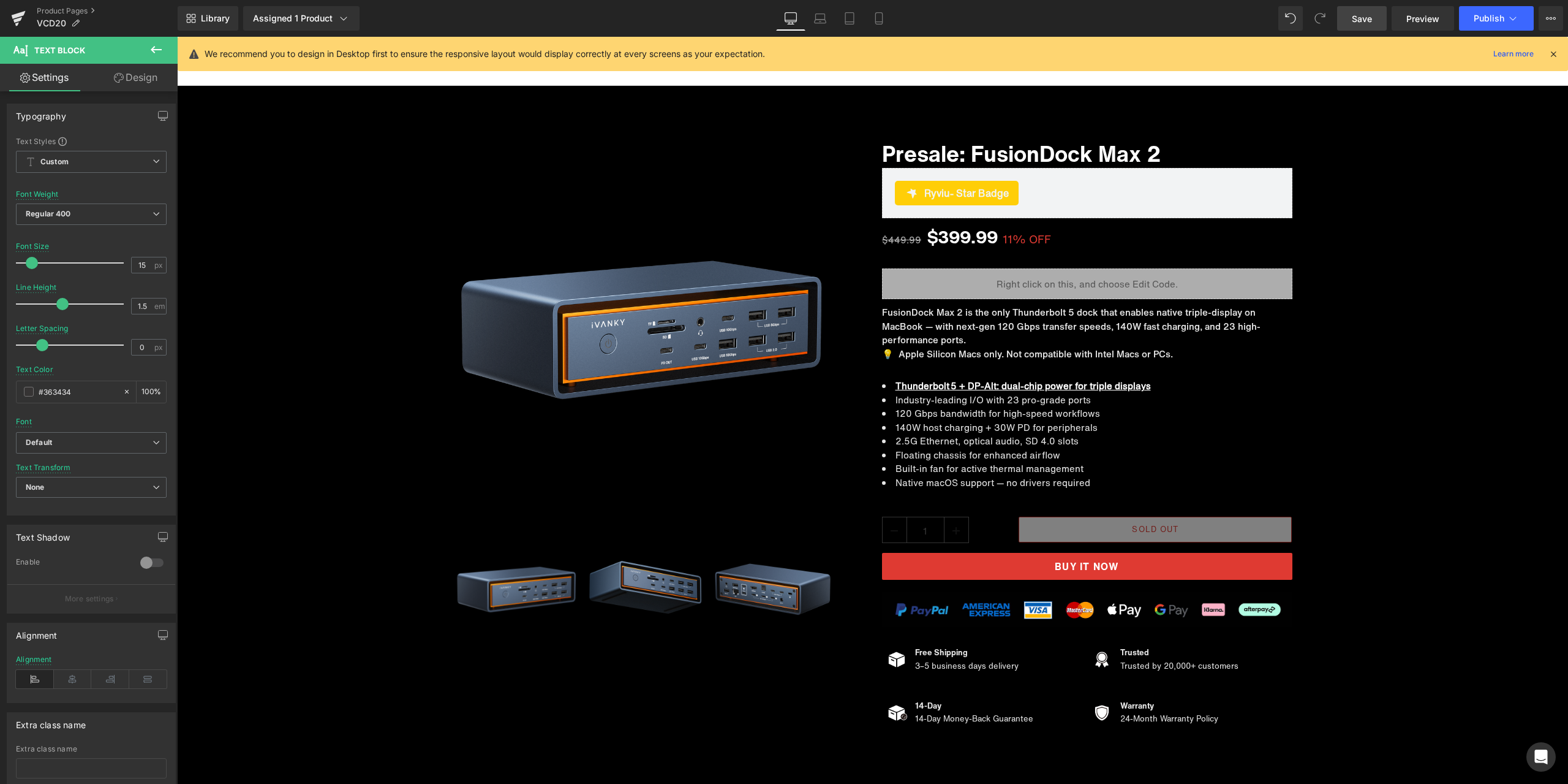
click at [1366, 14] on span "Save" at bounding box center [1362, 19] width 20 height 13
click at [68, 8] on link "Product Pages" at bounding box center [106, 11] width 141 height 10
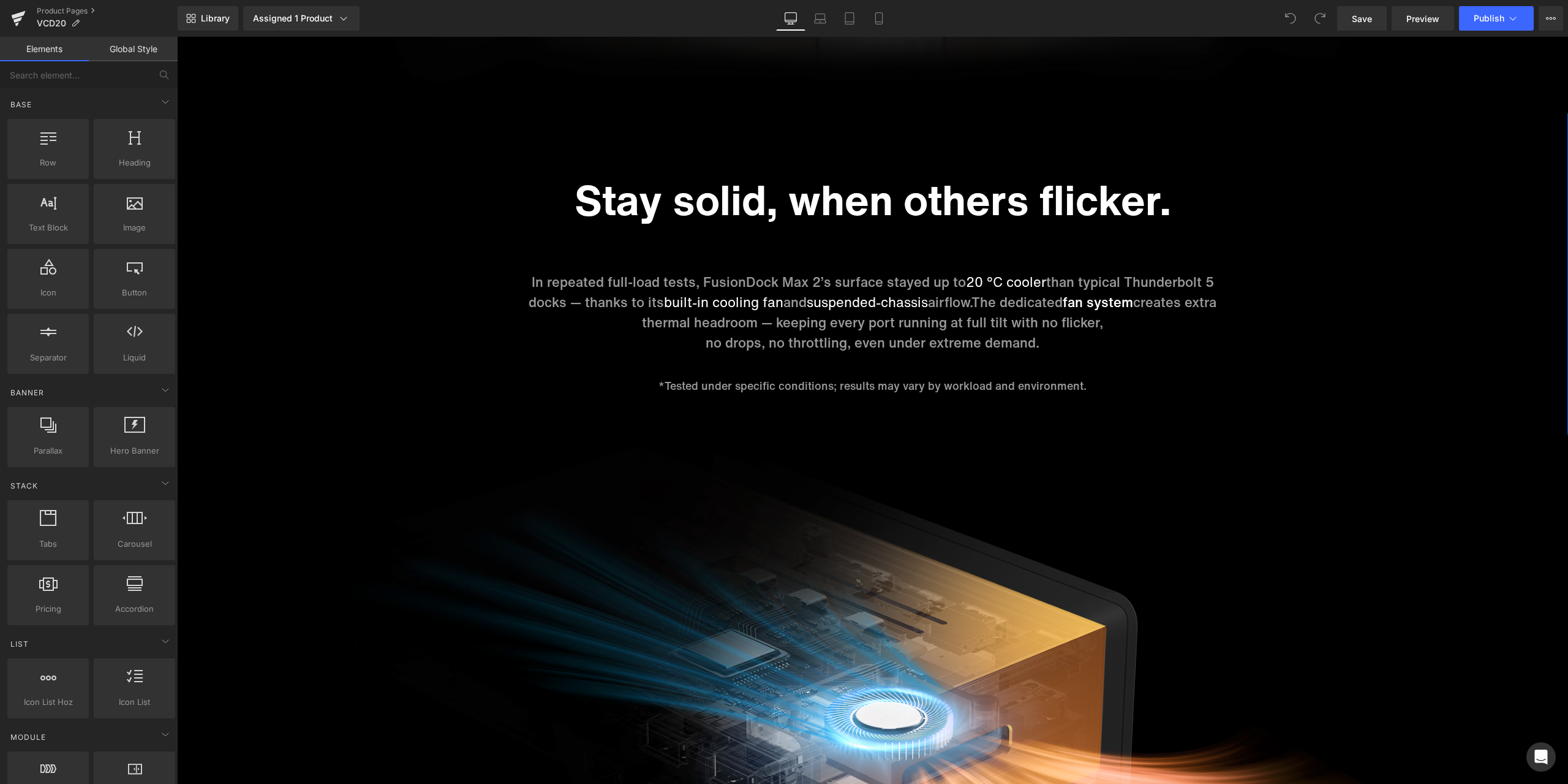
scroll to position [4289, 0]
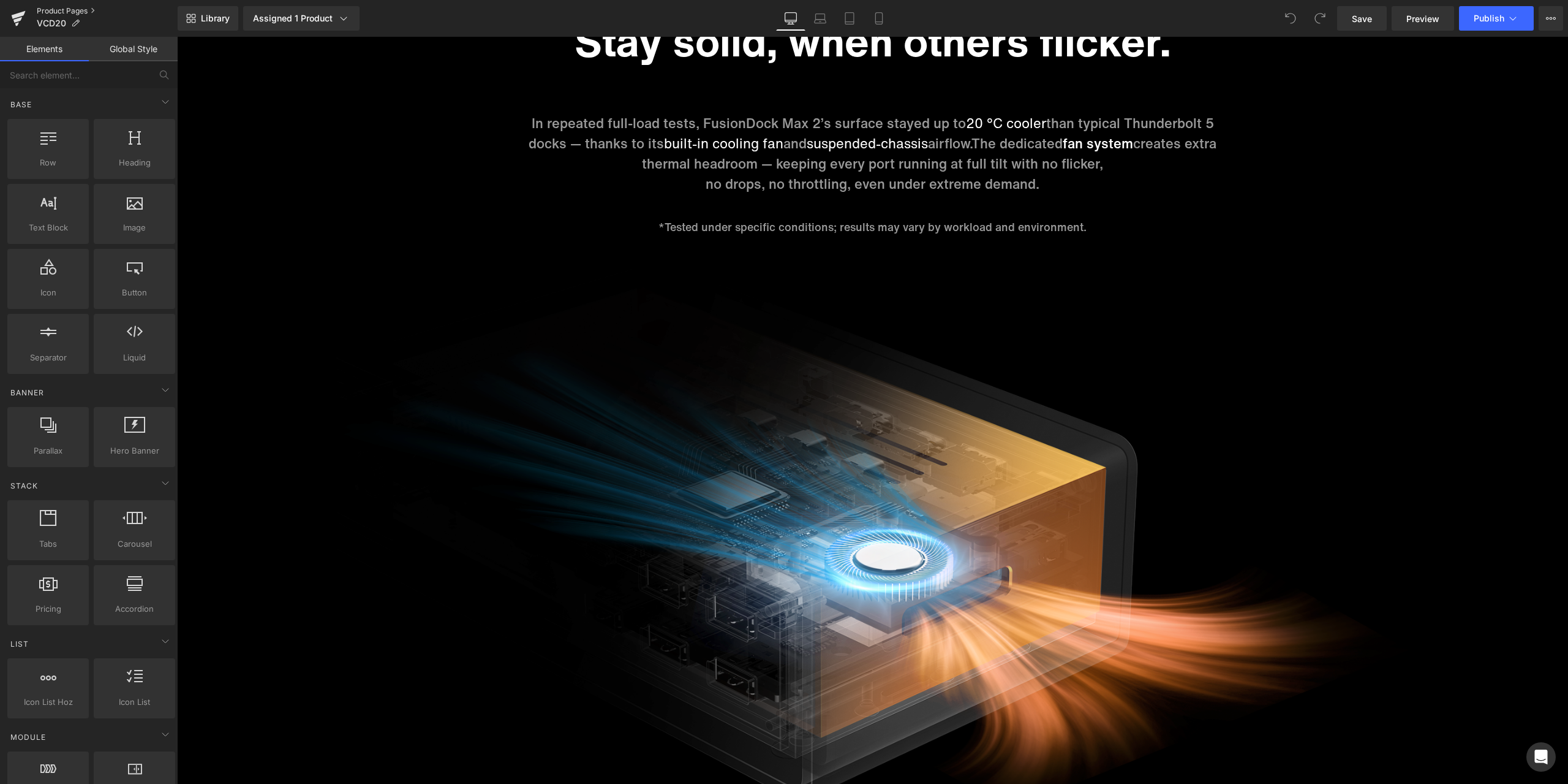
click at [65, 11] on link "Product Pages" at bounding box center [106, 11] width 141 height 10
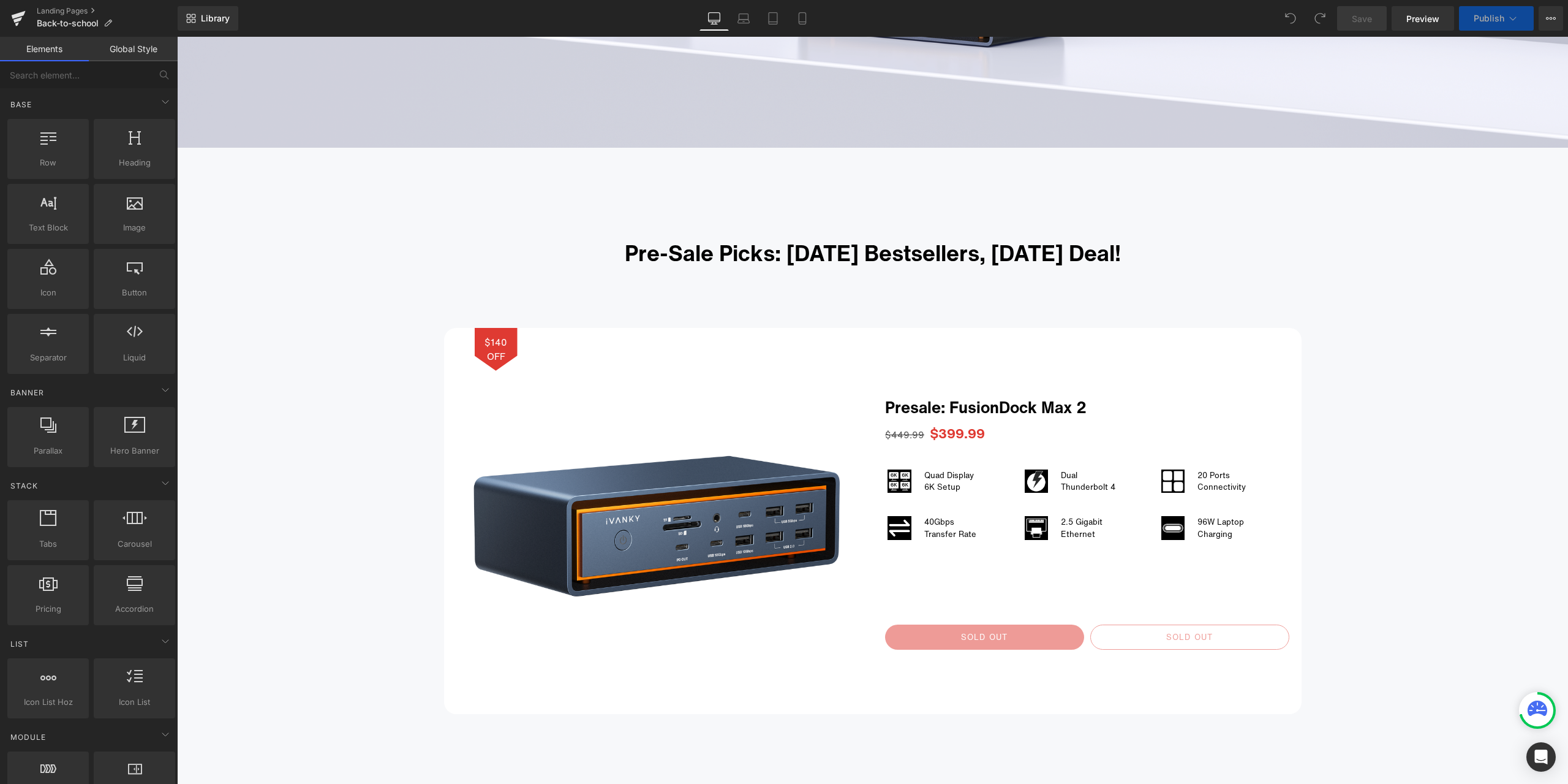
scroll to position [981, 0]
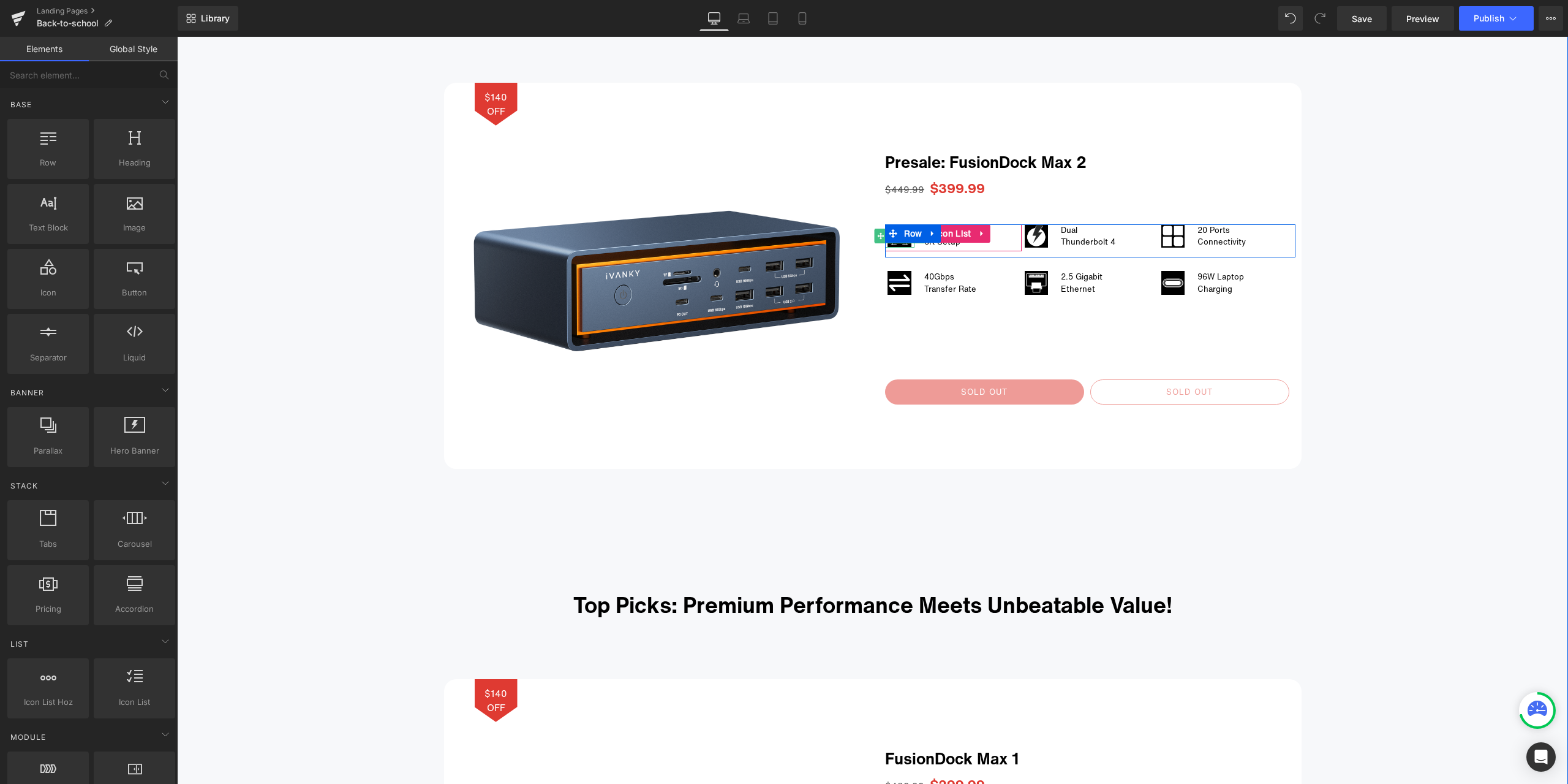
click at [897, 243] on span "Image" at bounding box center [899, 236] width 25 height 15
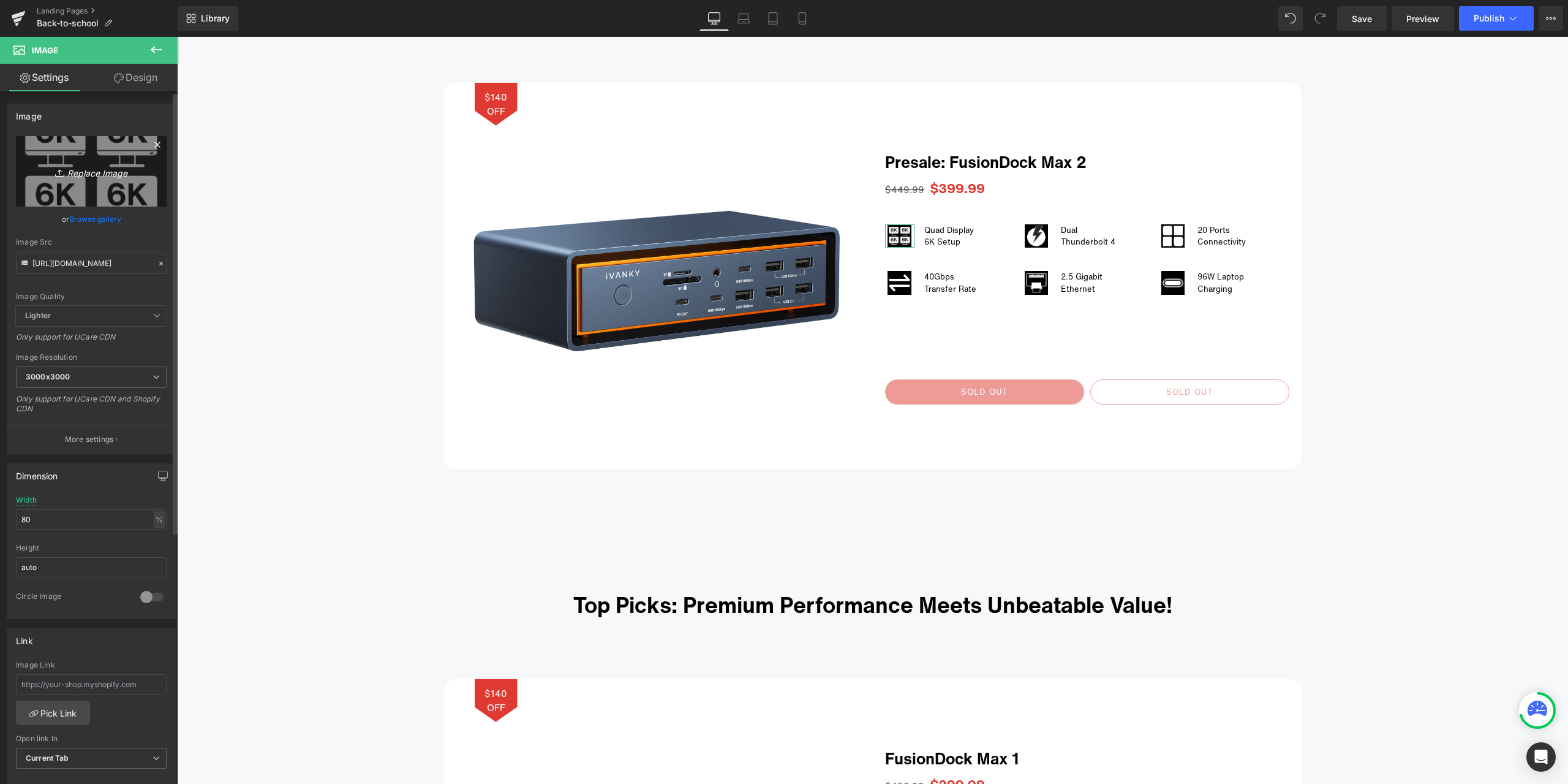
click at [71, 180] on link "Replace Image" at bounding box center [91, 172] width 151 height 71
click at [108, 182] on link "Replace Image" at bounding box center [91, 172] width 151 height 71
type input "C:\fakepath\VCD20-图标.png"
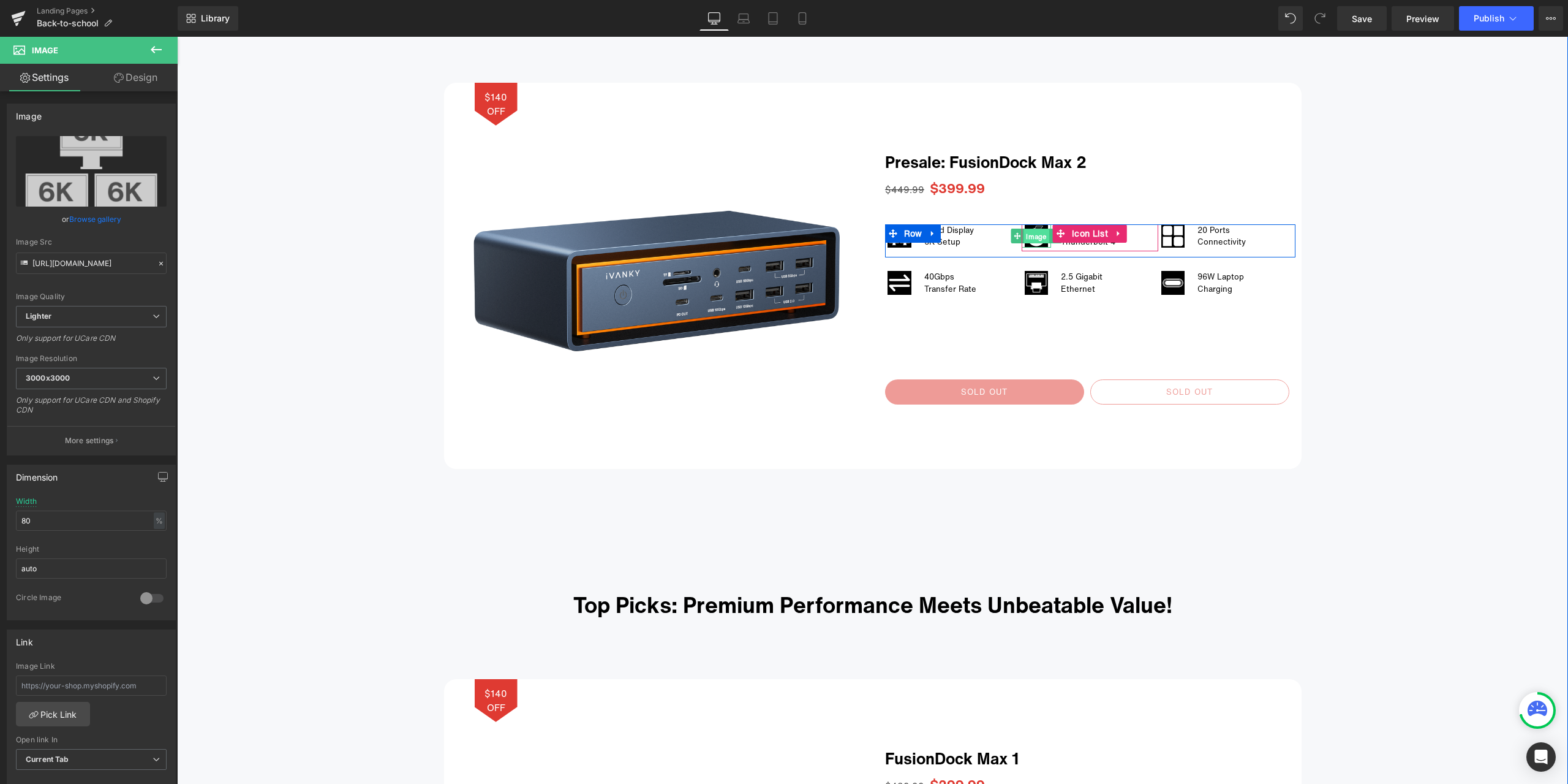
click at [1028, 233] on span "Image" at bounding box center [1036, 237] width 25 height 15
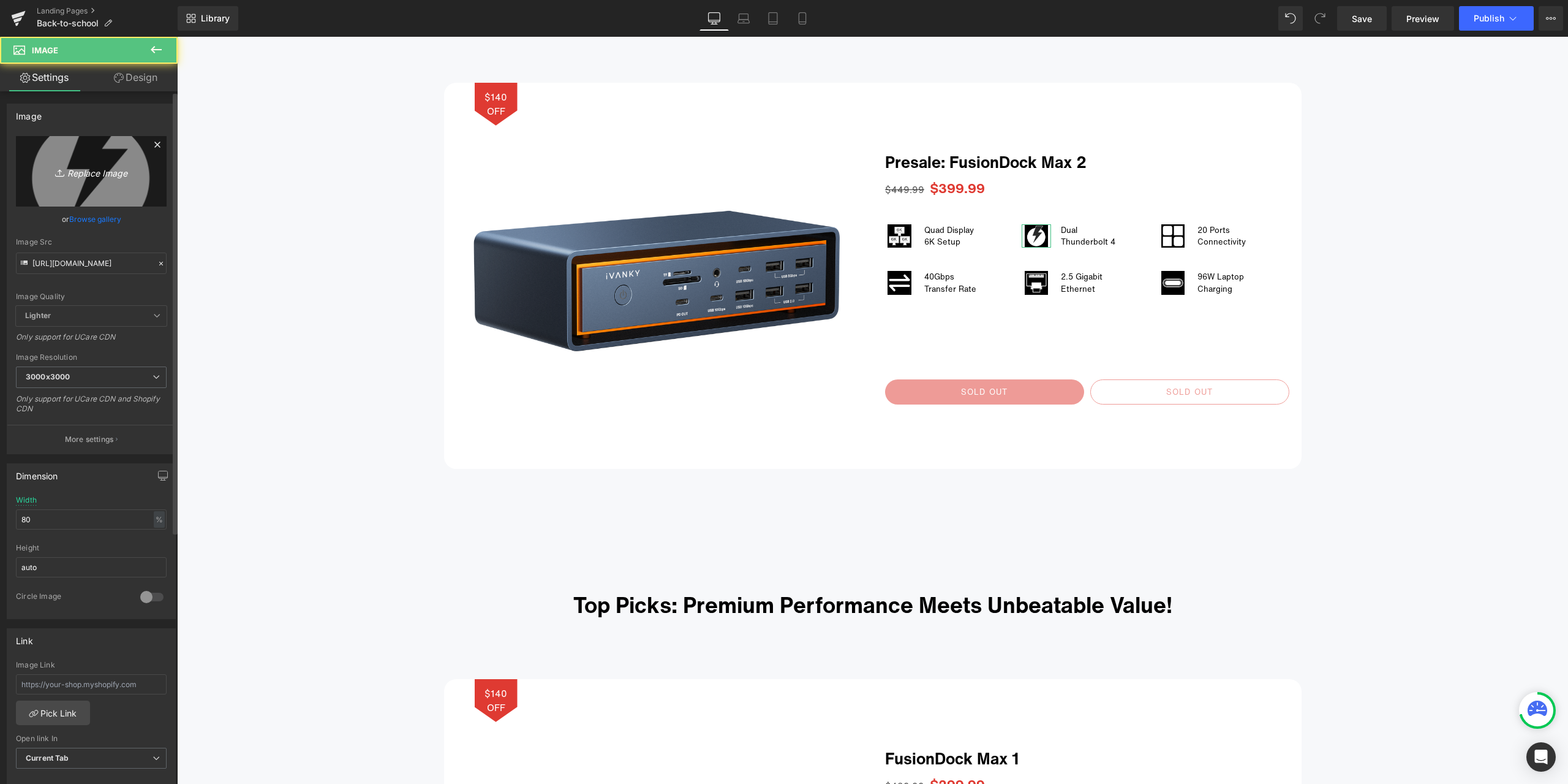
click at [94, 169] on icon "Replace Image" at bounding box center [91, 171] width 98 height 15
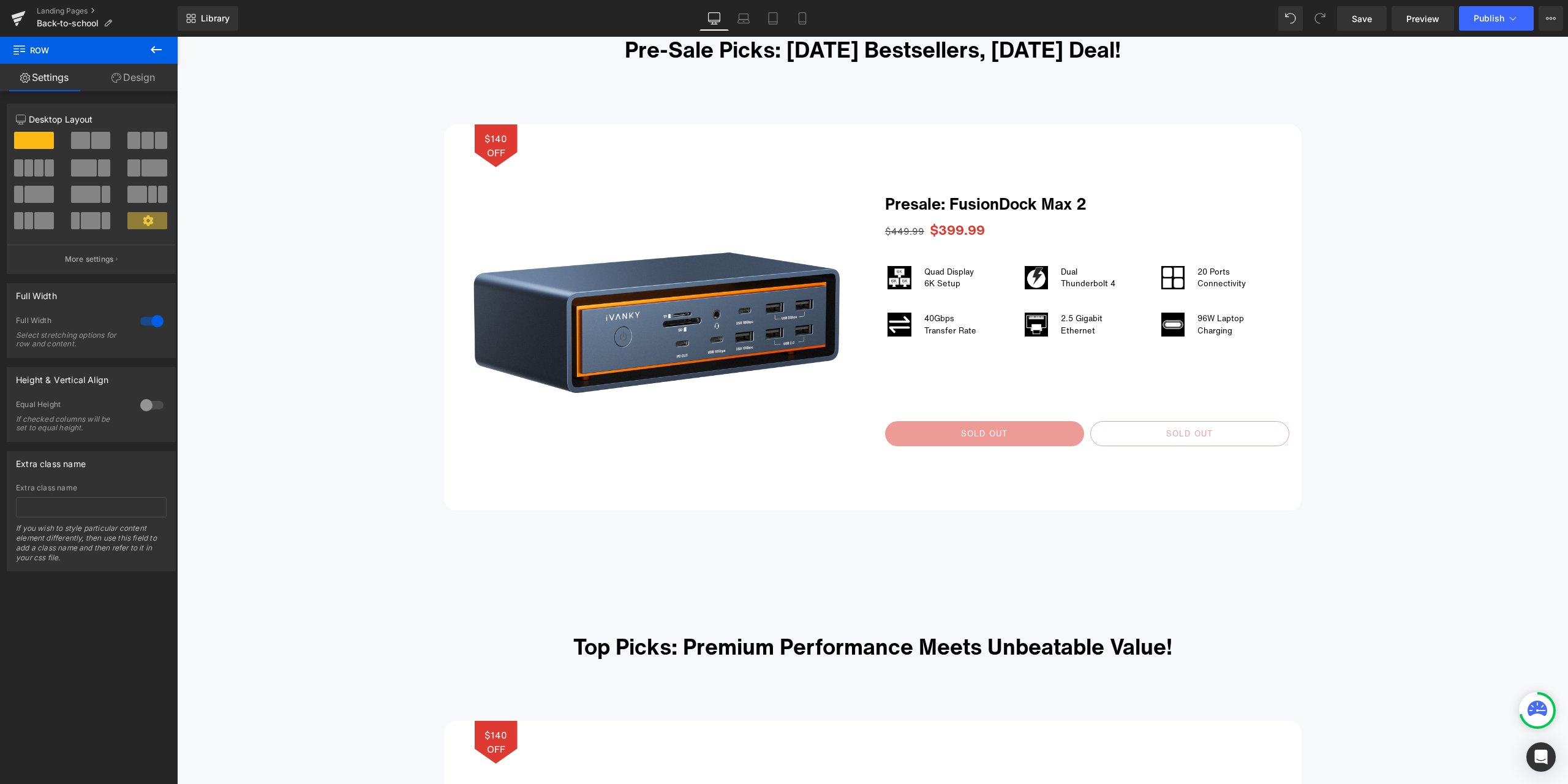
scroll to position [796, 0]
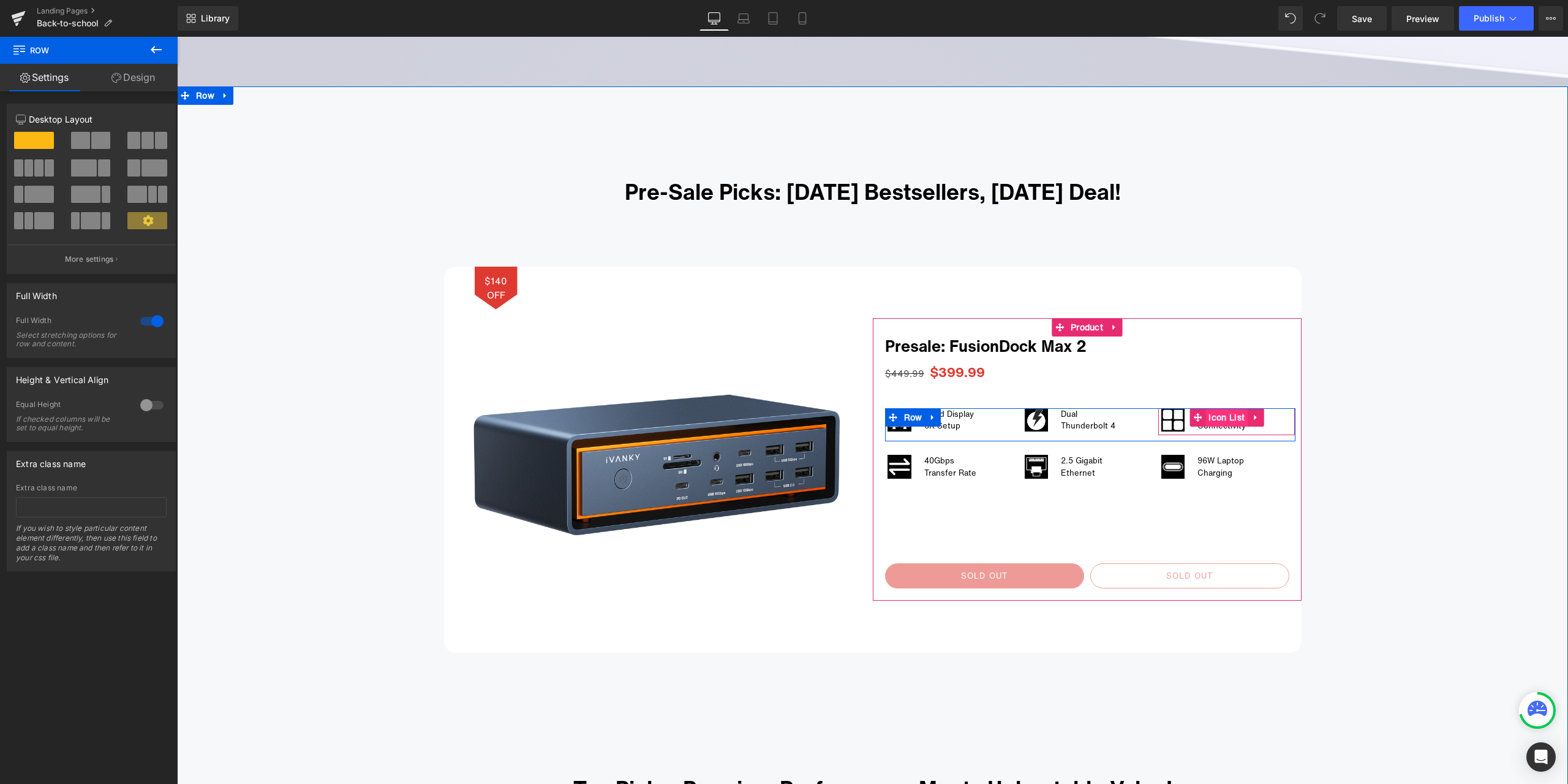
click at [1218, 417] on span "Icon List" at bounding box center [1227, 417] width 43 height 19
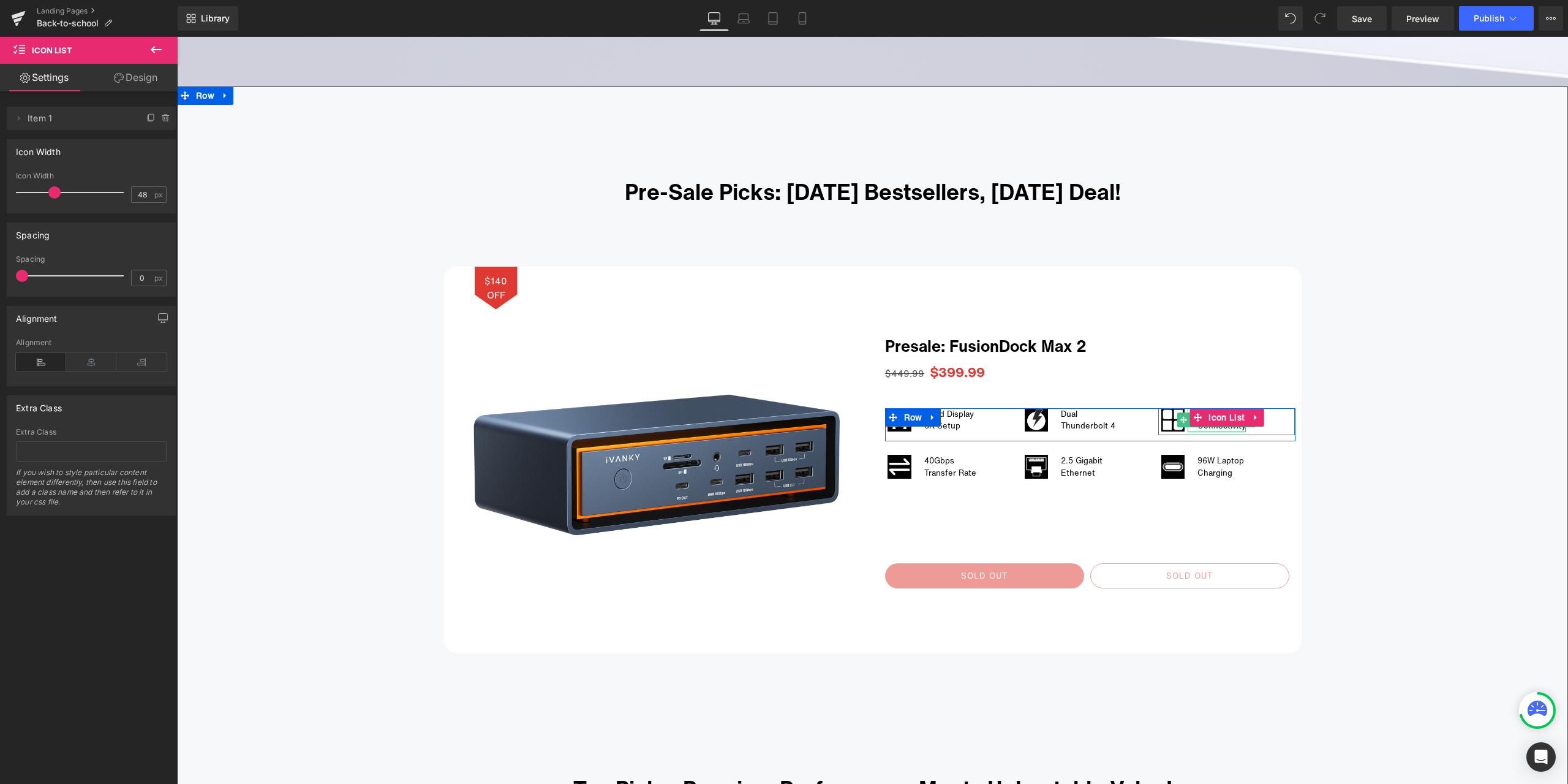
click at [1215, 428] on div "Connectivity" at bounding box center [1222, 426] width 49 height 12
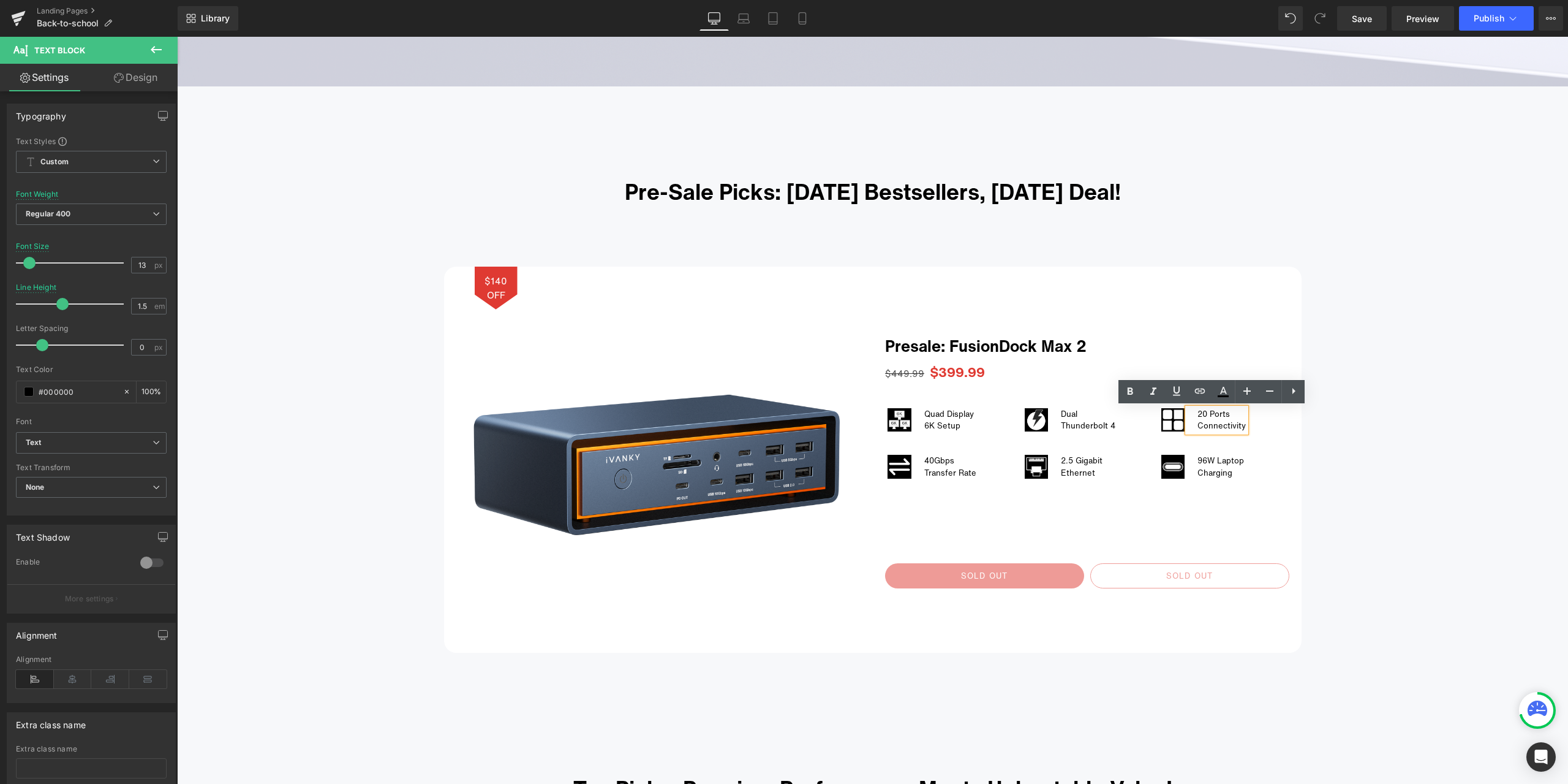
click at [1201, 412] on div "20 Ports" at bounding box center [1222, 415] width 49 height 12
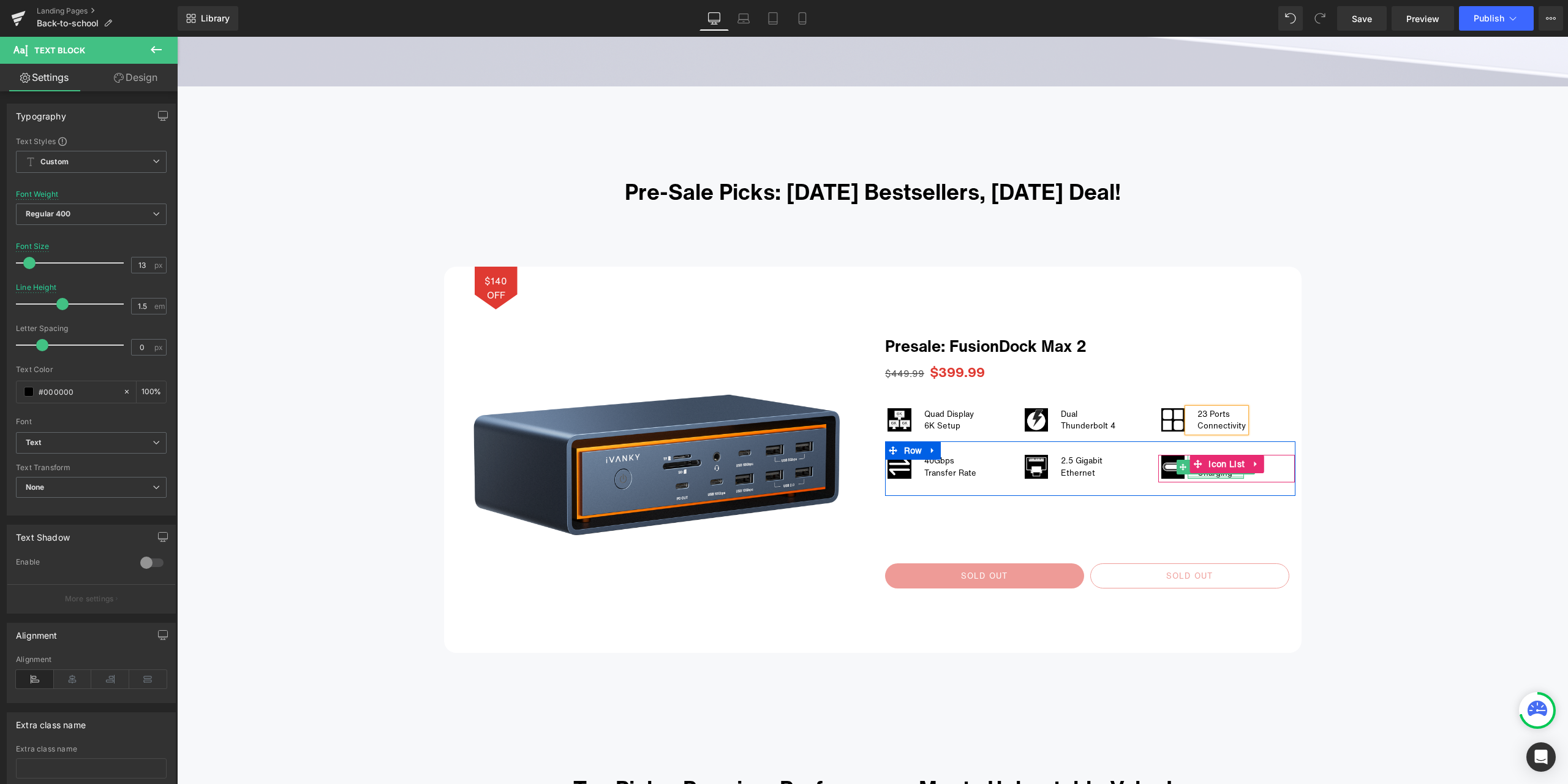
click at [1215, 477] on div at bounding box center [1216, 477] width 57 height 3
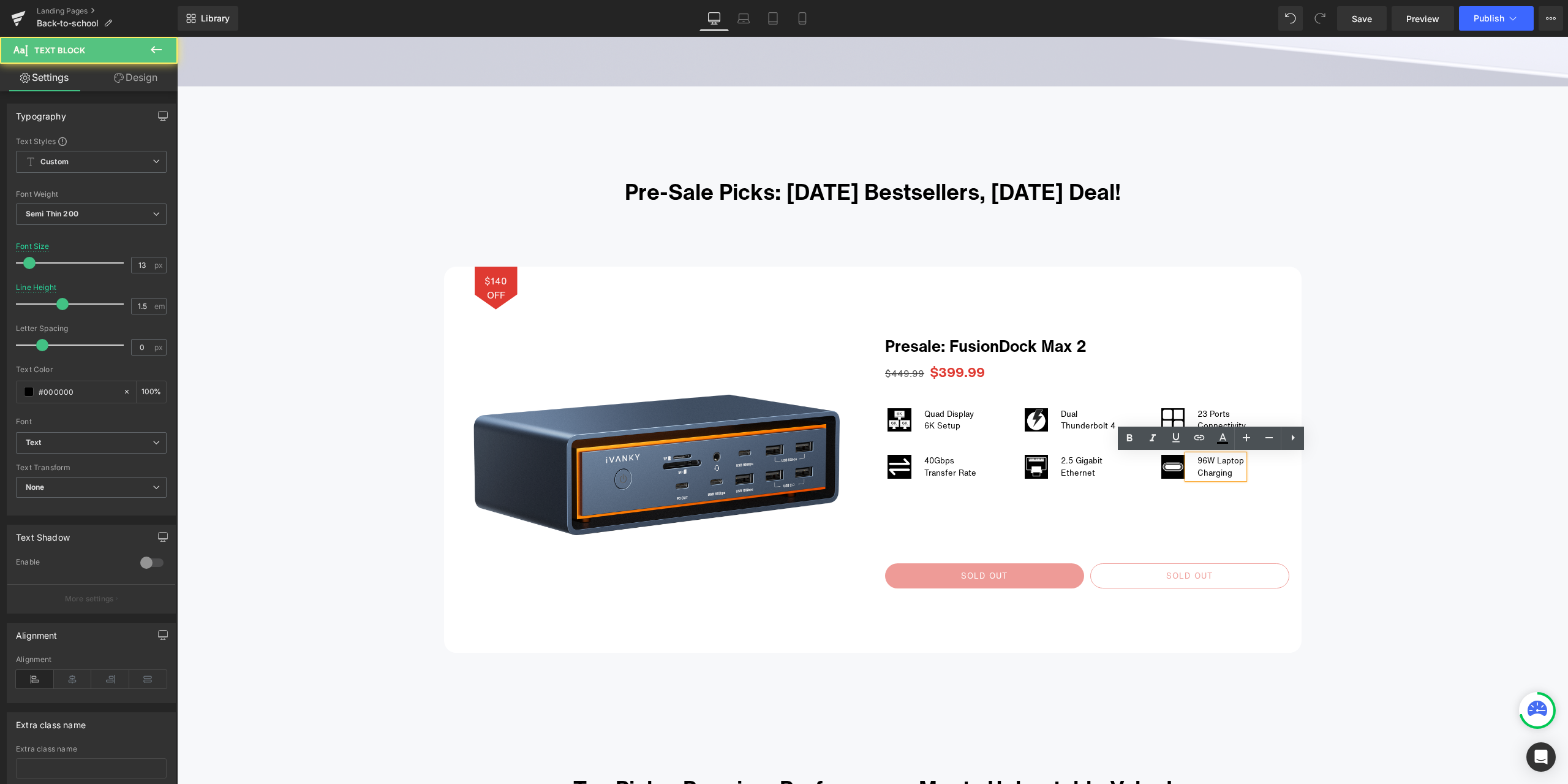
click at [1203, 462] on div "96W Laptop" at bounding box center [1221, 461] width 47 height 12
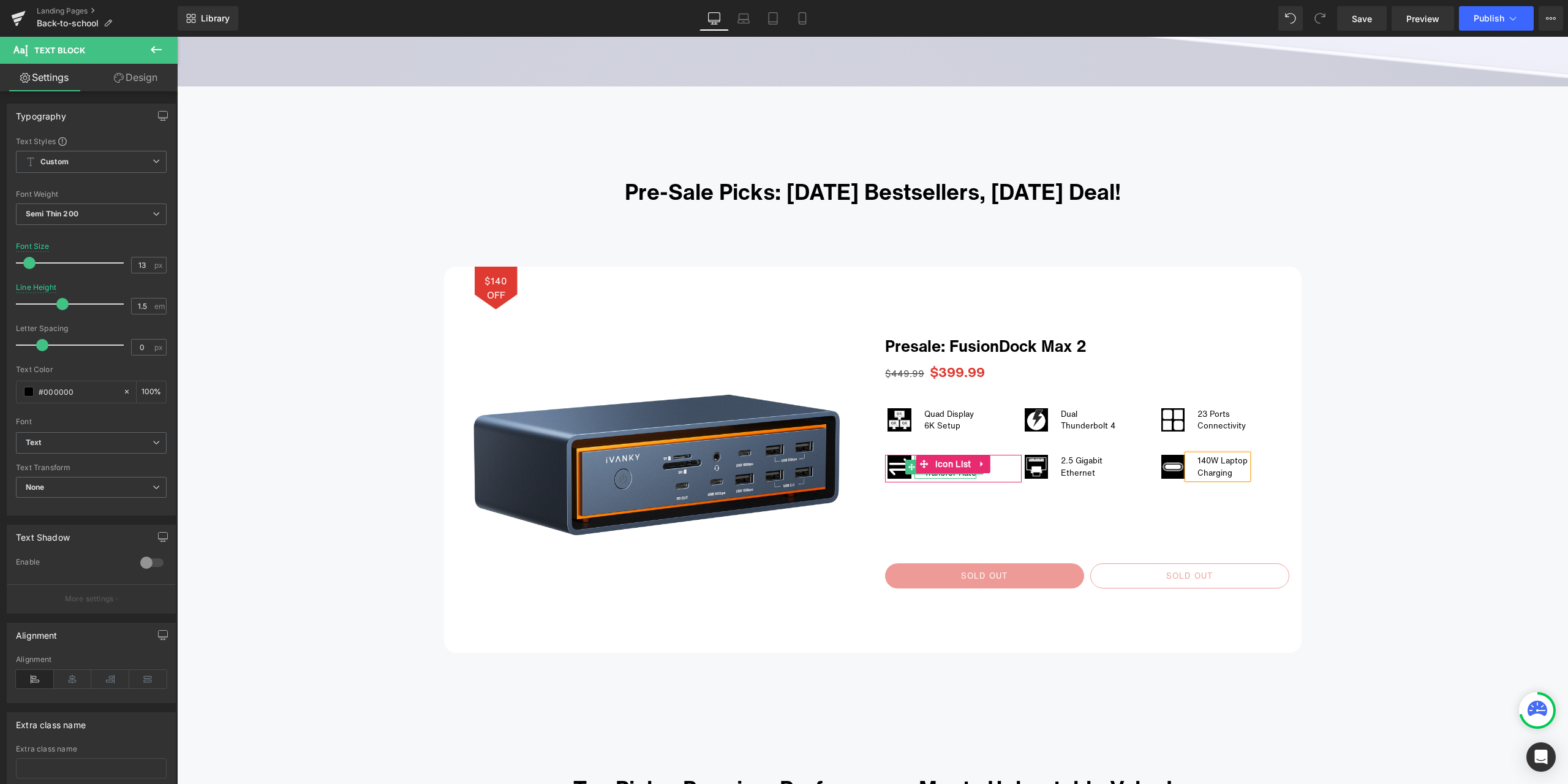
click at [956, 475] on div "Transfer Rate" at bounding box center [951, 473] width 52 height 12
click at [927, 459] on div "40Gbps" at bounding box center [951, 461] width 52 height 12
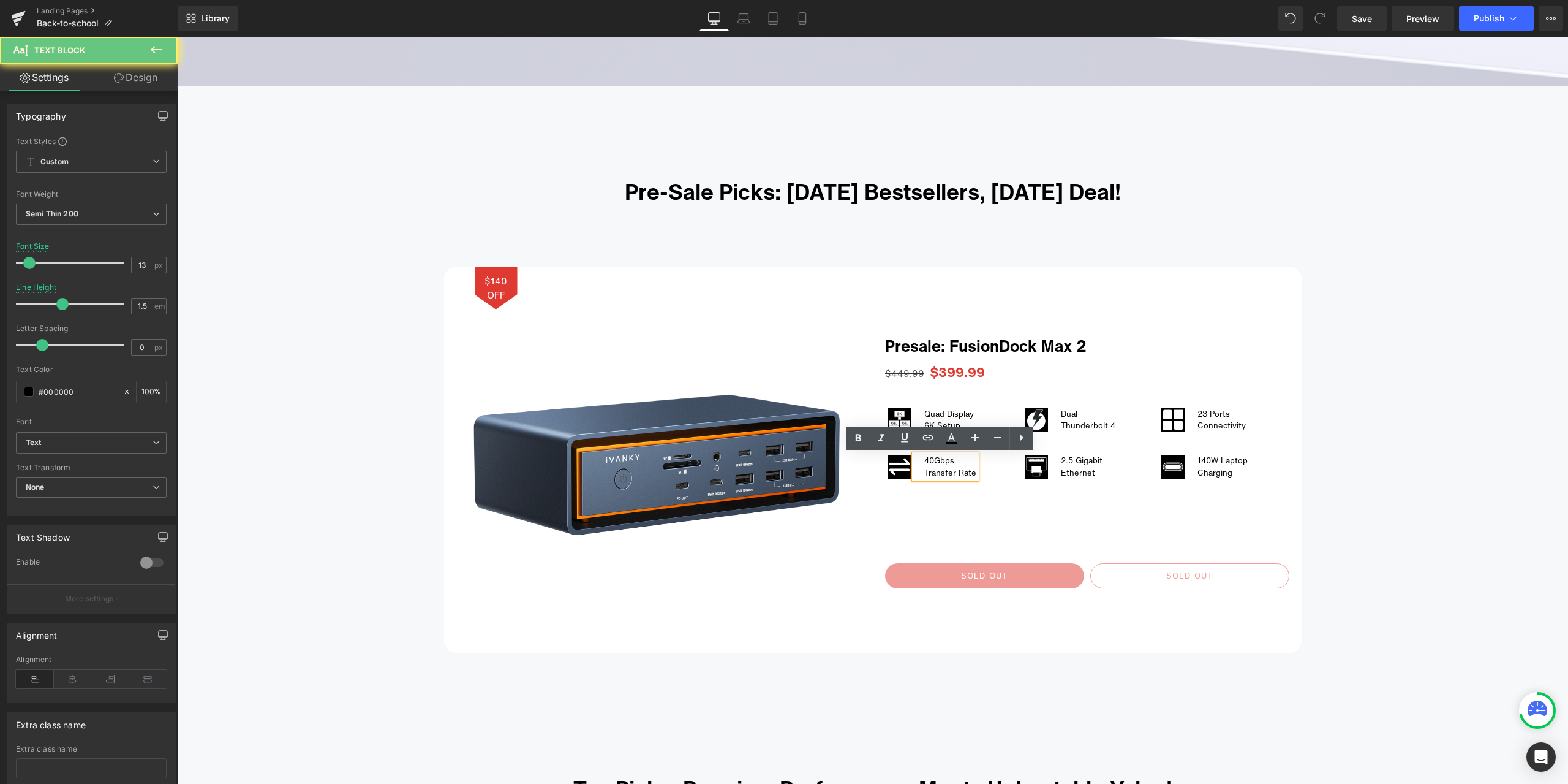
click at [930, 458] on div "40Gbps" at bounding box center [951, 461] width 52 height 12
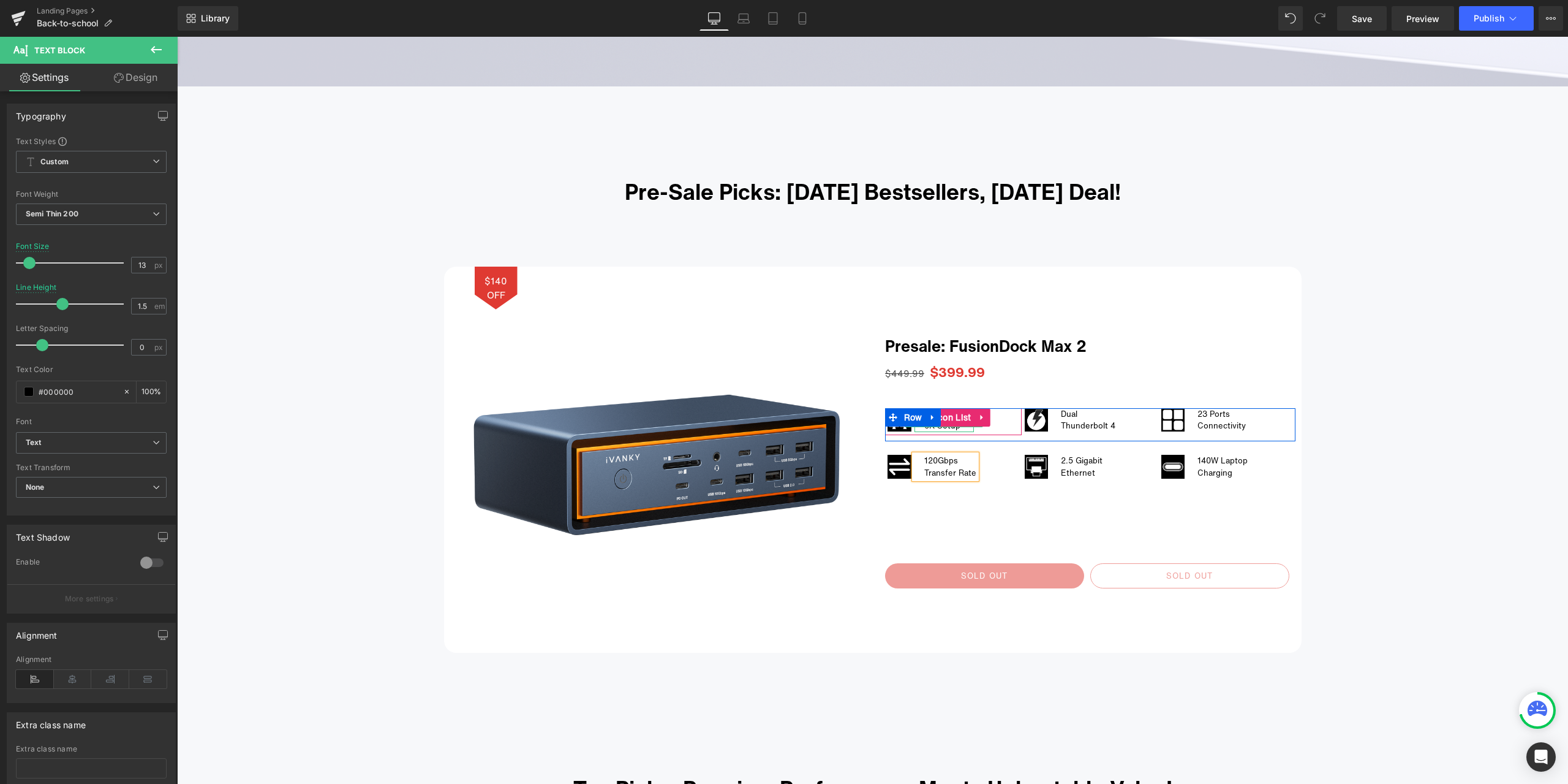
click at [943, 428] on div "6K Setup" at bounding box center [950, 426] width 50 height 12
click at [943, 428] on div "6K Setup" at bounding box center [950, 426] width 50 height 12
click at [939, 414] on div "Quad Display" at bounding box center [950, 415] width 50 height 12
click at [939, 413] on div "Quad Display" at bounding box center [950, 415] width 50 height 12
drag, startPoint x: 941, startPoint y: 413, endPoint x: 913, endPoint y: 410, distance: 28.2
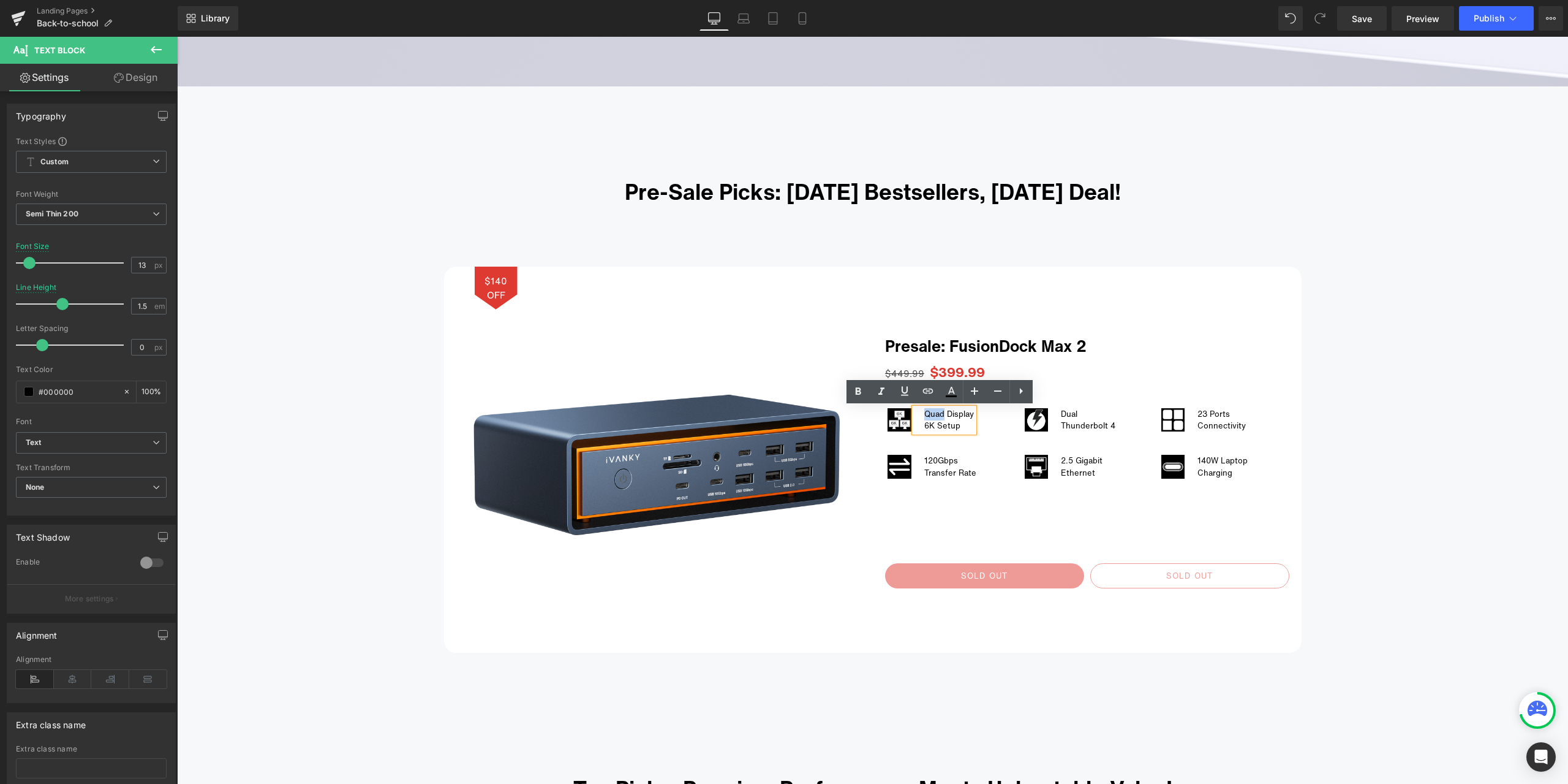
click at [915, 410] on div "Quad Display 6K Setup" at bounding box center [944, 420] width 59 height 24
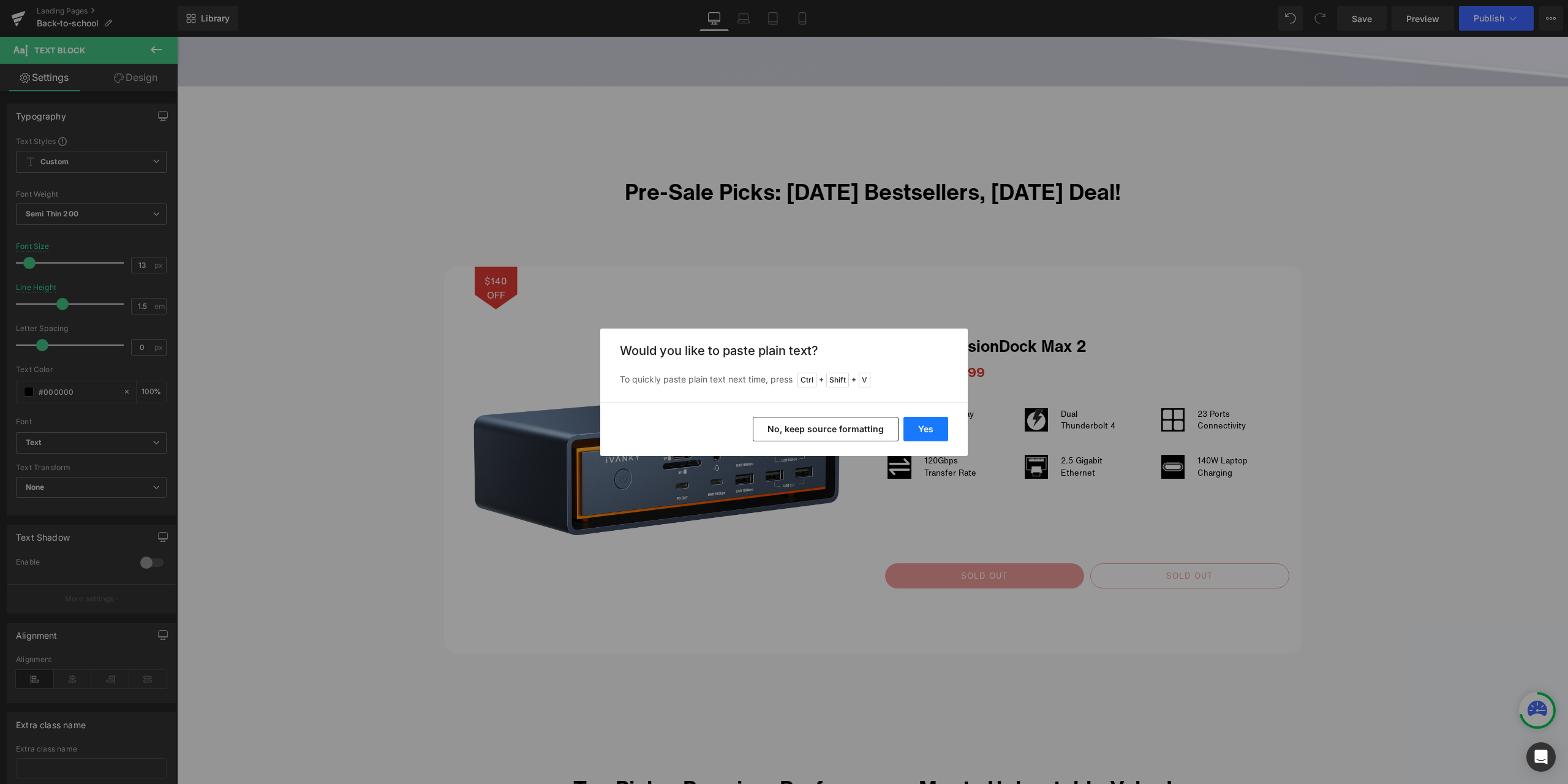
click at [937, 427] on button "Yes" at bounding box center [926, 429] width 44 height 25
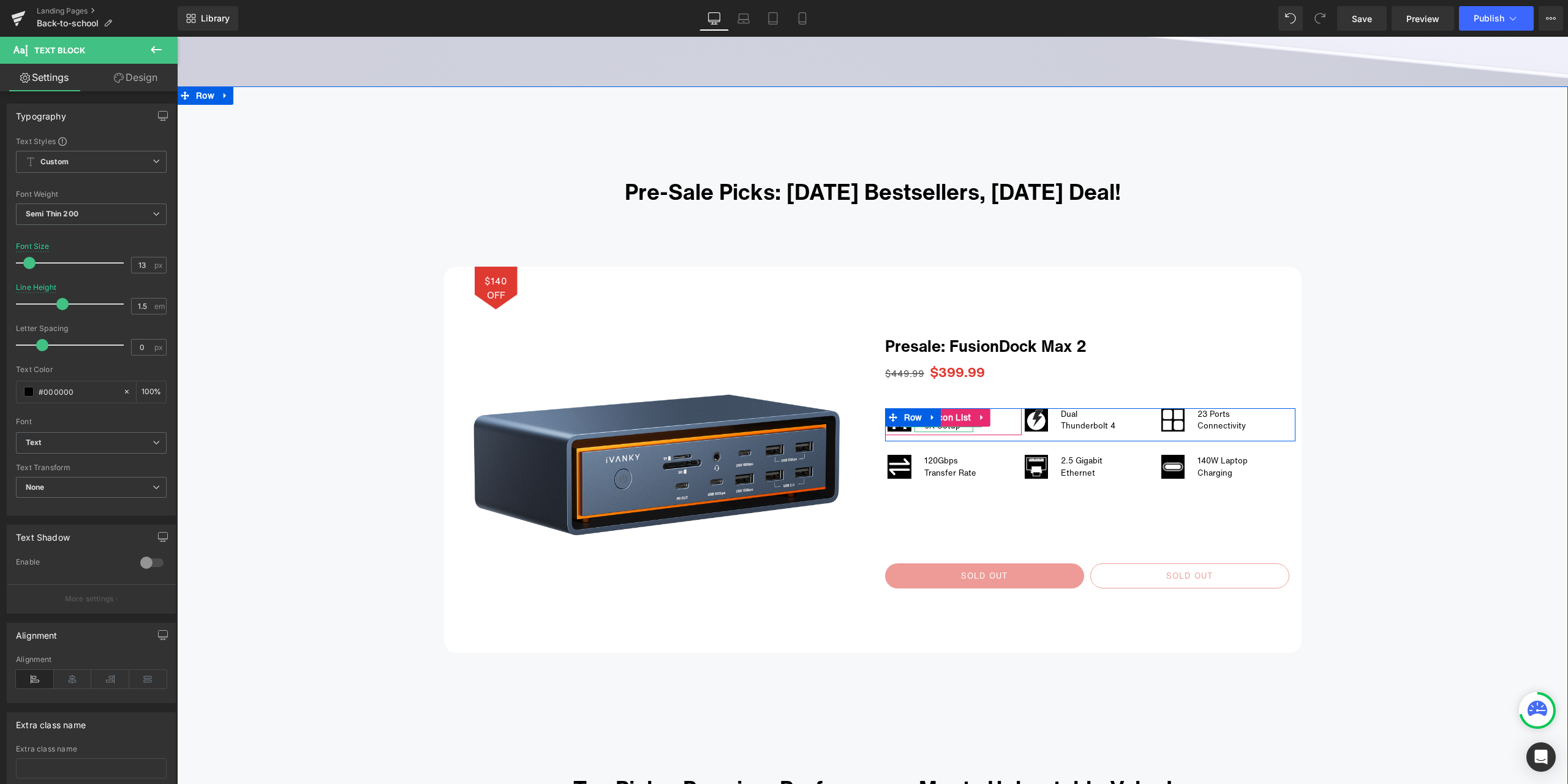
click at [941, 429] on div "triple Display 6K Setup Text Block" at bounding box center [944, 420] width 58 height 24
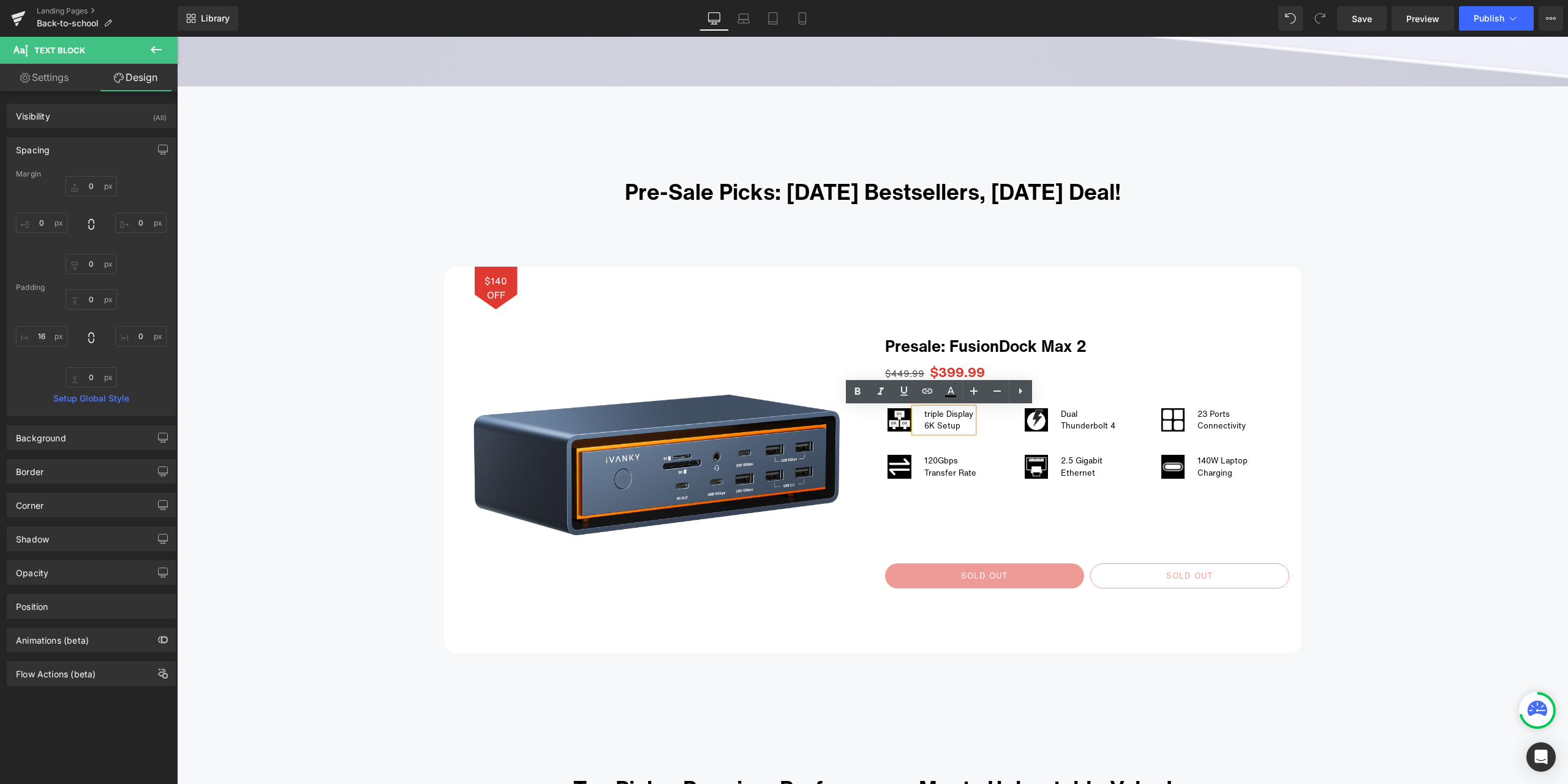
click at [925, 415] on div "triple Display" at bounding box center [949, 415] width 49 height 12
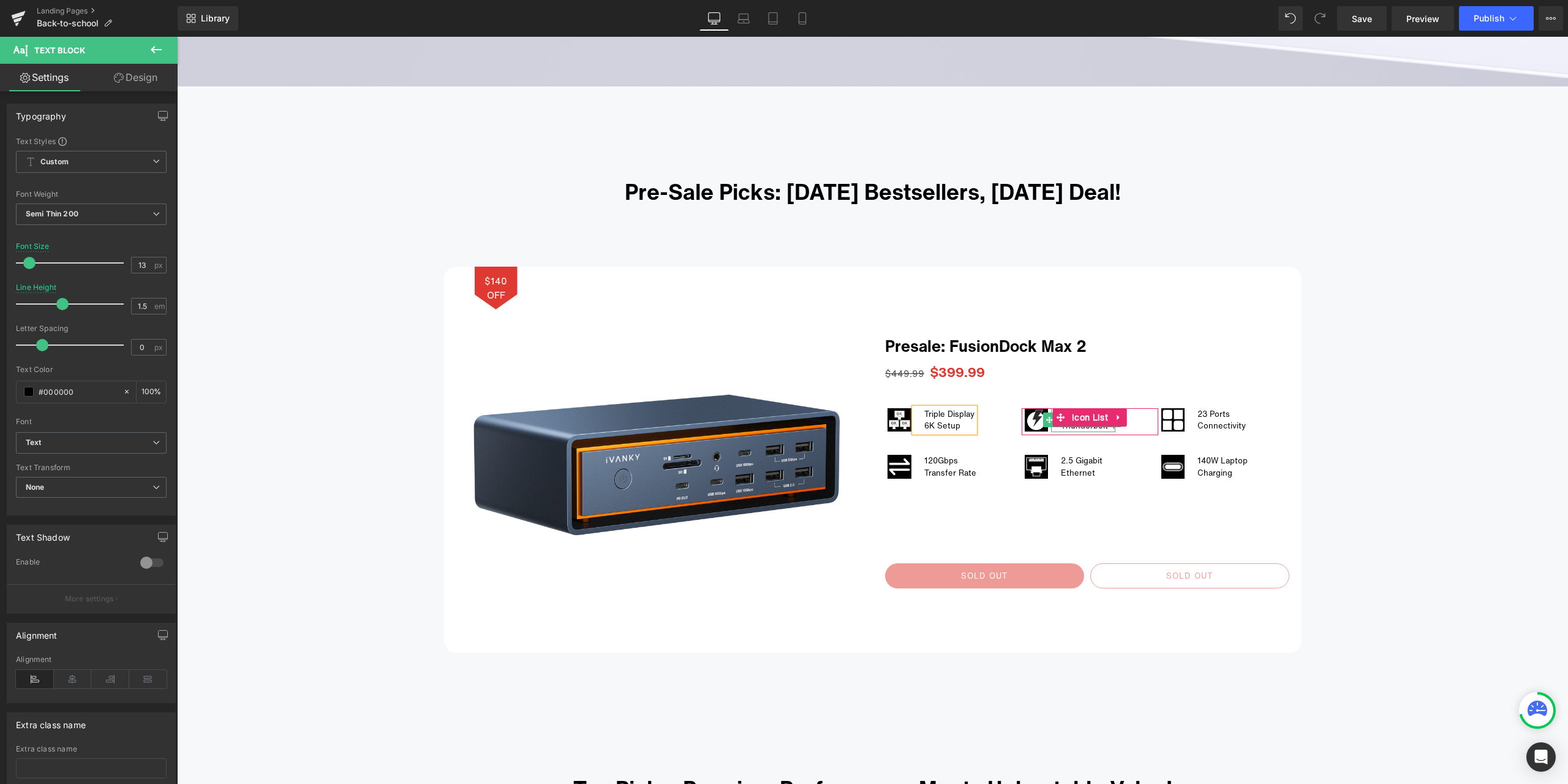
click at [1075, 427] on div "Thunderbolt 4" at bounding box center [1089, 426] width 55 height 12
click at [1078, 428] on div "Thunderbolt 4" at bounding box center [1089, 426] width 55 height 12
drag, startPoint x: 1059, startPoint y: 424, endPoint x: 1108, endPoint y: 422, distance: 49.0
click at [1108, 422] on div "Thunderbolt 4" at bounding box center [1089, 426] width 55 height 12
drag, startPoint x: 1056, startPoint y: 414, endPoint x: 1074, endPoint y: 412, distance: 18.1
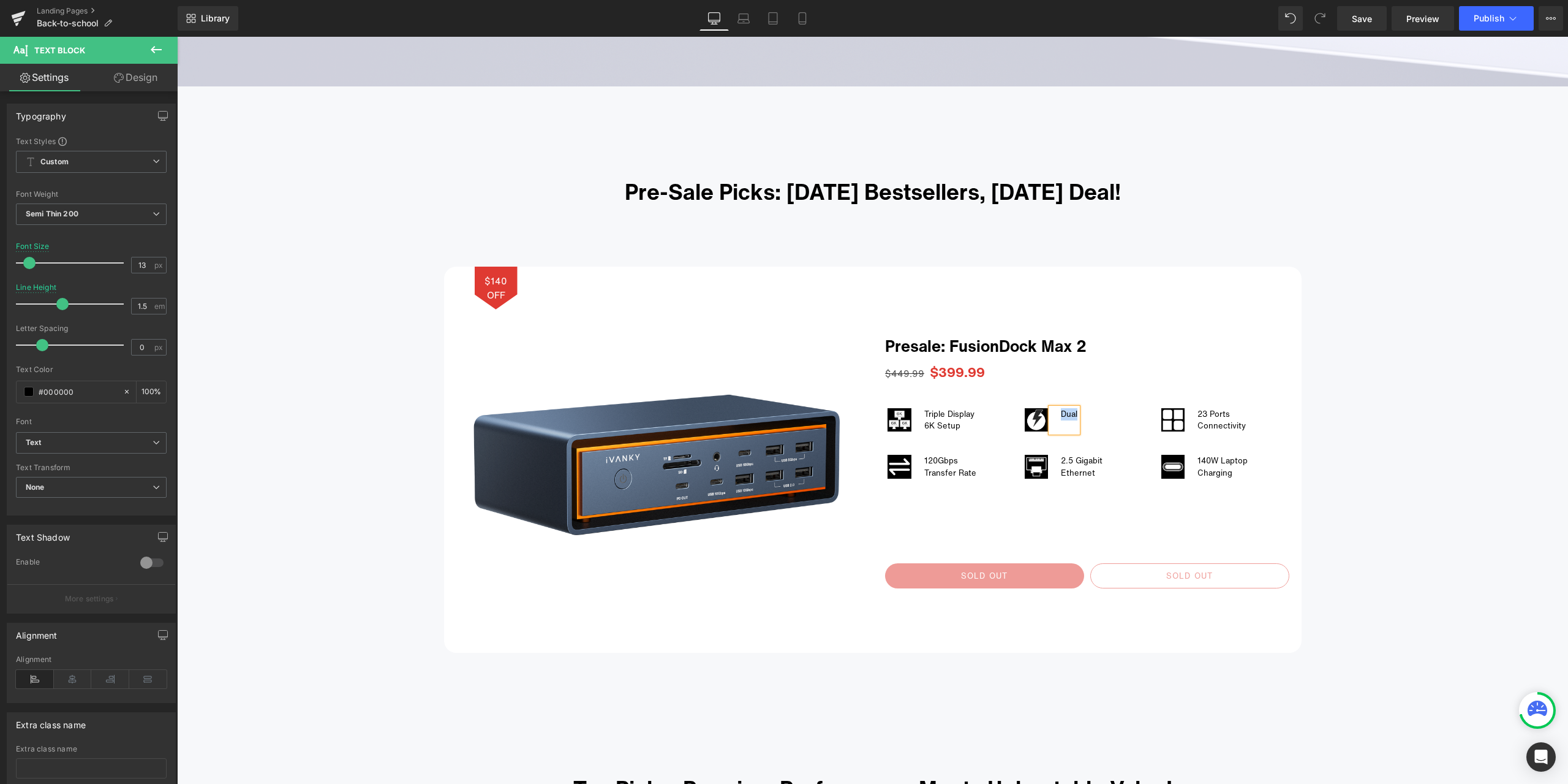
click at [1074, 412] on div "Dual" at bounding box center [1069, 415] width 17 height 12
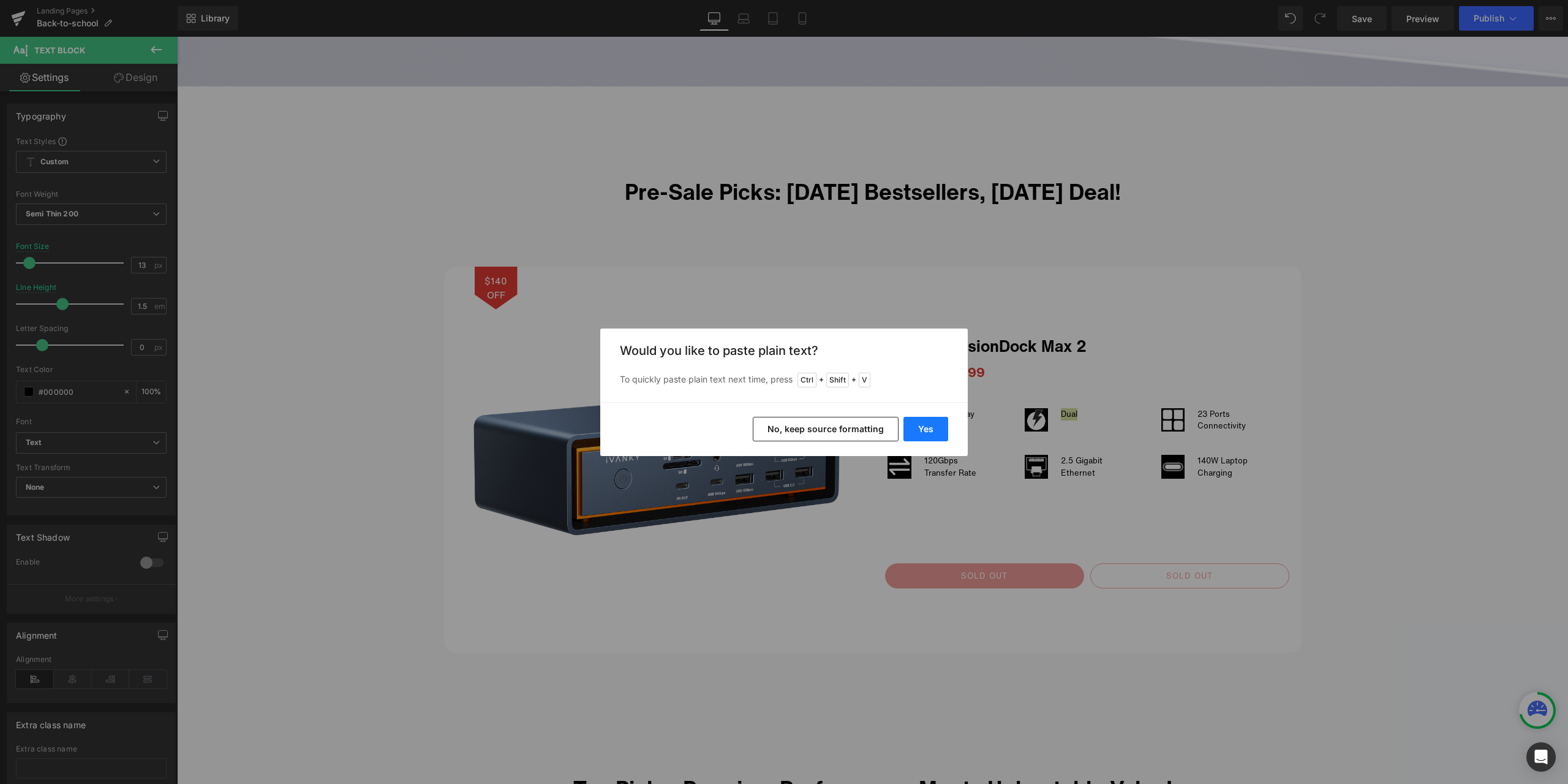
click at [928, 424] on button "Yes" at bounding box center [926, 429] width 44 height 25
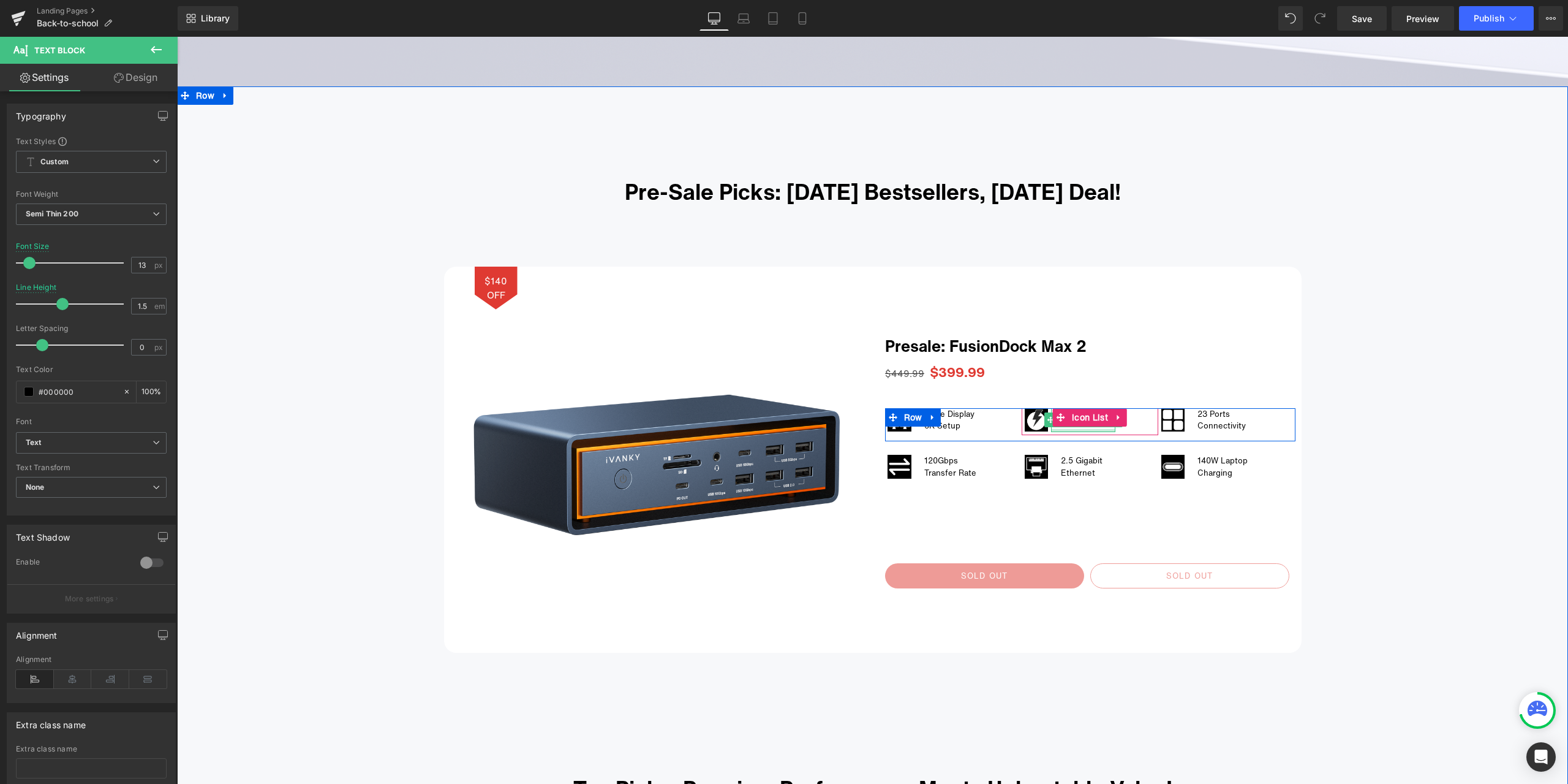
click at [1064, 429] on div "Thunderbolt 4 Text Block" at bounding box center [1083, 420] width 65 height 24
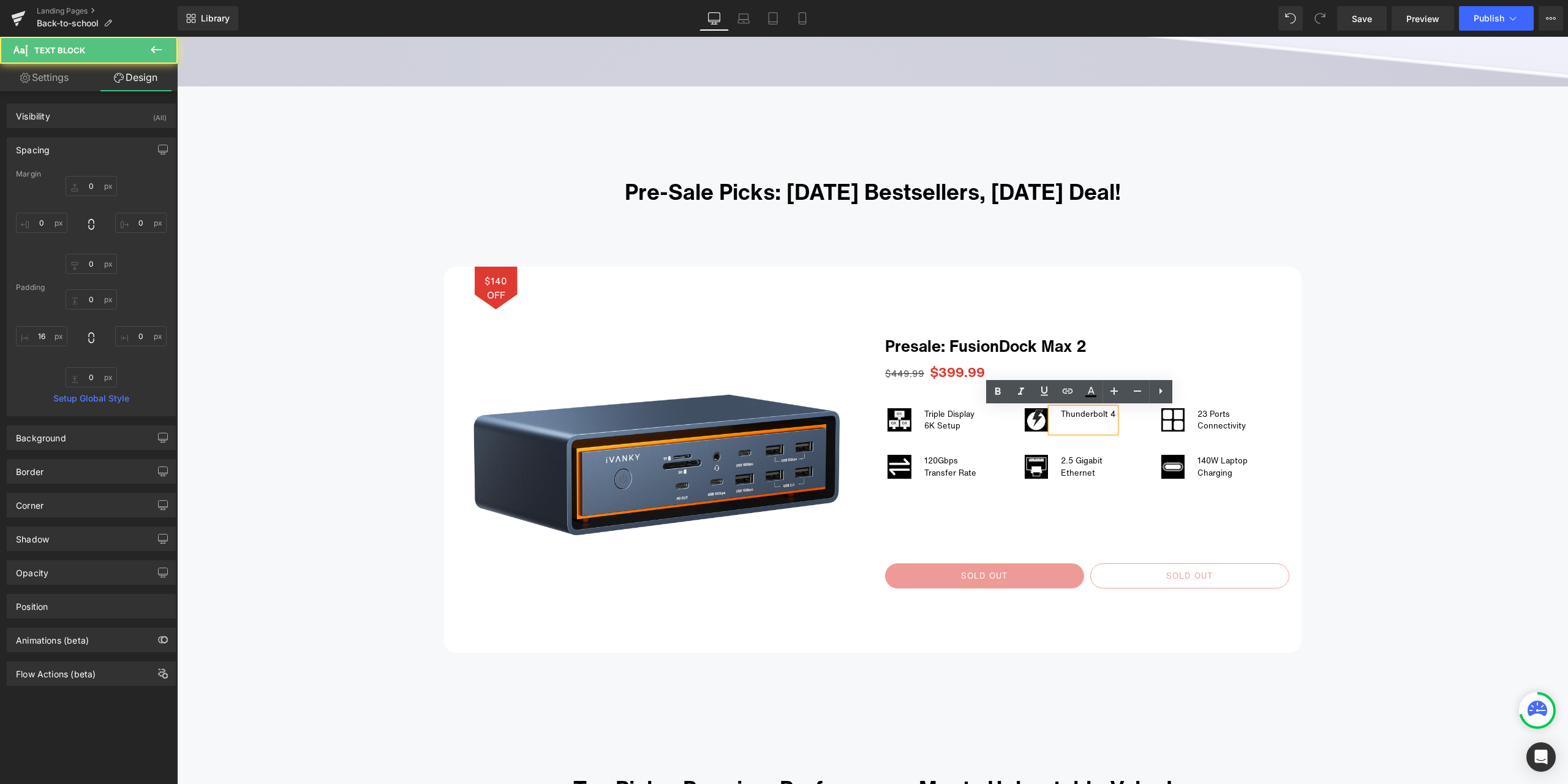
click at [1072, 426] on div at bounding box center [1089, 426] width 55 height 12
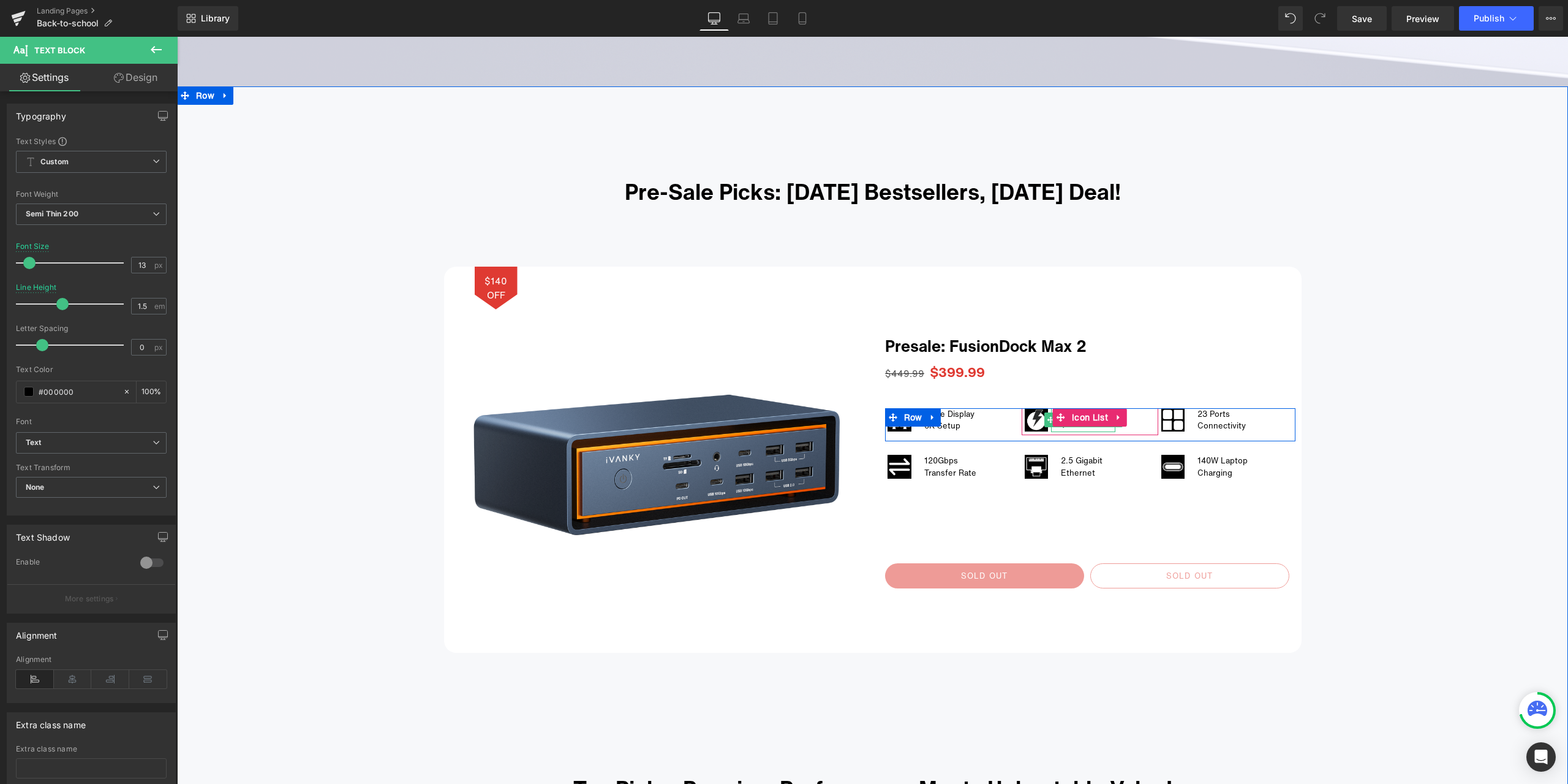
click at [1083, 429] on div "+" at bounding box center [1089, 426] width 55 height 12
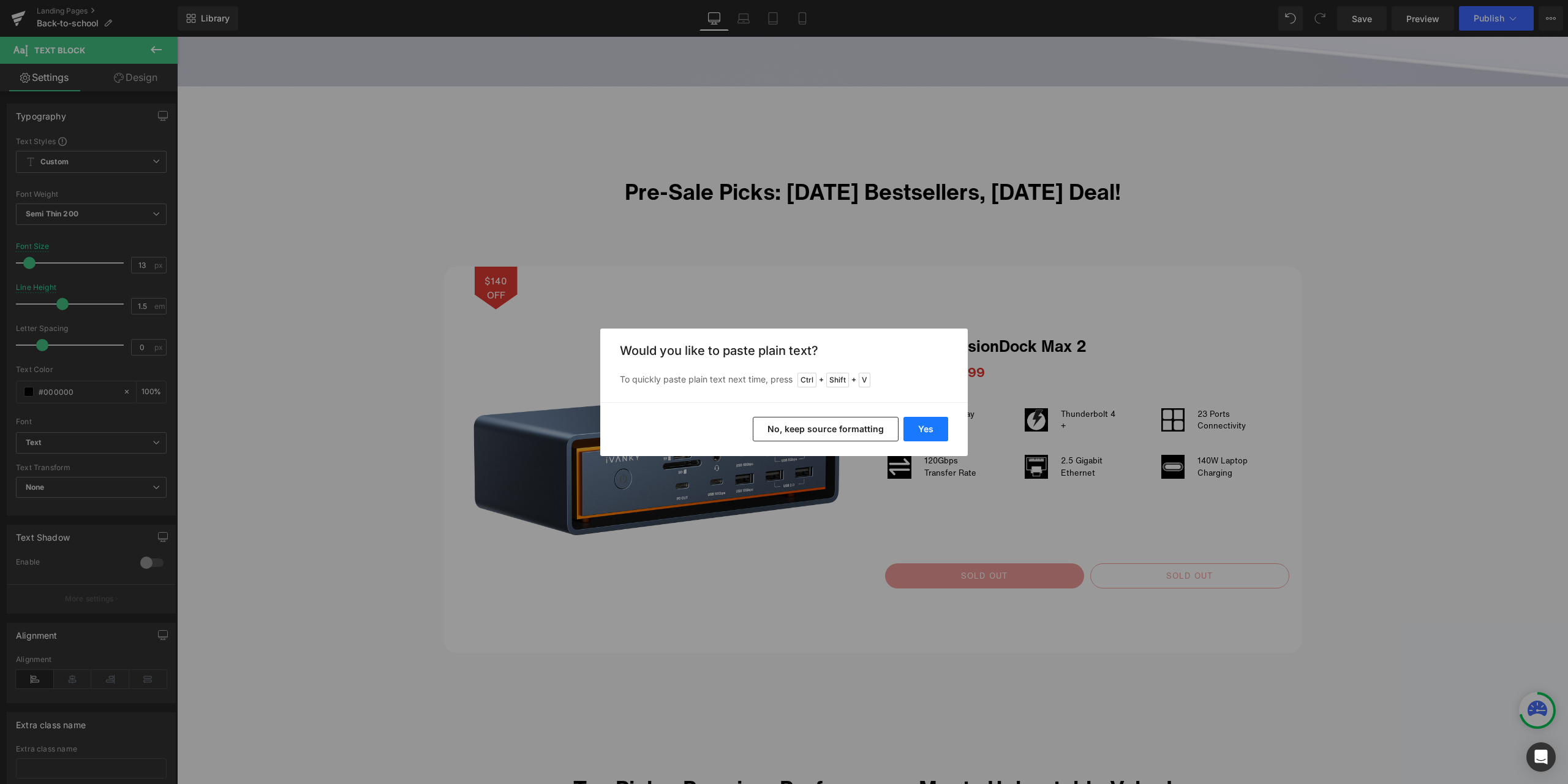
click at [906, 423] on button "Yes" at bounding box center [926, 429] width 44 height 25
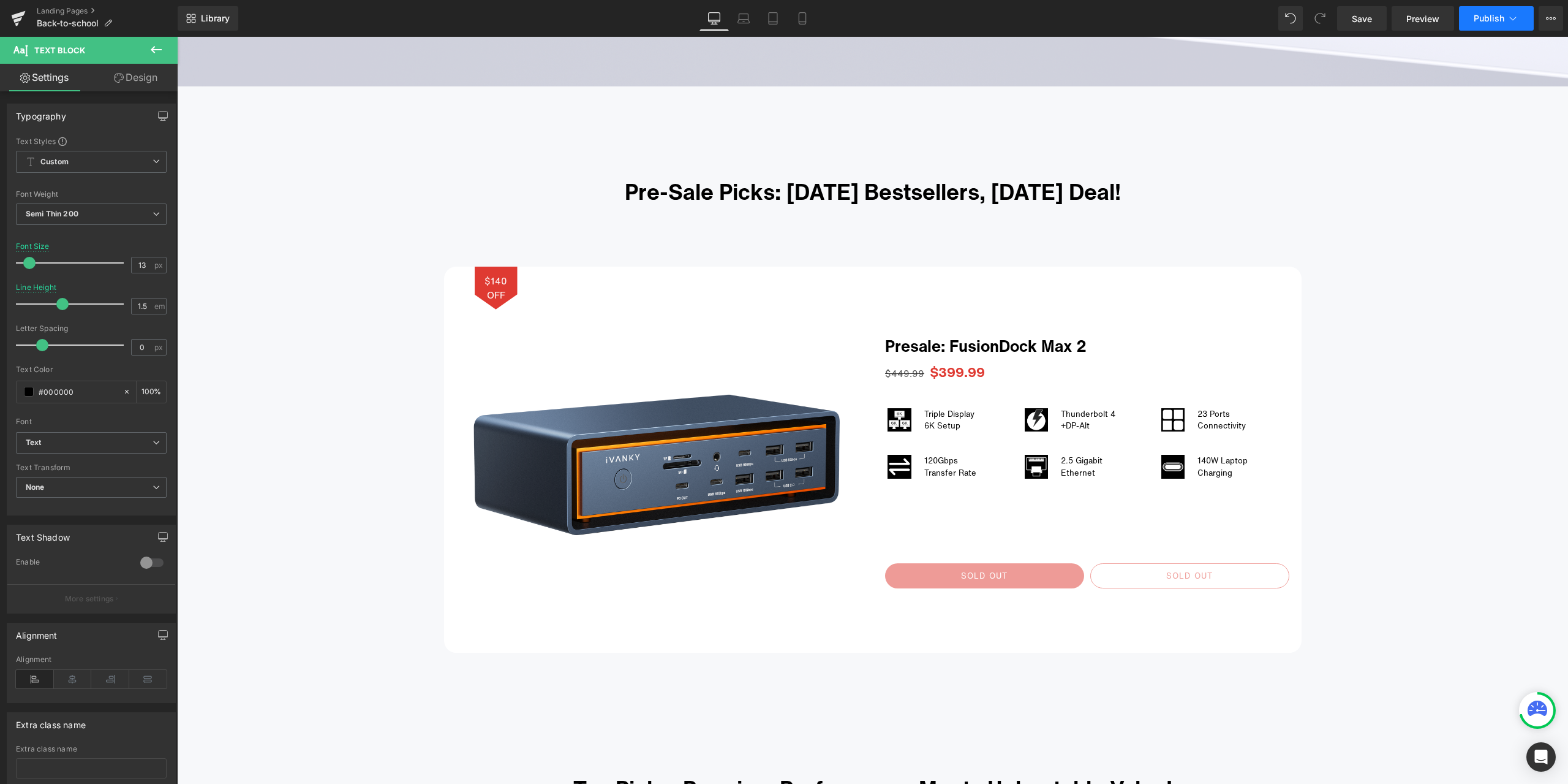
click at [1494, 25] on button "Publish" at bounding box center [1496, 19] width 74 height 25
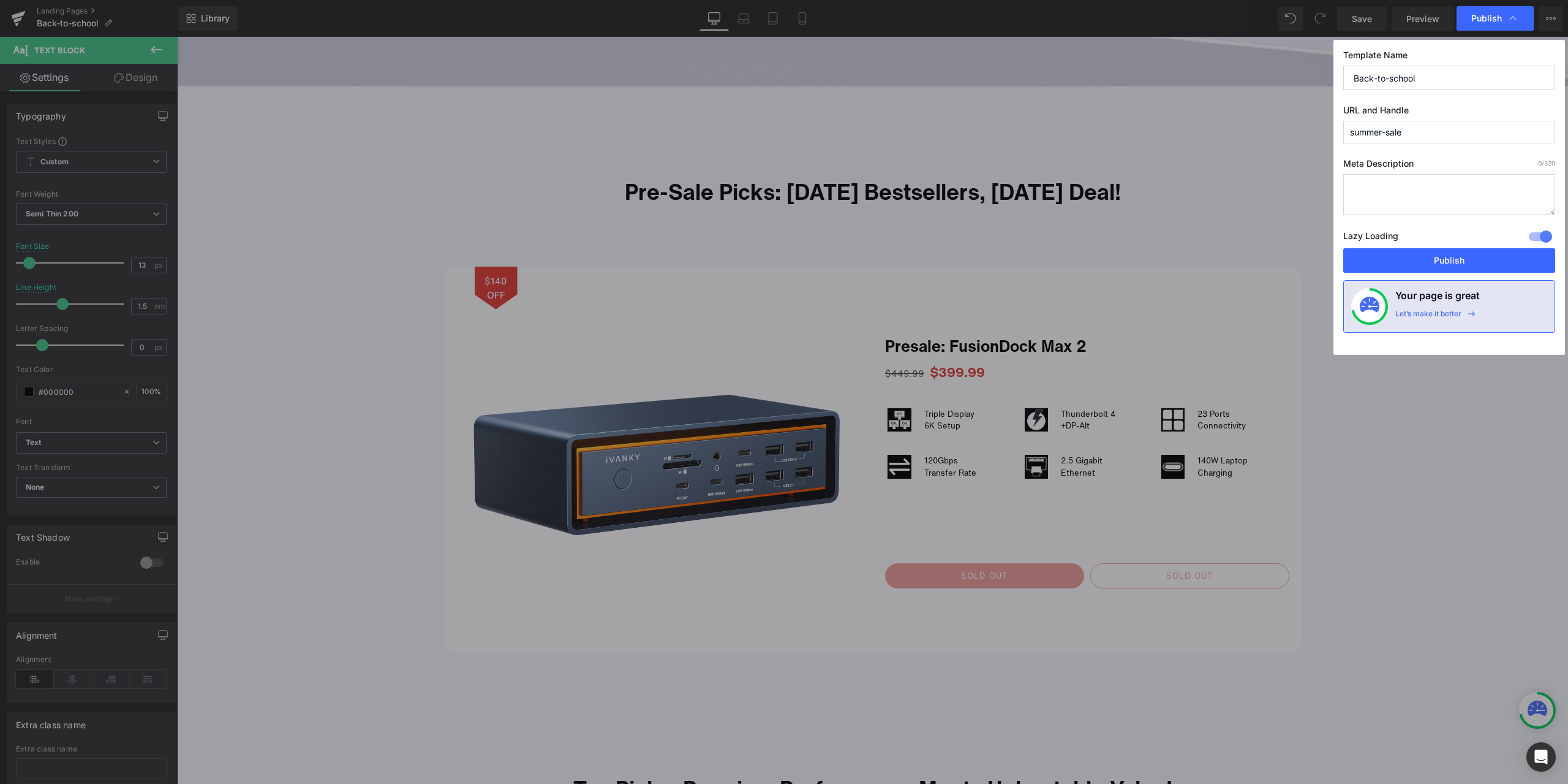
click at [1417, 134] on input "summer-sale" at bounding box center [1449, 132] width 212 height 23
paste input "Back-to-school activities"
drag, startPoint x: 1415, startPoint y: 129, endPoint x: 1490, endPoint y: 126, distance: 75.1
click at [1490, 126] on input "back-to-school-activities" at bounding box center [1449, 132] width 212 height 23
type input "back-to-school"
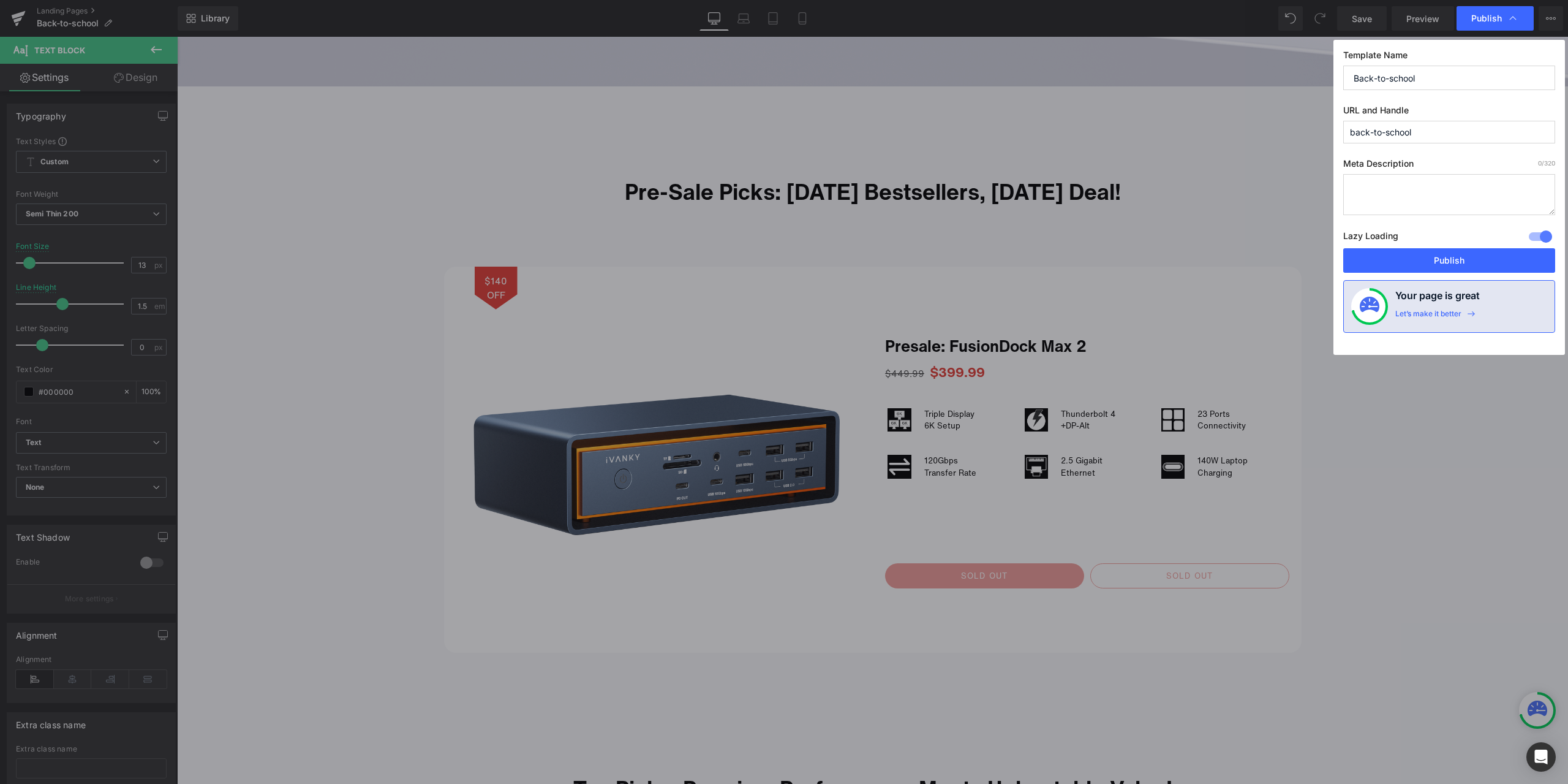
click at [1487, 100] on div "Template Name Back-to-school URL and Handle back-to-school Meta Description 0 /…" at bounding box center [1449, 197] width 231 height 314
click at [1462, 257] on button "Publish" at bounding box center [1449, 260] width 212 height 25
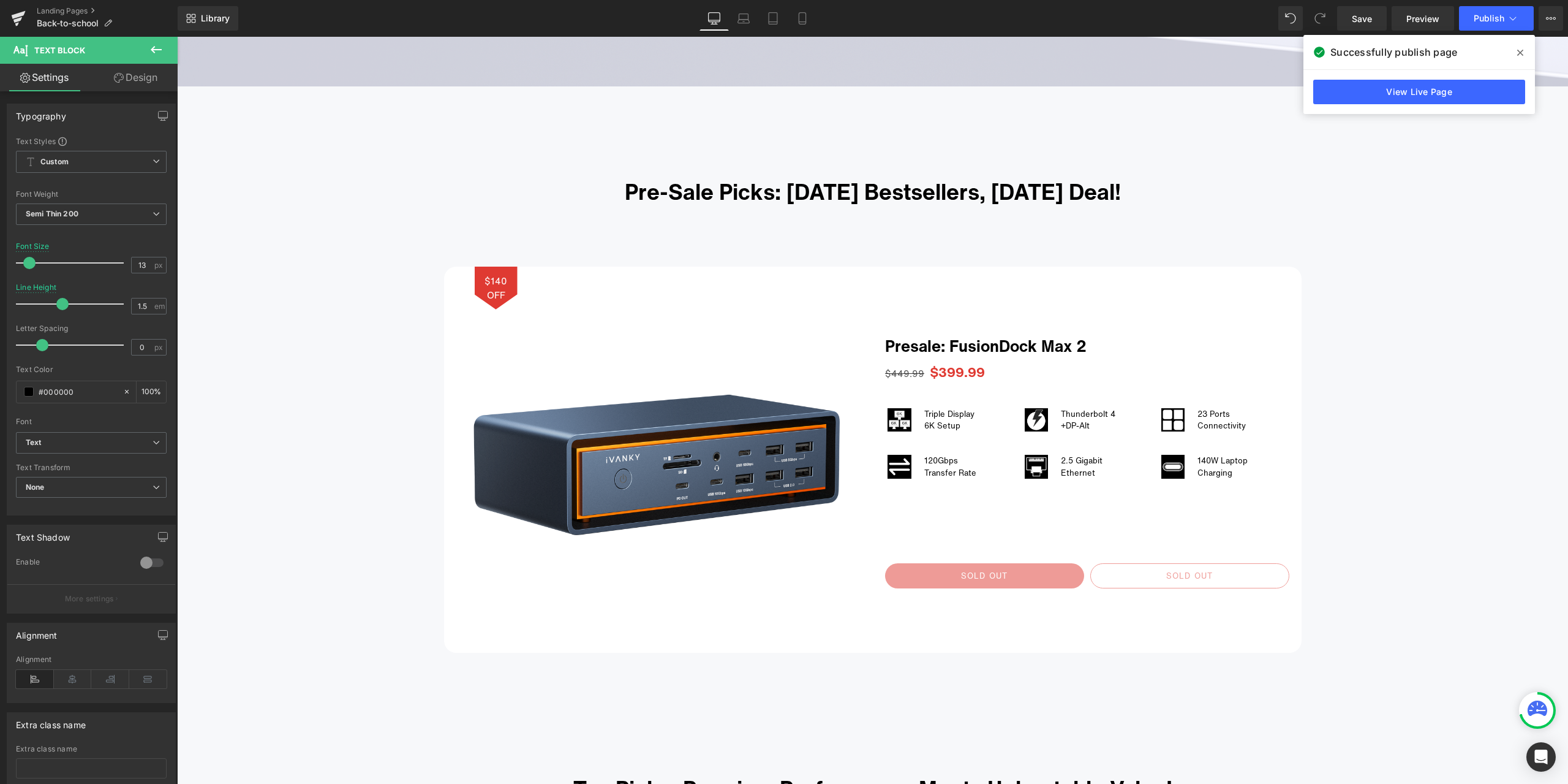
click at [1522, 57] on icon at bounding box center [1520, 52] width 6 height 10
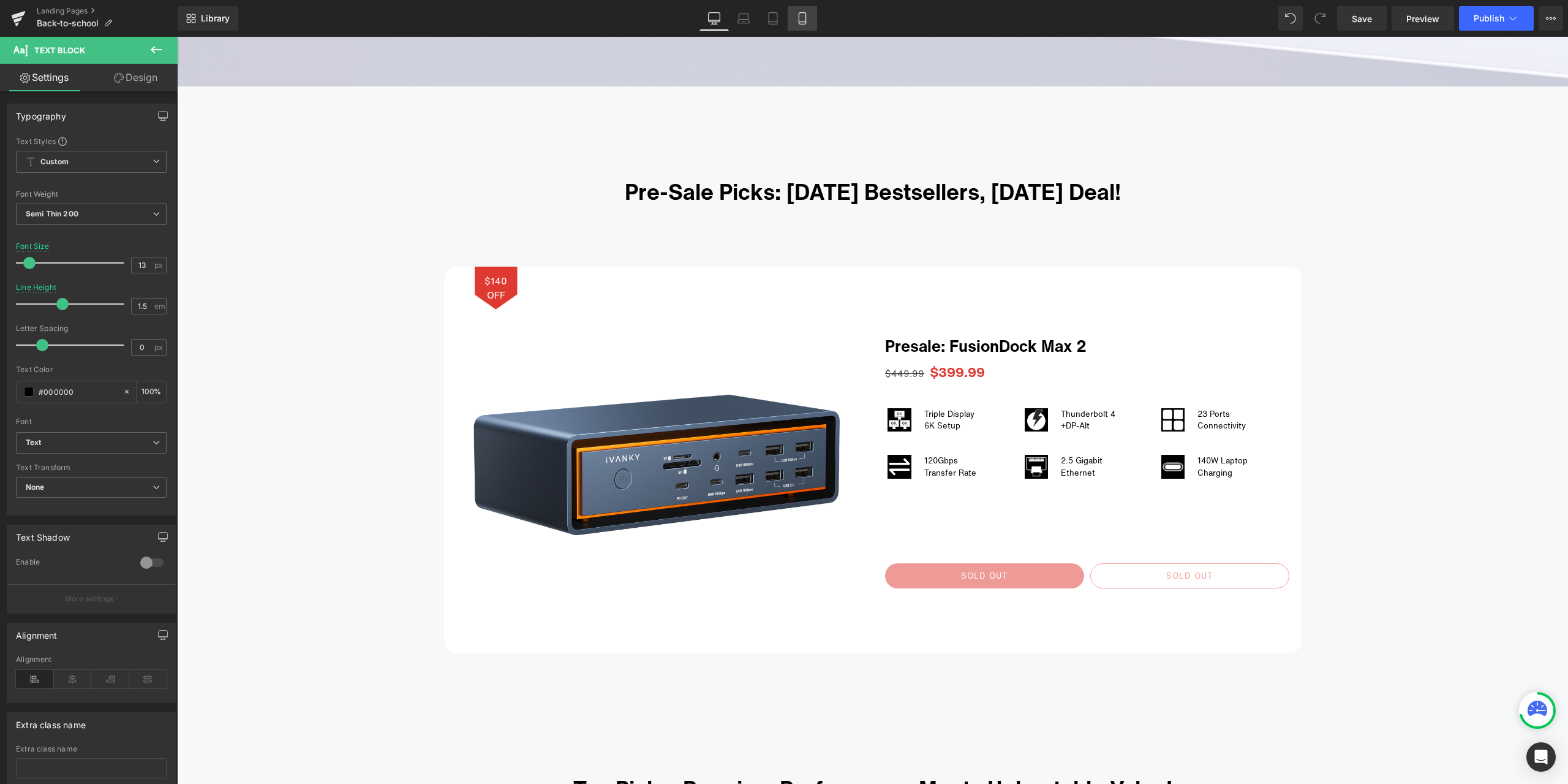
click at [805, 16] on icon at bounding box center [803, 19] width 12 height 12
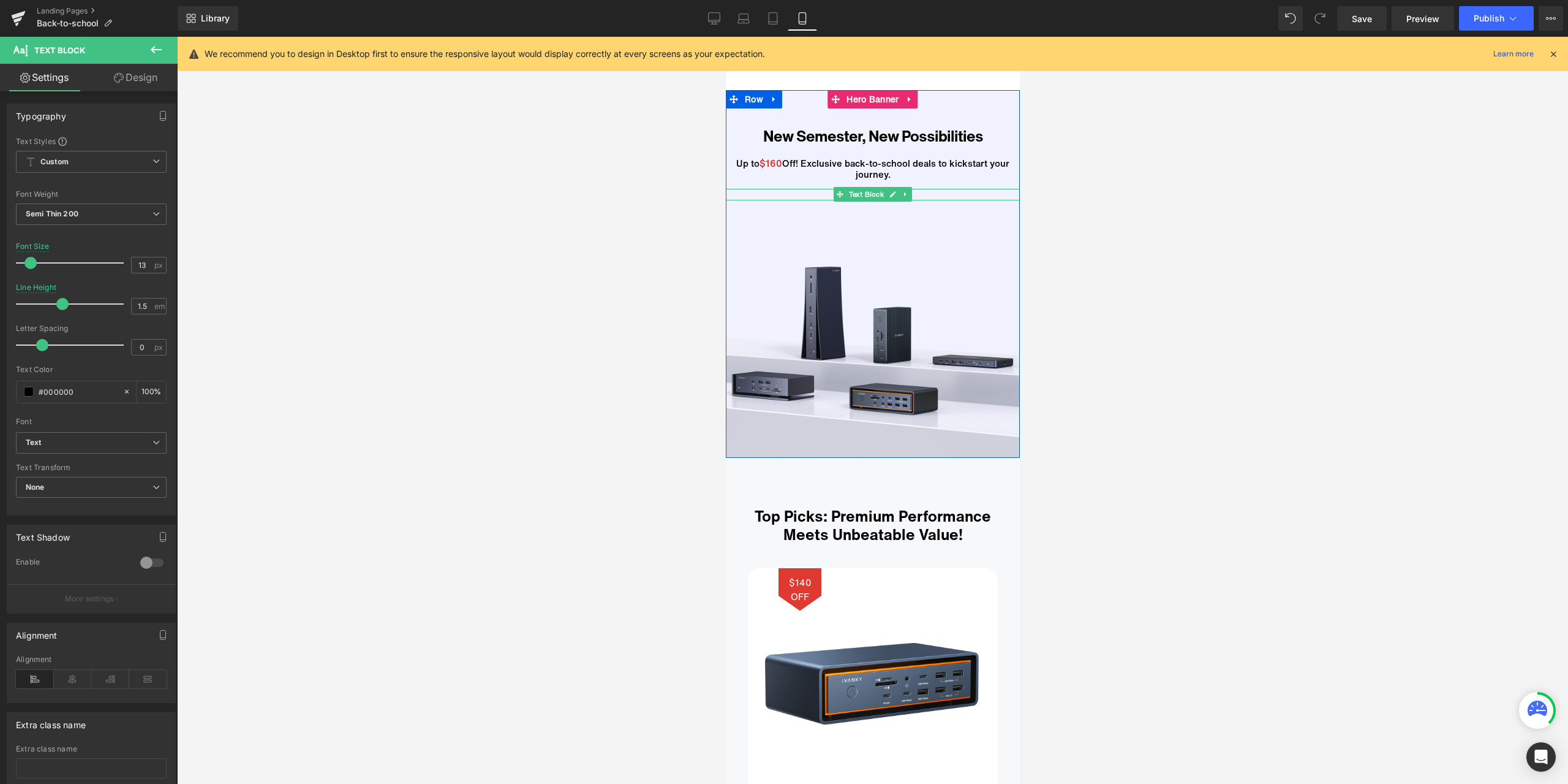
click at [889, 191] on icon at bounding box center [892, 194] width 7 height 7
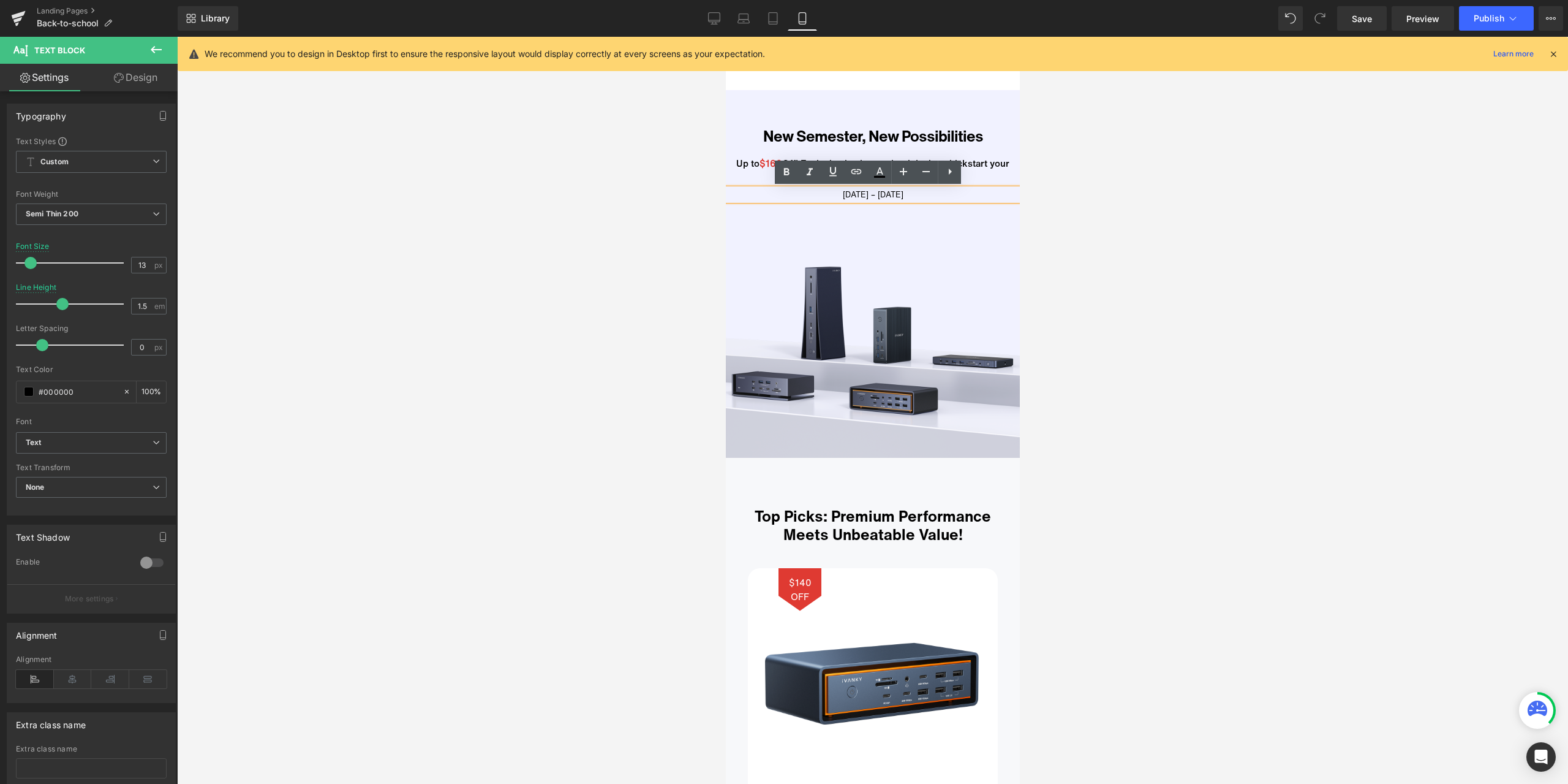
click at [875, 197] on p "[DATE] – [DATE]" at bounding box center [873, 195] width 294 height 12
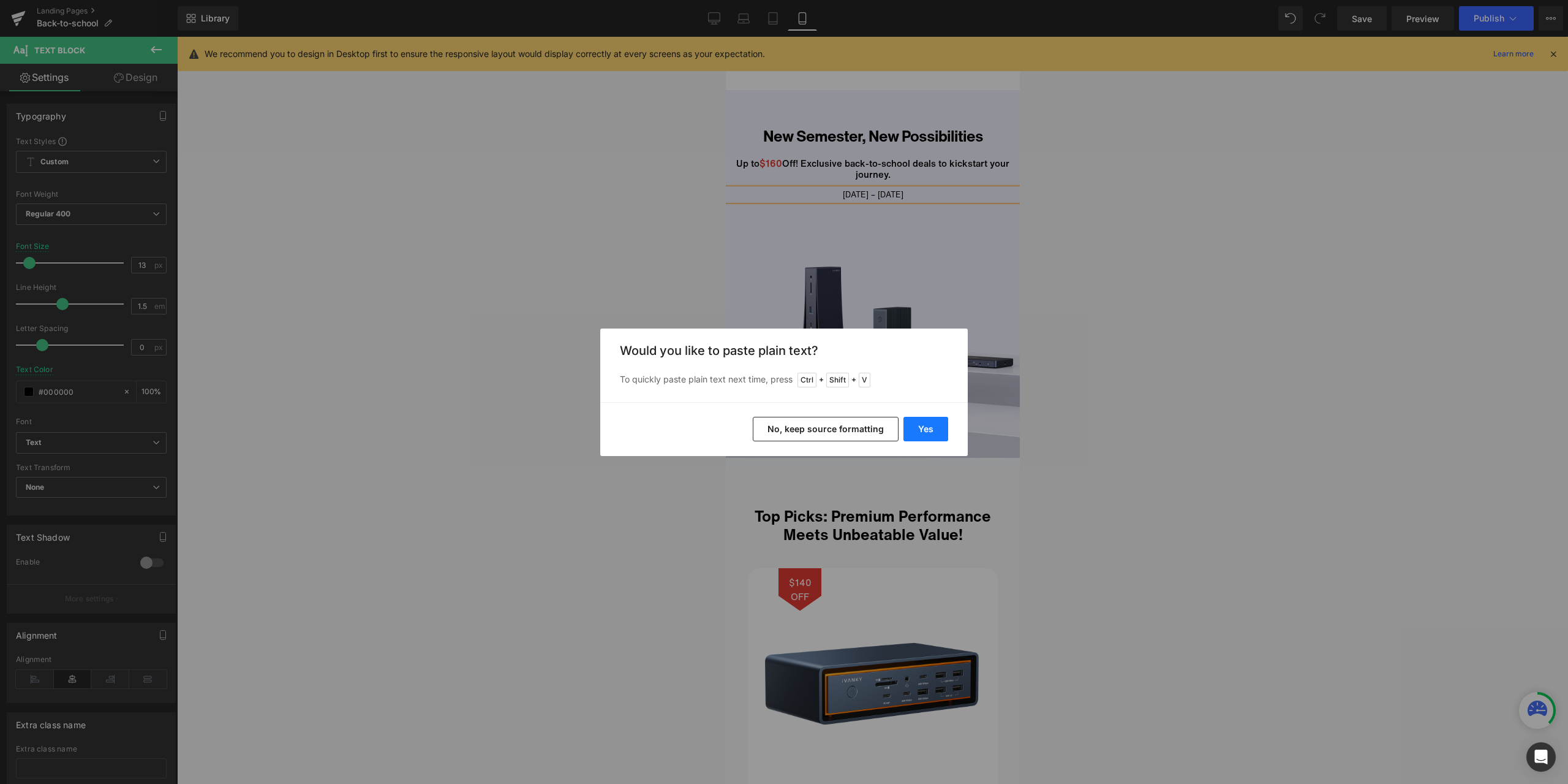
click at [935, 429] on button "Yes" at bounding box center [926, 429] width 44 height 25
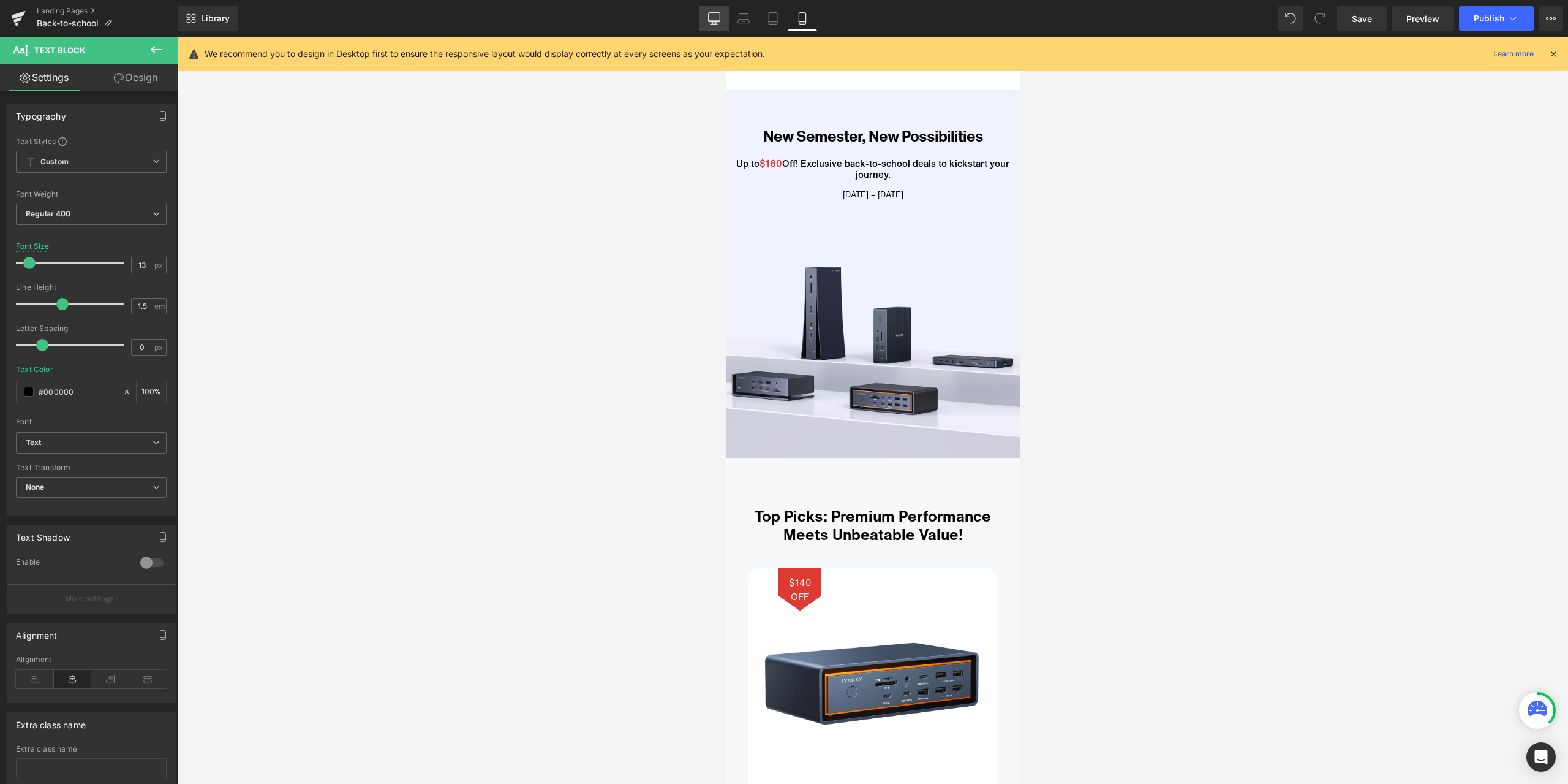
click at [722, 21] on link "Desktop" at bounding box center [714, 19] width 29 height 25
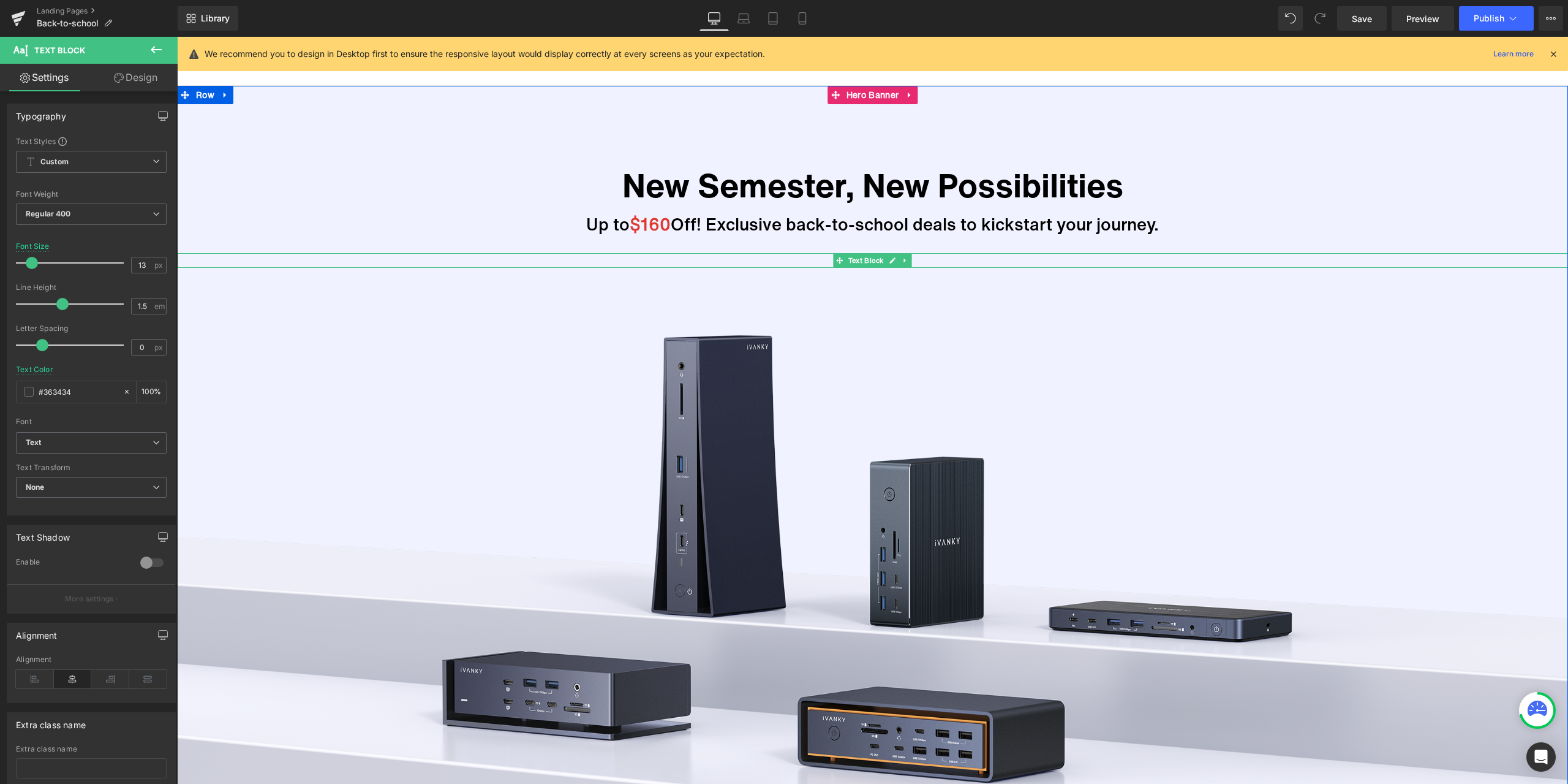
click at [889, 260] on icon at bounding box center [893, 260] width 7 height 7
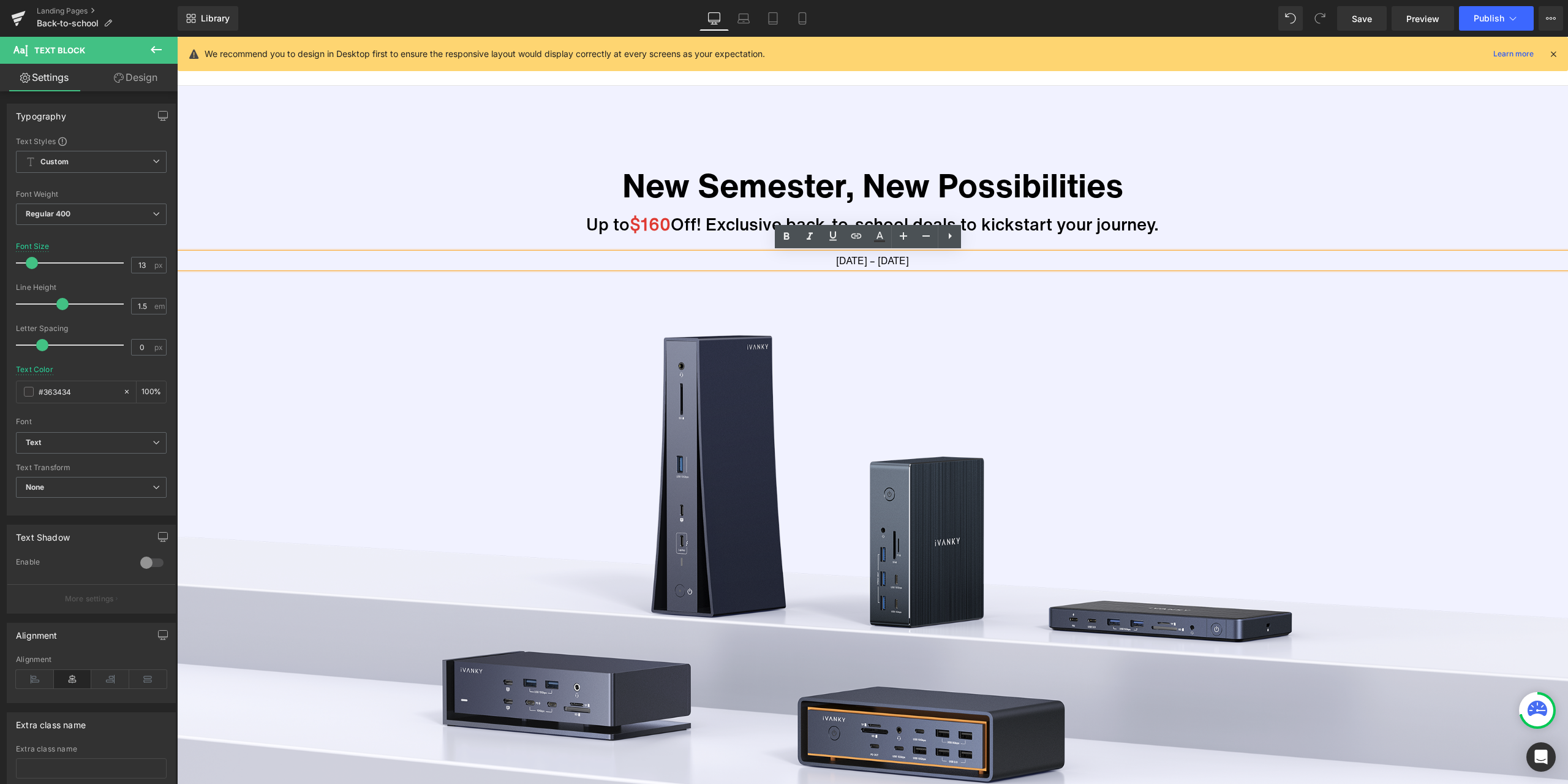
click at [869, 262] on p "[DATE] – [DATE]" at bounding box center [873, 260] width 1392 height 15
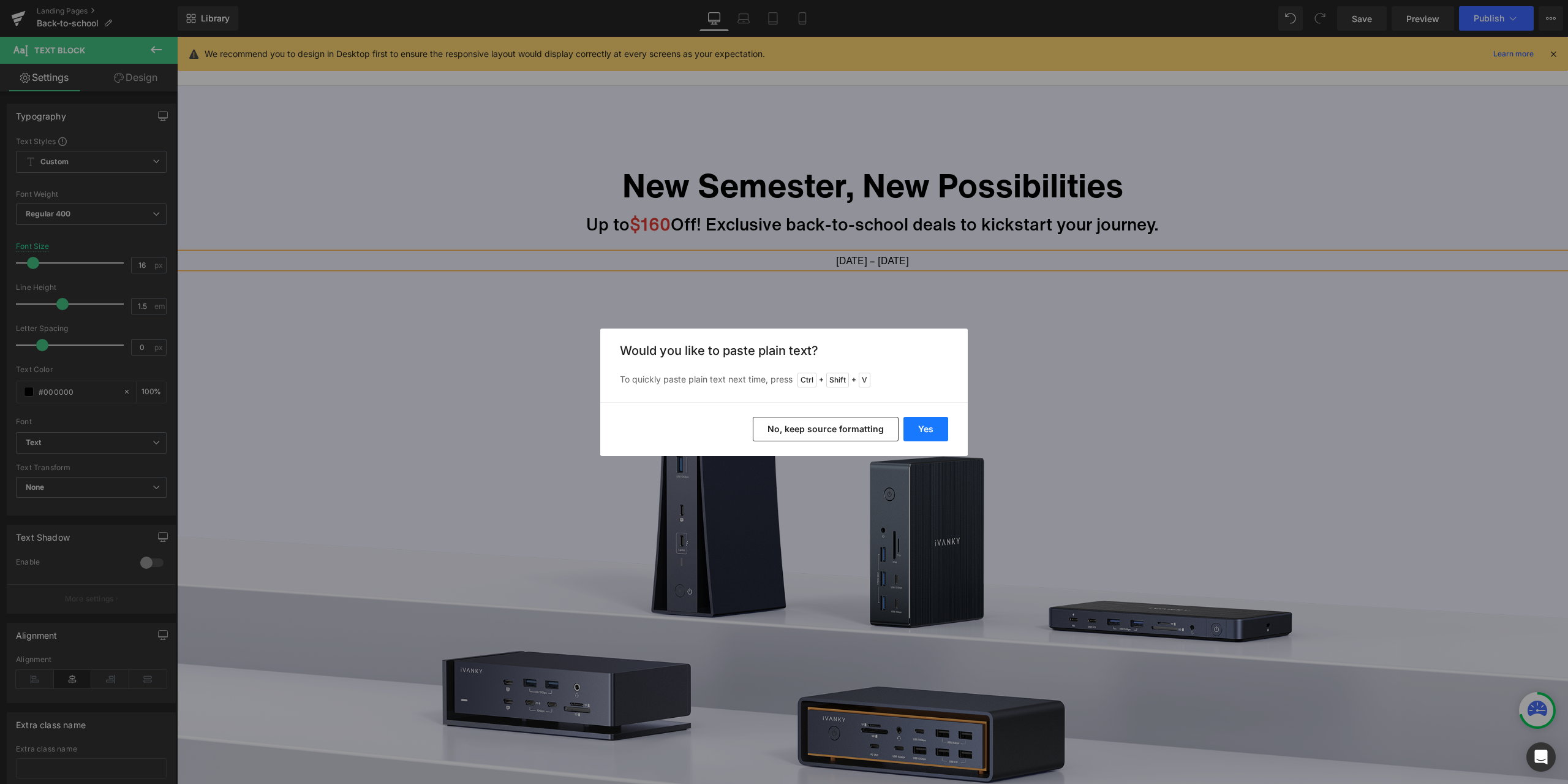
click at [927, 420] on button "Yes" at bounding box center [926, 429] width 44 height 25
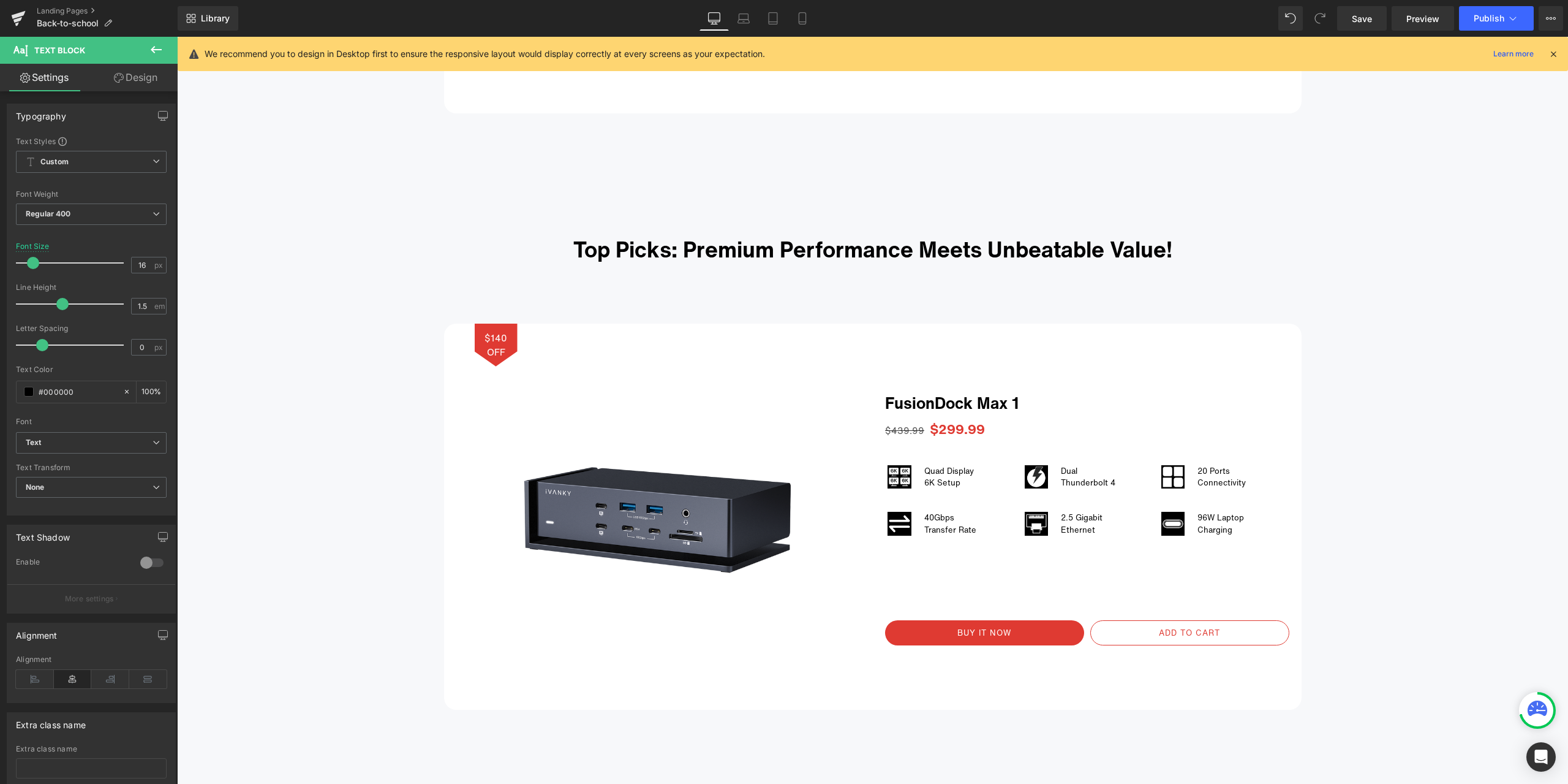
scroll to position [1409, 0]
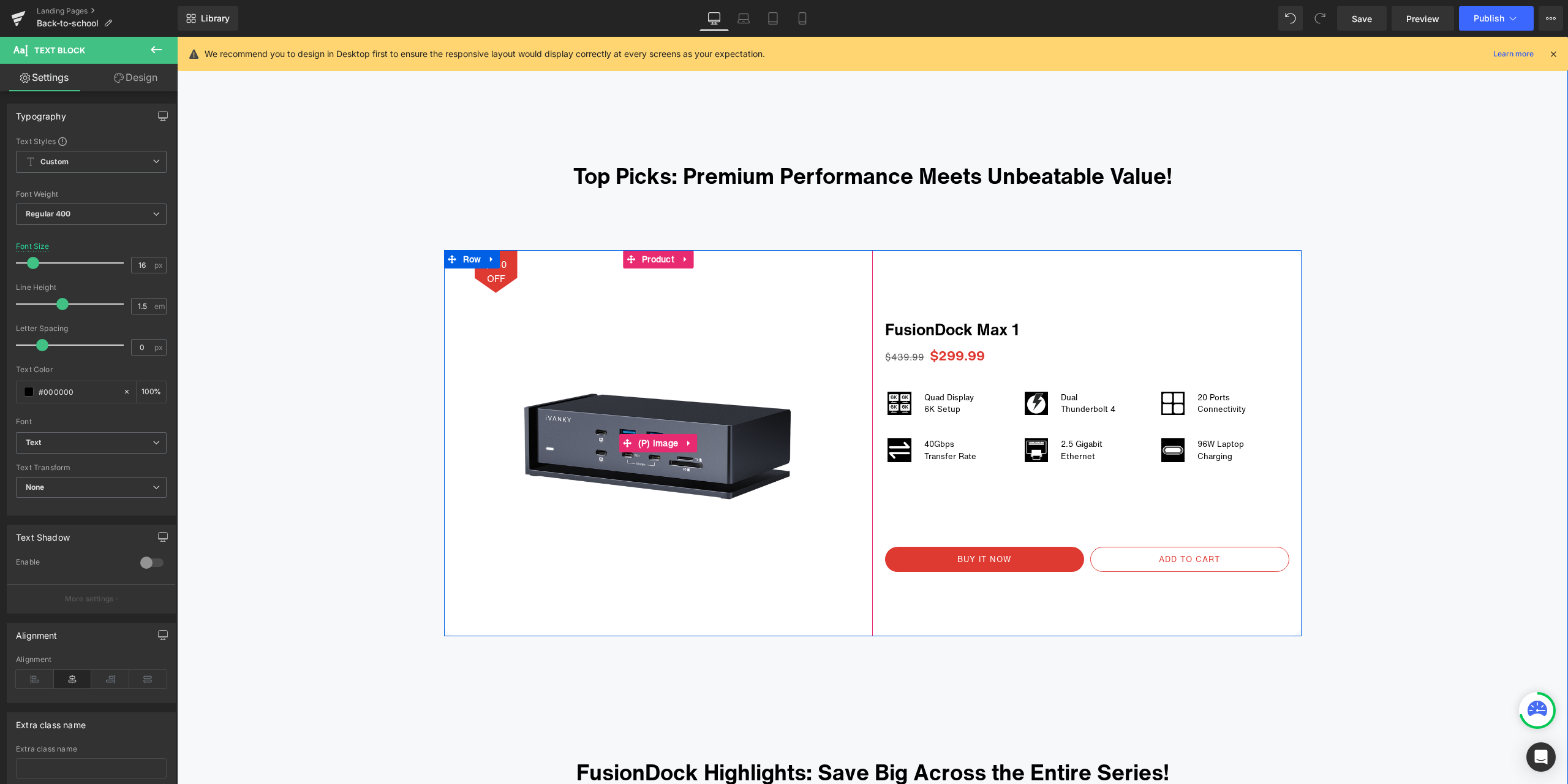
drag, startPoint x: 651, startPoint y: 436, endPoint x: 509, endPoint y: 406, distance: 145.1
click at [651, 436] on link "(P) Image" at bounding box center [650, 443] width 63 height 19
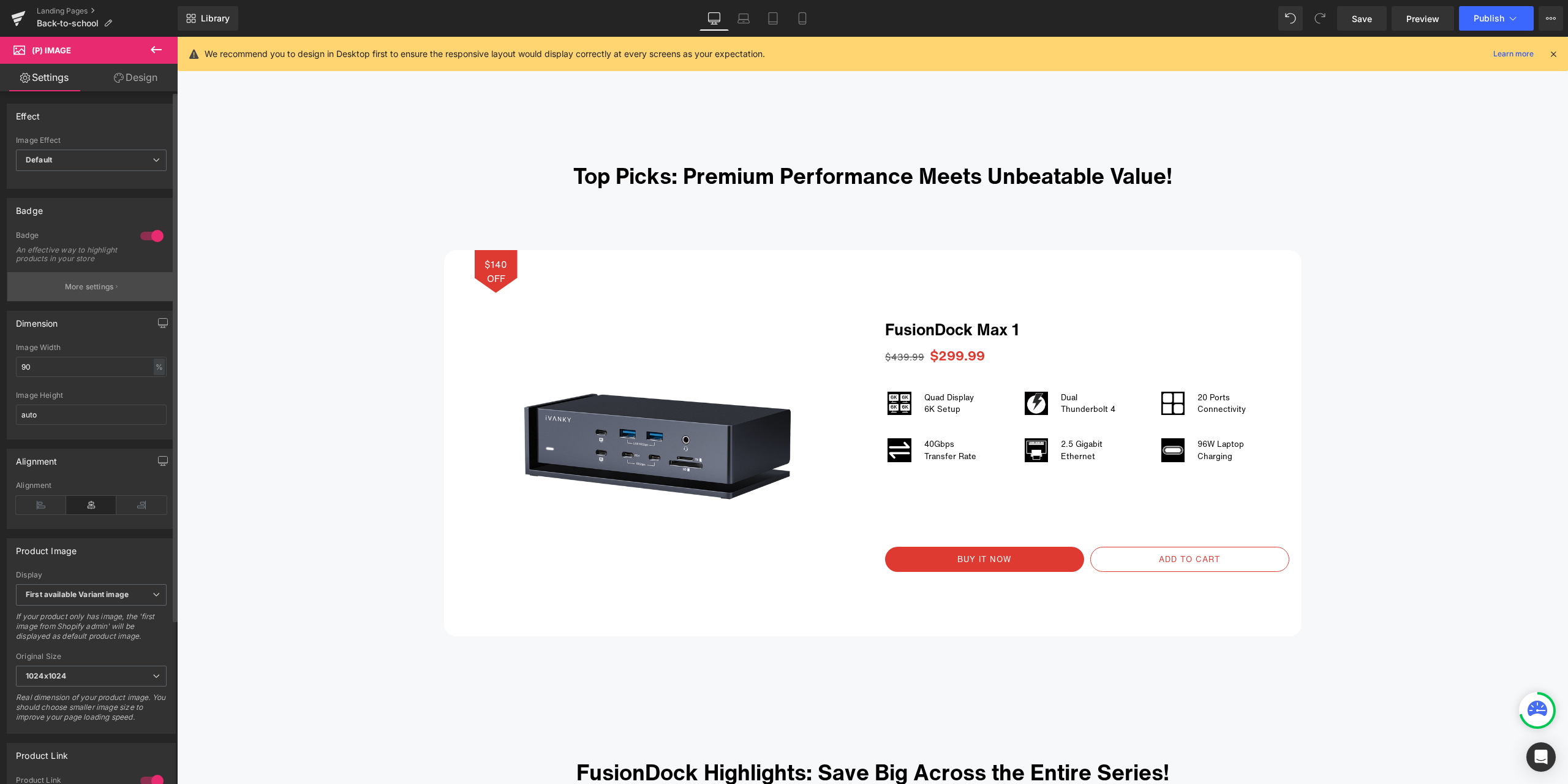
click at [101, 301] on button "More settings" at bounding box center [90, 286] width 167 height 29
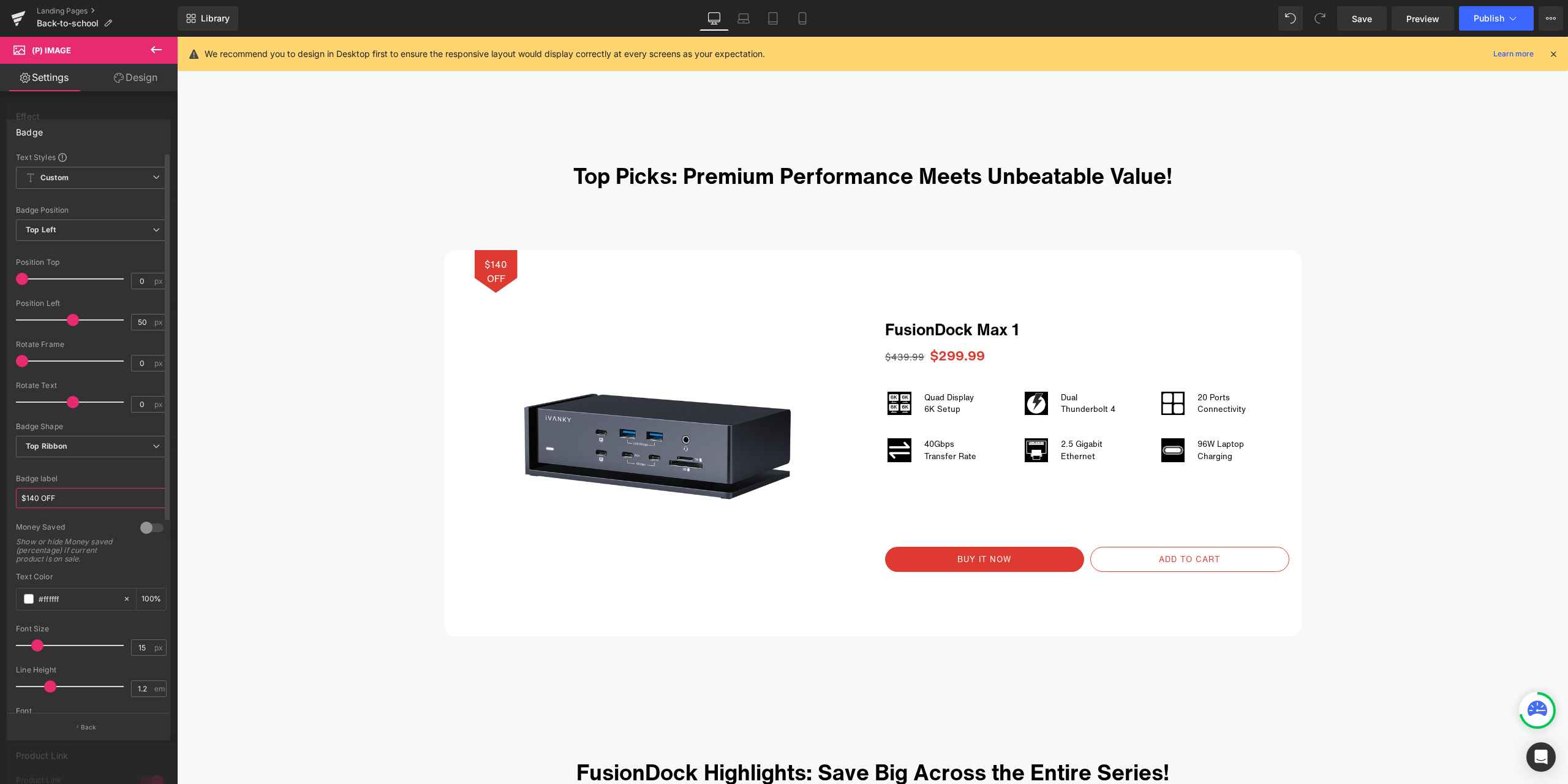
click at [38, 494] on input "$140 OFF" at bounding box center [91, 498] width 151 height 20
type input "$66 OFF"
click at [105, 472] on div "Font Default Red Hat Display [PERSON_NAME] ABeeZee Bold Medium Text Default Def…" at bounding box center [91, 437] width 151 height 569
drag, startPoint x: 1355, startPoint y: 19, endPoint x: 186, endPoint y: 742, distance: 1374.5
click at [1355, 19] on span "Save" at bounding box center [1362, 19] width 20 height 13
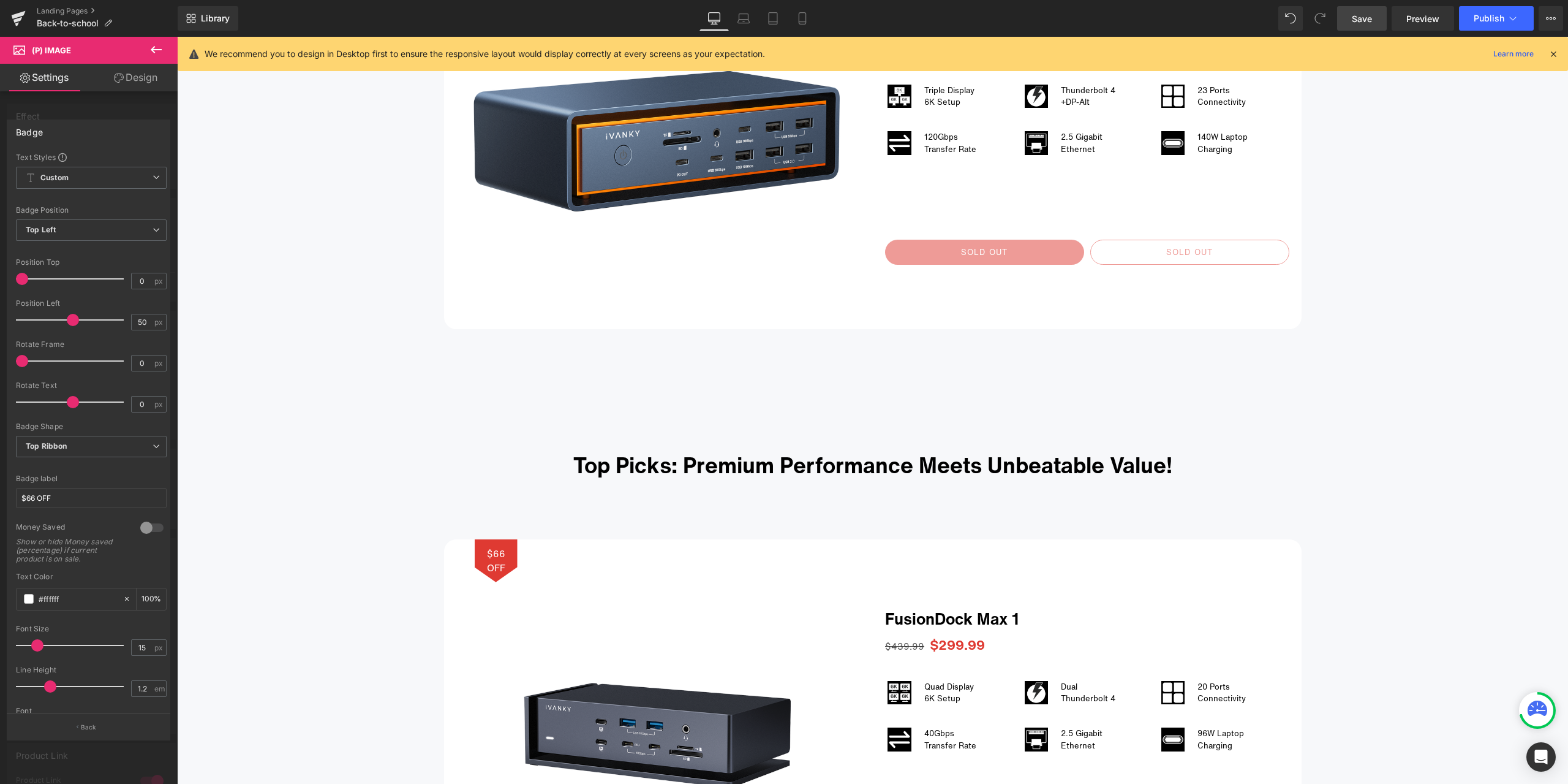
scroll to position [919, 0]
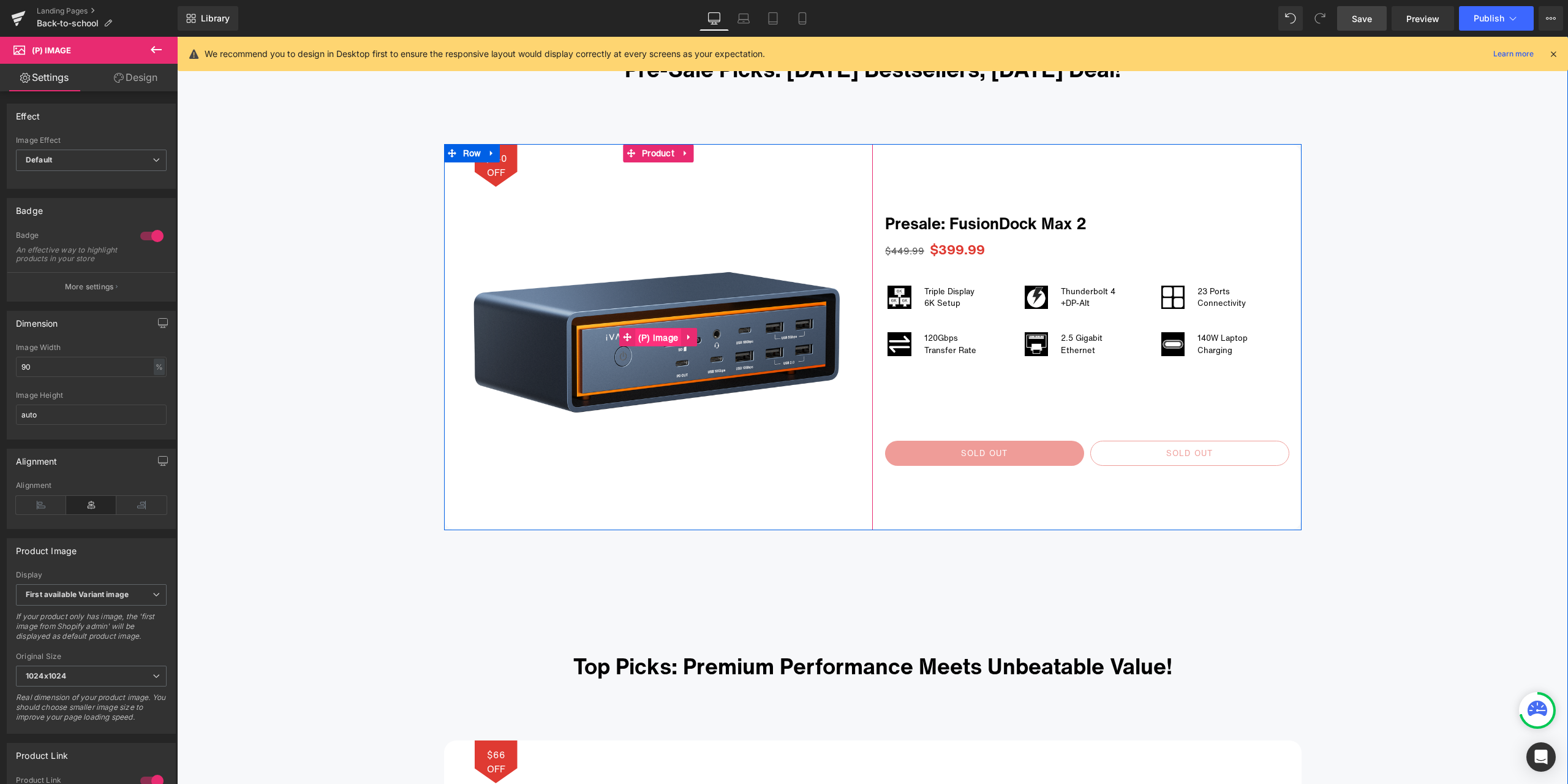
click at [664, 340] on span "(P) Image" at bounding box center [658, 338] width 47 height 19
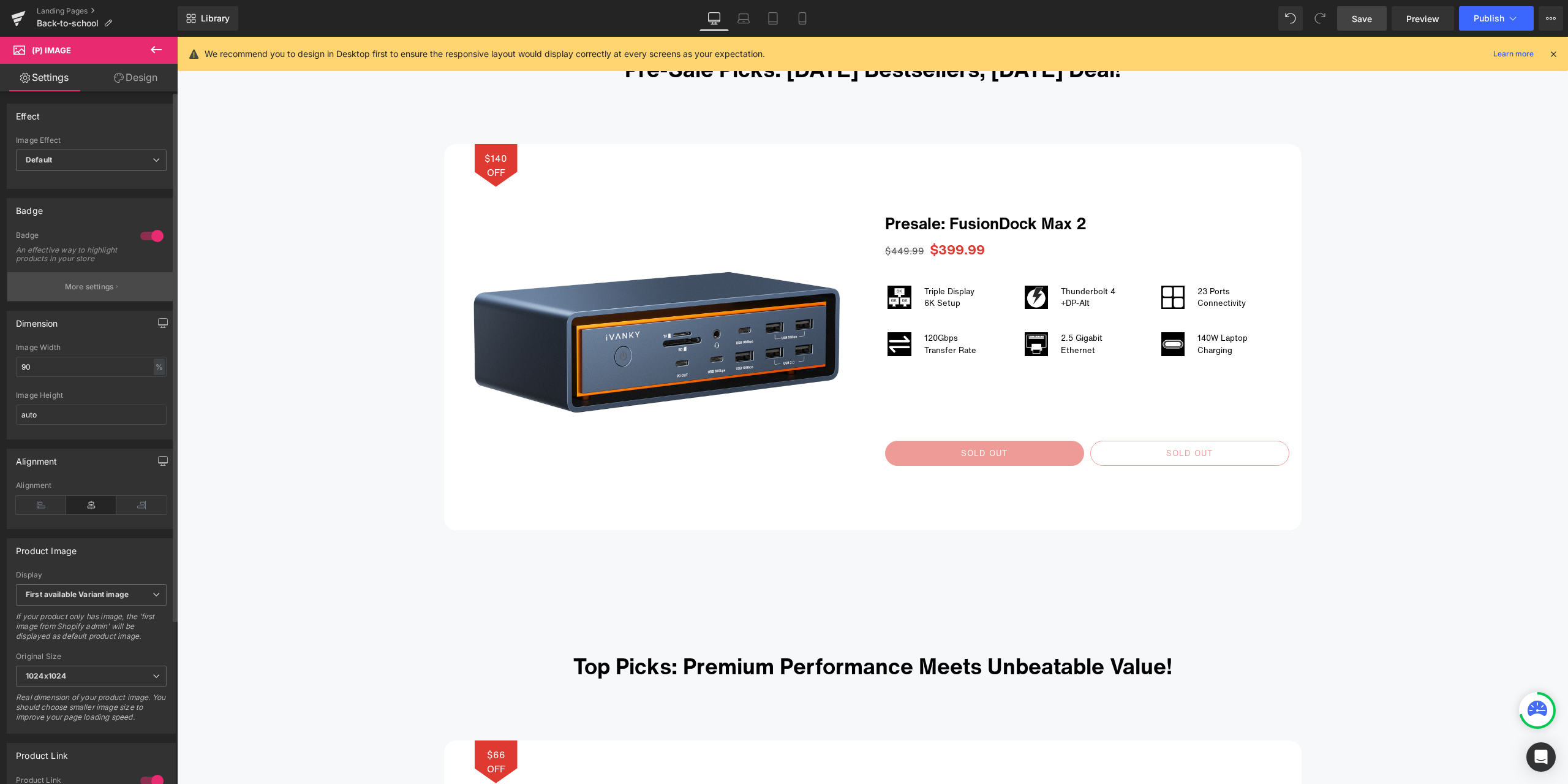
click at [110, 292] on p "More settings" at bounding box center [89, 286] width 49 height 11
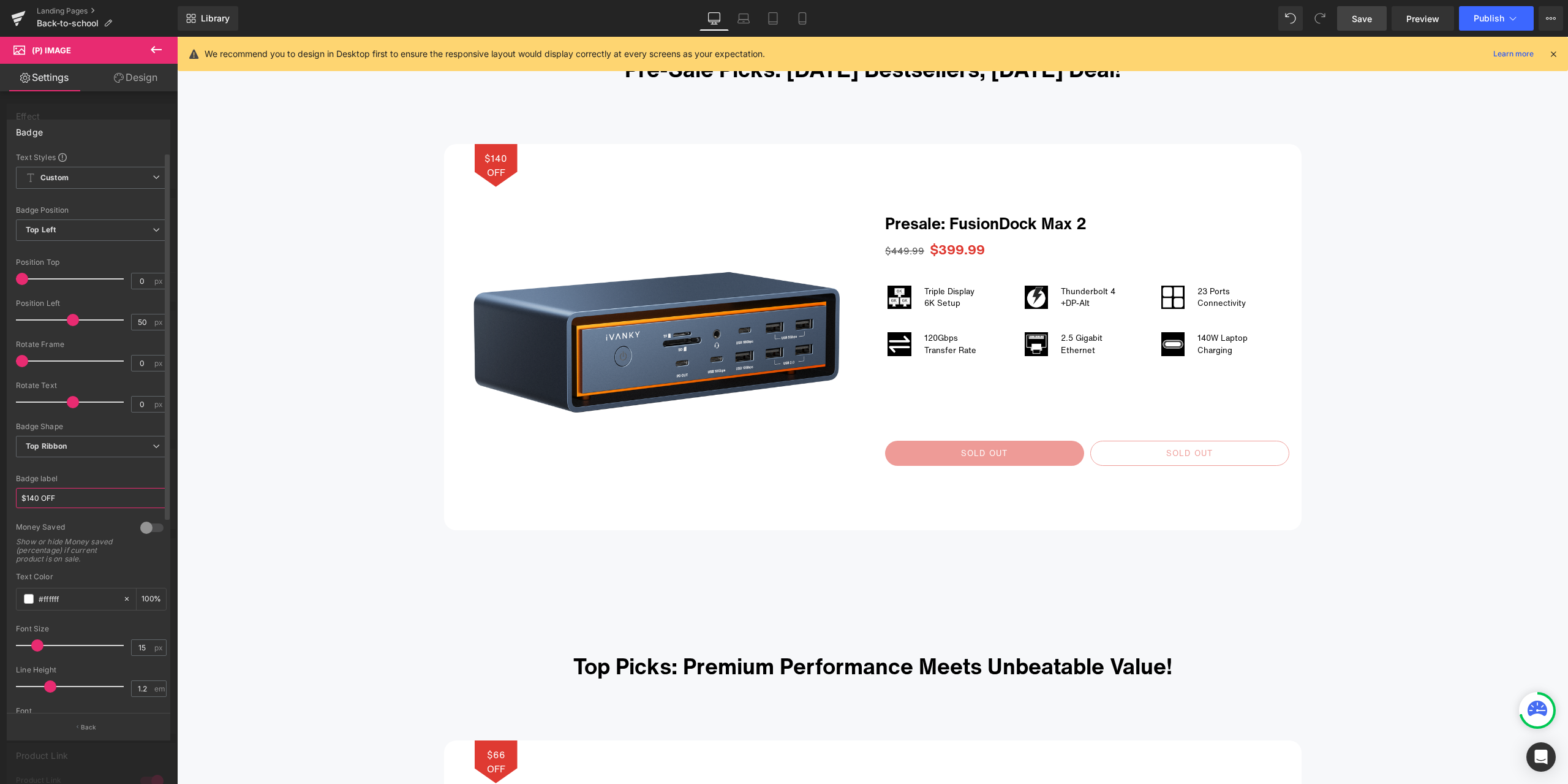
click at [36, 497] on input "$140 OFF" at bounding box center [91, 498] width 151 height 20
type input "$50 OFF"
click at [1494, 18] on span "Publish" at bounding box center [1489, 18] width 31 height 10
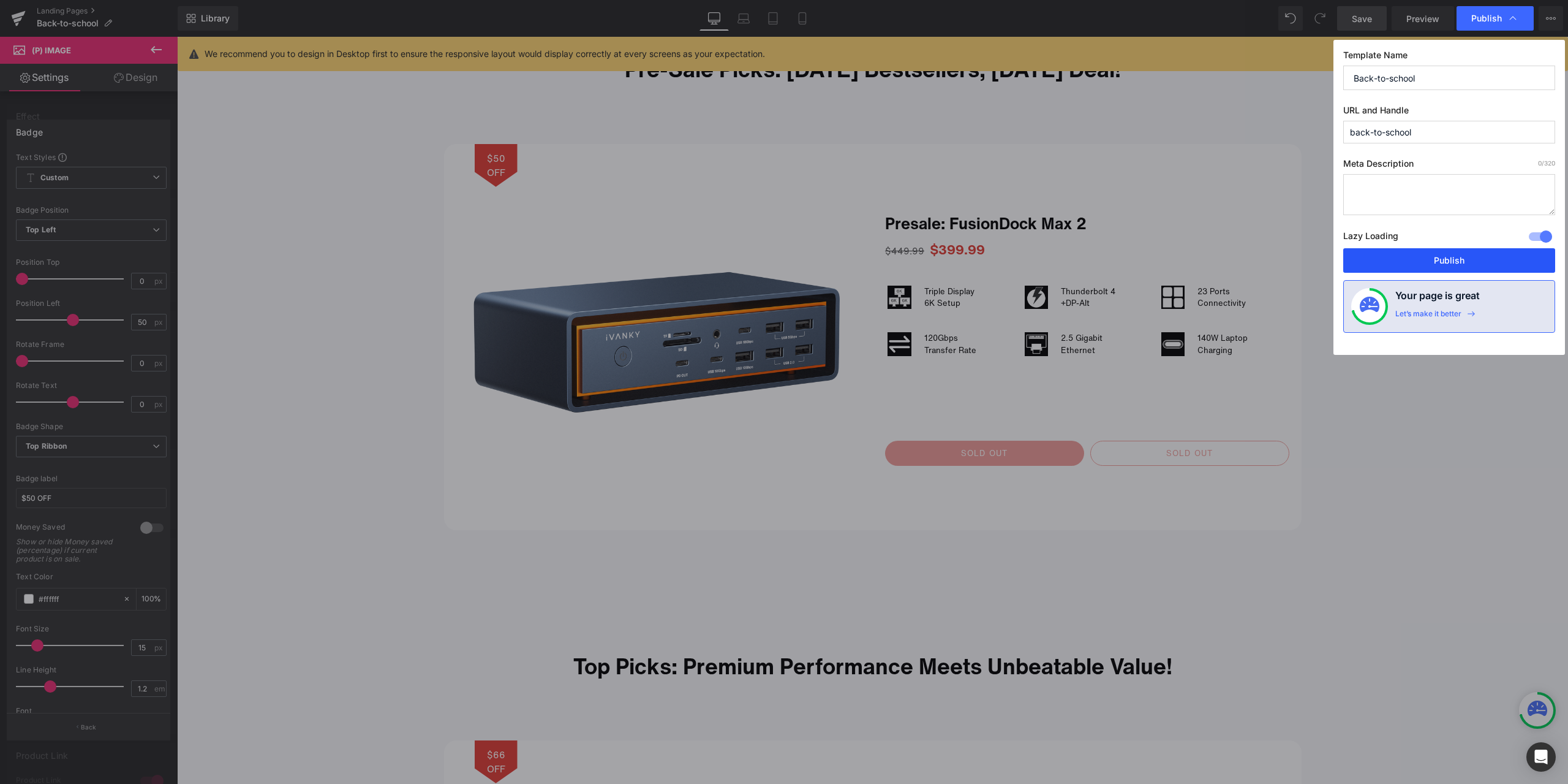
click at [1409, 256] on button "Publish" at bounding box center [1449, 260] width 212 height 25
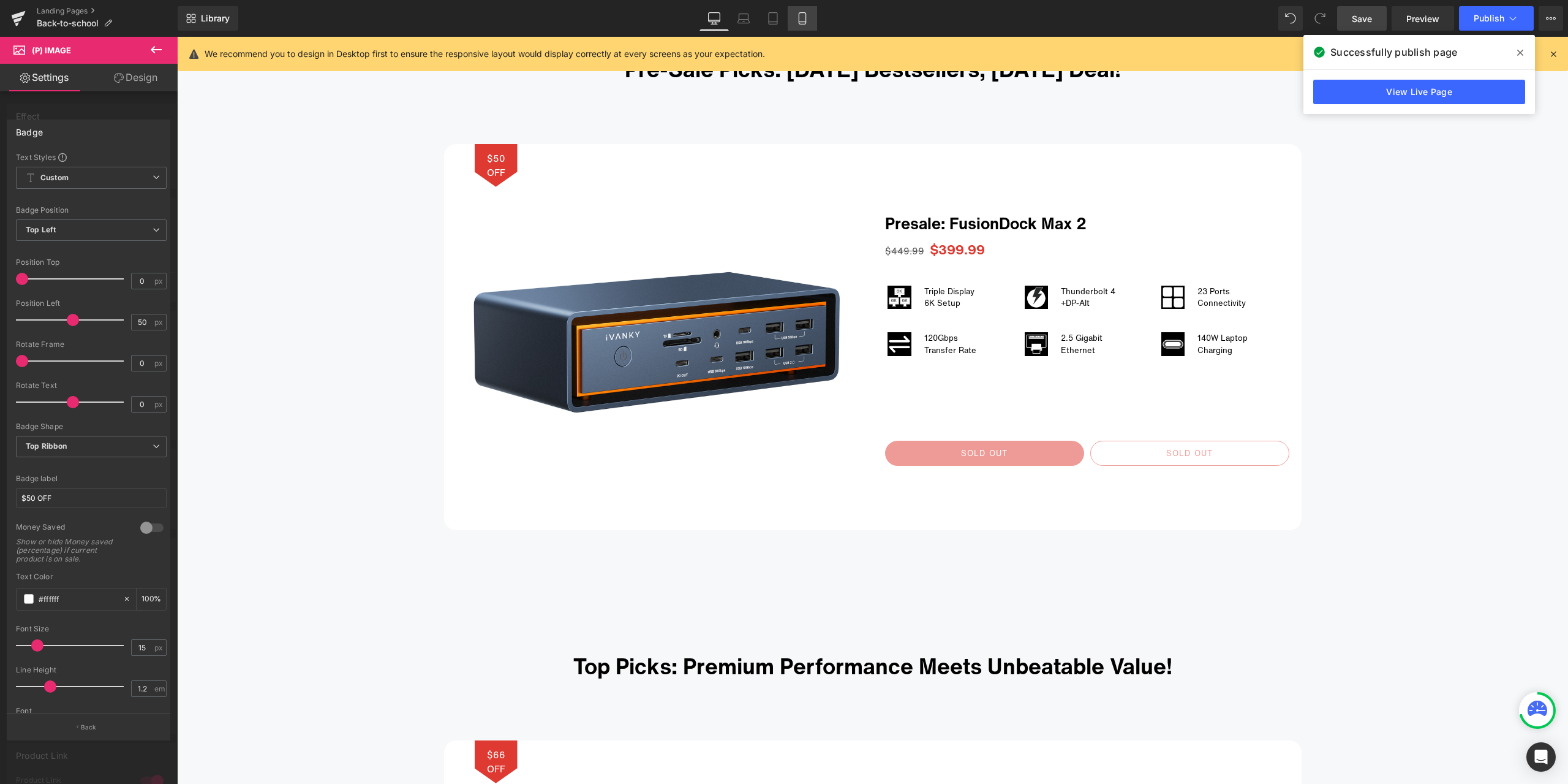
click at [812, 16] on link "Mobile" at bounding box center [802, 19] width 29 height 25
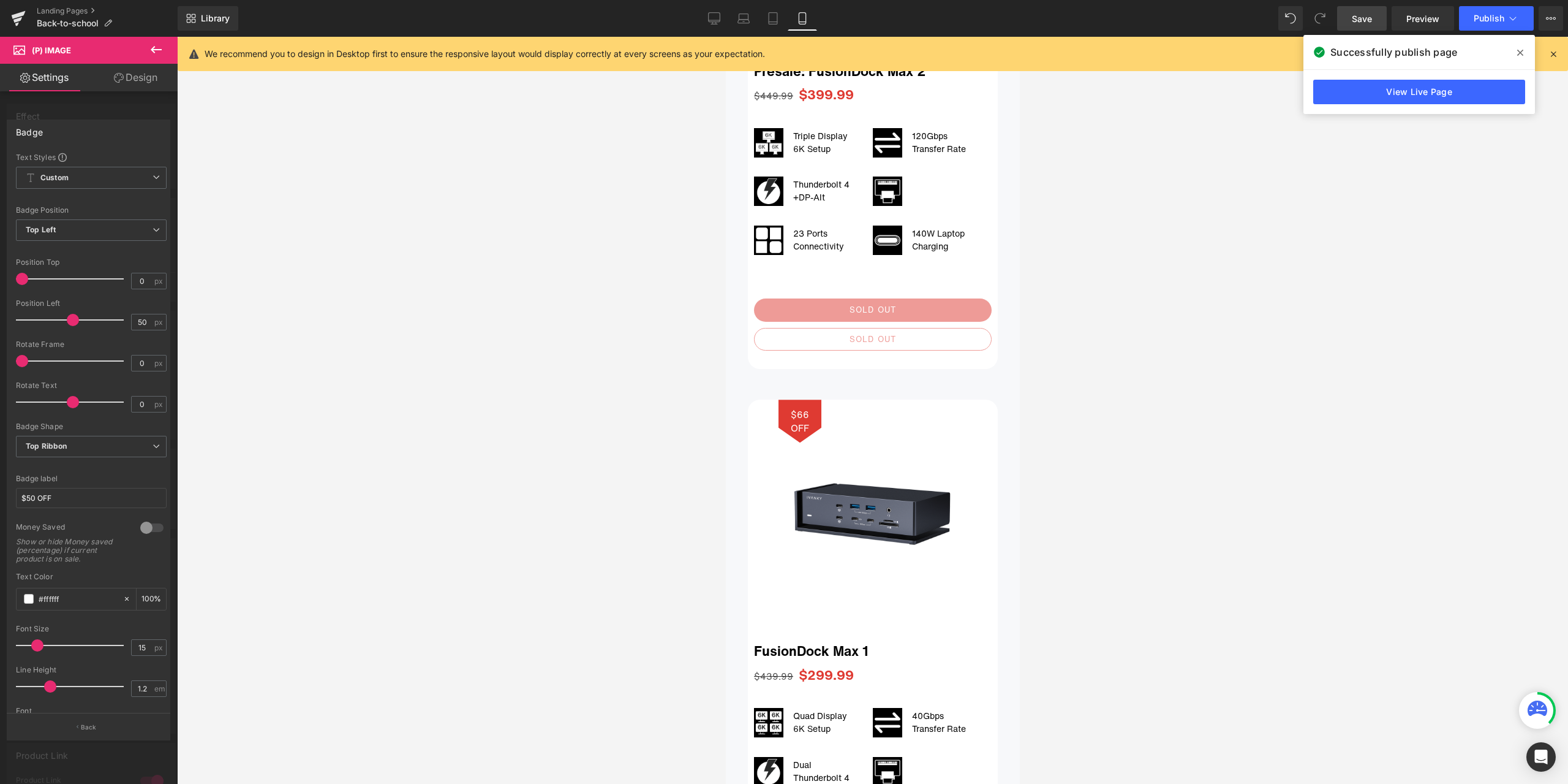
scroll to position [730, 0]
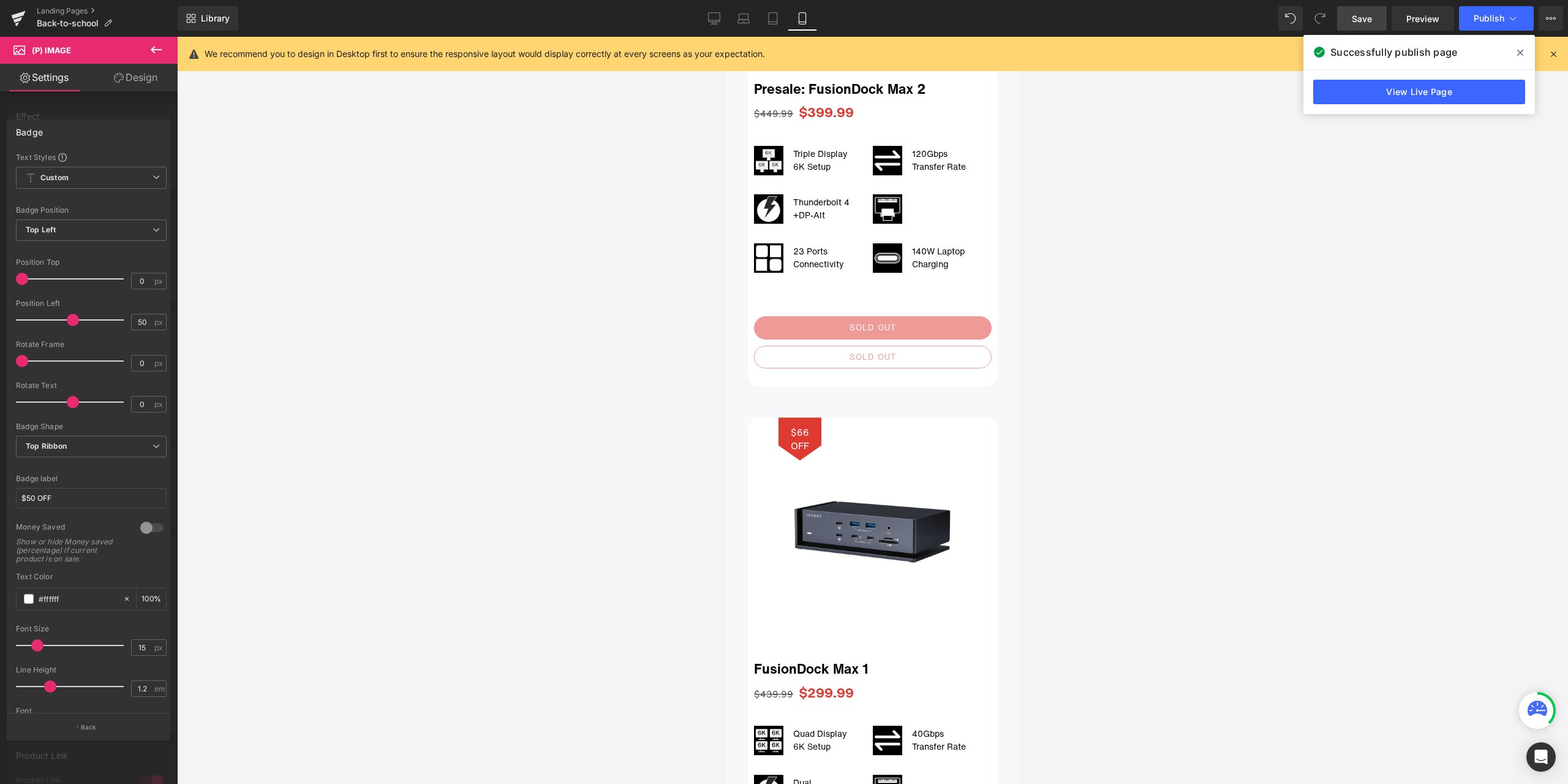
drag, startPoint x: 714, startPoint y: 23, endPoint x: 505, endPoint y: 58, distance: 211.9
click at [714, 23] on icon at bounding box center [714, 19] width 12 height 12
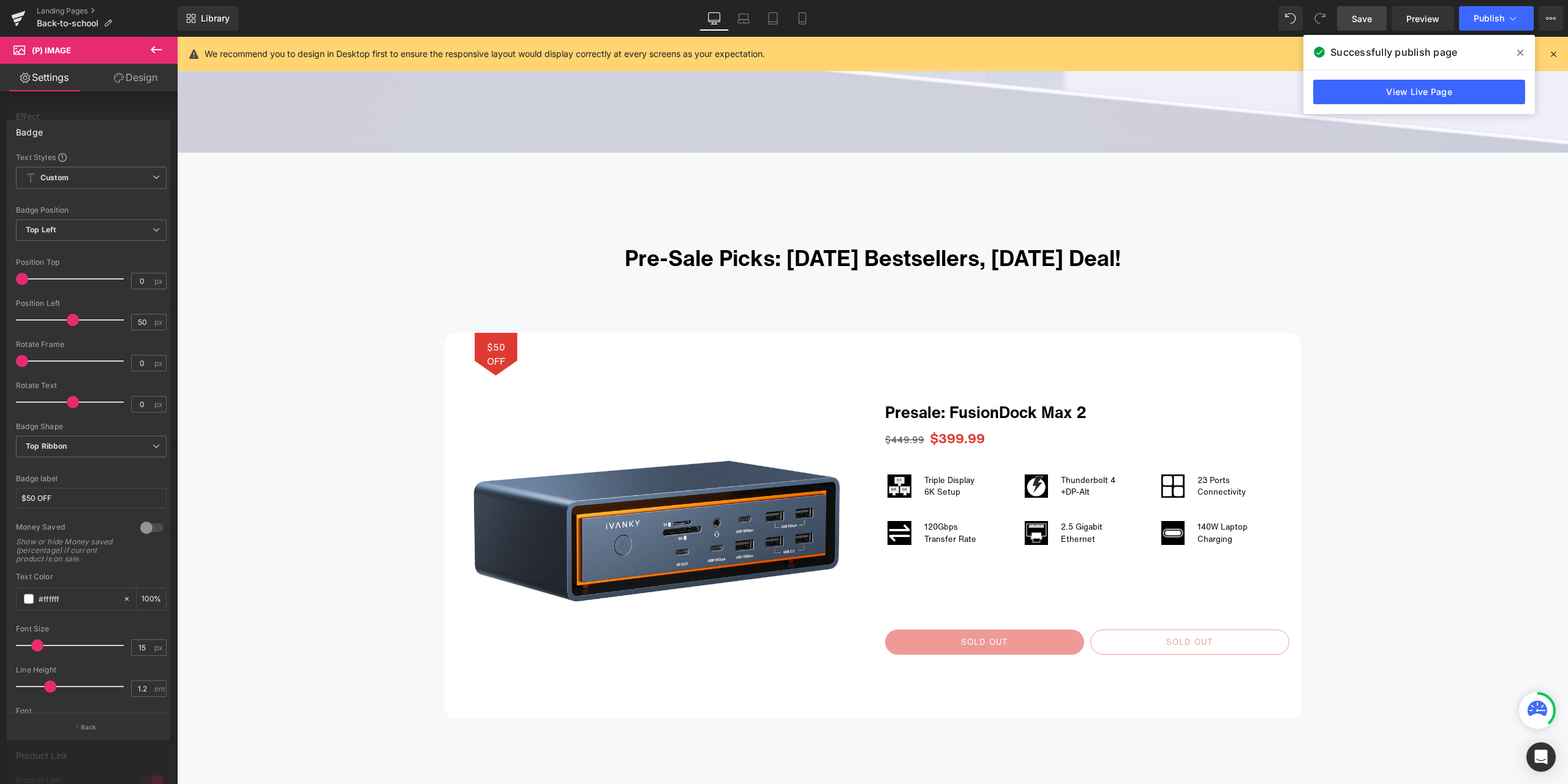
scroll to position [775, 0]
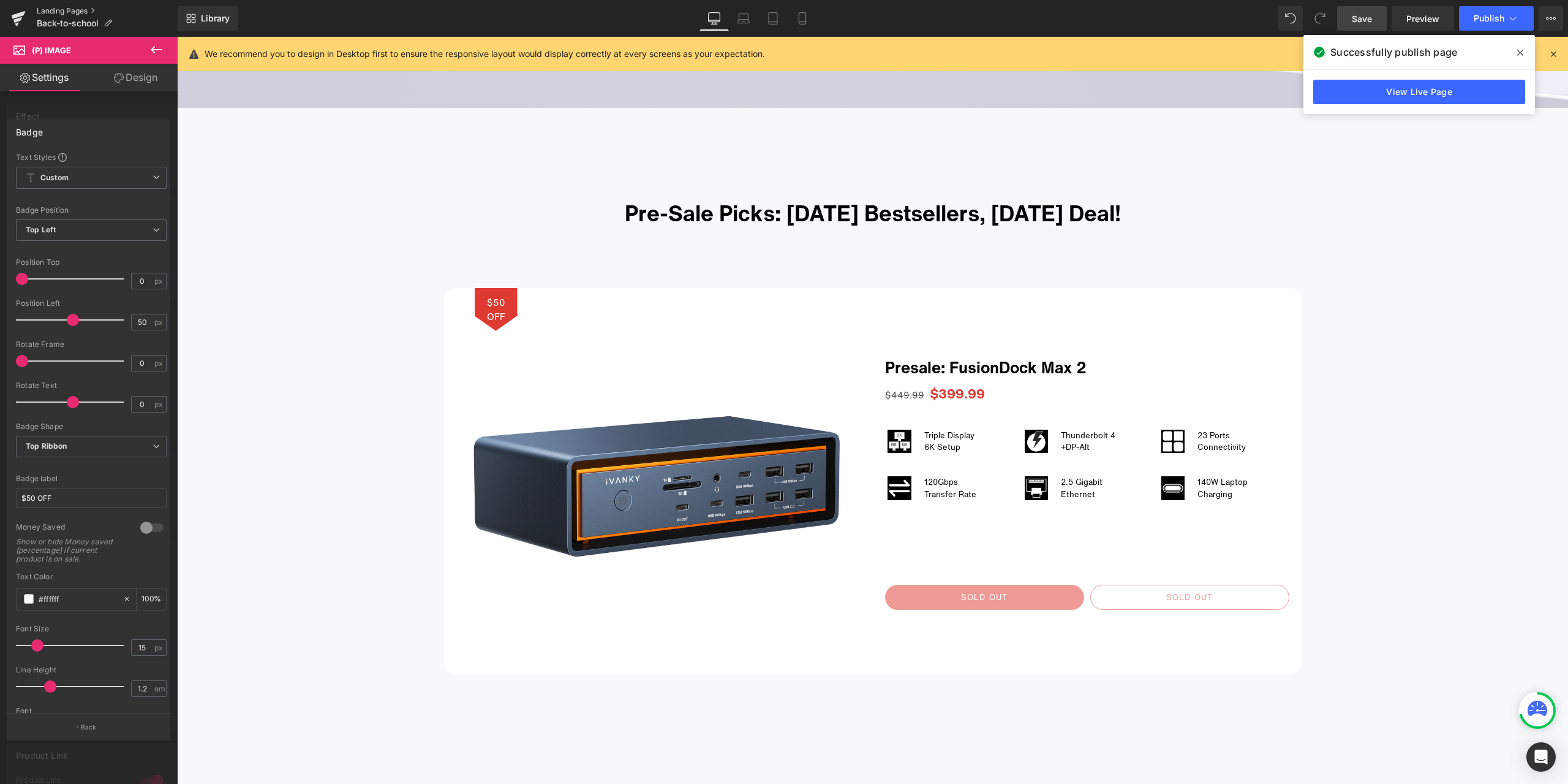
click at [74, 13] on link "Landing Pages" at bounding box center [106, 11] width 141 height 10
